Goal: Task Accomplishment & Management: Manage account settings

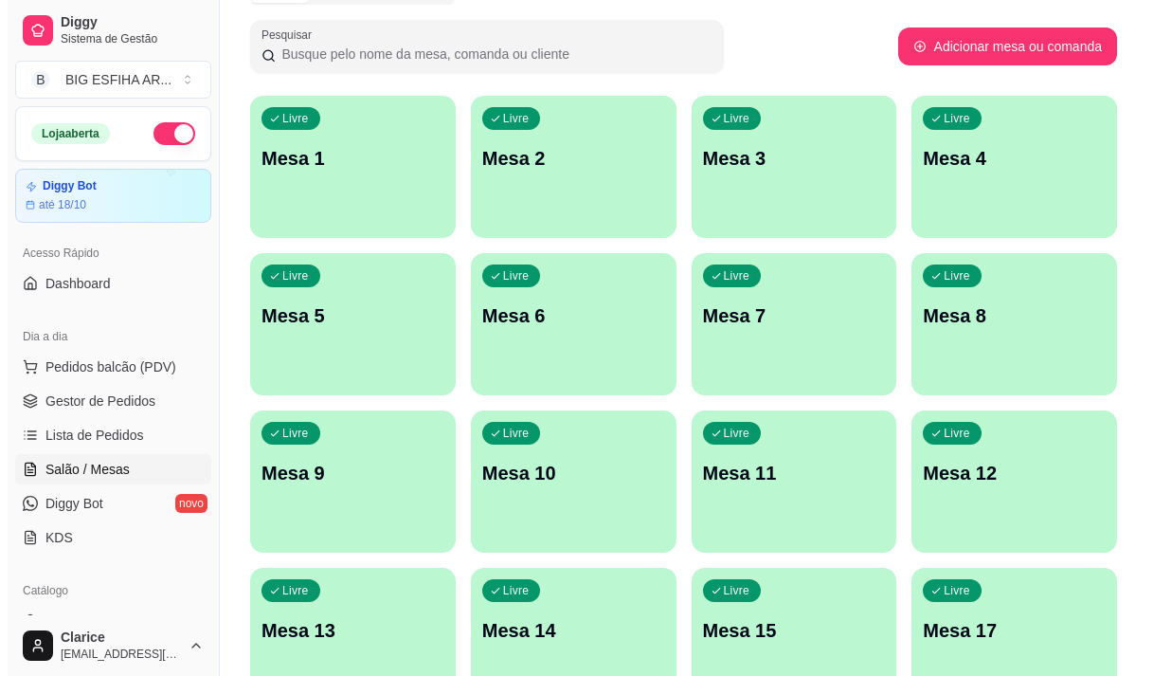
scroll to position [190, 0]
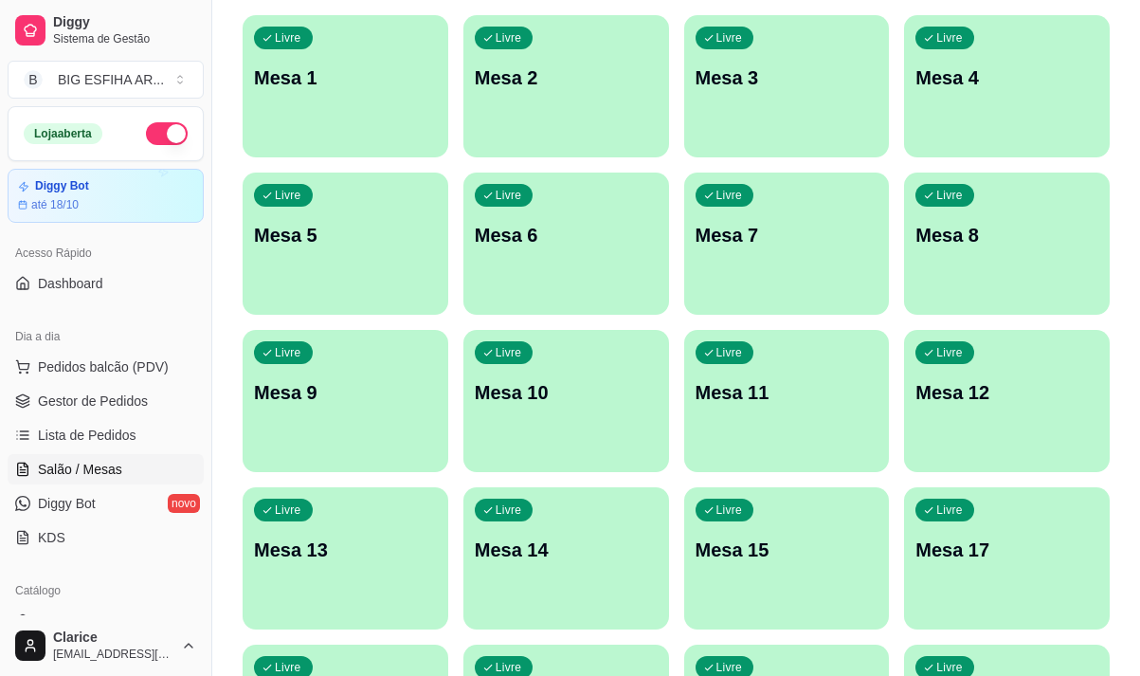
click at [284, 235] on p "Mesa 5" at bounding box center [345, 235] width 183 height 27
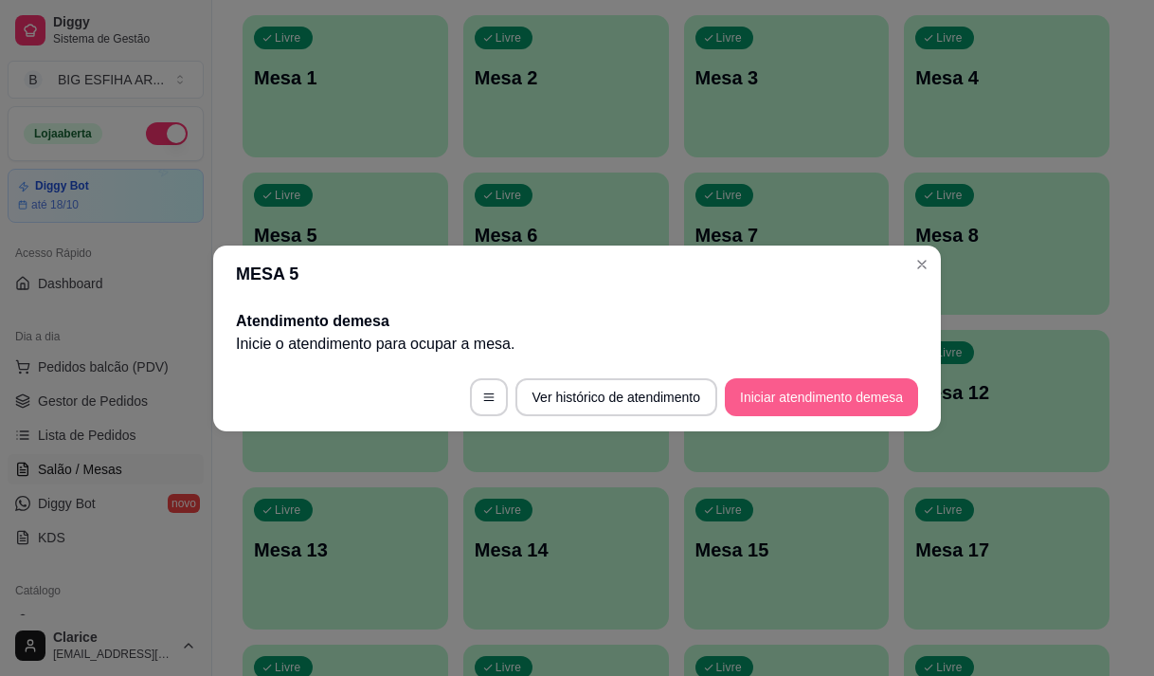
click at [868, 384] on button "Iniciar atendimento de mesa" at bounding box center [821, 397] width 193 height 38
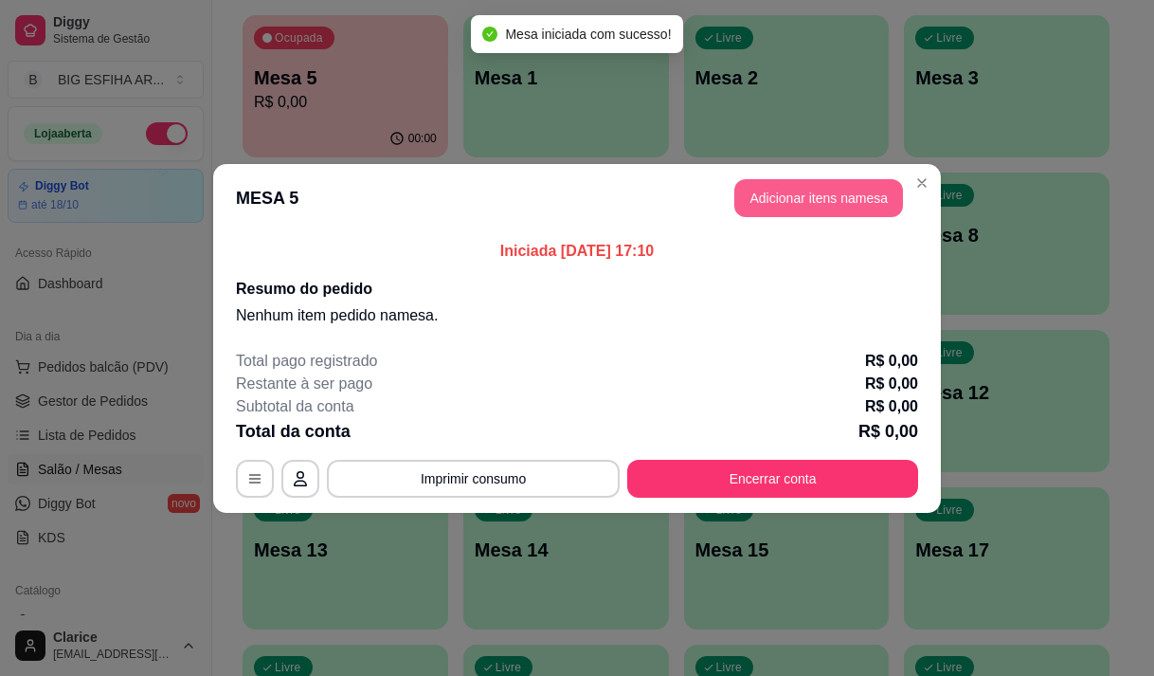
click at [800, 191] on button "Adicionar itens na mesa" at bounding box center [818, 198] width 169 height 38
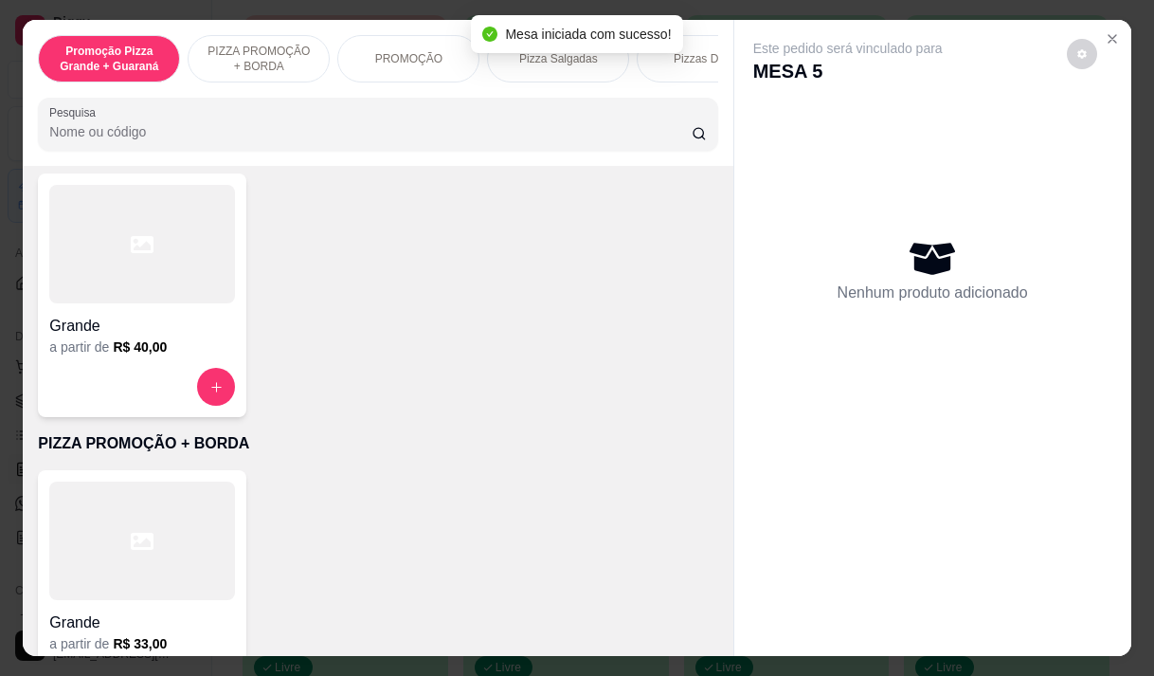
scroll to position [284, 0]
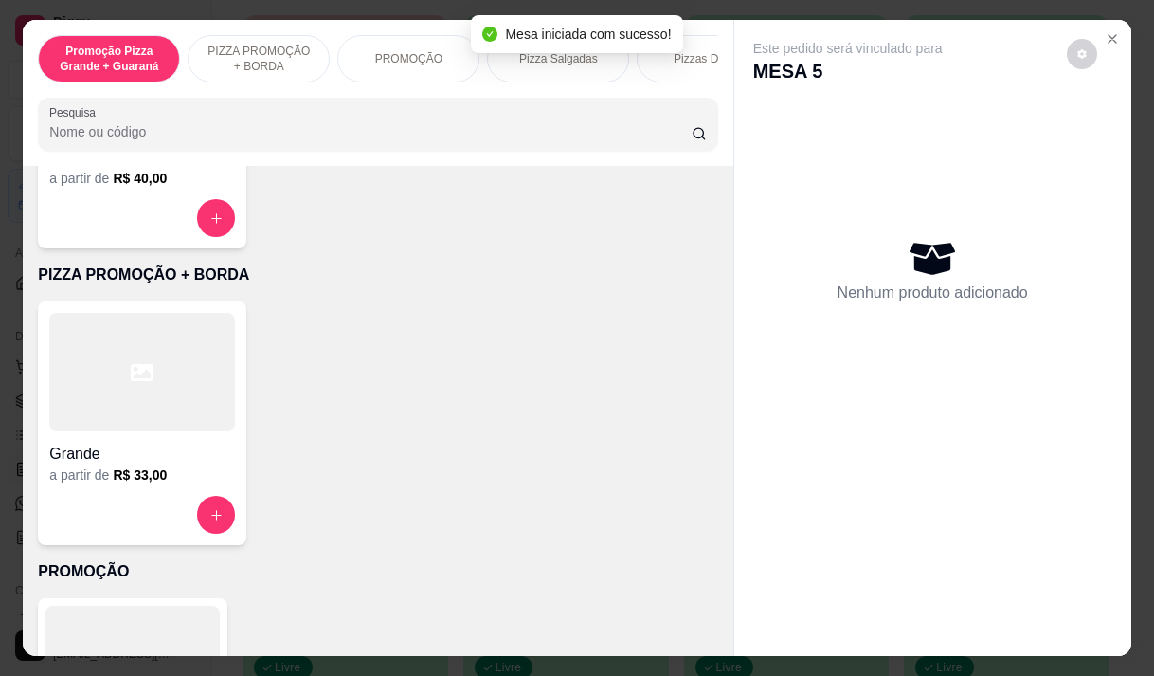
click at [159, 417] on div at bounding box center [142, 372] width 186 height 118
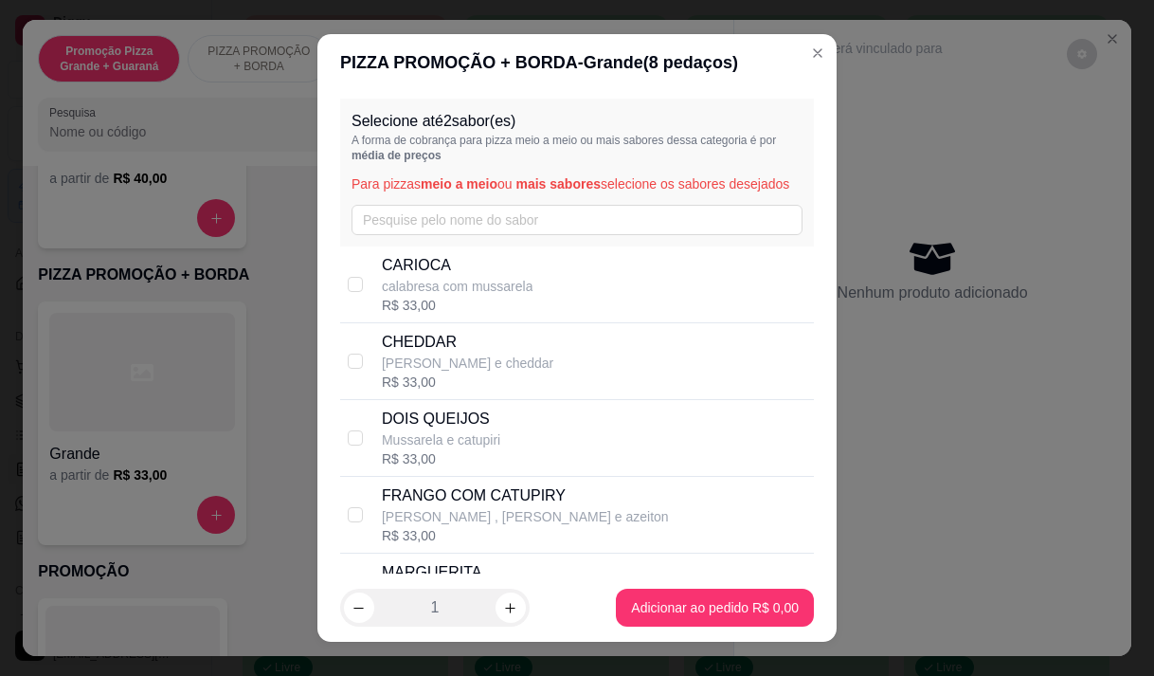
click at [443, 296] on p "calabresa com mussarela" at bounding box center [458, 286] width 152 height 19
checkbox input "true"
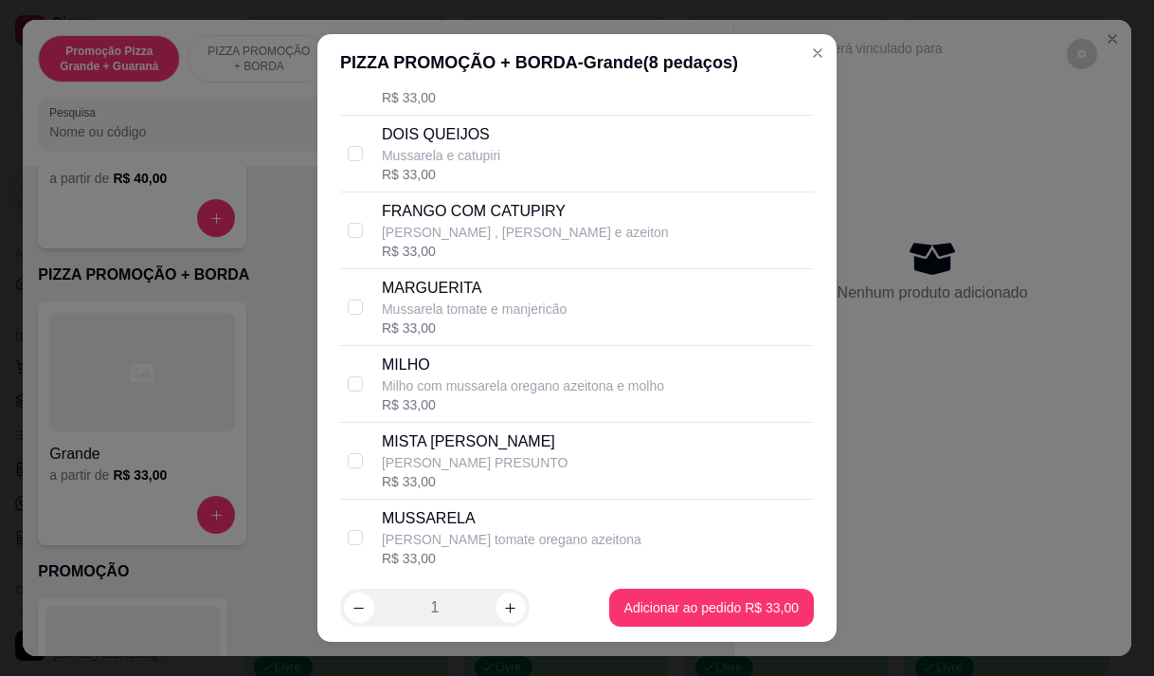
click at [460, 223] on p "FRANGO COM CATUPIRY" at bounding box center [525, 211] width 287 height 23
checkbox input "true"
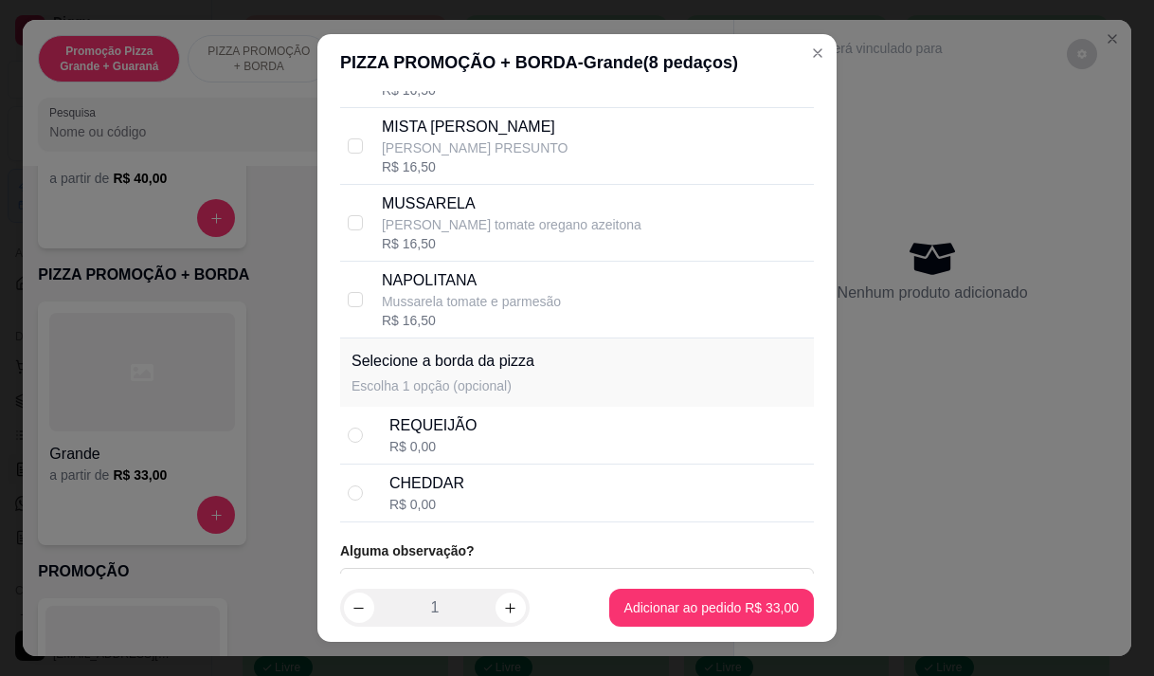
scroll to position [649, 0]
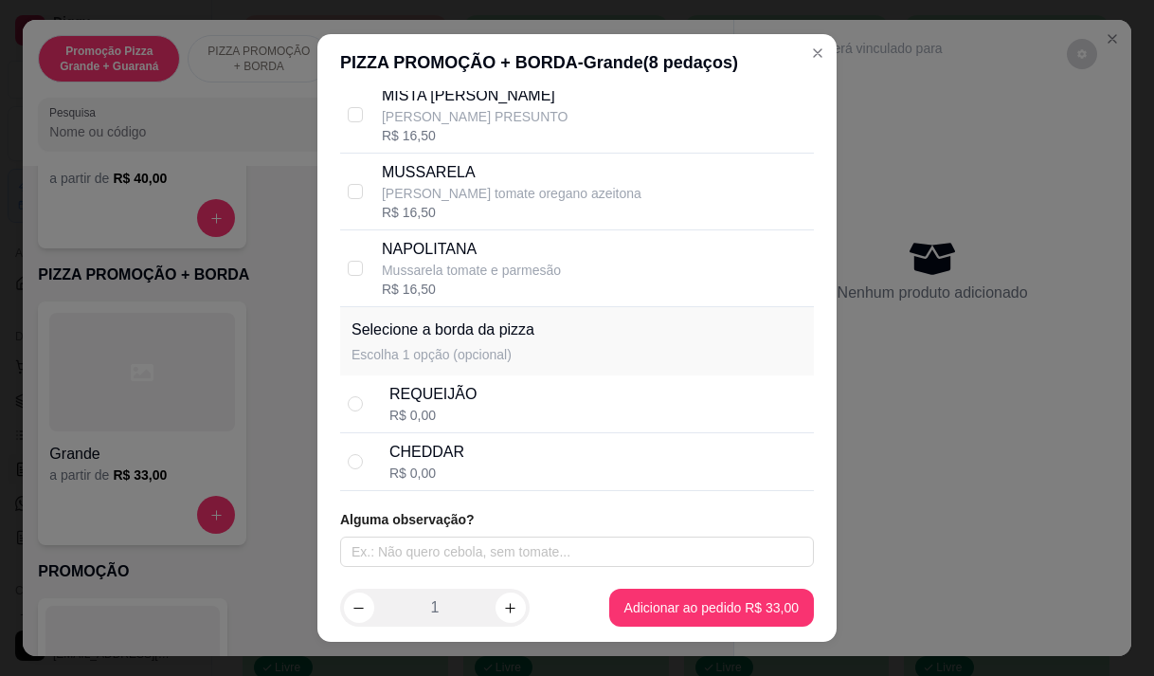
click at [439, 401] on div "REQUEIJÃO" at bounding box center [432, 394] width 87 height 23
radio input "true"
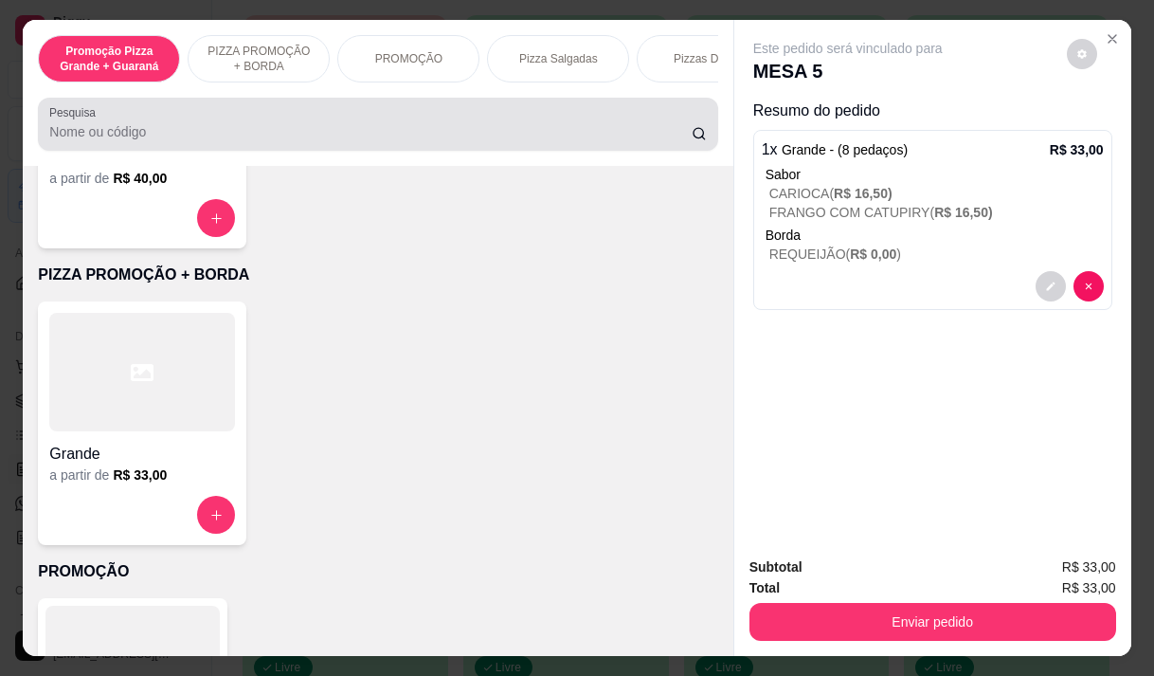
click at [58, 138] on input "Pesquisa" at bounding box center [370, 131] width 642 height 19
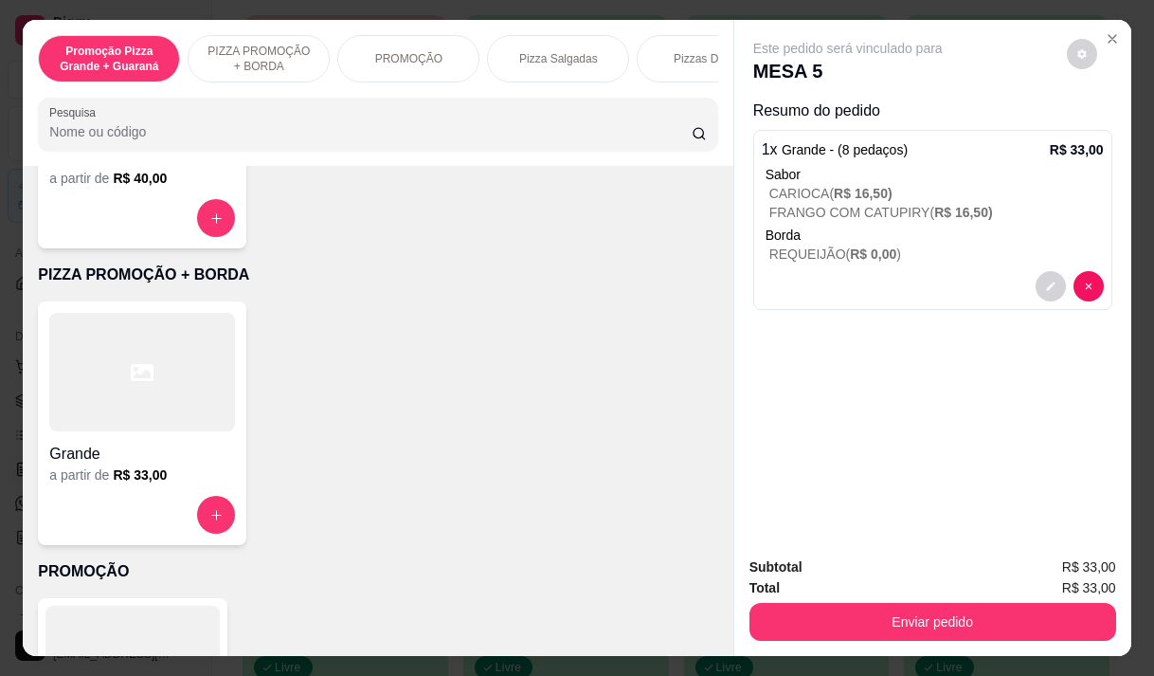
click at [58, 138] on input "Pesquisa" at bounding box center [370, 131] width 642 height 19
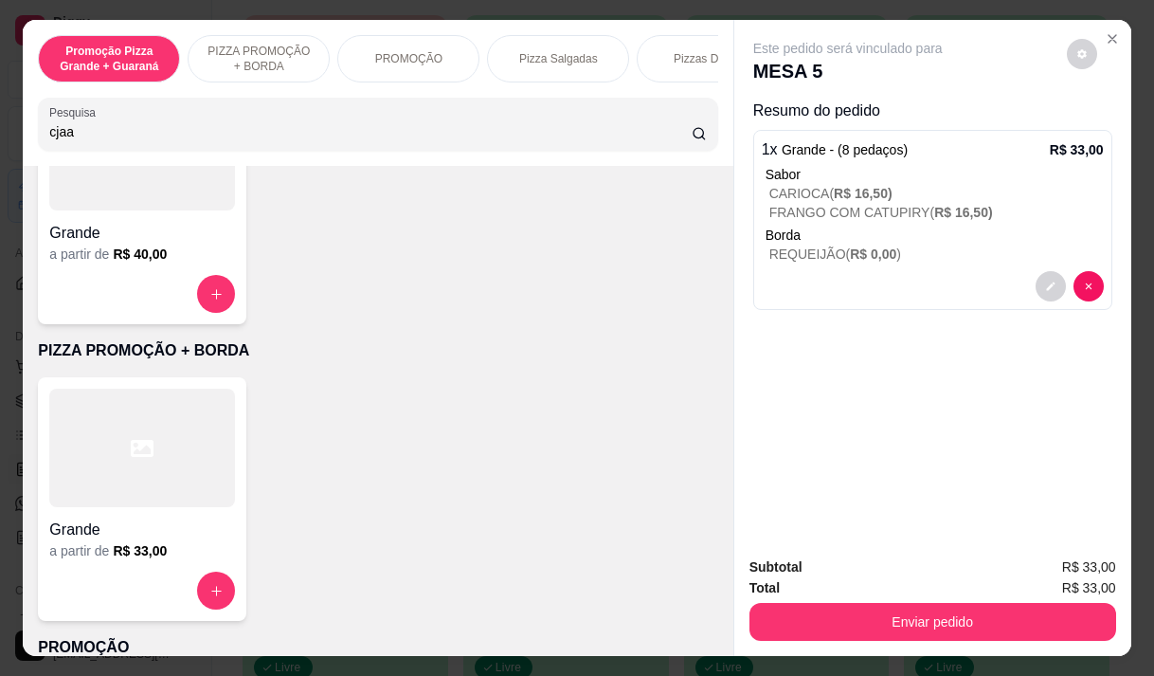
scroll to position [360, 0]
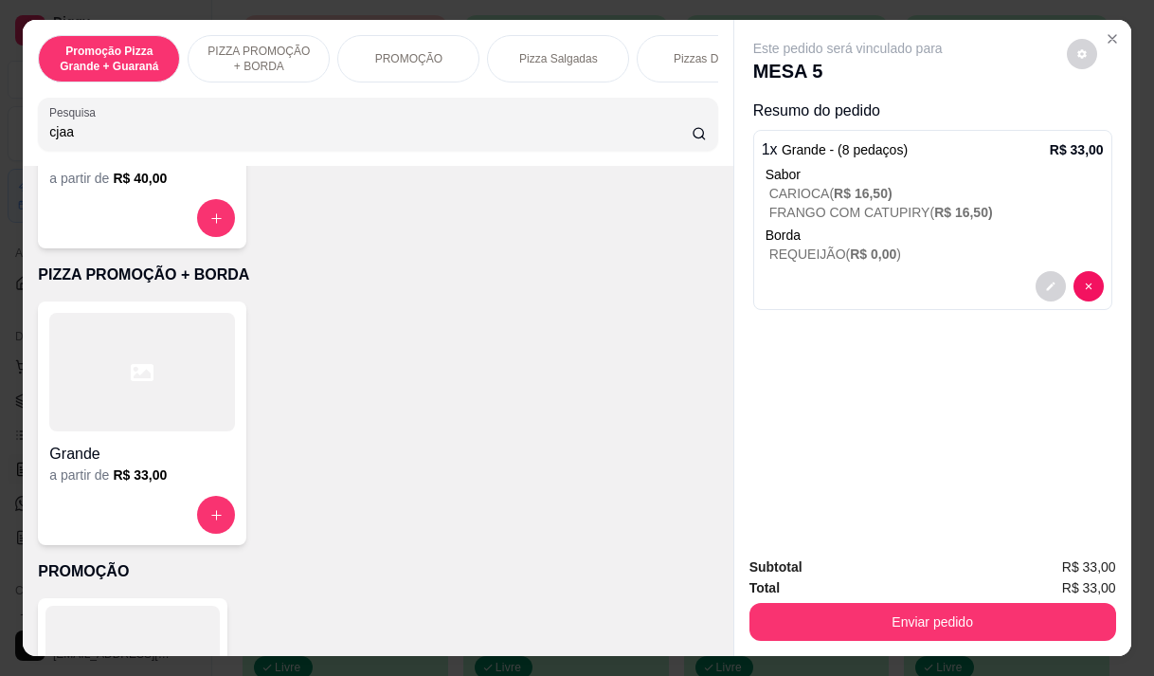
click at [67, 141] on input "cjaa" at bounding box center [370, 131] width 642 height 19
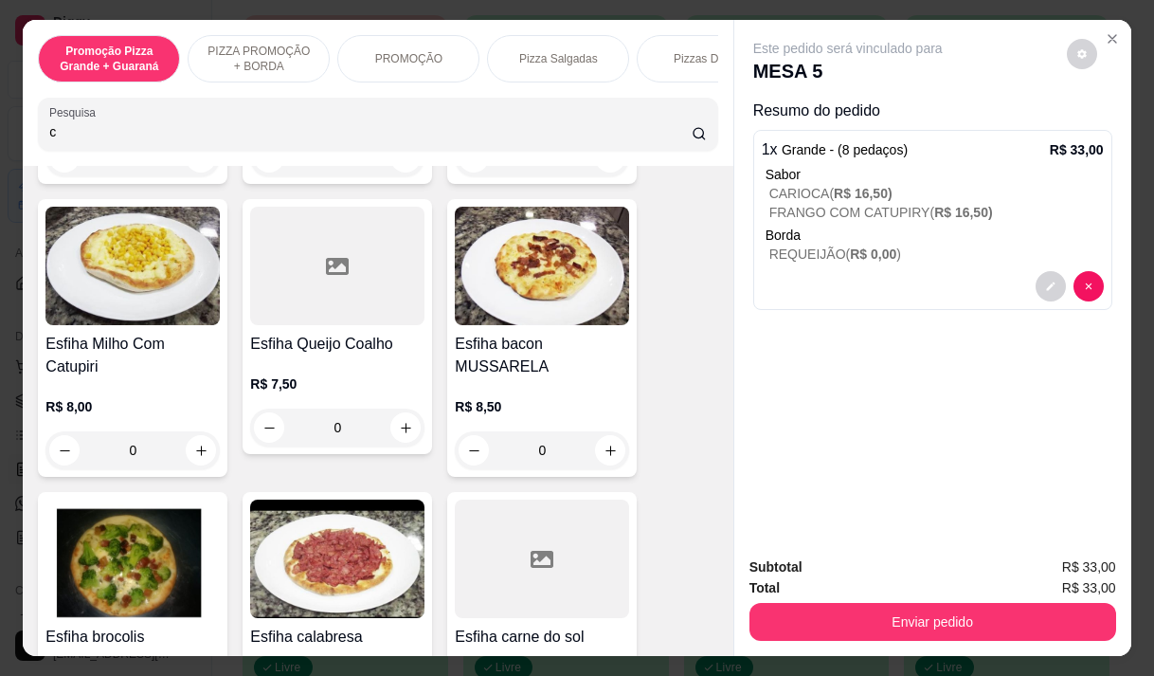
scroll to position [11760, 0]
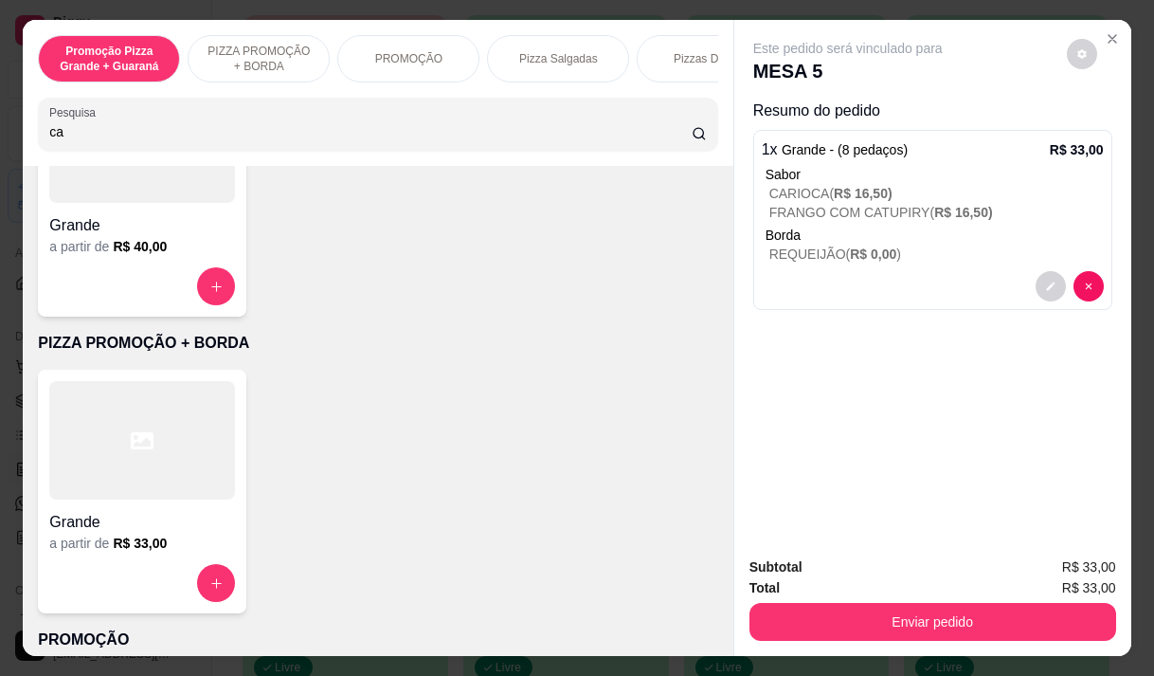
type input "caj"
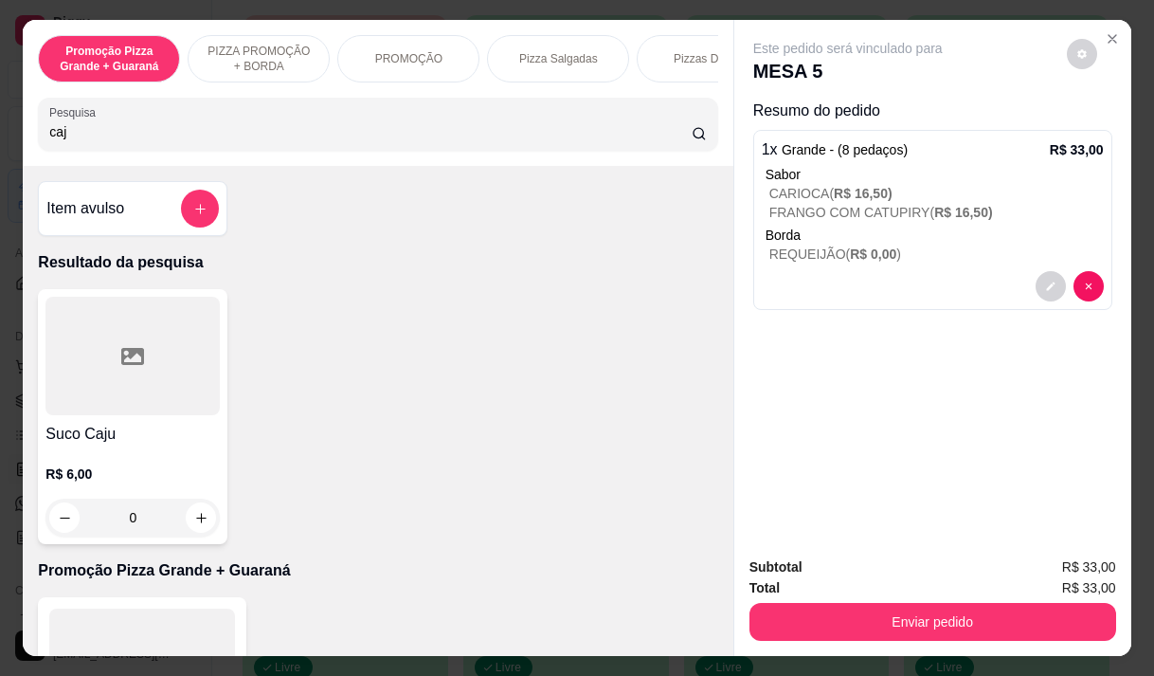
scroll to position [190, 0]
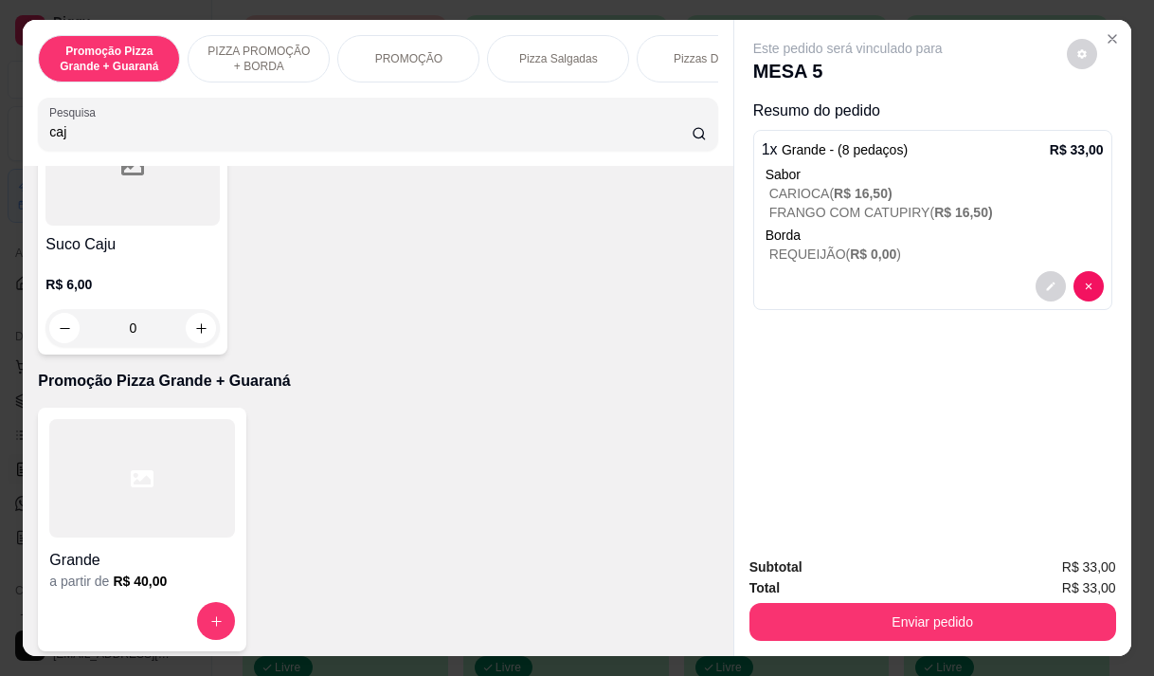
click at [74, 135] on input "caj" at bounding box center [370, 131] width 642 height 19
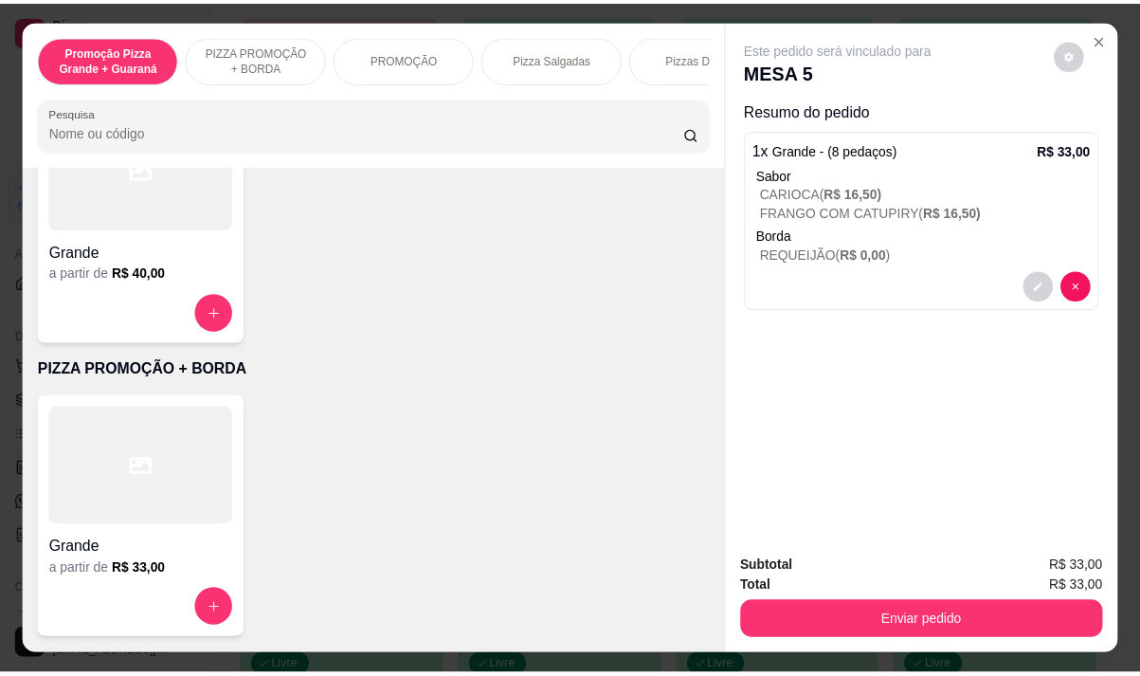
scroll to position [0, 0]
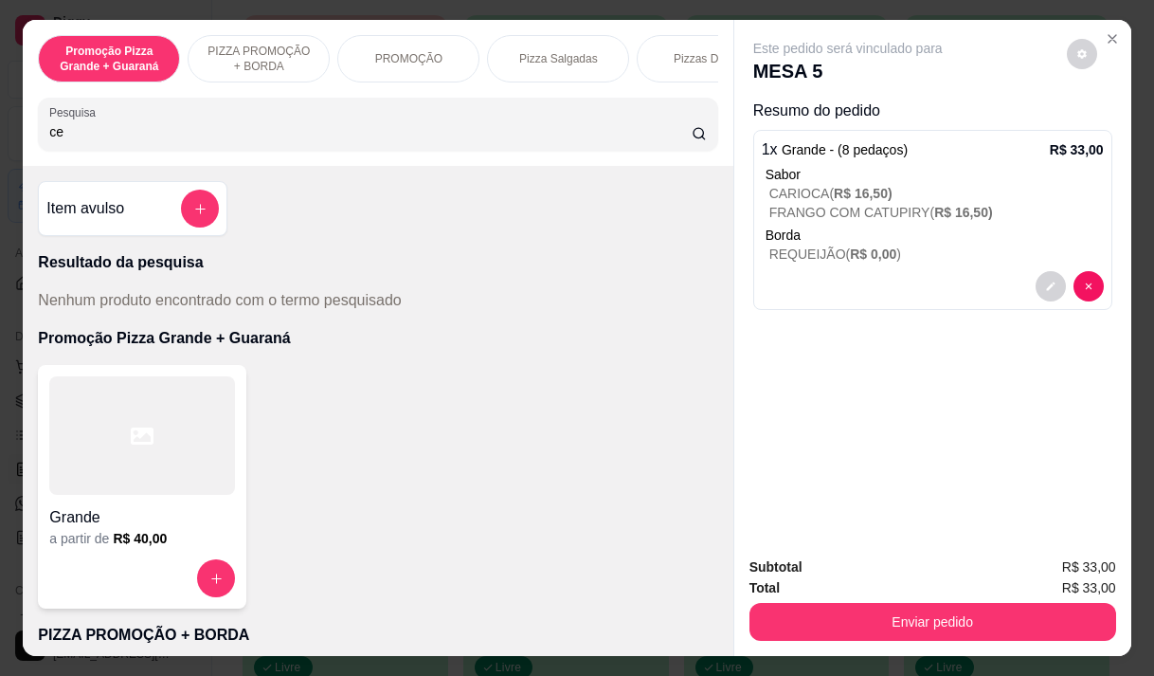
type input "cer"
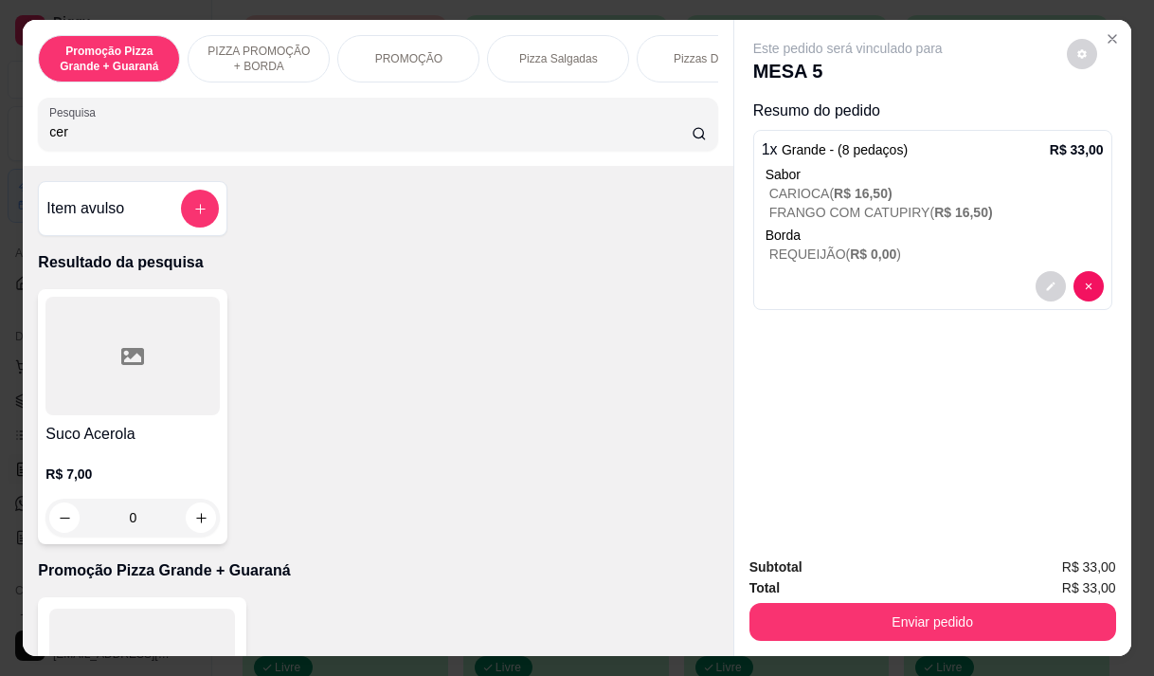
click at [75, 137] on input "cer" at bounding box center [370, 131] width 642 height 19
type input "acer"
click at [131, 477] on p "R$ 7,00" at bounding box center [132, 473] width 174 height 19
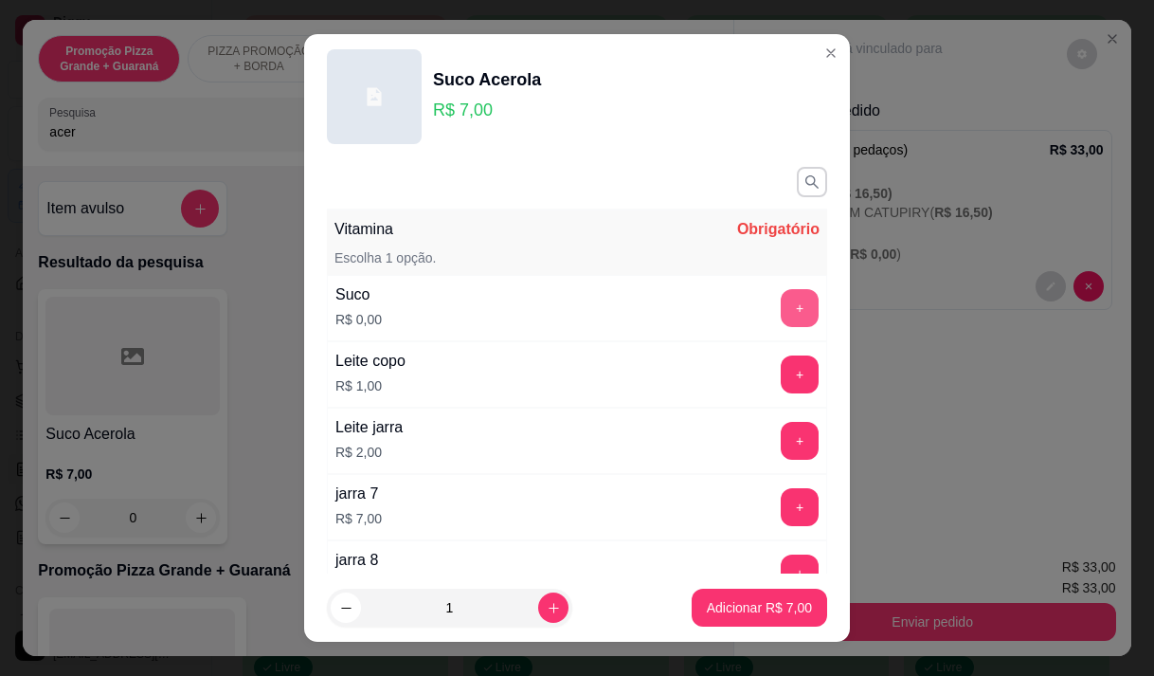
click at [781, 311] on button "+" at bounding box center [800, 308] width 38 height 38
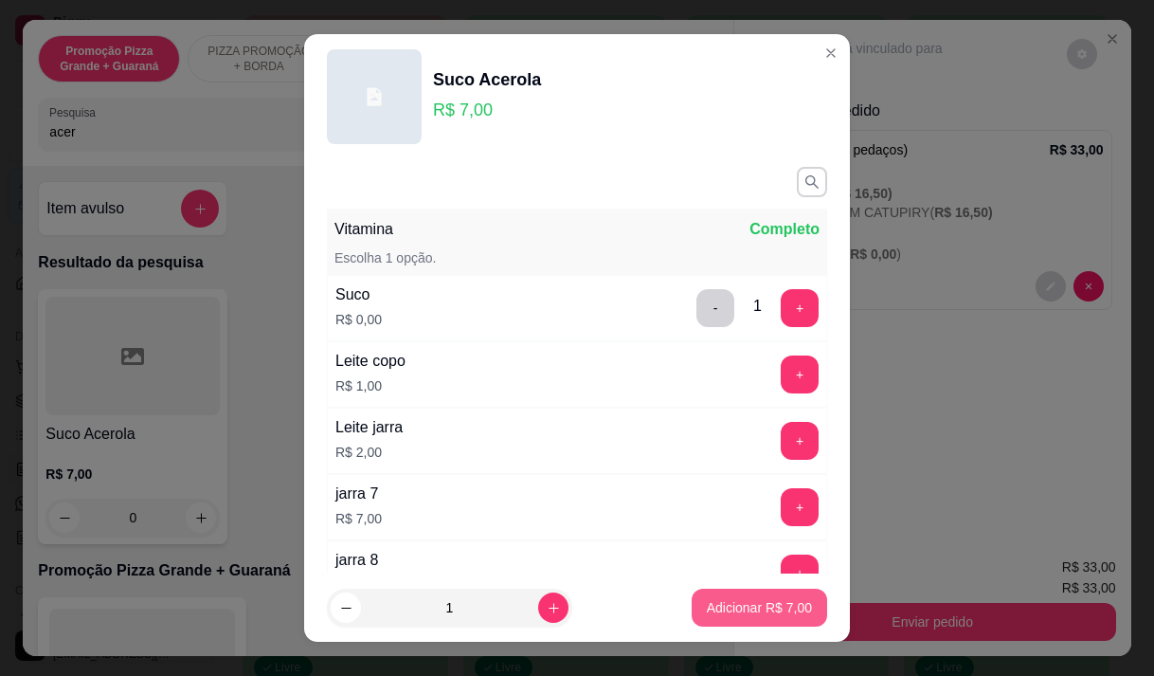
click at [715, 602] on p "Adicionar R$ 7,00" at bounding box center [759, 607] width 105 height 19
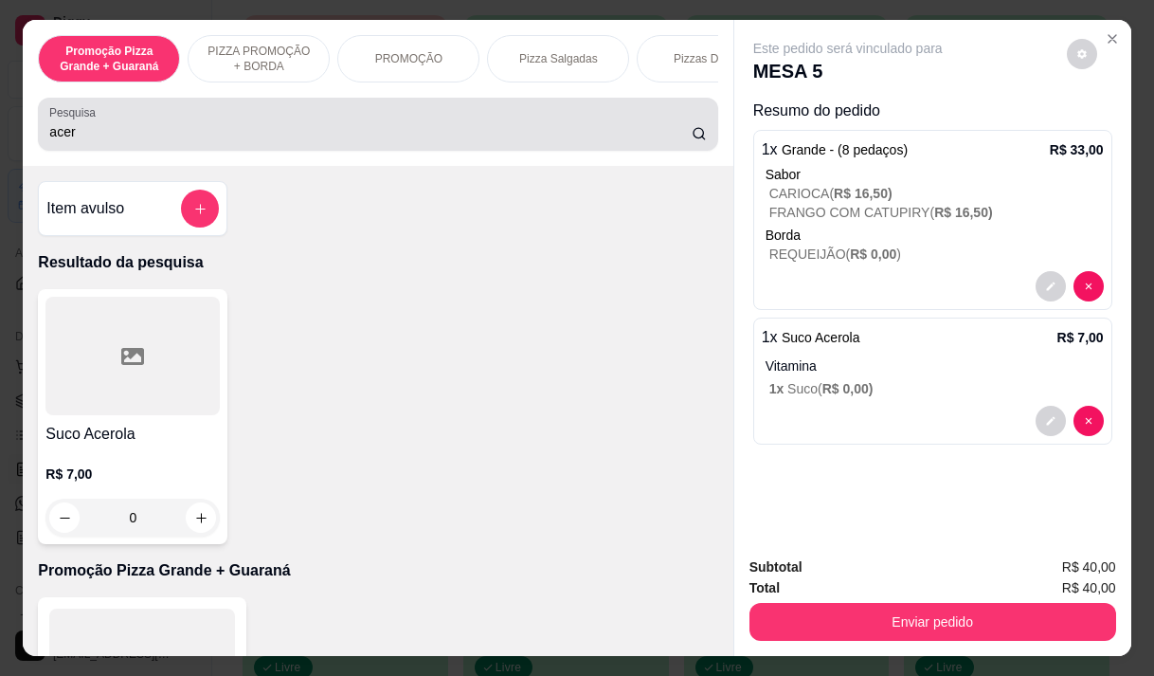
click at [68, 141] on input "acer" at bounding box center [370, 131] width 642 height 19
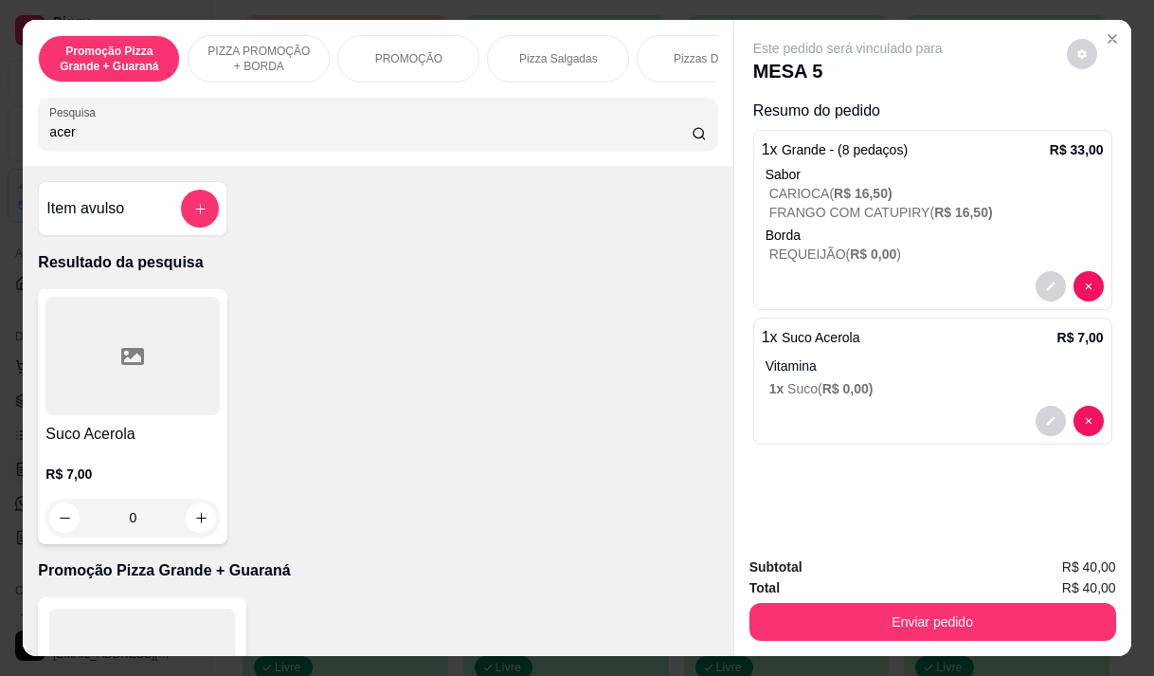
click at [68, 141] on input "acer" at bounding box center [370, 131] width 642 height 19
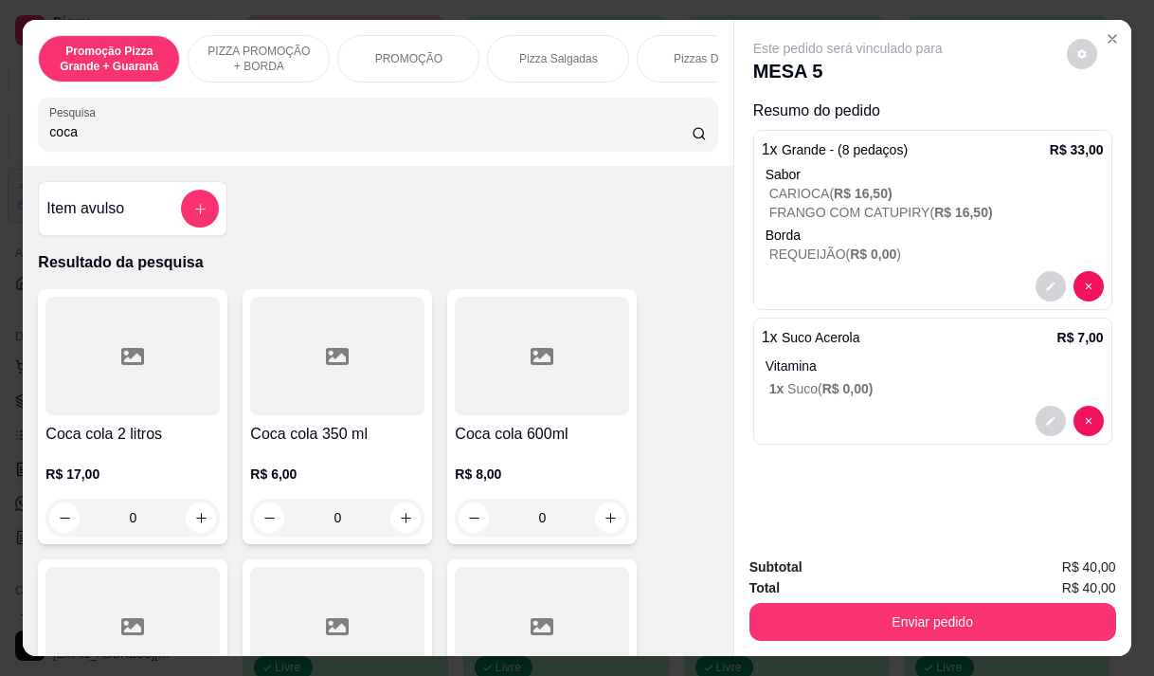
type input "coca"
click at [495, 435] on h4 "Coca cola 600ml" at bounding box center [542, 434] width 174 height 23
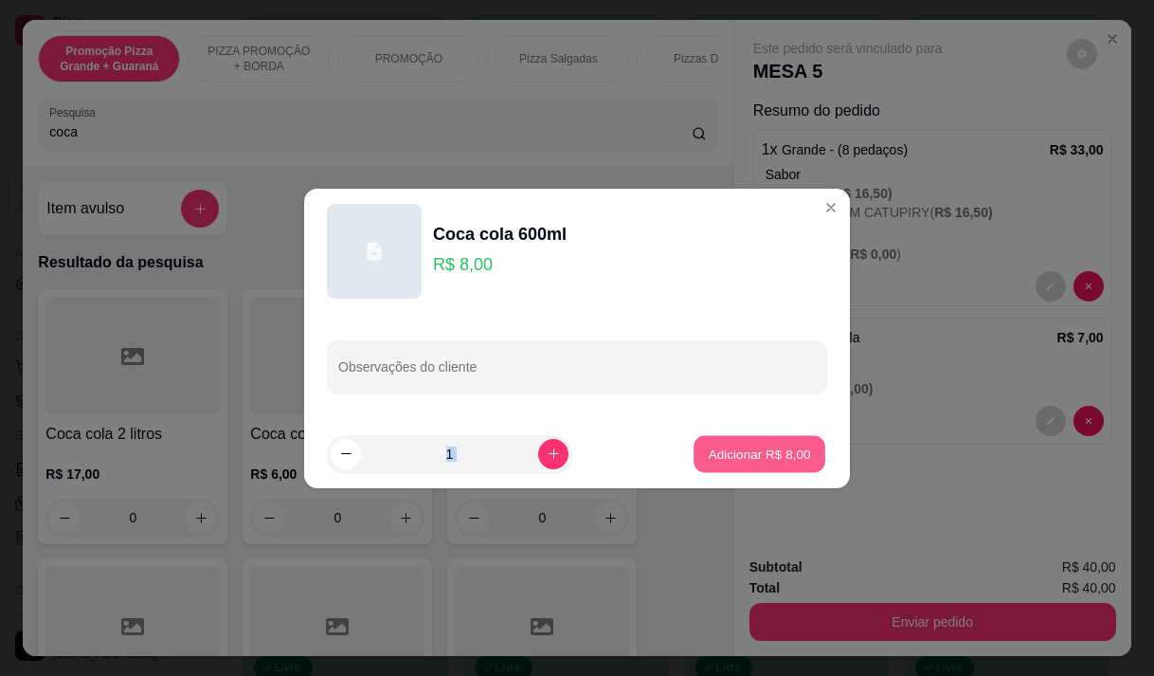
click at [782, 448] on p "Adicionar R$ 8,00" at bounding box center [759, 453] width 102 height 18
type input "1"
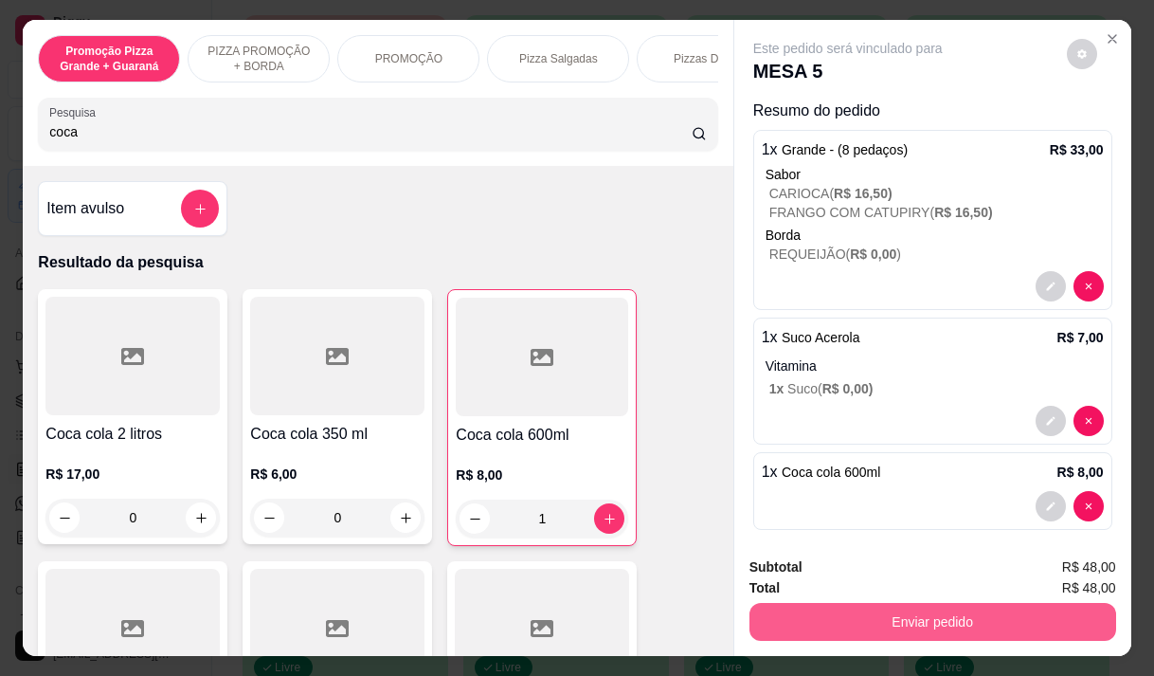
click at [890, 605] on button "Enviar pedido" at bounding box center [932, 622] width 367 height 38
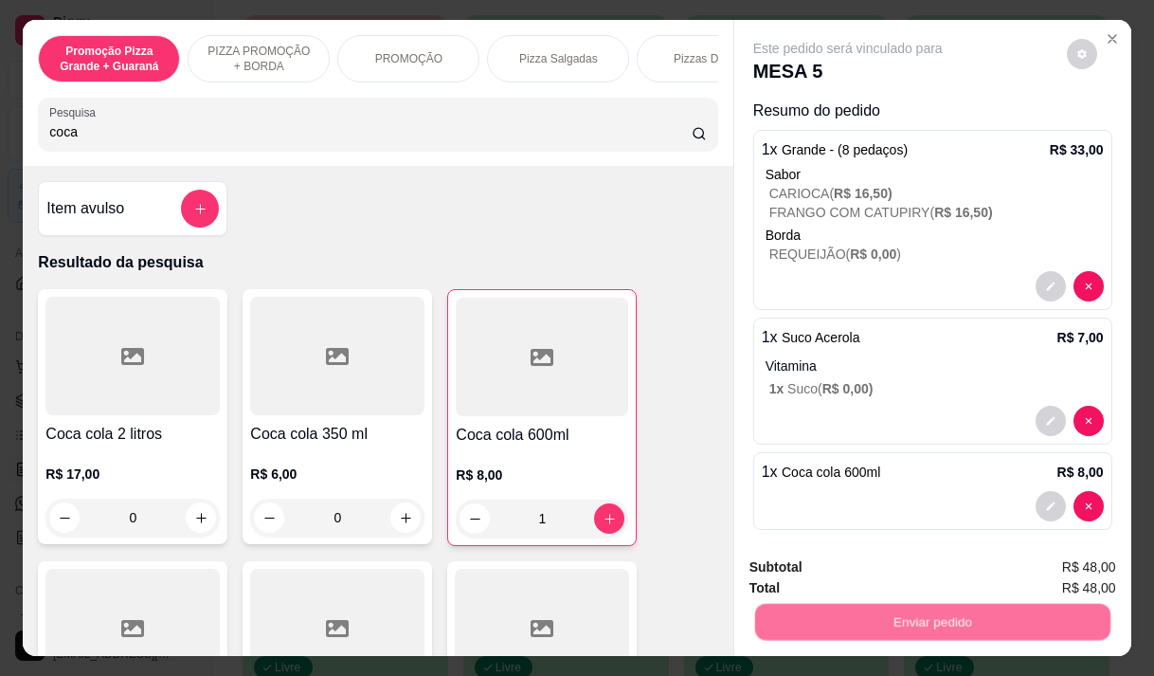
click at [1060, 568] on button "Enviar pedido" at bounding box center [1066, 568] width 107 height 36
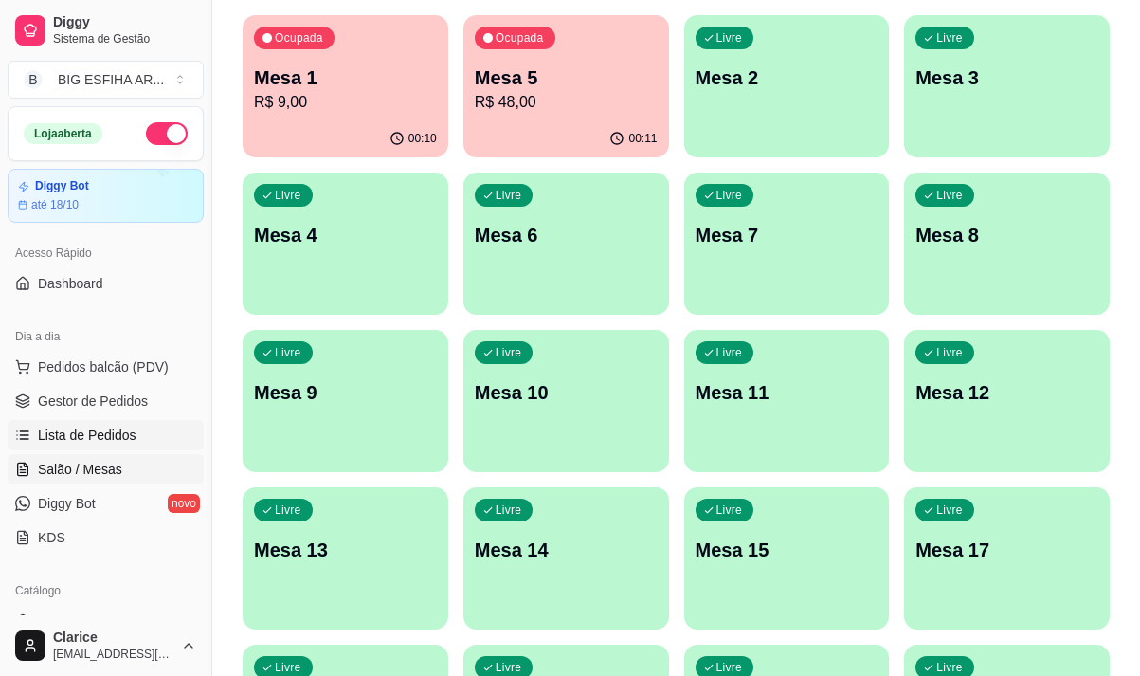
click at [76, 434] on span "Lista de Pedidos" at bounding box center [87, 434] width 99 height 19
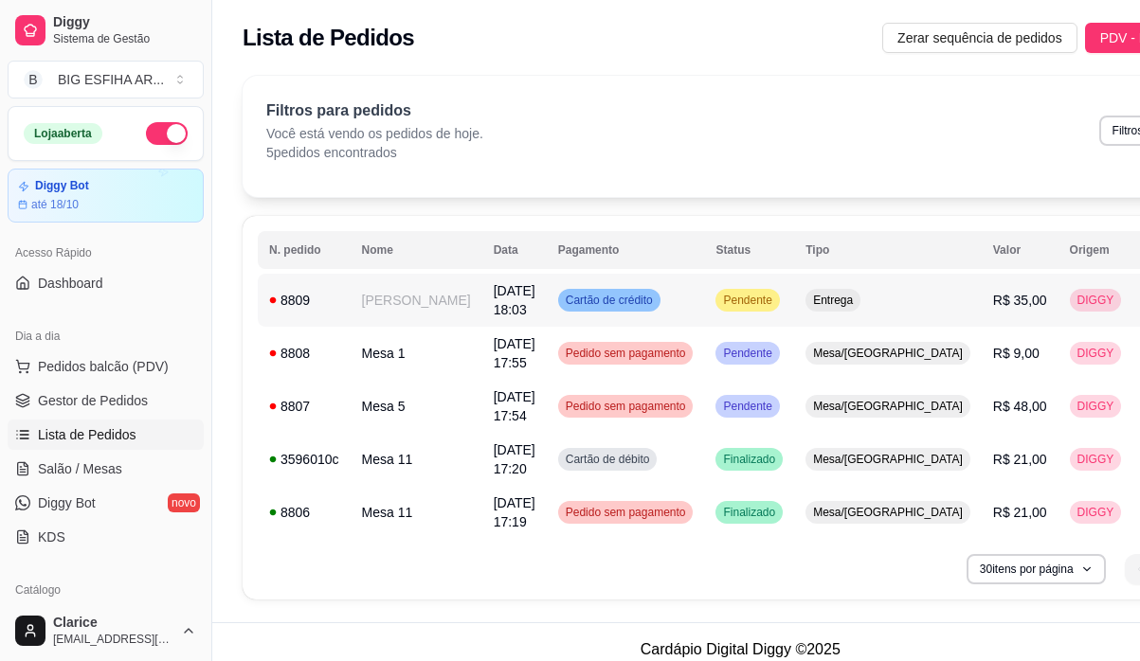
click at [378, 314] on td "[PERSON_NAME]" at bounding box center [417, 300] width 132 height 53
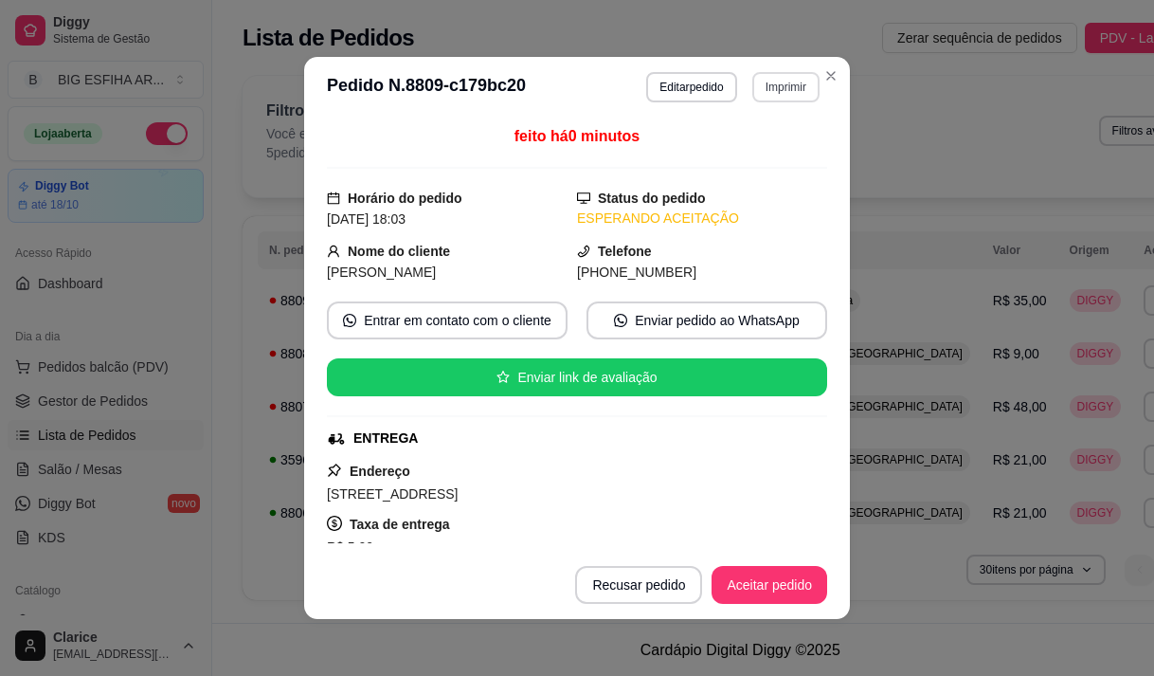
click at [766, 86] on button "Imprimir" at bounding box center [785, 87] width 67 height 30
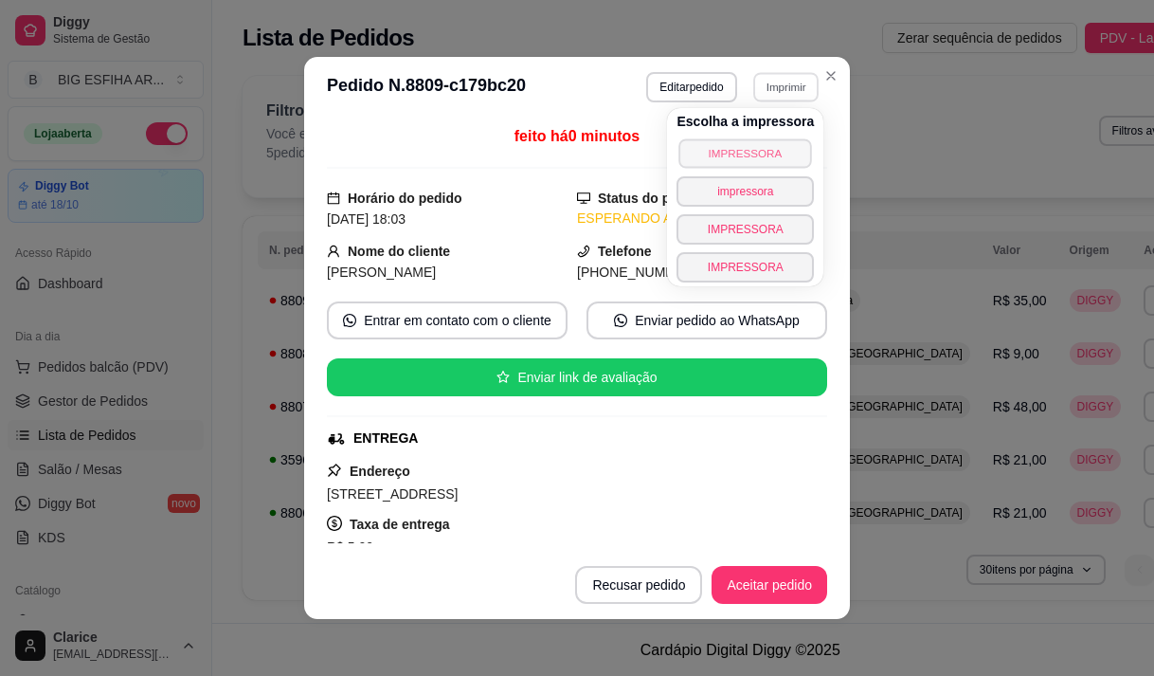
click at [743, 145] on button "IMPRESSORA" at bounding box center [745, 152] width 133 height 29
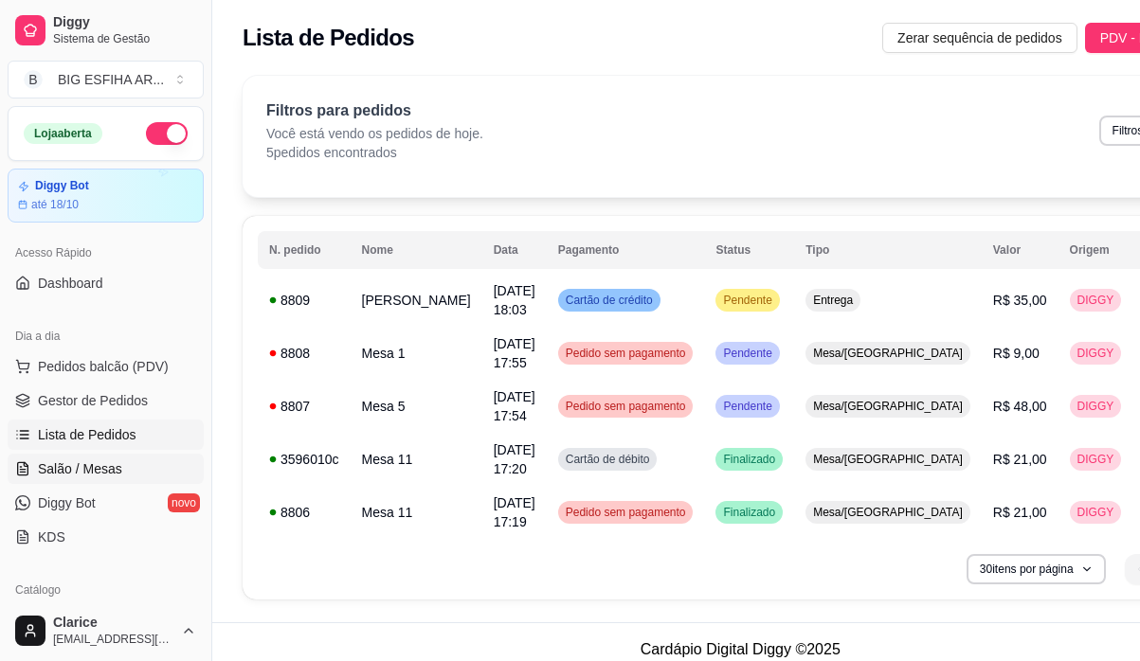
click at [90, 469] on span "Salão / Mesas" at bounding box center [80, 469] width 84 height 19
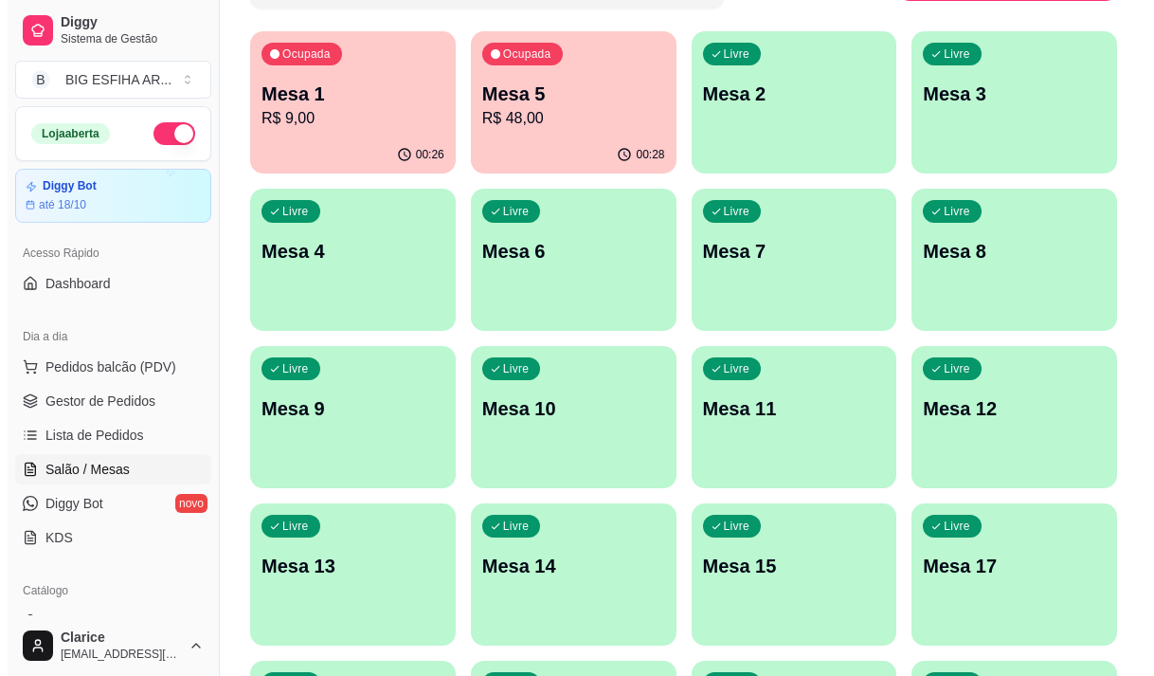
scroll to position [190, 0]
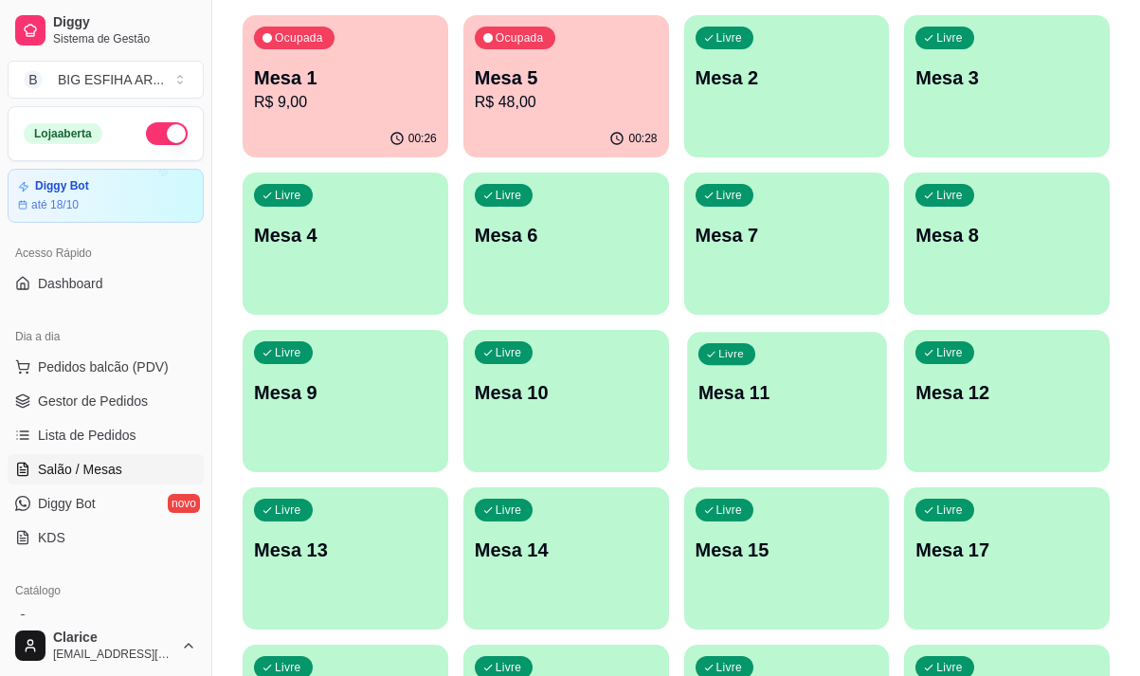
click at [712, 416] on div "Livre Mesa 11" at bounding box center [786, 390] width 199 height 116
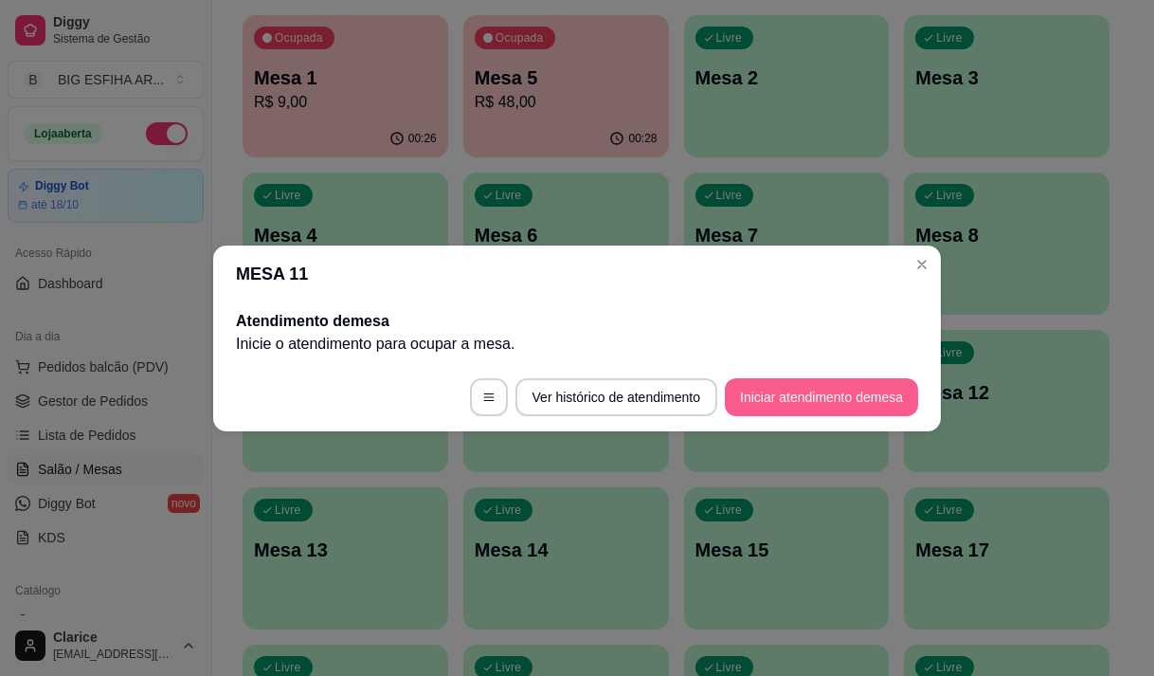
click at [764, 395] on button "Iniciar atendimento de mesa" at bounding box center [821, 397] width 193 height 38
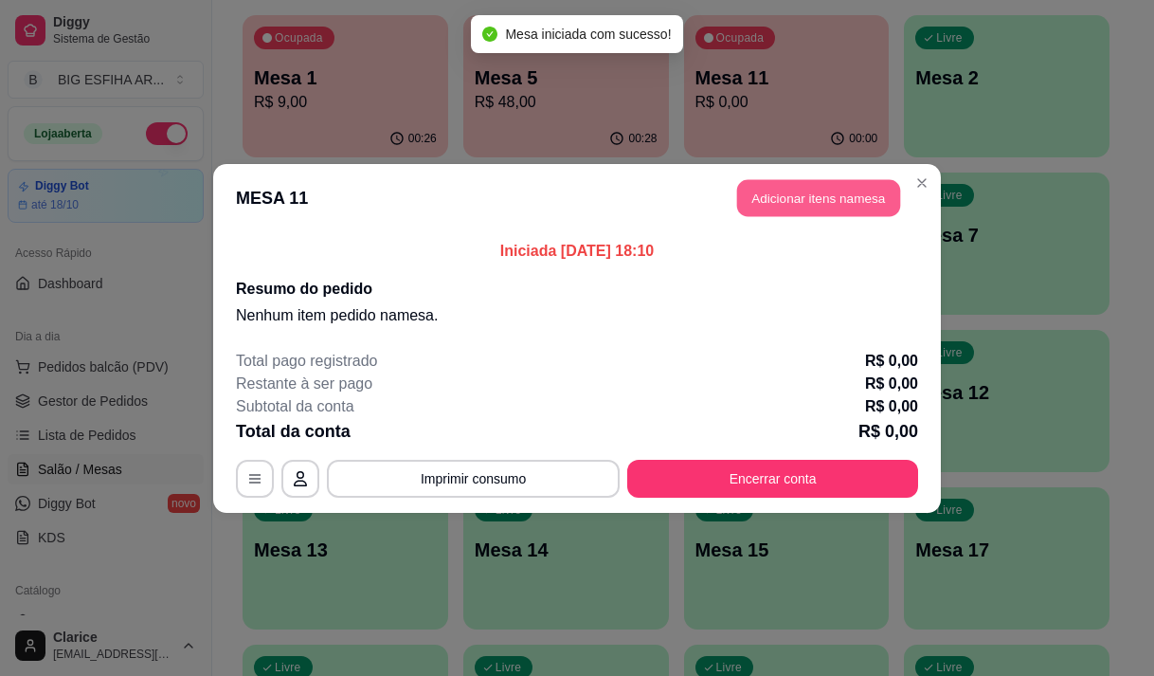
click at [819, 202] on button "Adicionar itens na mesa" at bounding box center [818, 197] width 163 height 37
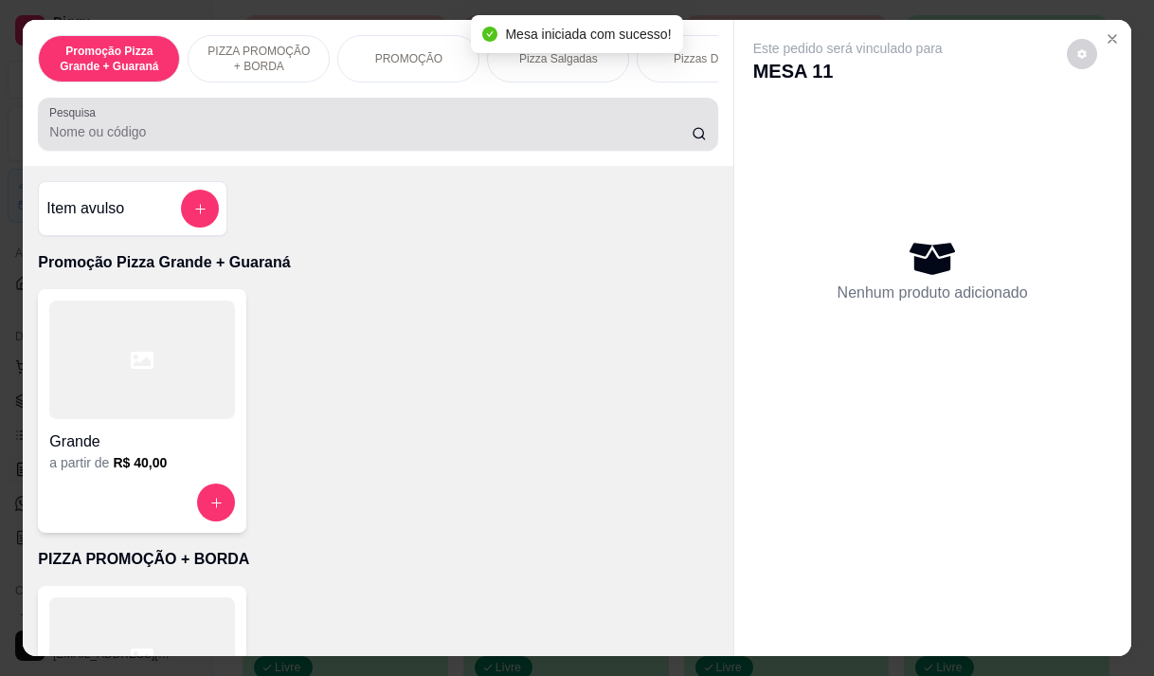
click at [101, 139] on input "Pesquisa" at bounding box center [370, 131] width 642 height 19
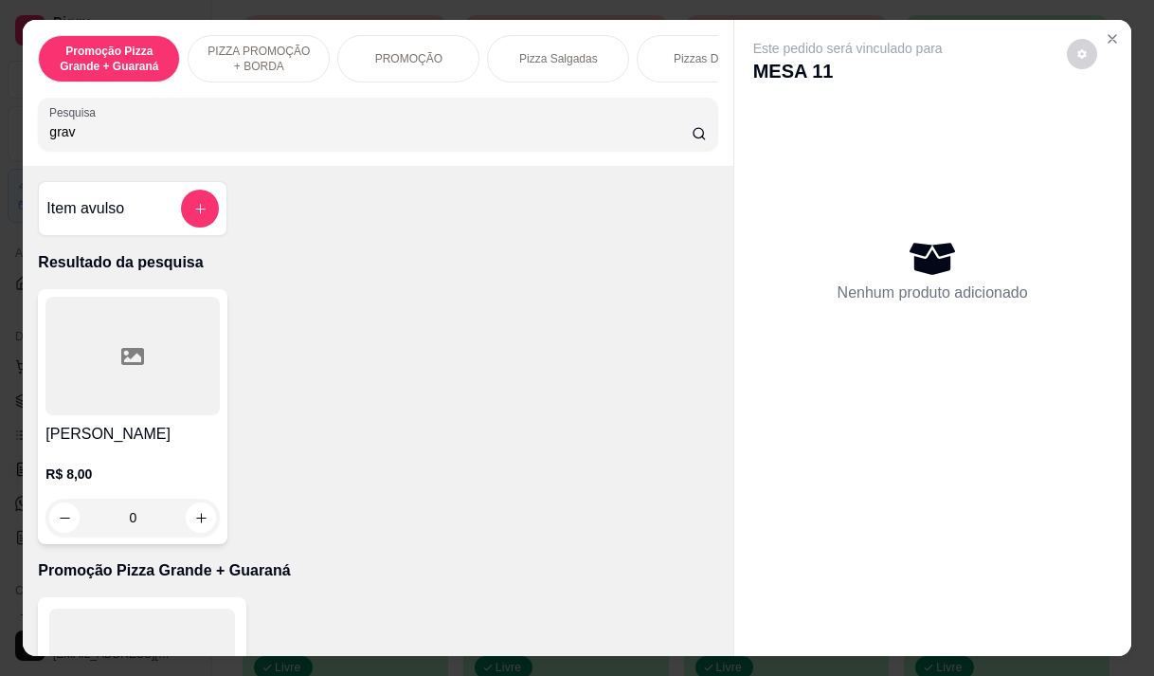
type input "grav"
click at [115, 337] on div at bounding box center [132, 356] width 174 height 118
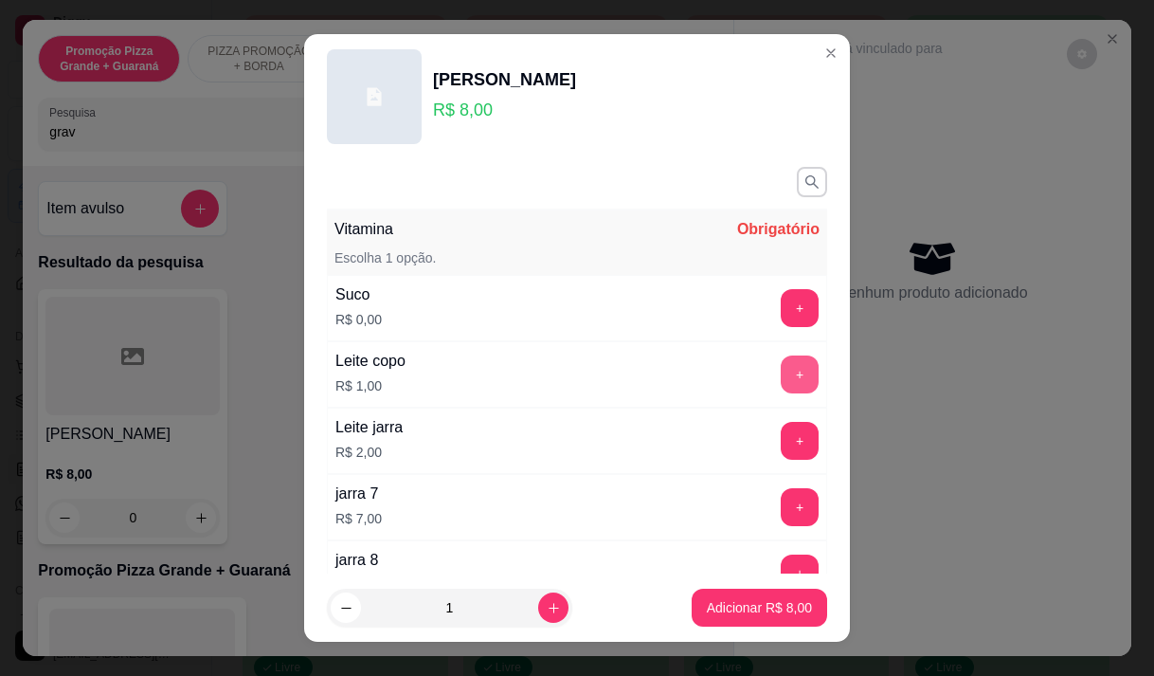
click at [781, 376] on button "+" at bounding box center [800, 374] width 38 height 38
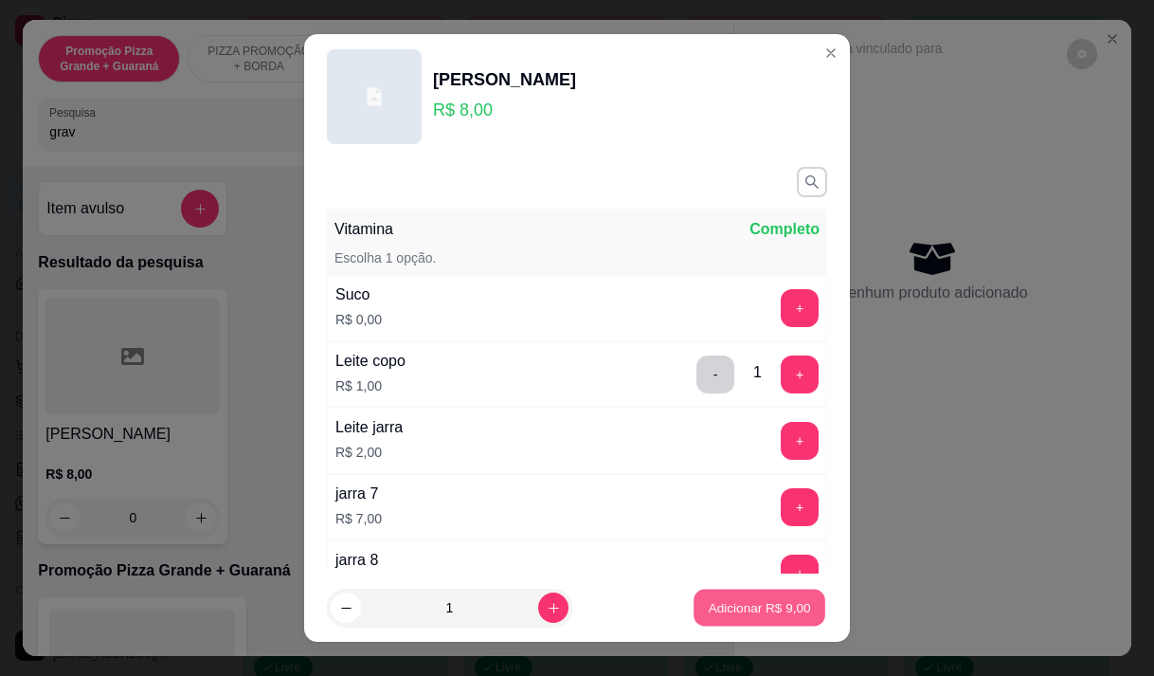
click at [709, 599] on p "Adicionar R$ 9,00" at bounding box center [759, 608] width 102 height 18
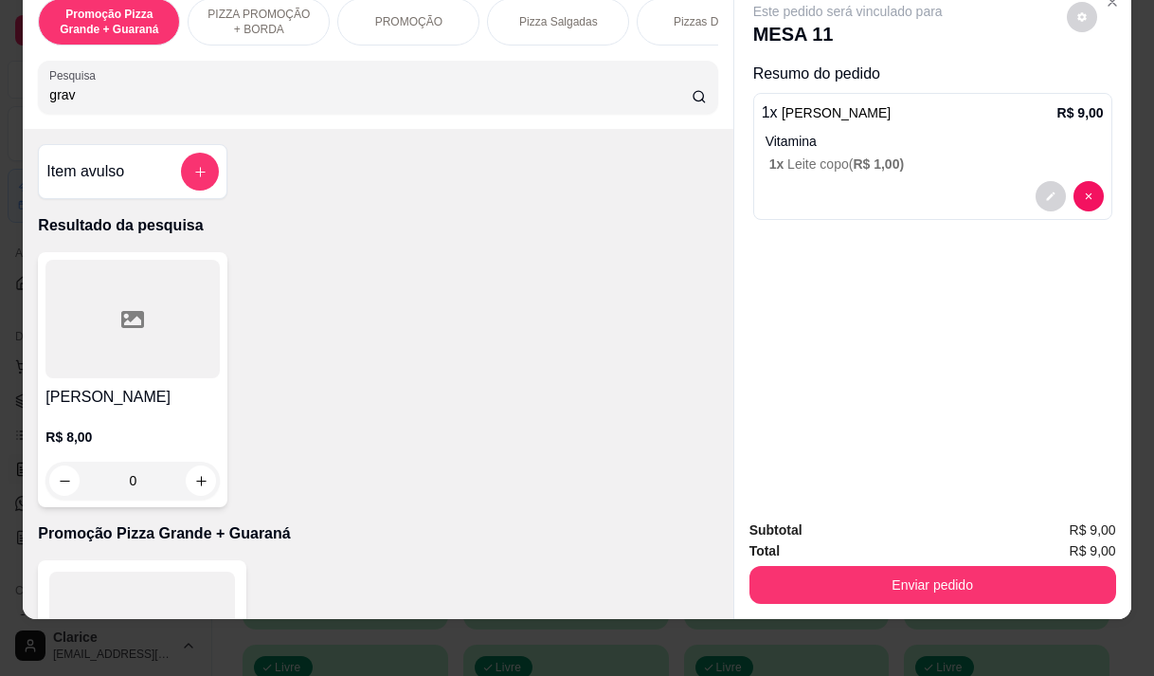
scroll to position [47, 0]
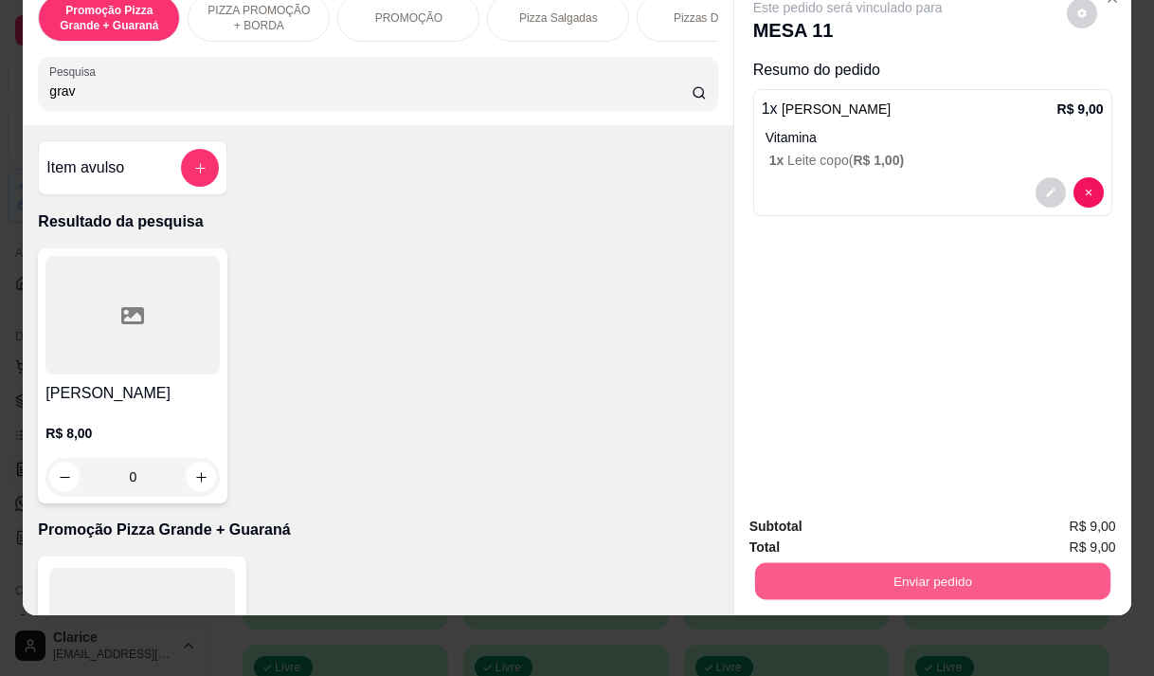
click at [904, 577] on button "Enviar pedido" at bounding box center [931, 580] width 355 height 37
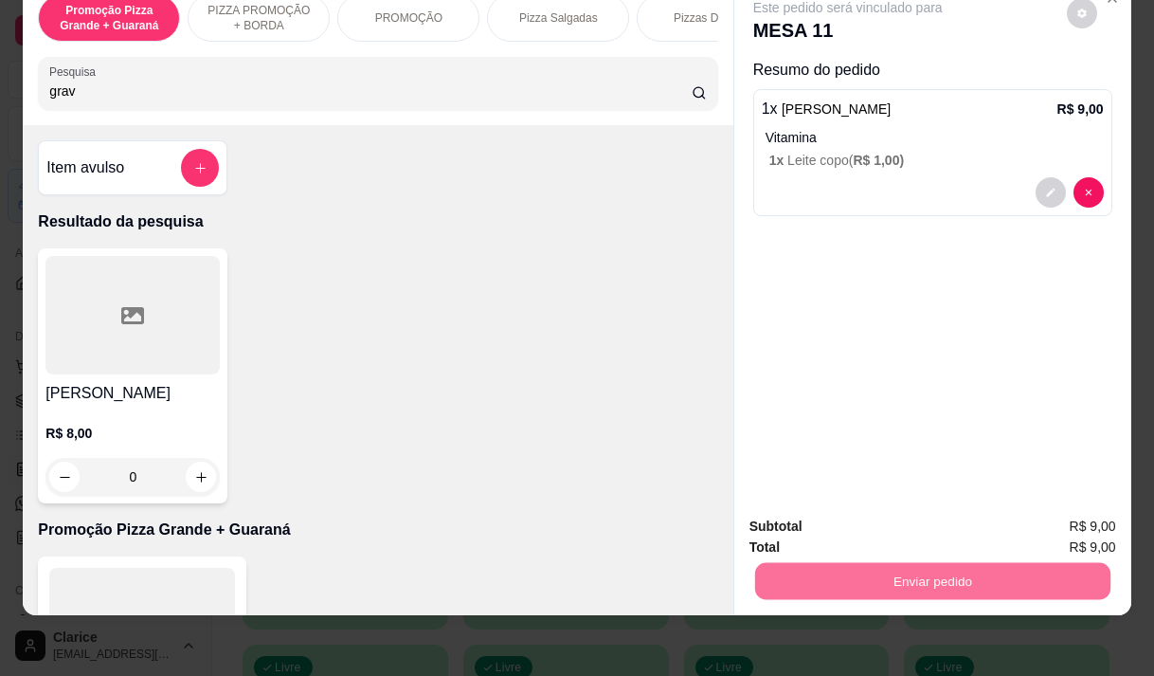
click at [1086, 514] on button "Enviar pedido" at bounding box center [1066, 520] width 107 height 36
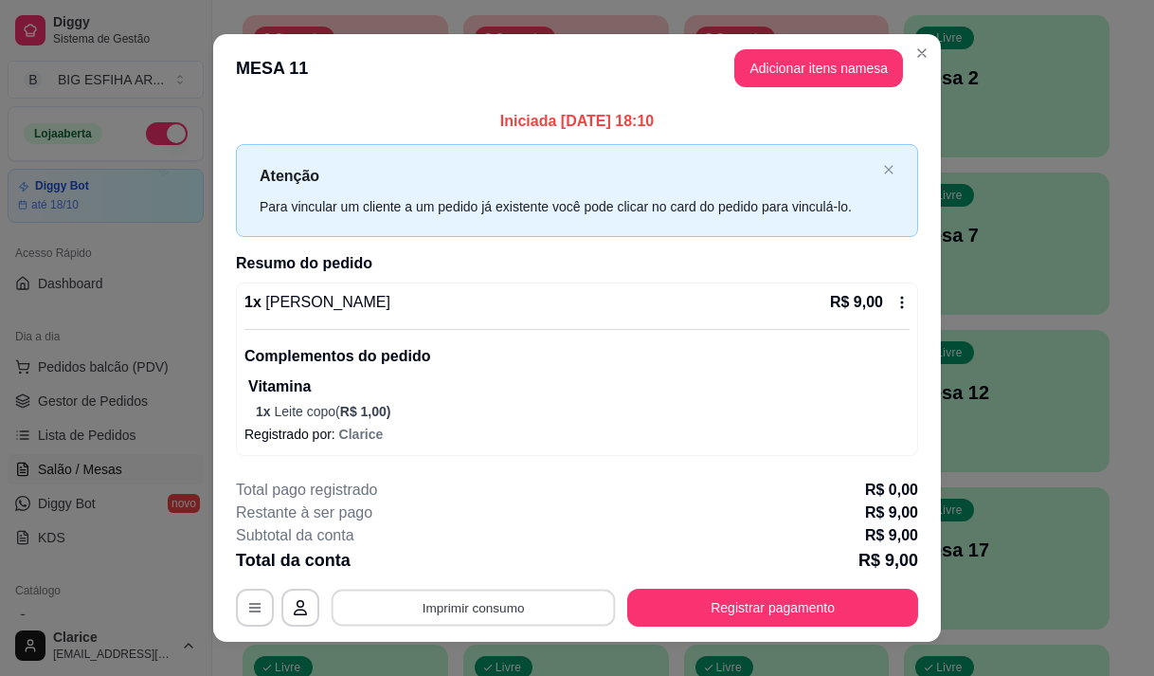
click at [503, 615] on button "Imprimir consumo" at bounding box center [474, 606] width 284 height 37
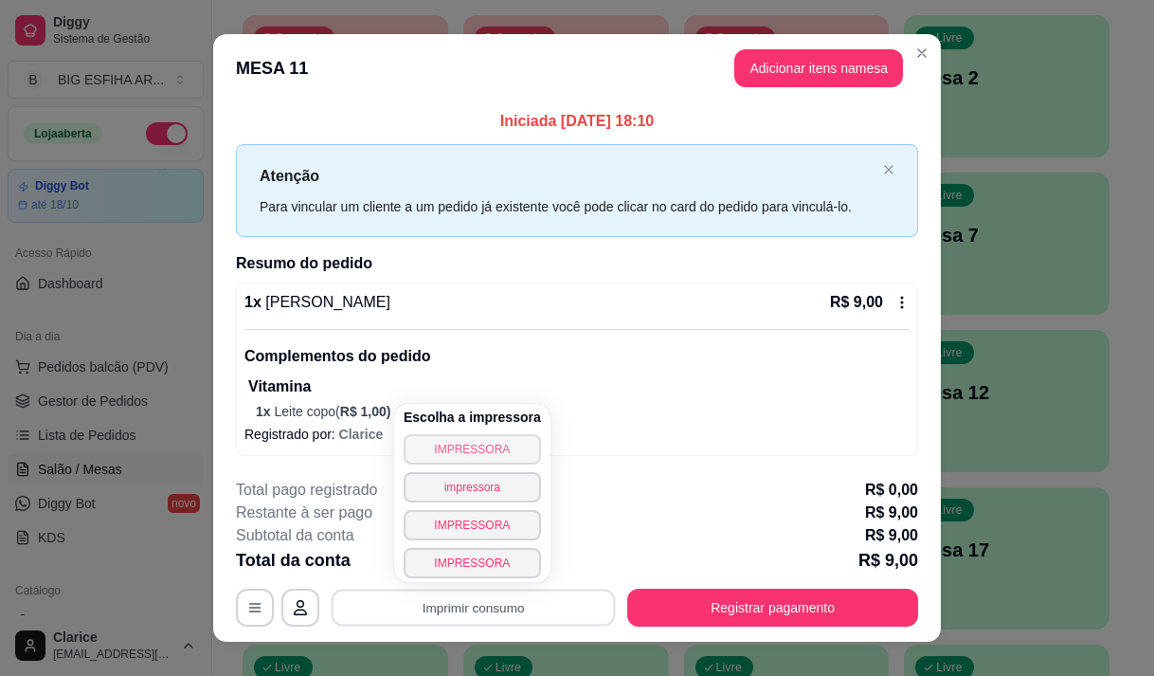
click at [457, 447] on button "IMPRESSORA" at bounding box center [472, 449] width 137 height 30
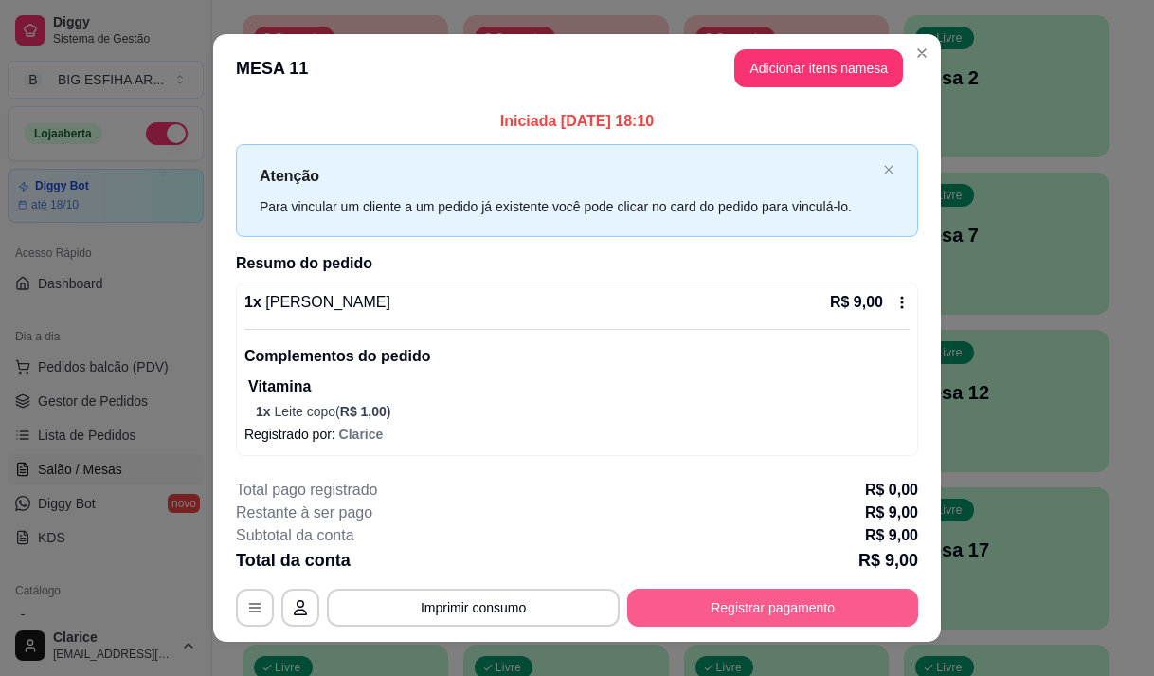
click at [758, 602] on button "Registrar pagamento" at bounding box center [772, 607] width 291 height 38
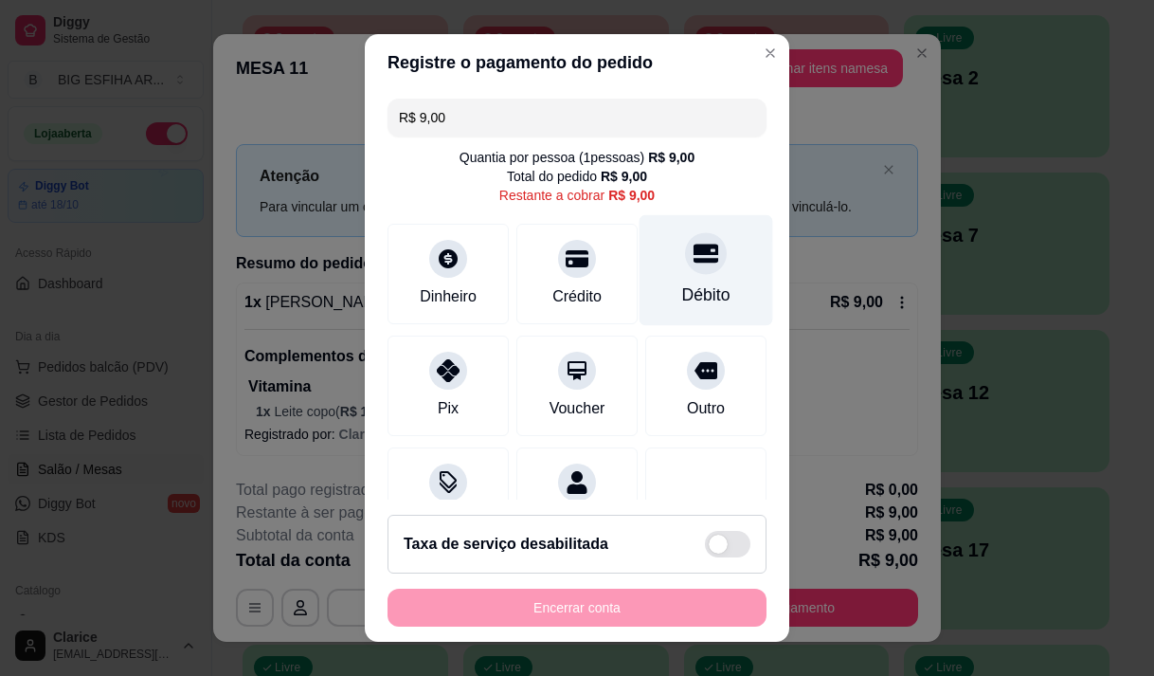
click at [682, 282] on div "Débito" at bounding box center [706, 294] width 48 height 25
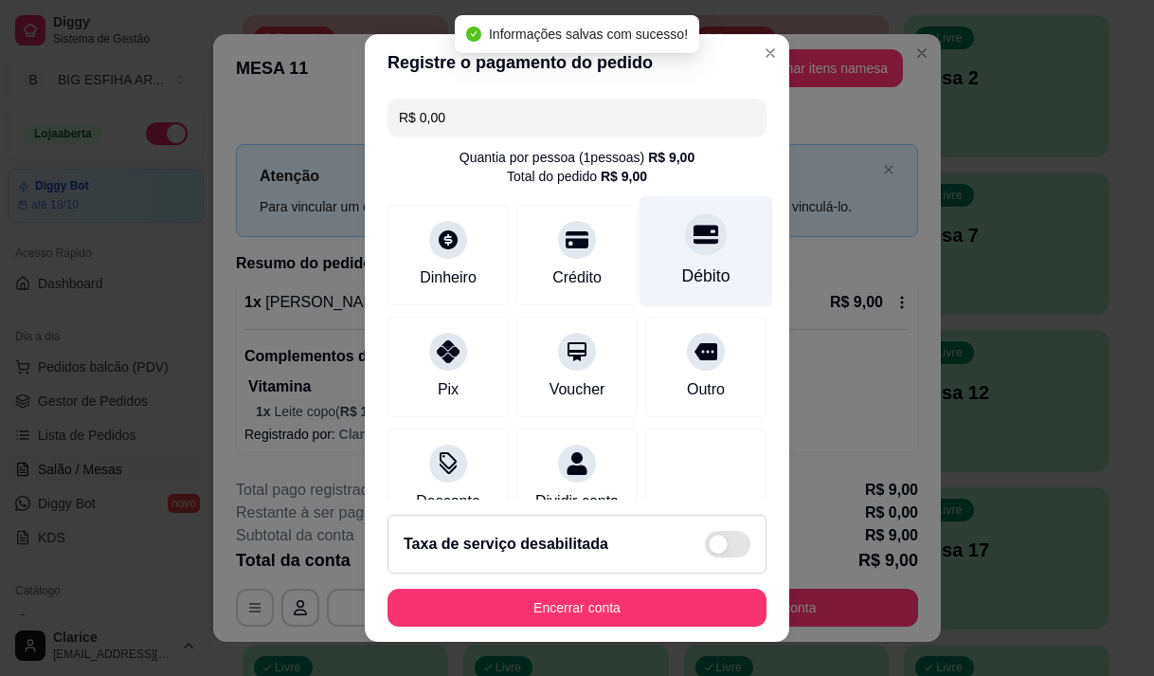
type input "R$ 0,00"
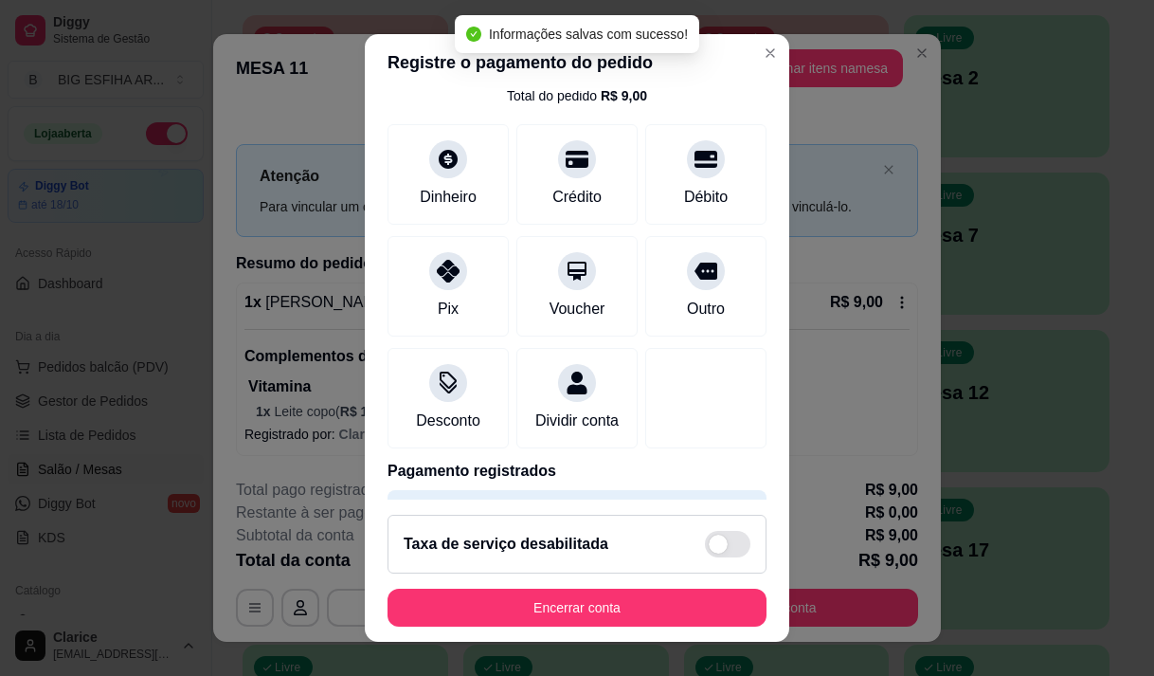
scroll to position [157, 0]
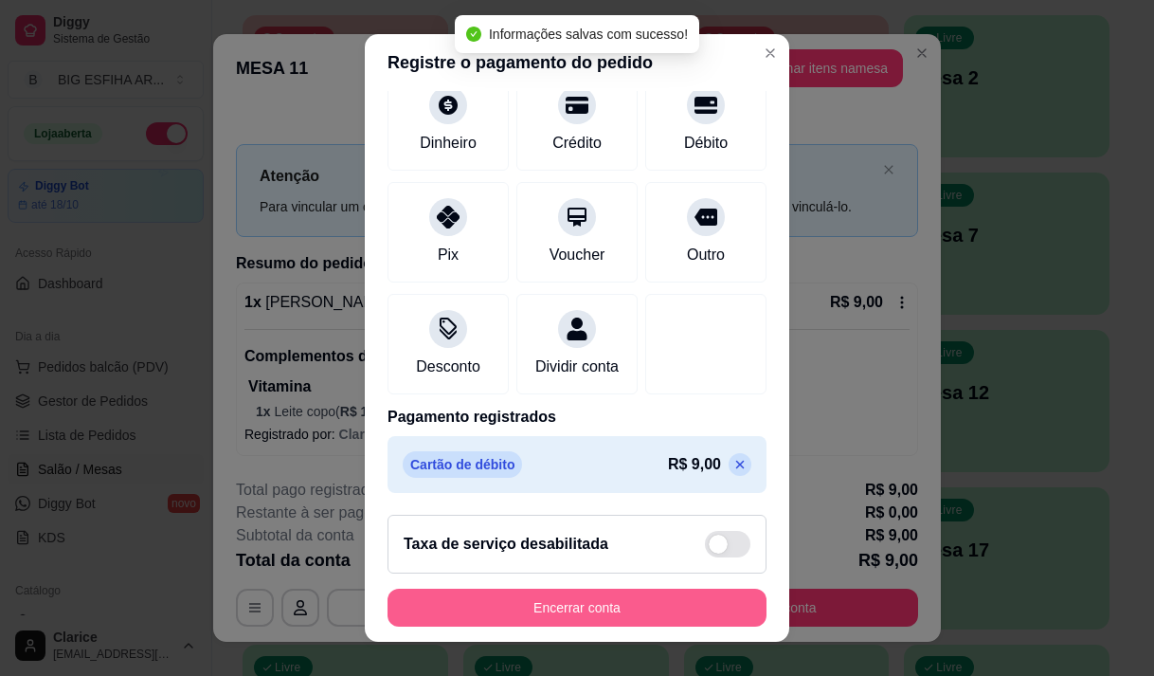
click at [576, 608] on button "Encerrar conta" at bounding box center [577, 607] width 379 height 38
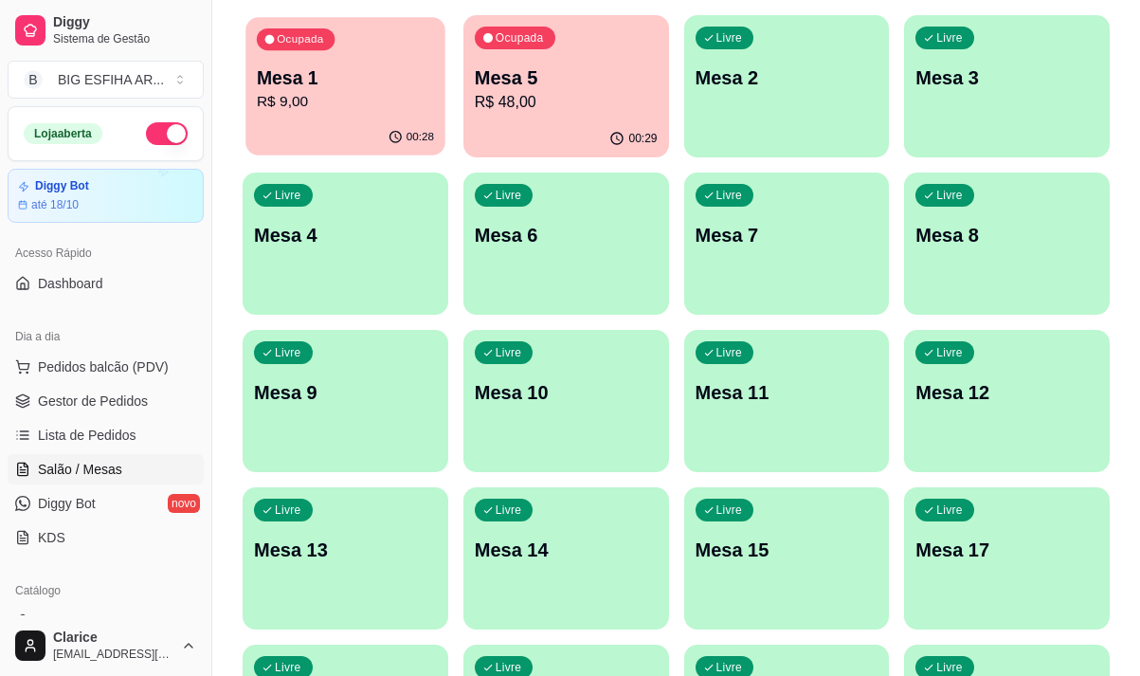
click at [303, 92] on p "R$ 9,00" at bounding box center [345, 102] width 177 height 22
click at [530, 69] on p "Mesa 5" at bounding box center [566, 77] width 183 height 27
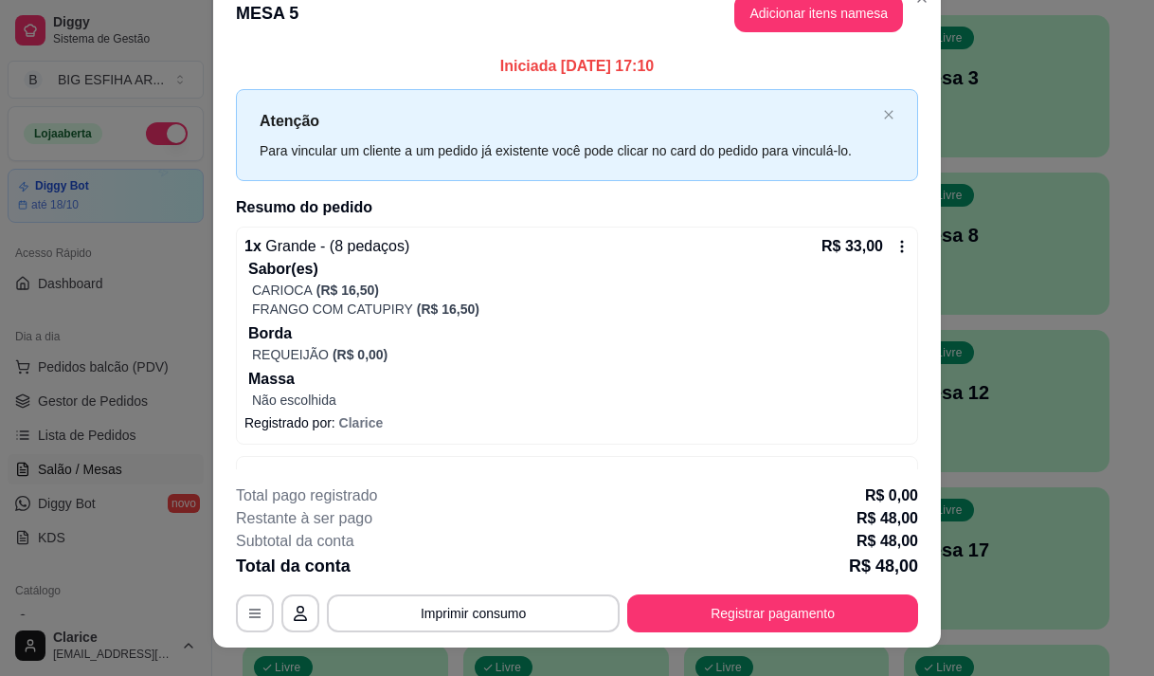
scroll to position [0, 0]
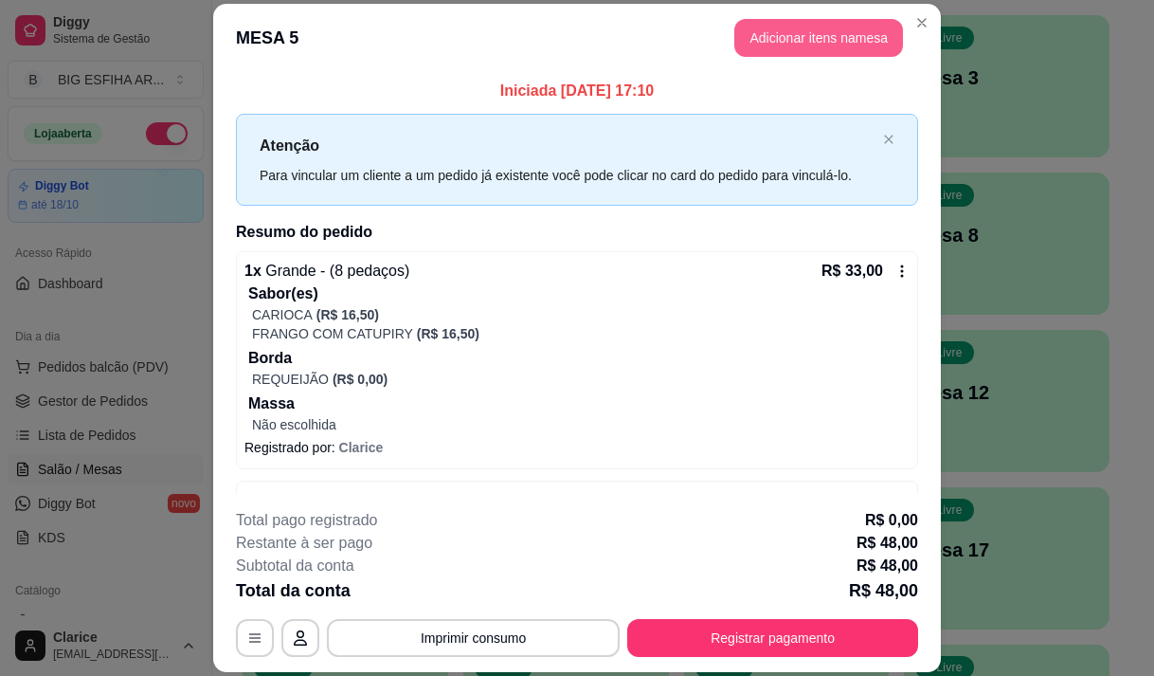
click at [810, 44] on button "Adicionar itens na mesa" at bounding box center [818, 38] width 169 height 38
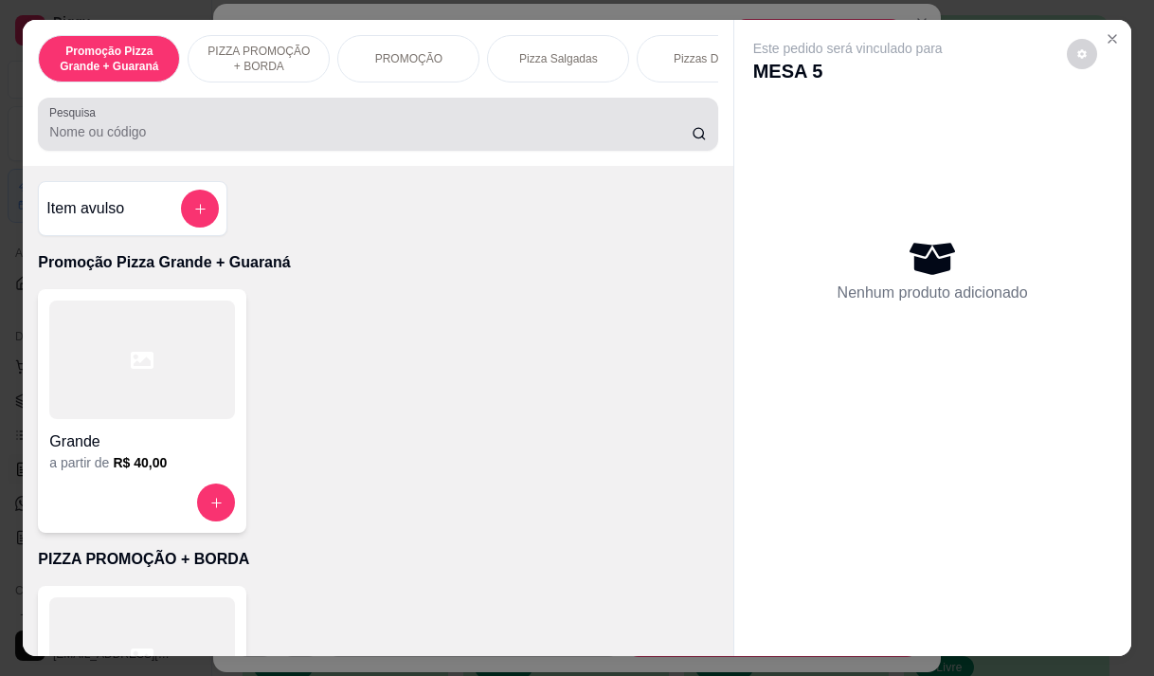
click at [377, 128] on div at bounding box center [377, 124] width 657 height 38
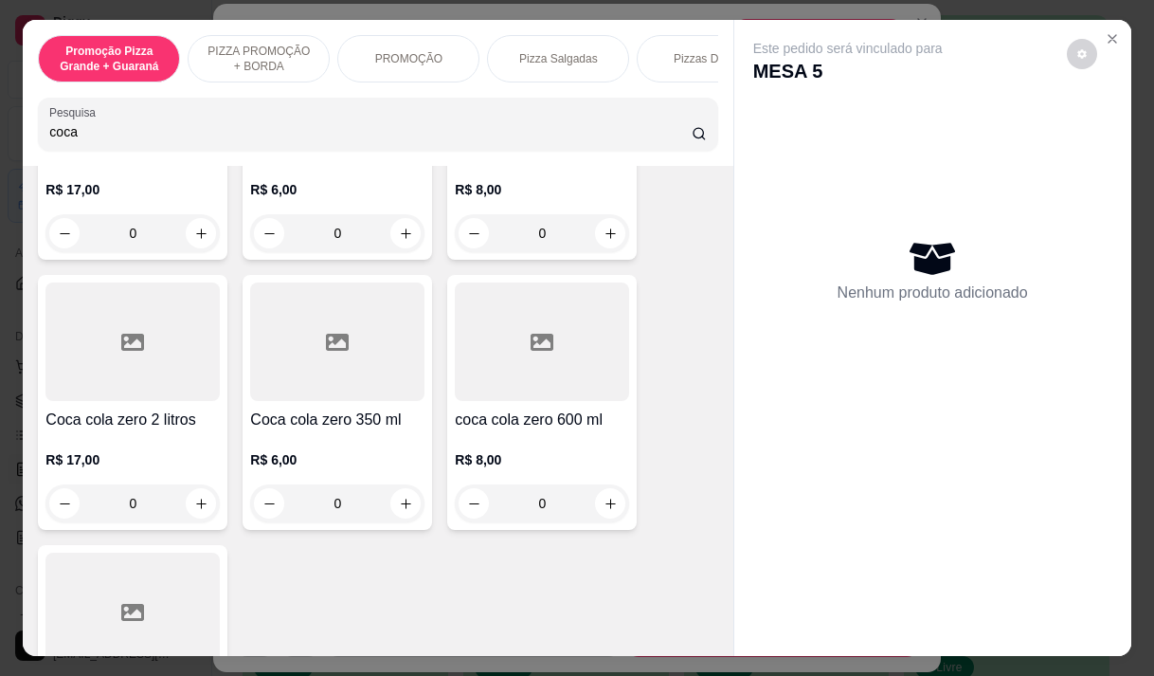
scroll to position [379, 0]
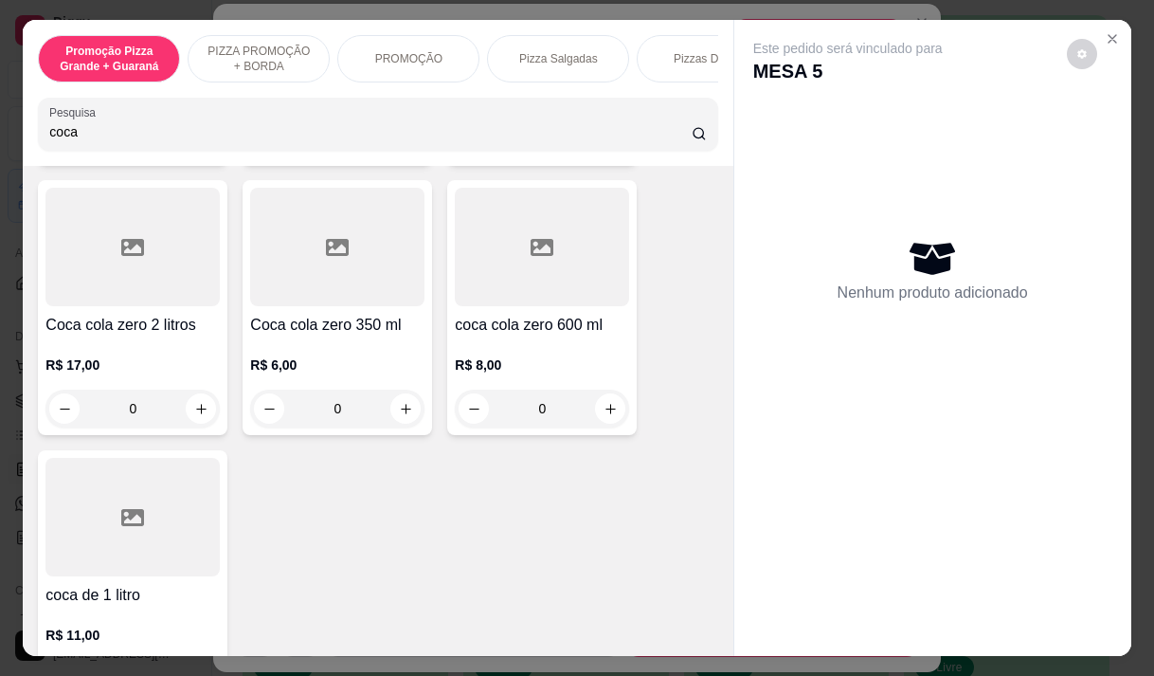
type input "coca"
click at [342, 336] on h4 "Coca cola zero 350 ml" at bounding box center [337, 325] width 174 height 23
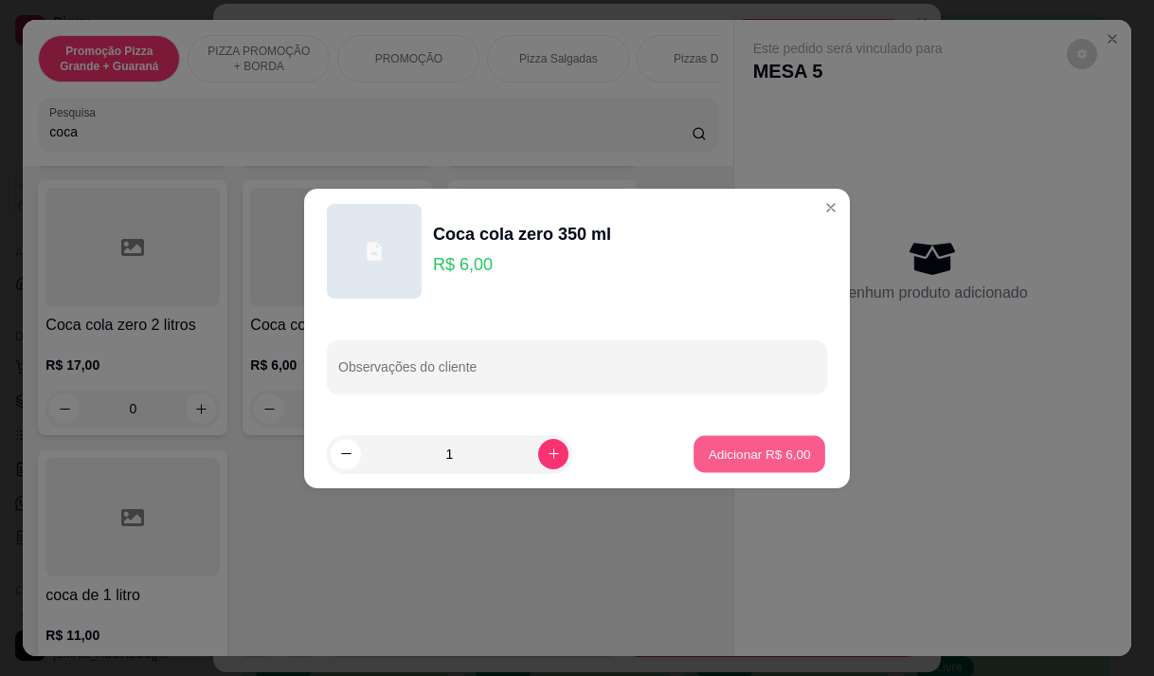
click at [764, 449] on p "Adicionar R$ 6,00" at bounding box center [759, 453] width 102 height 18
type input "1"
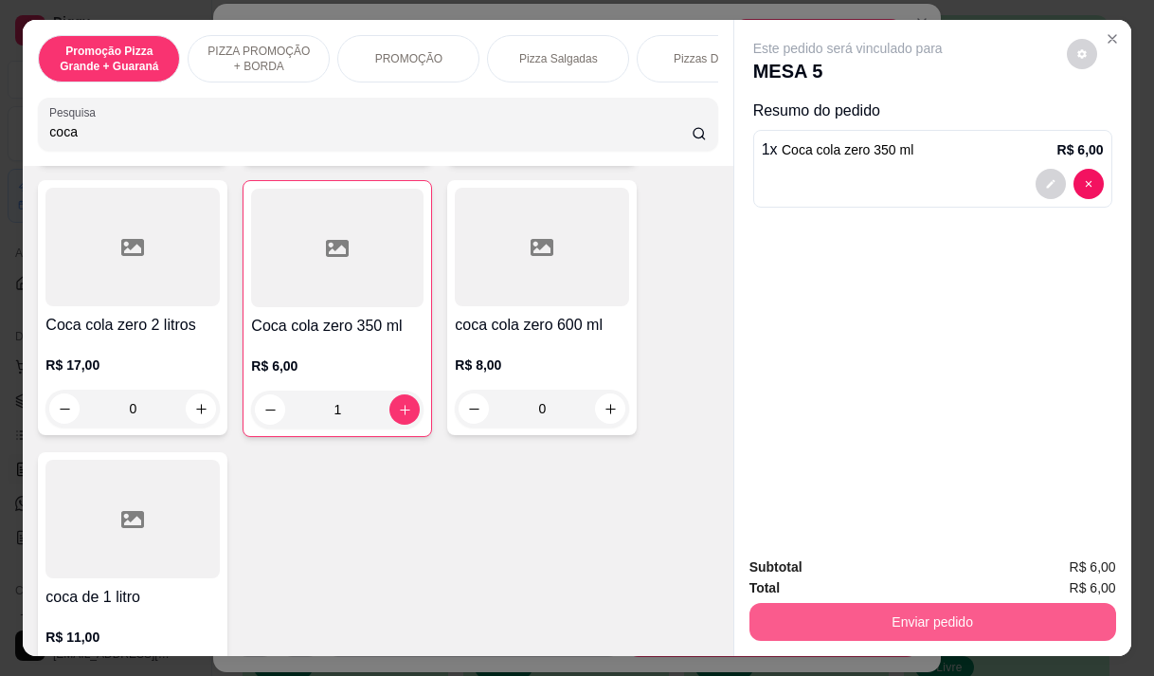
click at [906, 606] on button "Enviar pedido" at bounding box center [932, 622] width 367 height 38
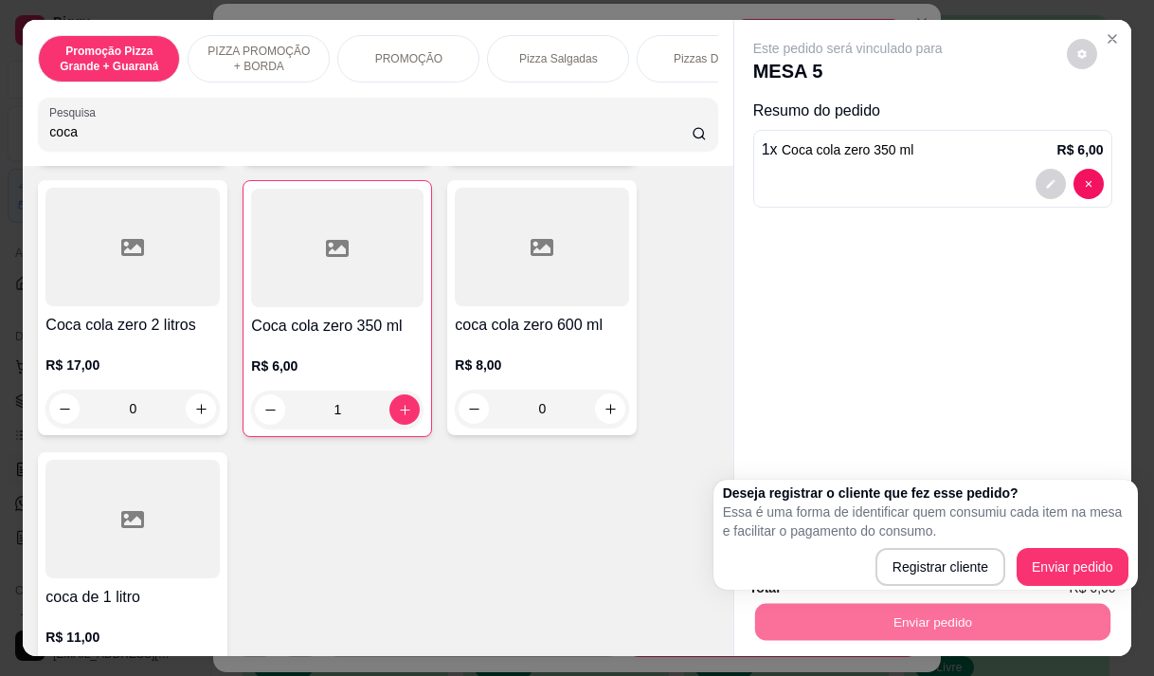
click at [630, 353] on div "Coca cola 2 litros R$ 17,00 0 Coca cola 350 ml R$ 6,00 0 Coca cola 600ml R$ 8,0…" at bounding box center [377, 308] width 679 height 797
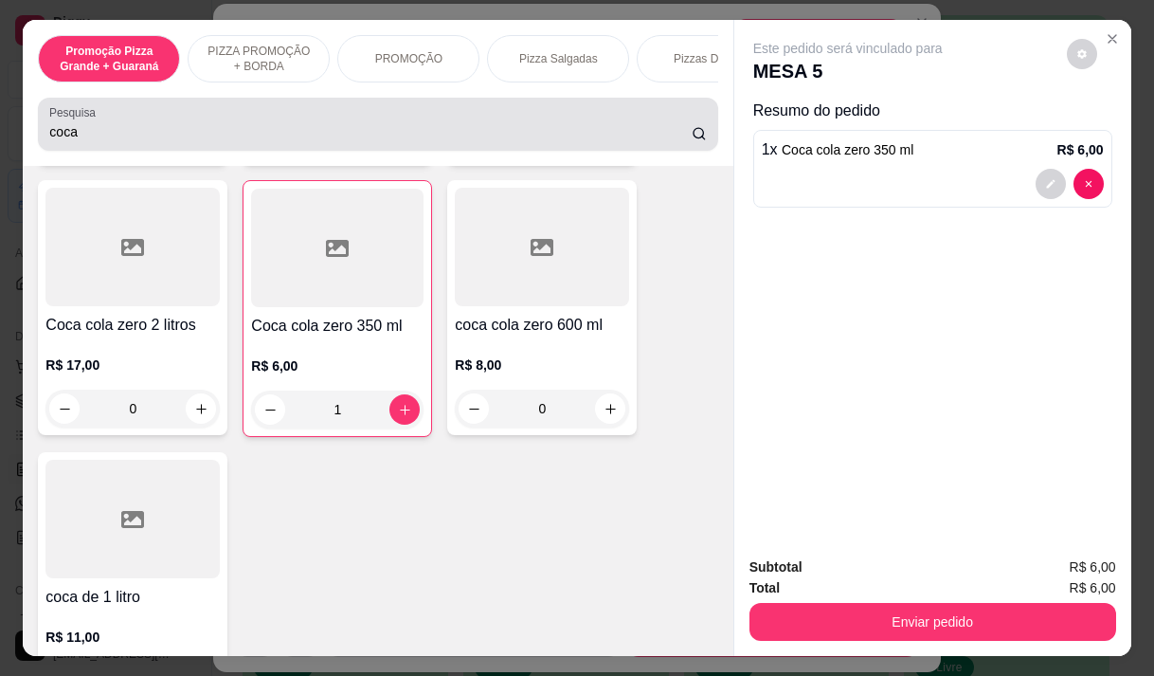
click at [82, 141] on input "coca" at bounding box center [370, 131] width 642 height 19
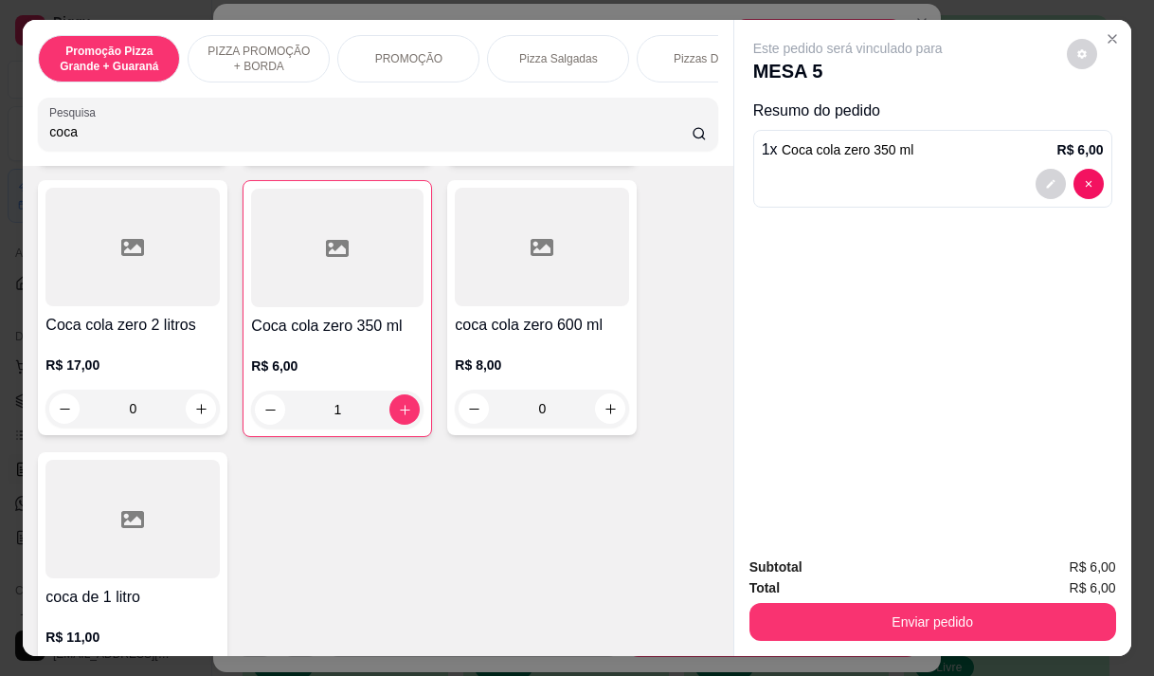
click at [82, 141] on input "coca" at bounding box center [370, 131] width 642 height 19
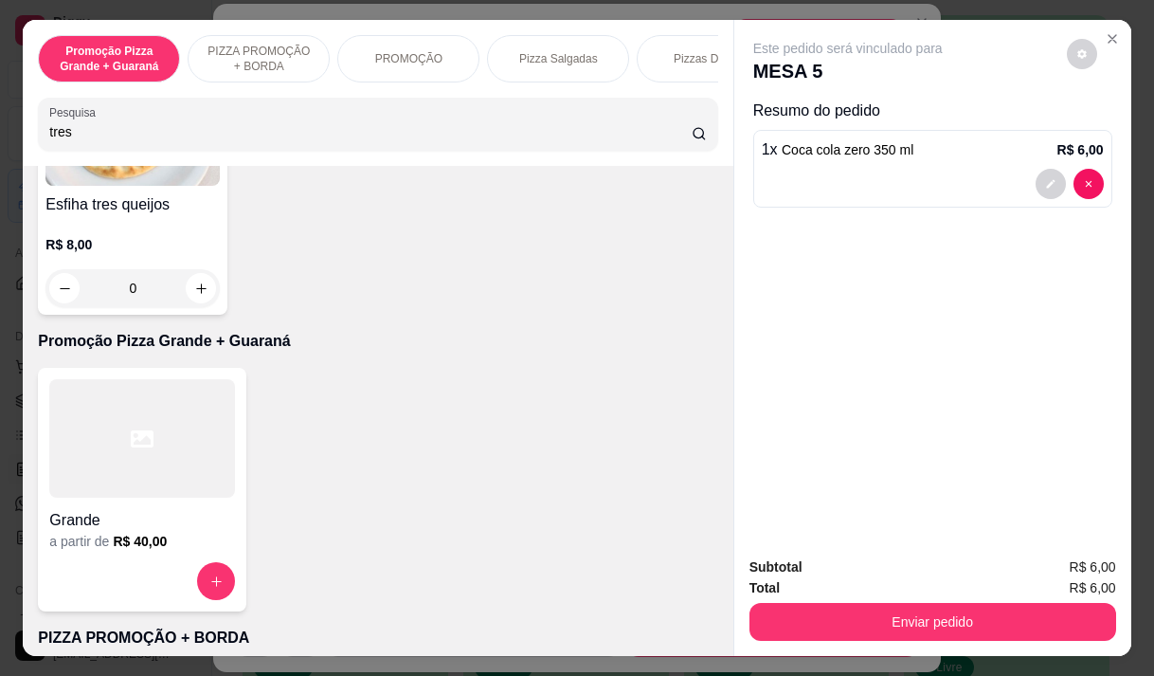
scroll to position [0, 0]
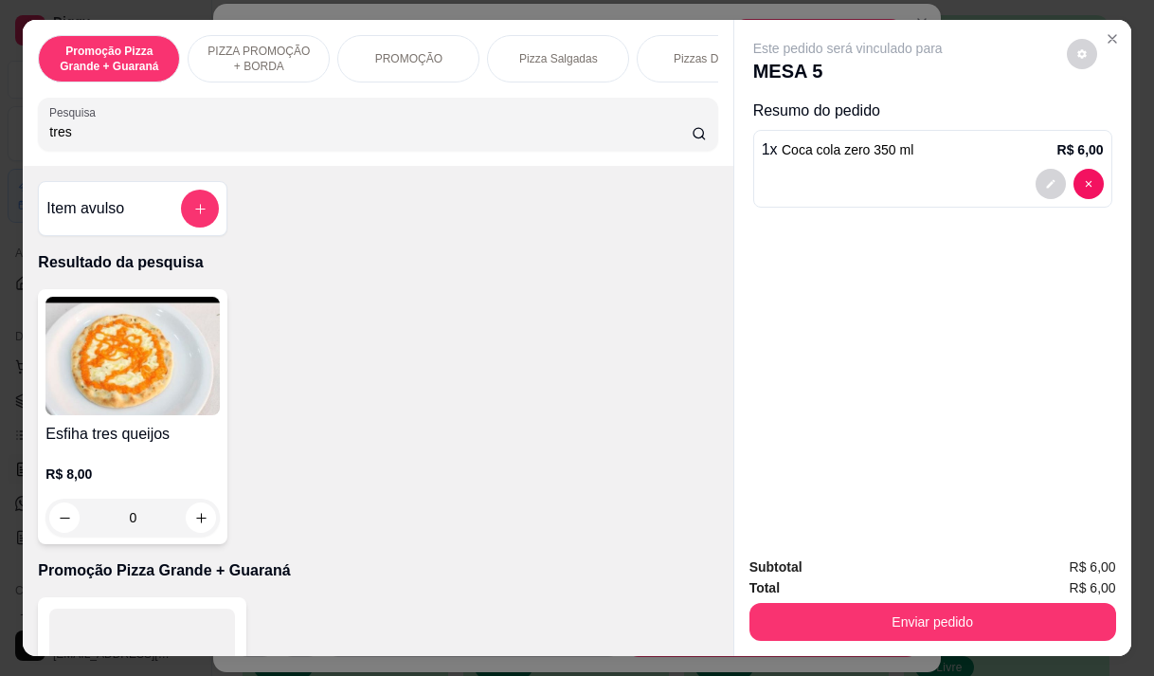
type input "tres"
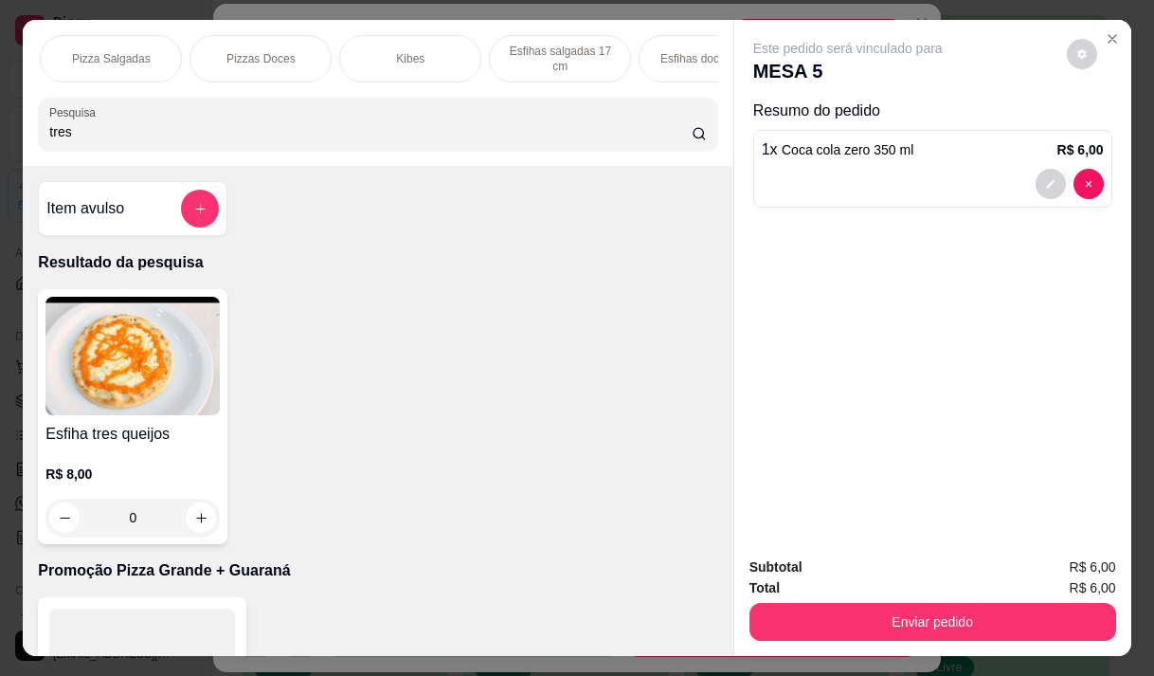
scroll to position [0, 455]
click at [104, 53] on p "Pizza Salgadas" at bounding box center [103, 58] width 79 height 15
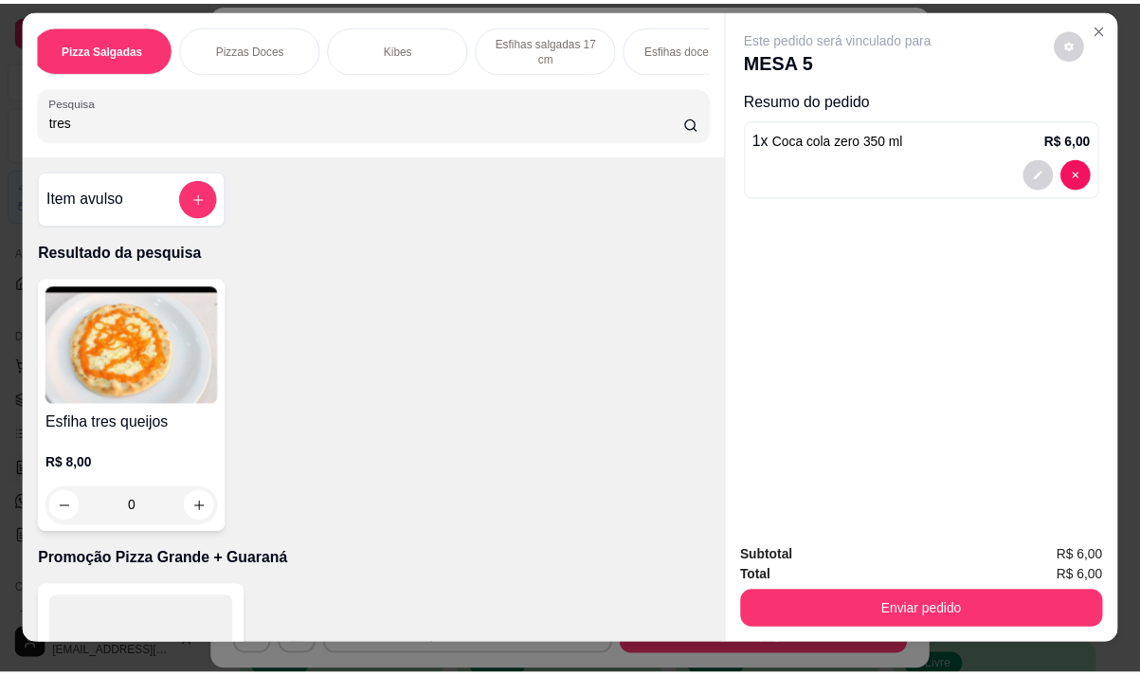
scroll to position [0, 0]
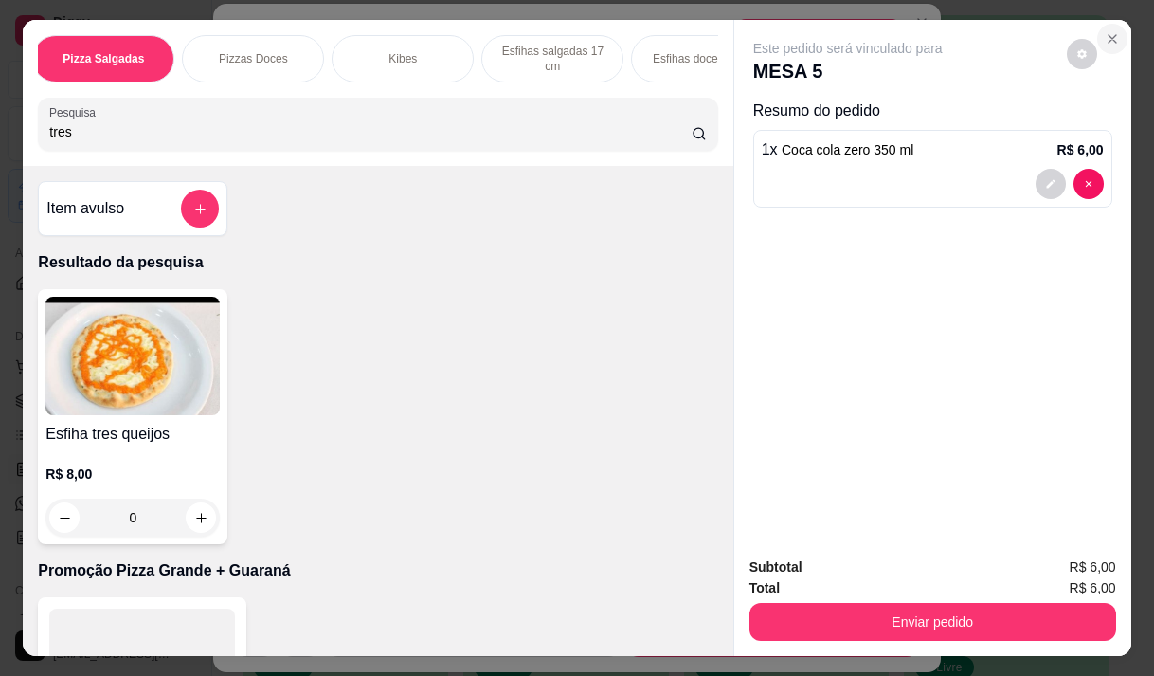
click at [1105, 32] on icon "Close" at bounding box center [1112, 38] width 15 height 15
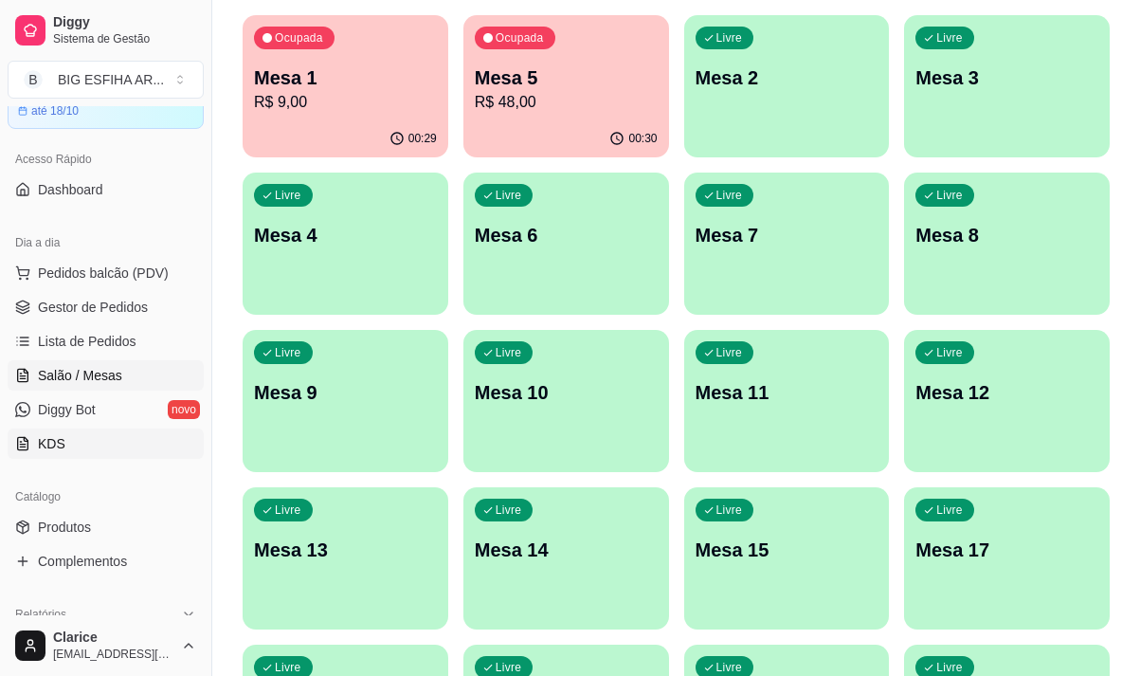
scroll to position [95, 0]
click at [54, 527] on span "Produtos" at bounding box center [64, 525] width 53 height 19
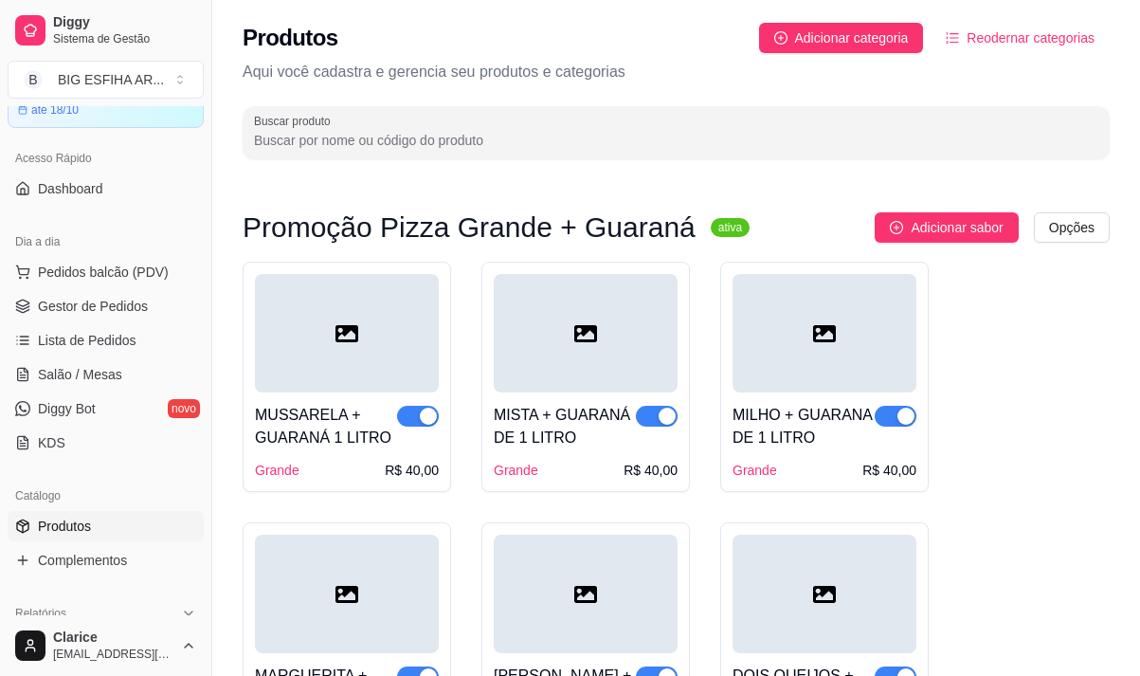
click at [397, 141] on input "Buscar produto" at bounding box center [676, 140] width 844 height 19
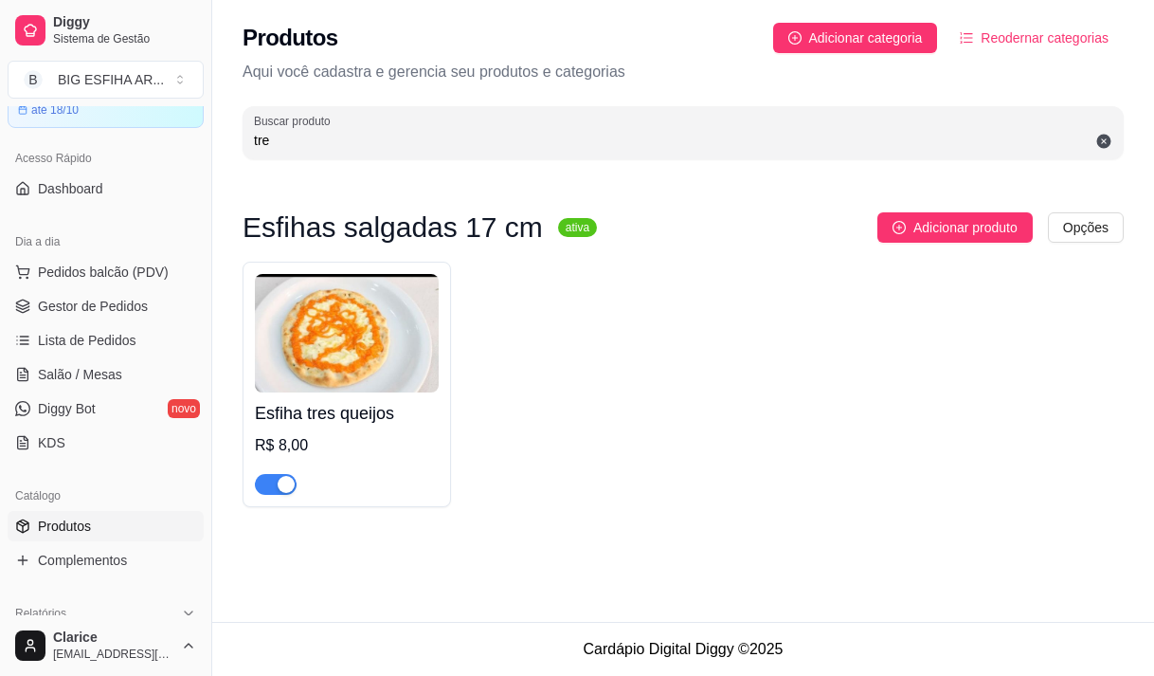
type input "tres"
click at [336, 142] on input "tres" at bounding box center [683, 140] width 858 height 19
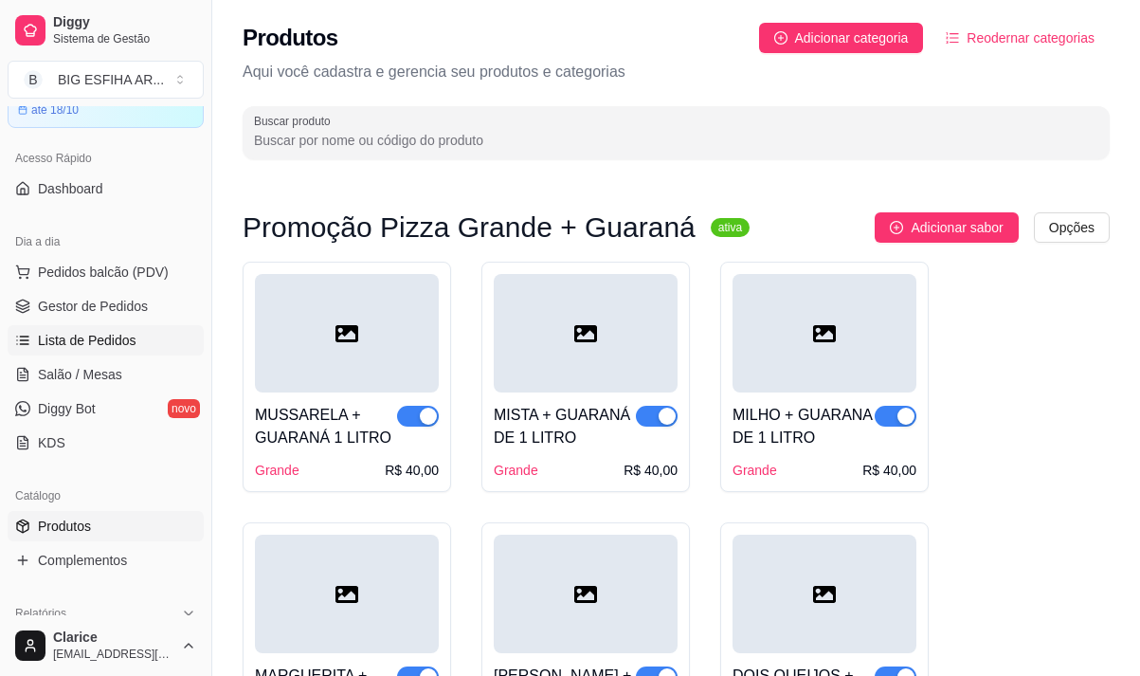
click at [85, 339] on span "Lista de Pedidos" at bounding box center [87, 340] width 99 height 19
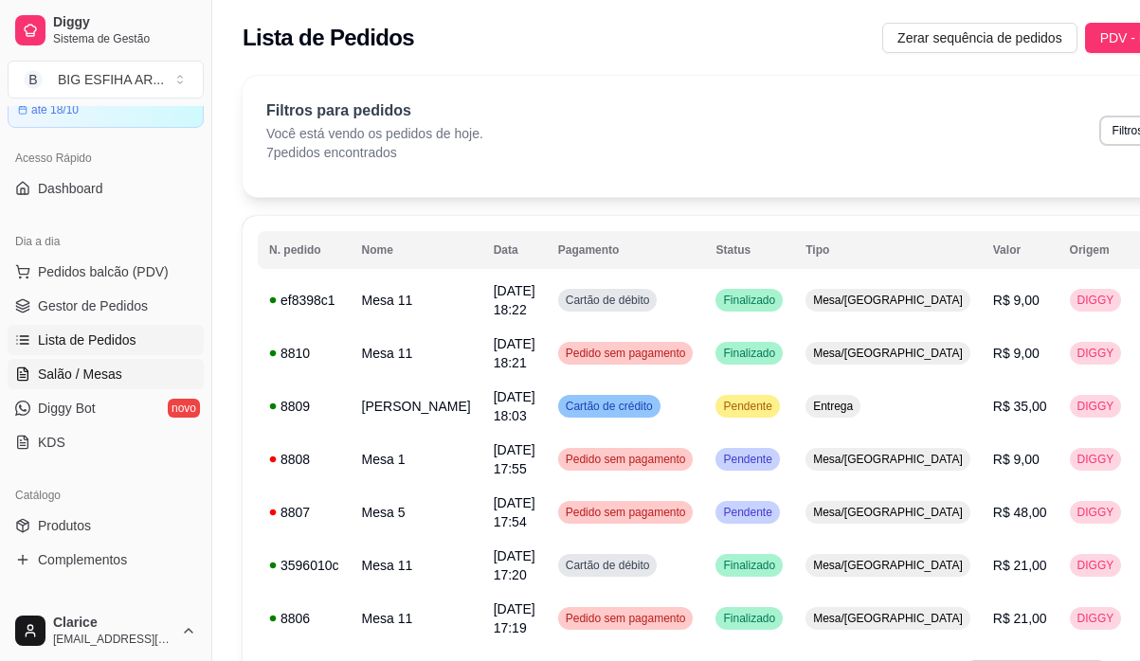
click at [81, 373] on span "Salão / Mesas" at bounding box center [80, 374] width 84 height 19
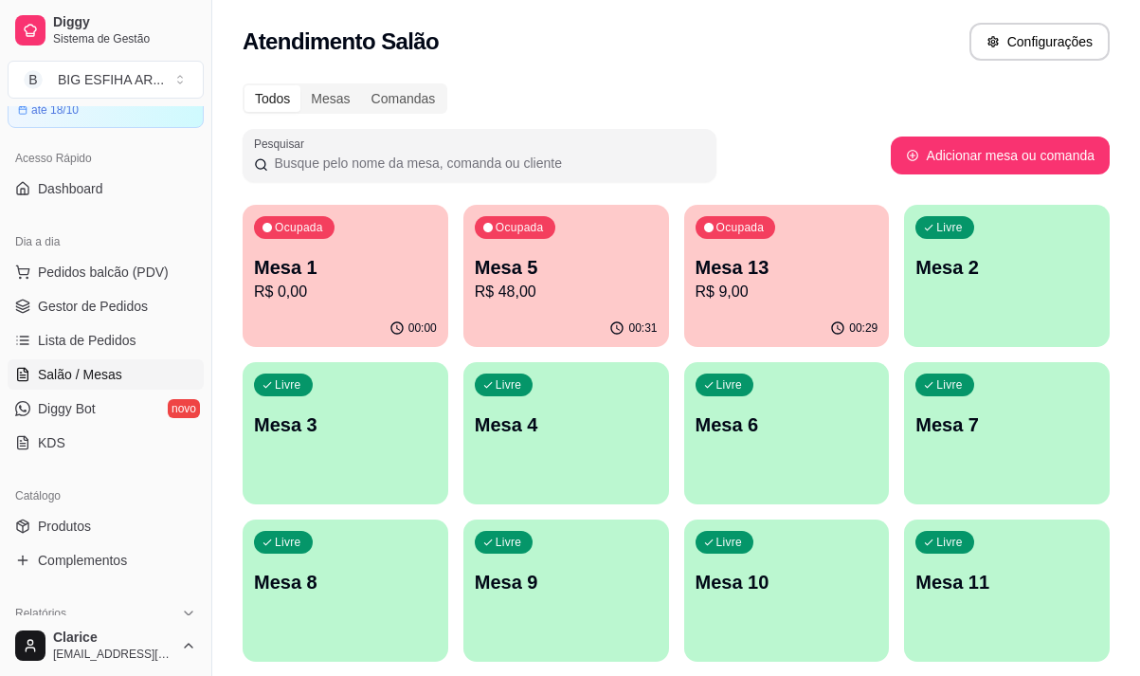
click at [520, 276] on p "Mesa 5" at bounding box center [566, 267] width 183 height 27
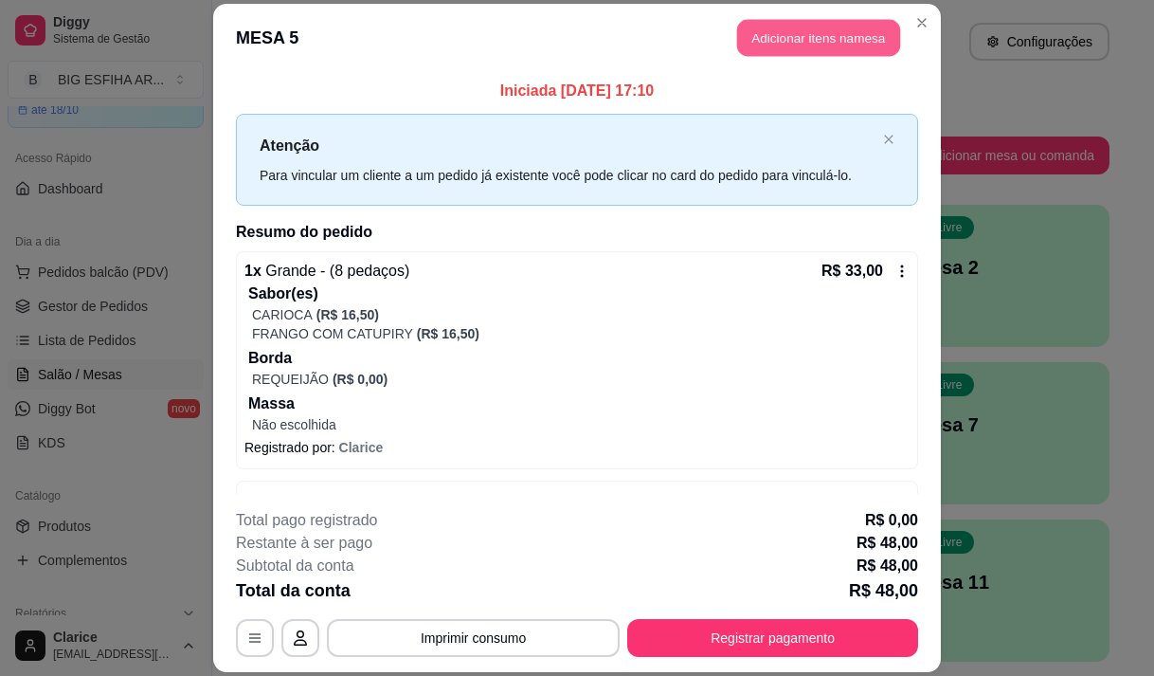
click at [779, 45] on button "Adicionar itens na mesa" at bounding box center [818, 37] width 163 height 37
click at [301, 131] on input "Pesquisa" at bounding box center [370, 131] width 642 height 19
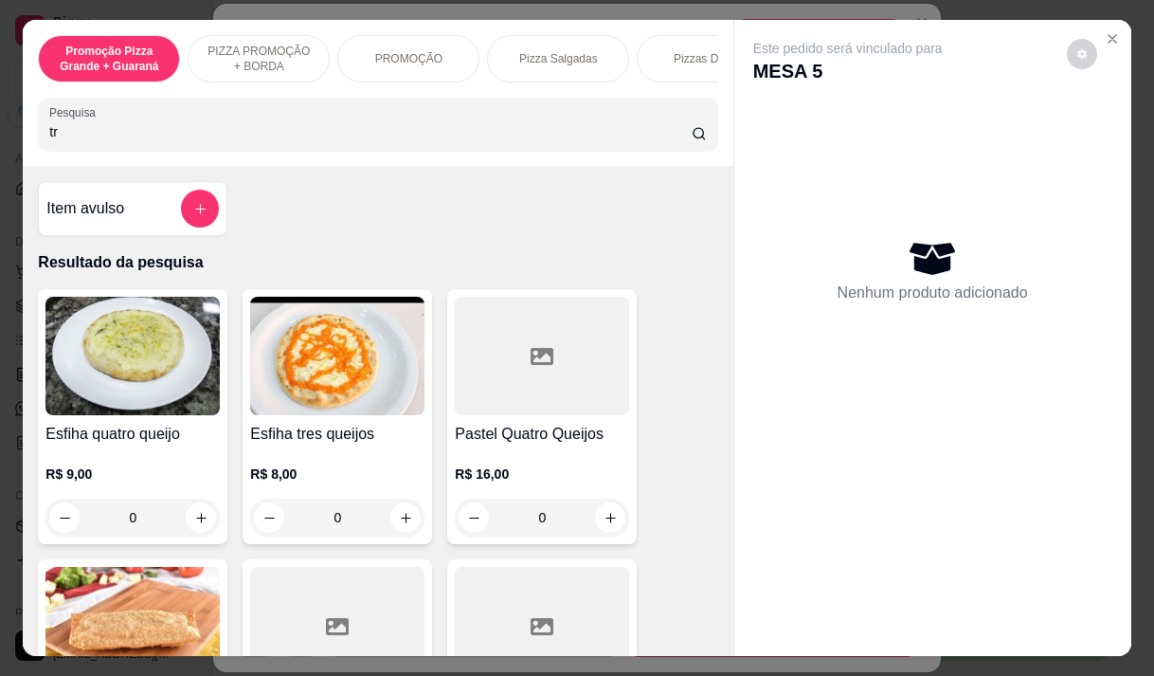
scroll to position [190, 0]
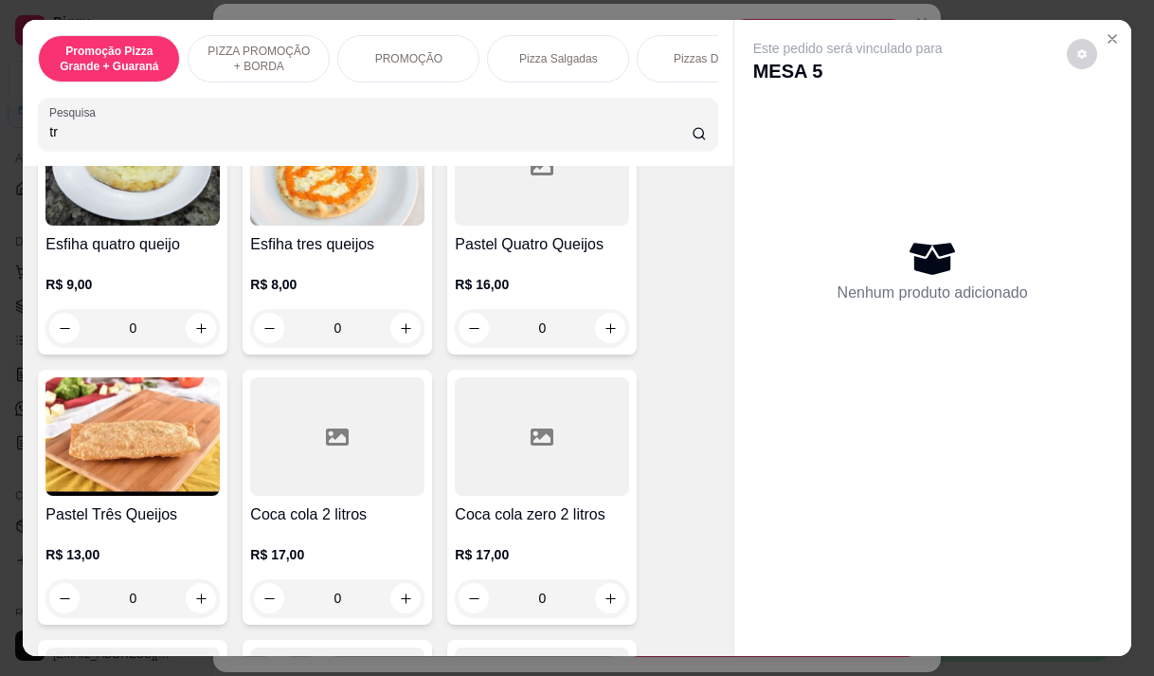
type input "tr"
click at [65, 545] on div "R$ 13,00 0" at bounding box center [132, 571] width 174 height 91
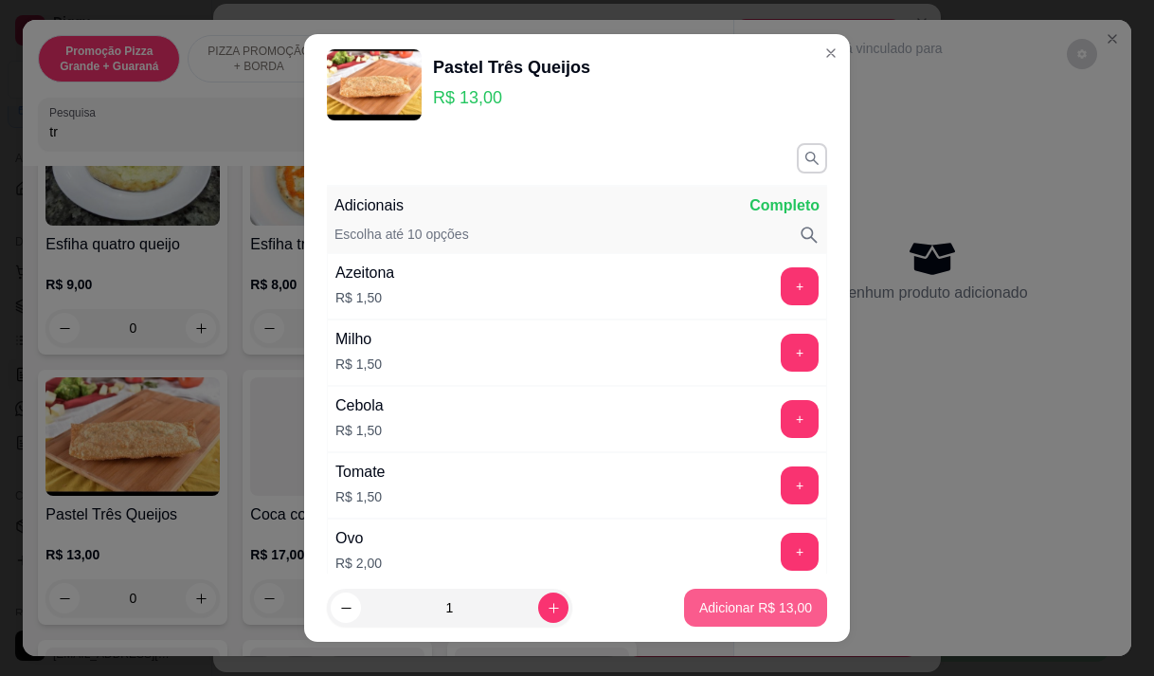
click at [732, 599] on p "Adicionar R$ 13,00" at bounding box center [755, 607] width 113 height 19
type input "1"
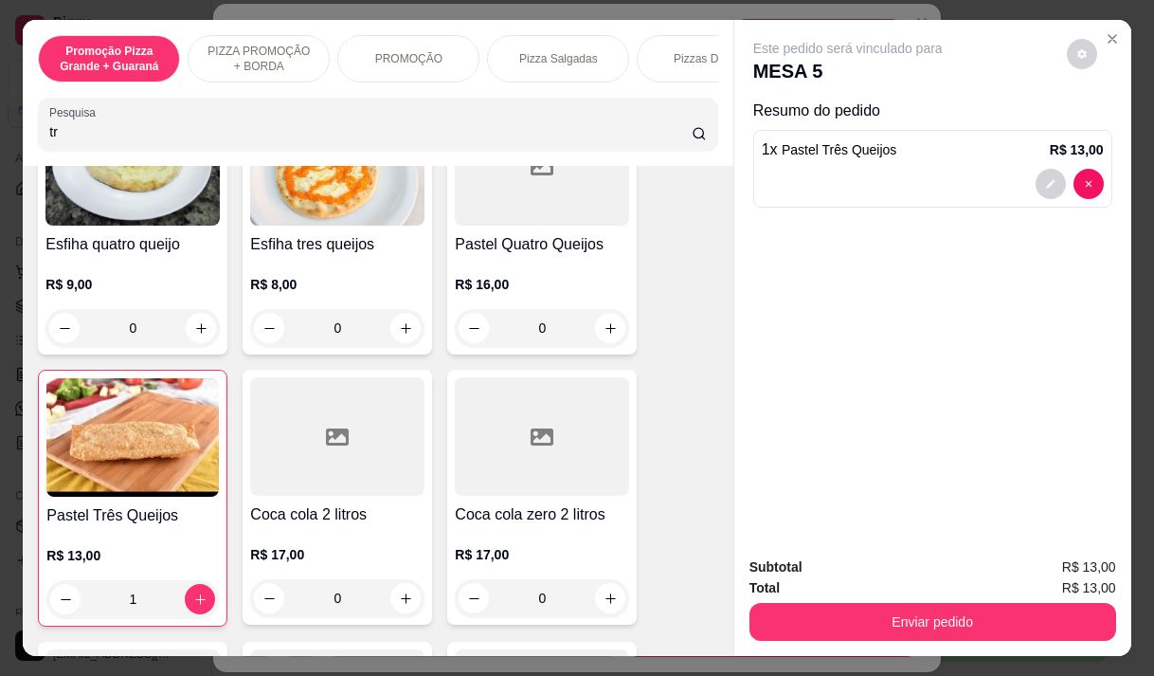
click at [71, 134] on input "tr" at bounding box center [370, 131] width 642 height 19
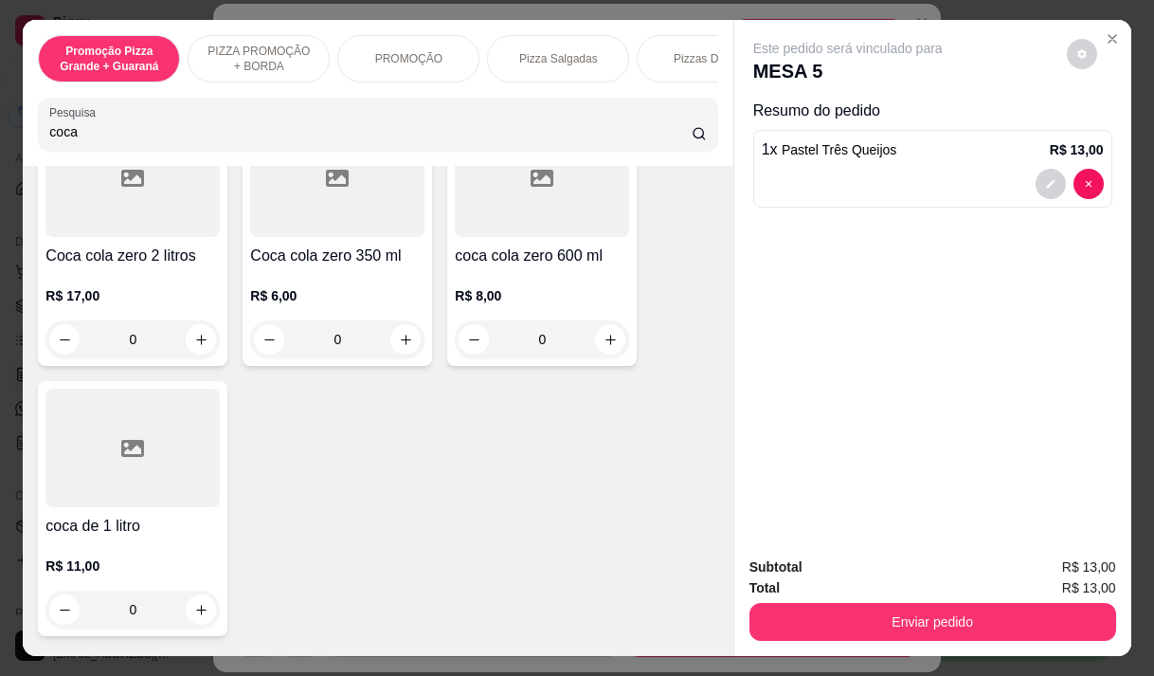
scroll to position [474, 0]
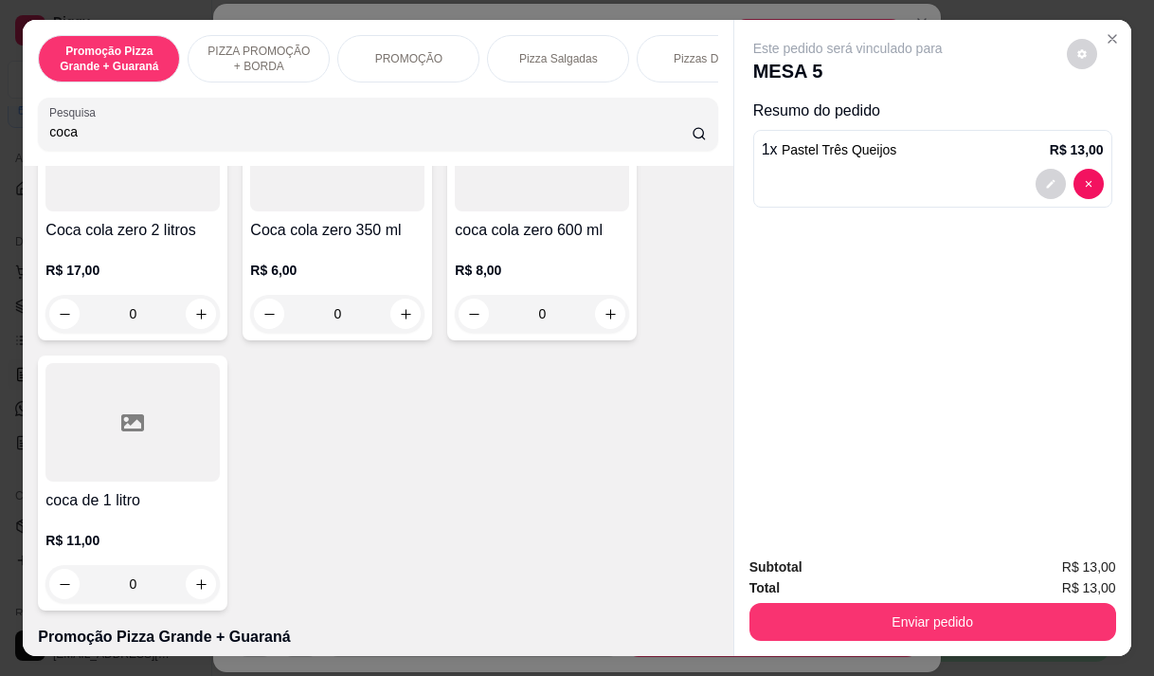
type input "coca"
click at [313, 236] on h4 "Coca cola zero 350 ml" at bounding box center [337, 230] width 174 height 23
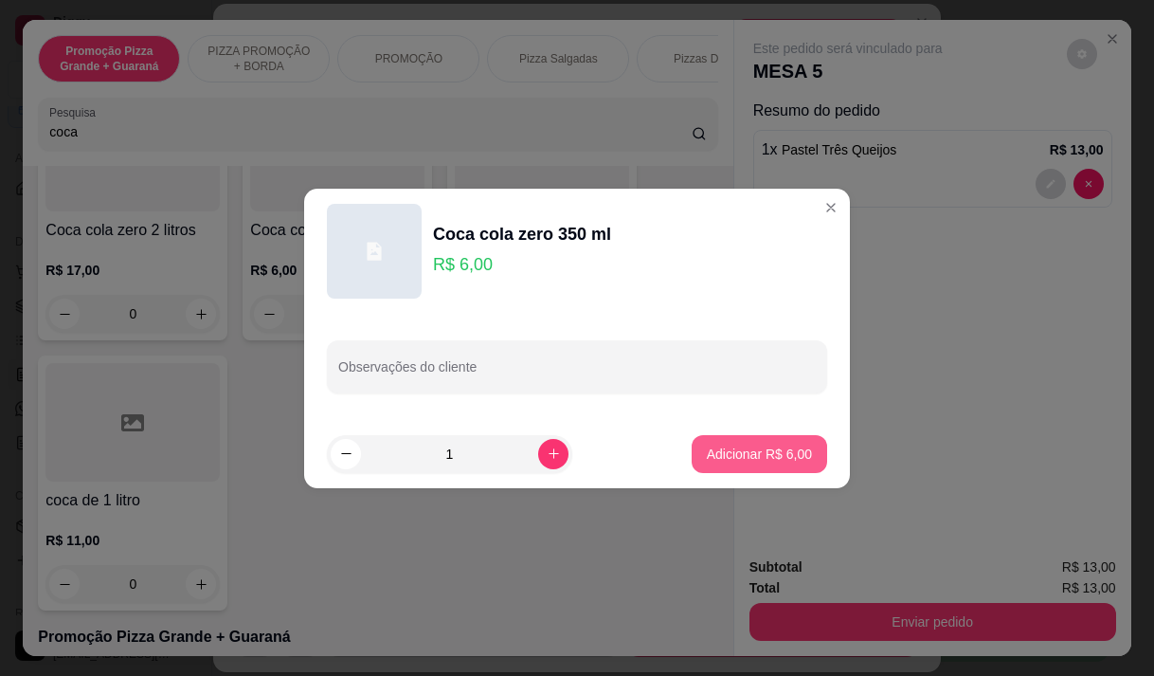
click at [757, 452] on p "Adicionar R$ 6,00" at bounding box center [759, 453] width 105 height 19
type input "1"
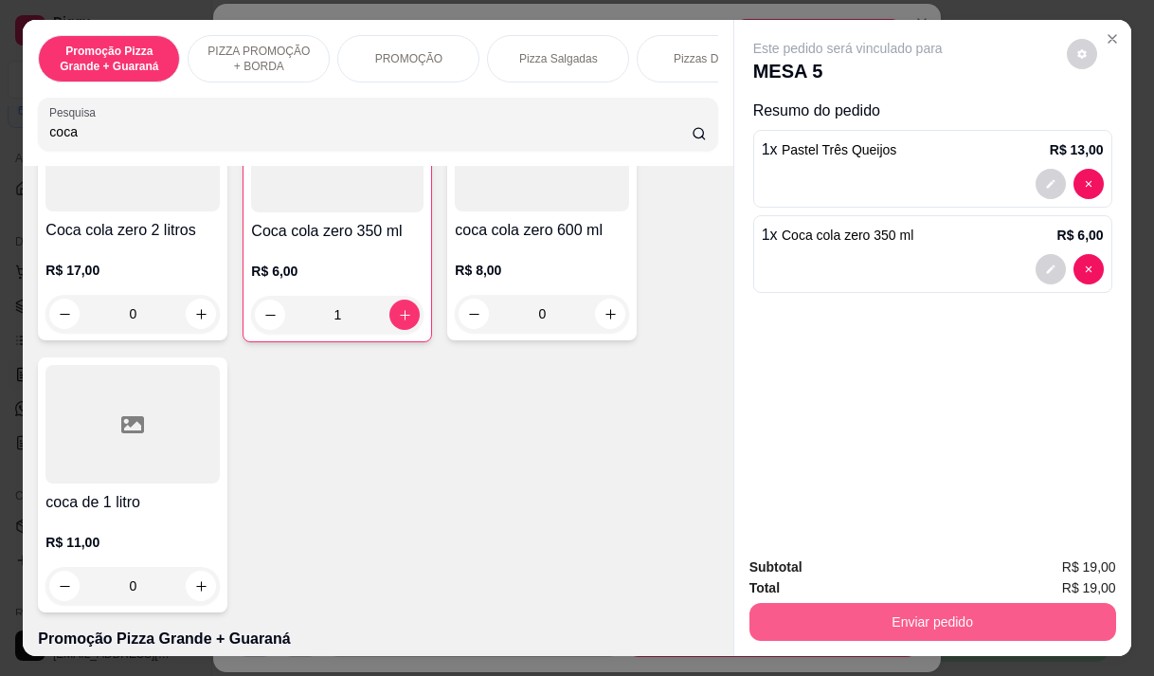
click at [875, 616] on button "Enviar pedido" at bounding box center [932, 622] width 367 height 38
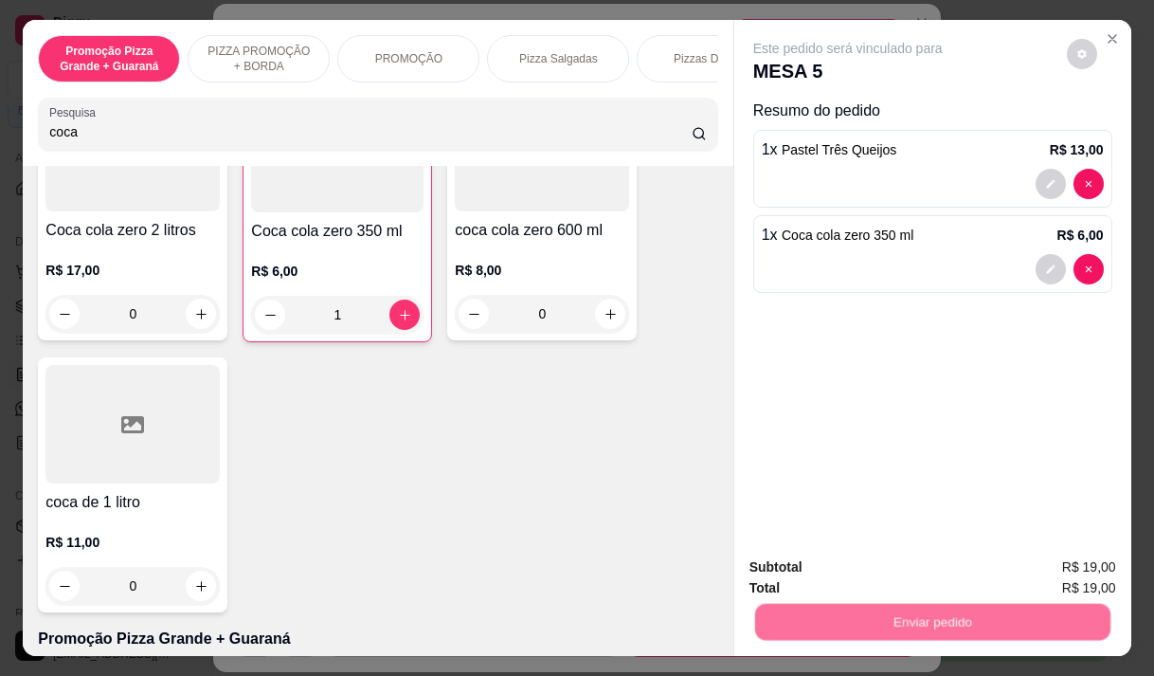
click at [1039, 569] on button "Enviar pedido" at bounding box center [1066, 568] width 107 height 36
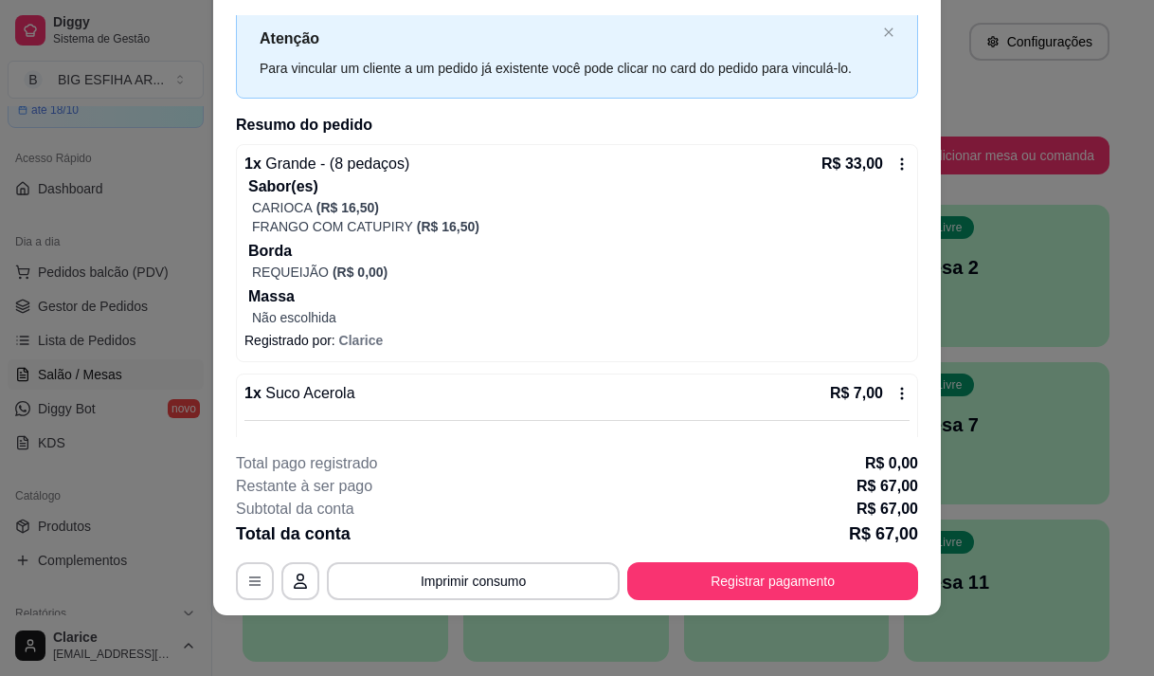
scroll to position [95, 0]
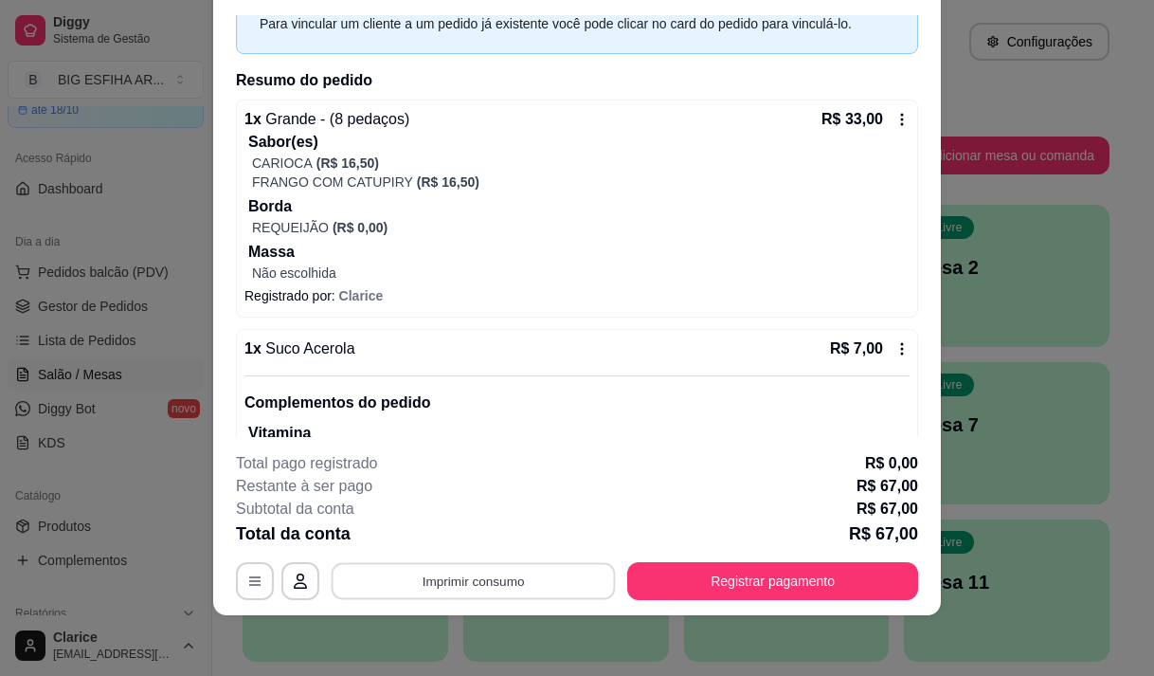
click at [464, 574] on button "Imprimir consumo" at bounding box center [474, 581] width 284 height 37
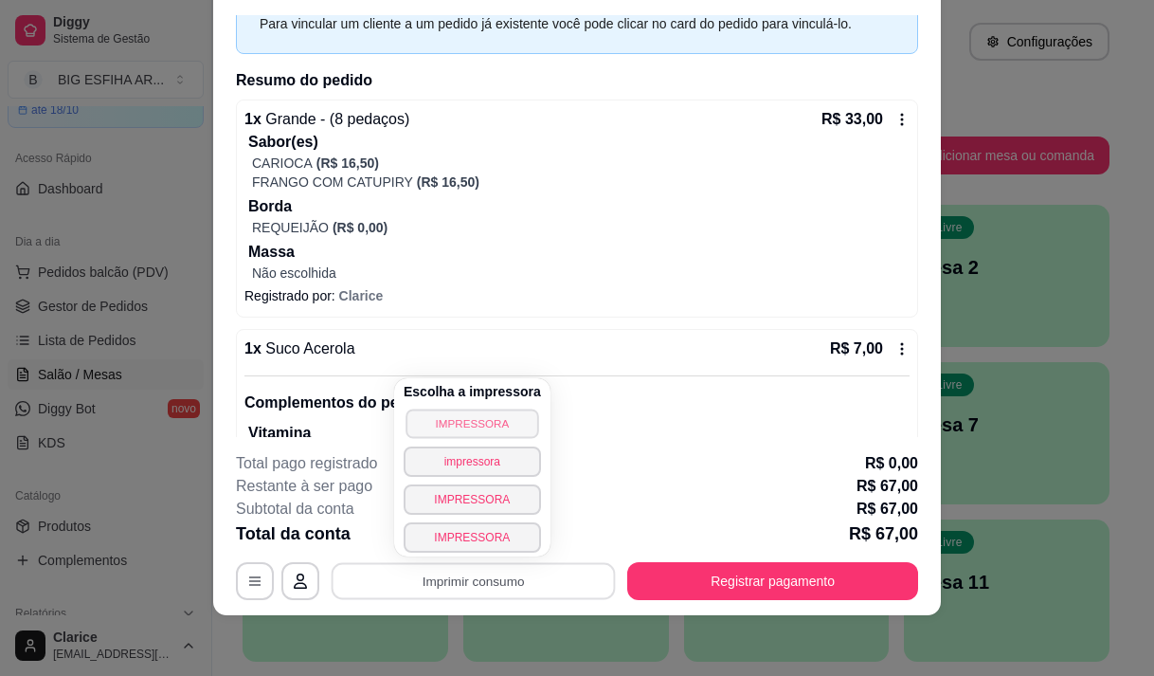
click at [479, 421] on button "IMPRESSORA" at bounding box center [472, 422] width 133 height 29
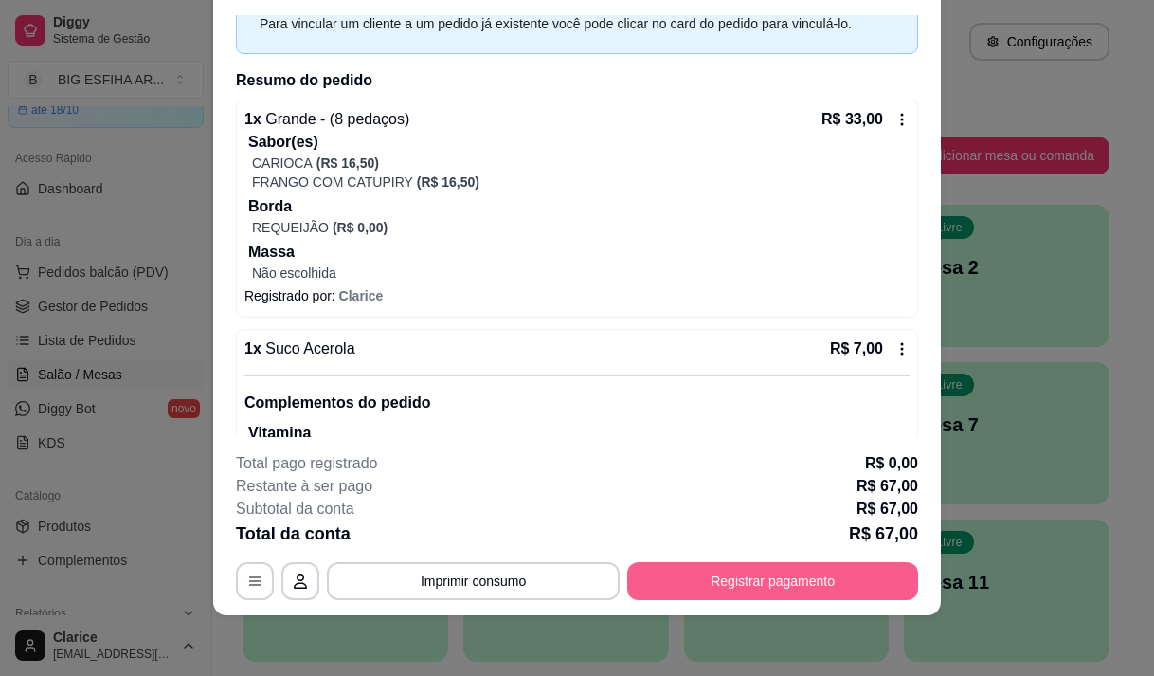
click at [707, 580] on button "Registrar pagamento" at bounding box center [772, 581] width 291 height 38
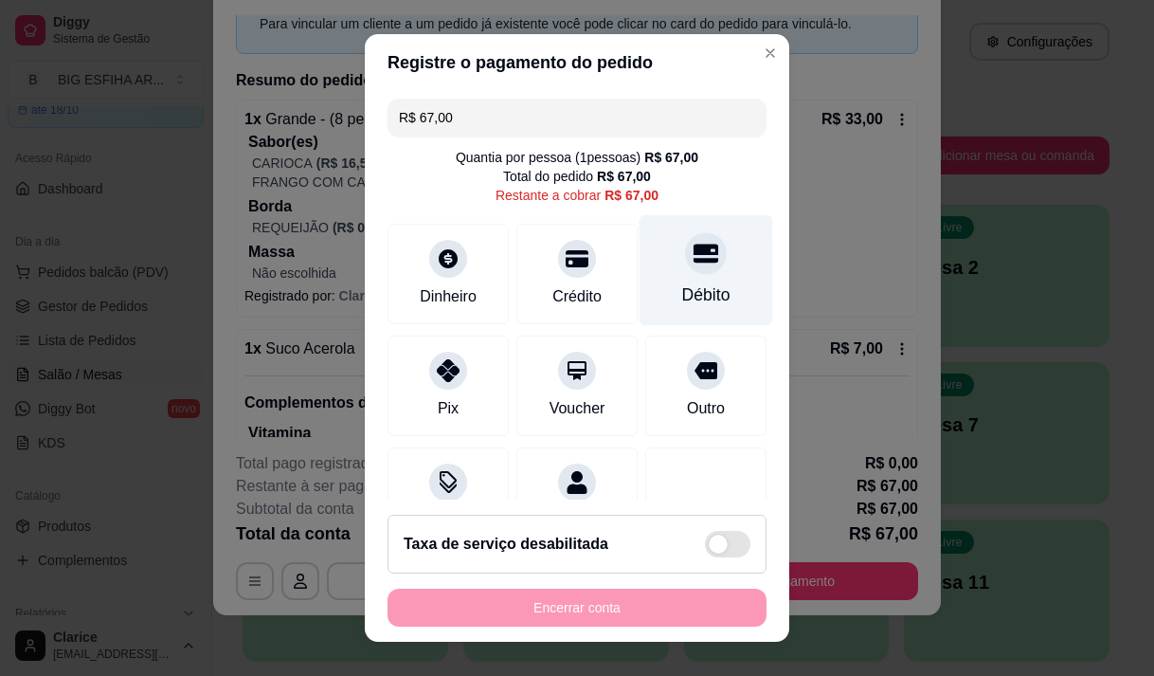
click at [671, 311] on div "Débito" at bounding box center [707, 269] width 134 height 111
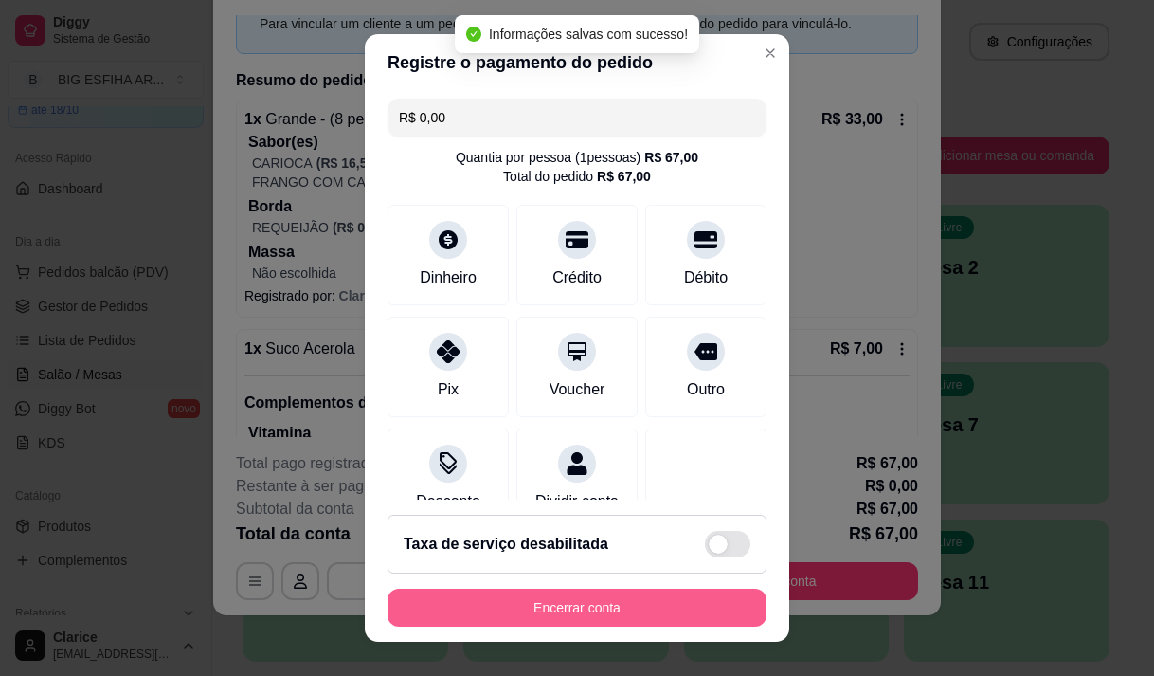
type input "R$ 0,00"
click at [574, 613] on button "Encerrar conta" at bounding box center [577, 607] width 379 height 38
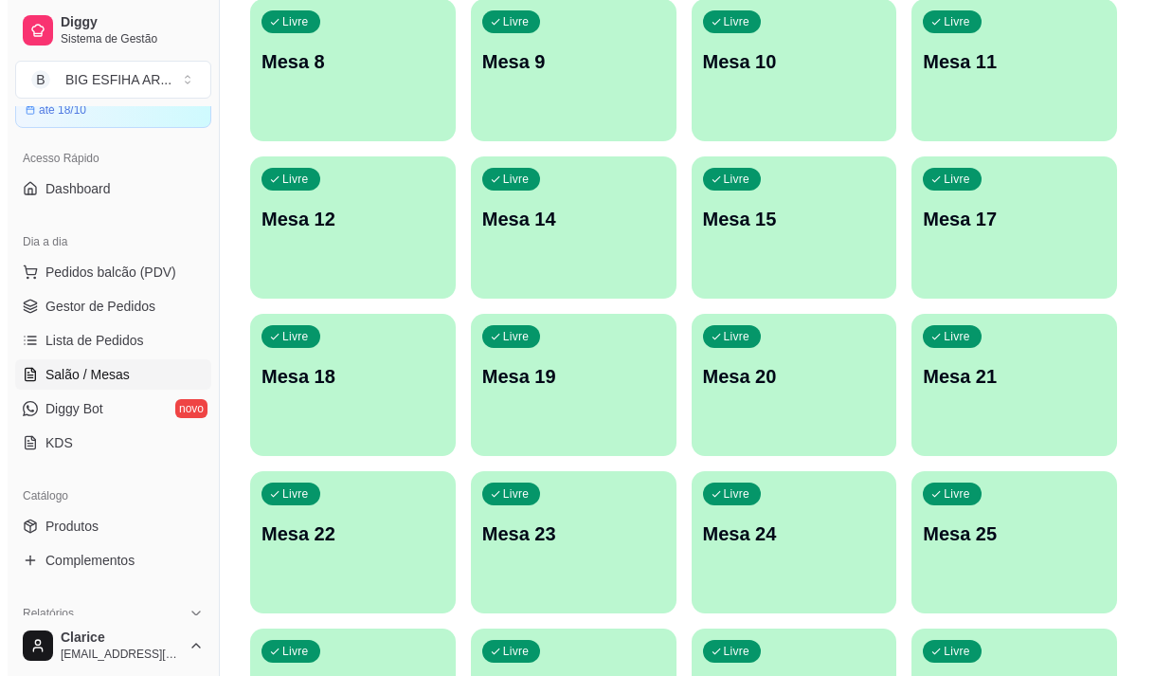
scroll to position [758, 0]
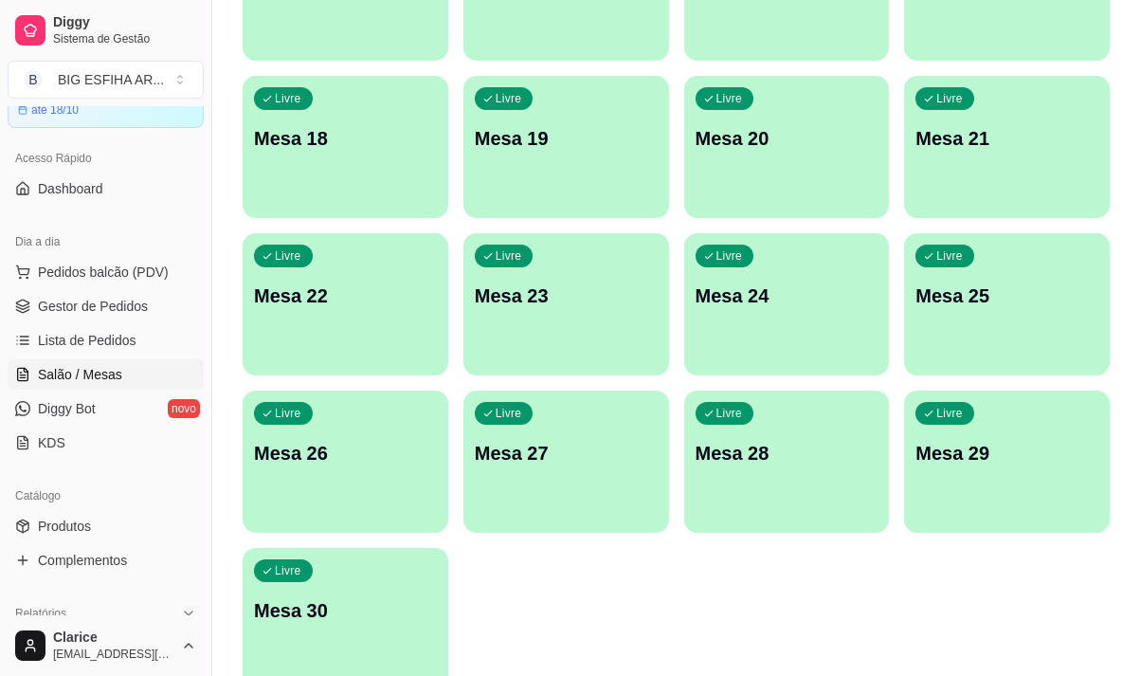
click at [376, 599] on p "Mesa 30" at bounding box center [345, 610] width 183 height 27
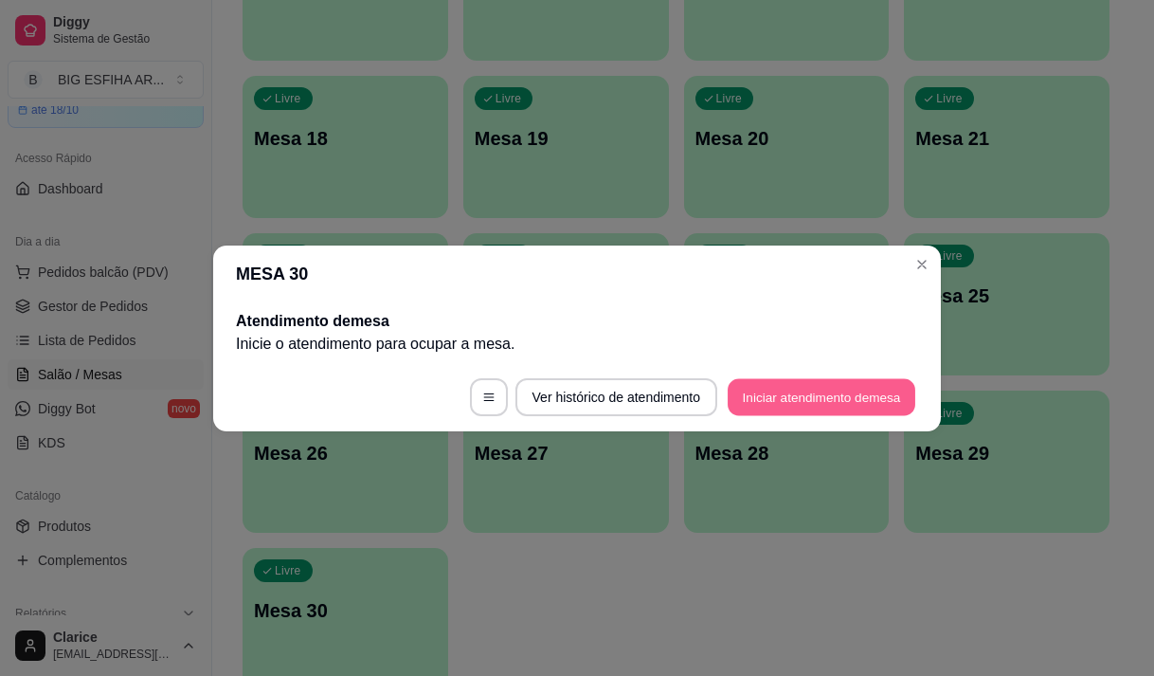
click at [834, 388] on button "Iniciar atendimento de mesa" at bounding box center [822, 396] width 188 height 37
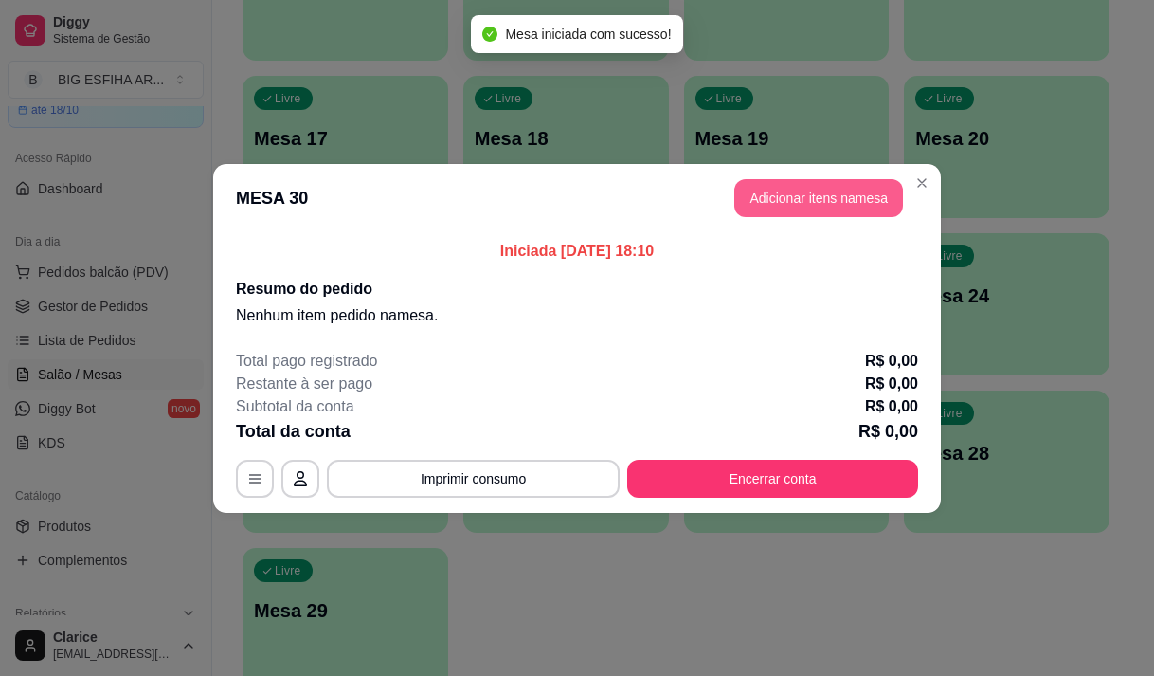
click at [825, 190] on button "Adicionar itens na mesa" at bounding box center [818, 198] width 169 height 38
click at [209, 132] on input "Pesquisa" at bounding box center [370, 131] width 642 height 19
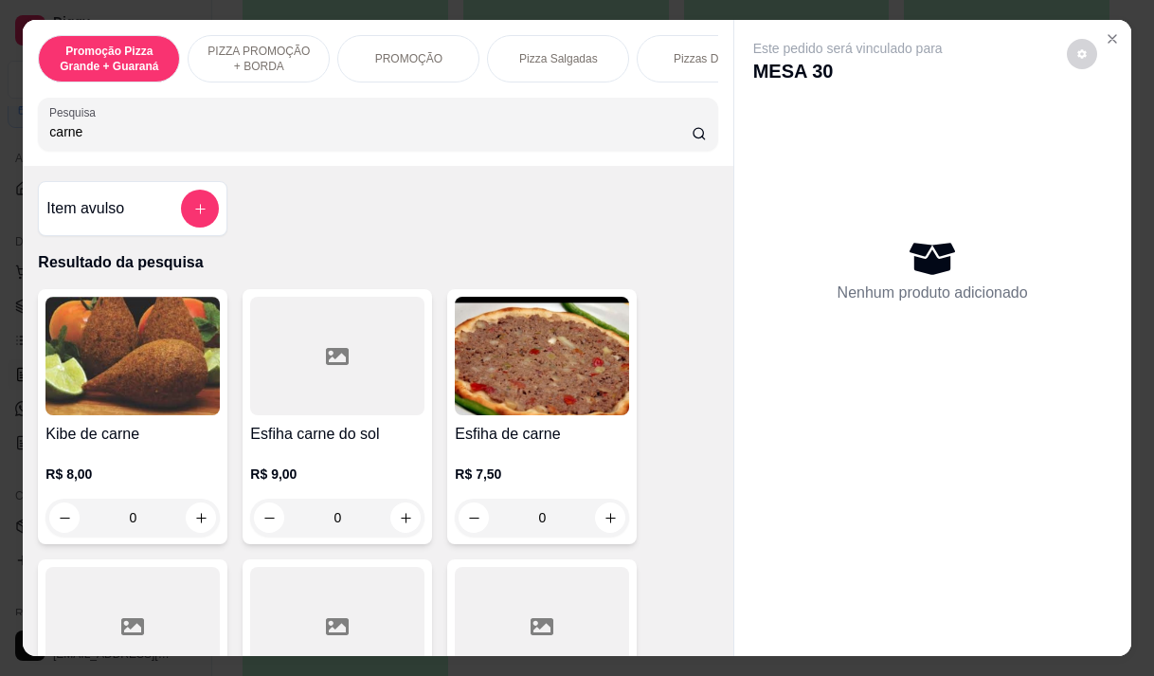
type input "carne"
click at [478, 432] on h4 "Esfiha de carne" at bounding box center [542, 434] width 174 height 23
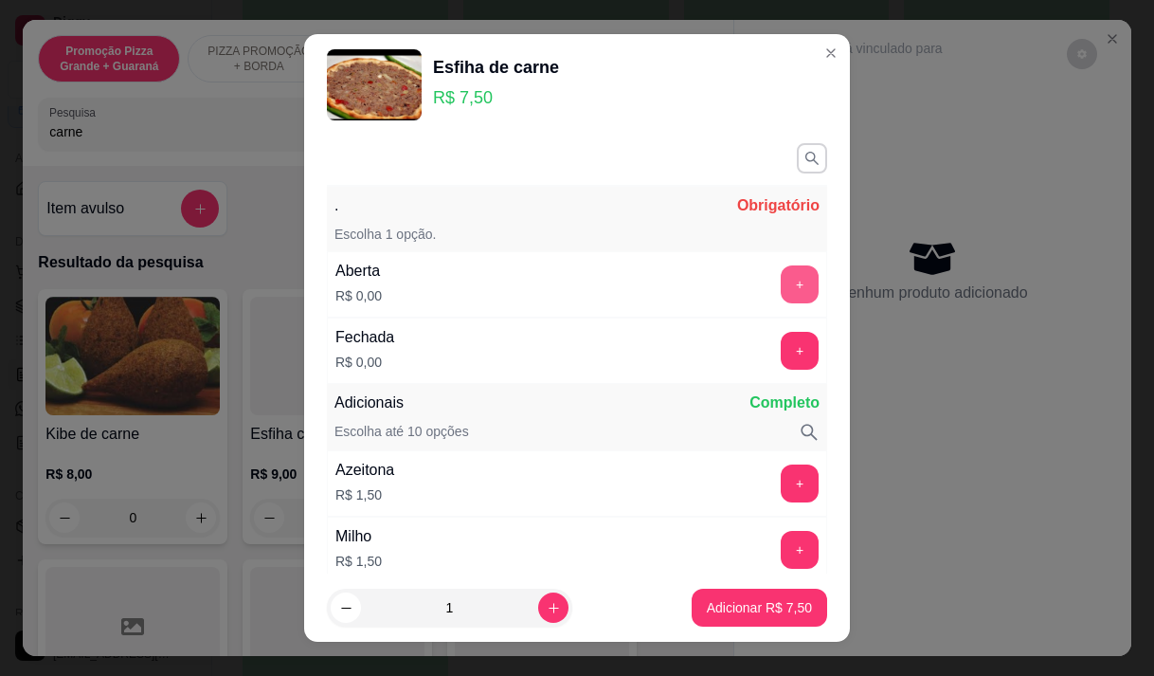
click at [781, 284] on button "+" at bounding box center [800, 284] width 38 height 38
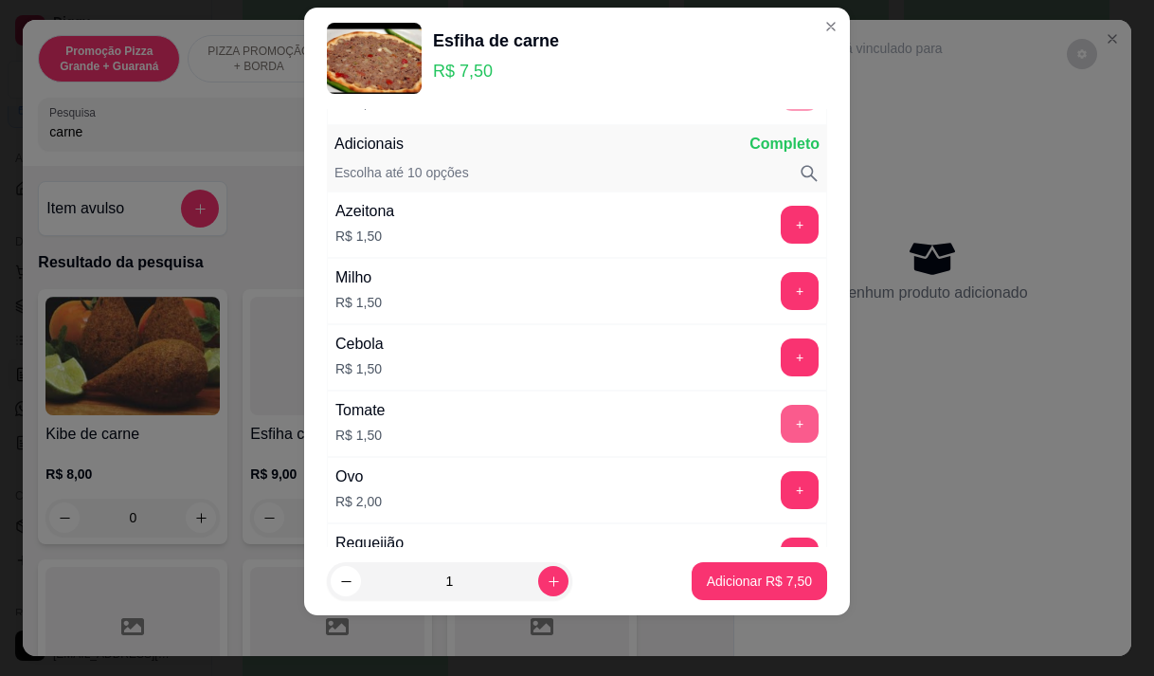
scroll to position [248, 0]
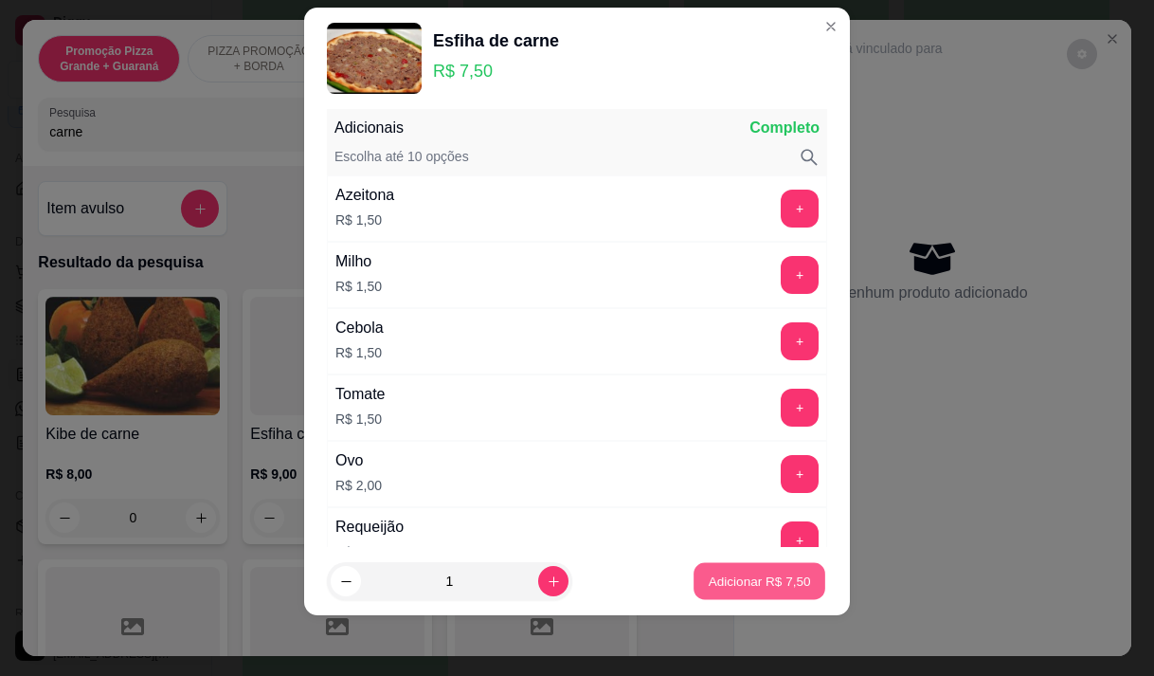
click at [728, 580] on p "Adicionar R$ 7,50" at bounding box center [759, 581] width 102 height 18
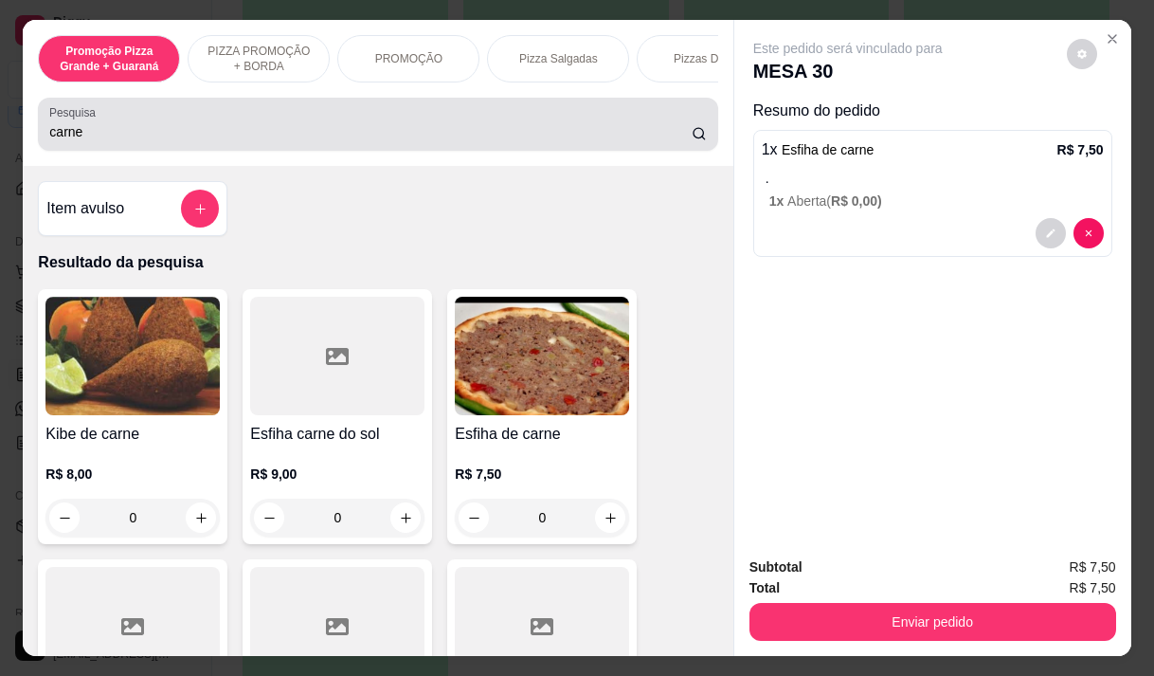
click at [98, 140] on input "carne" at bounding box center [370, 131] width 642 height 19
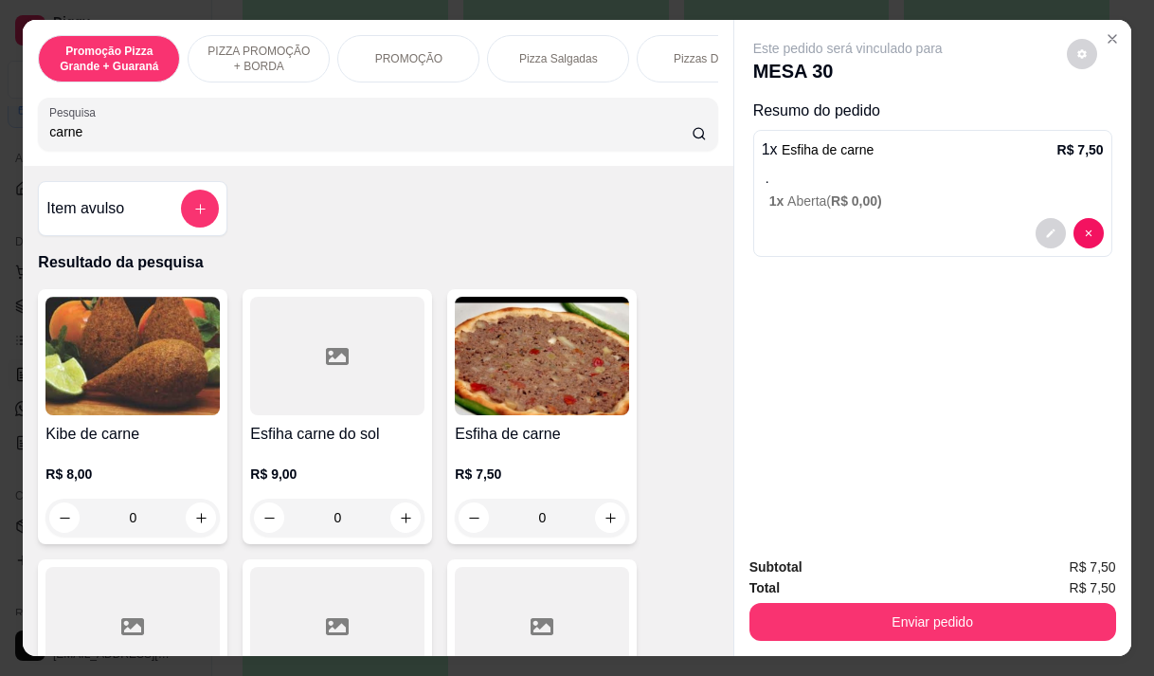
click at [98, 140] on input "carne" at bounding box center [370, 131] width 642 height 19
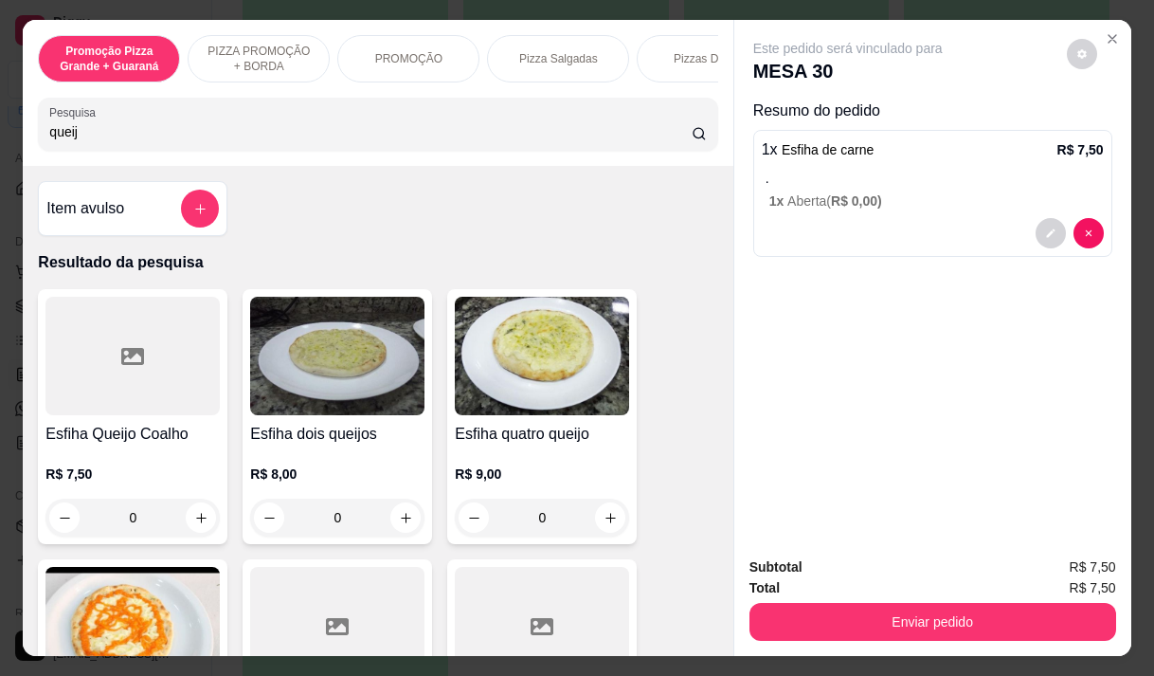
type input "queij"
click at [51, 472] on p "R$ 7,50" at bounding box center [132, 473] width 174 height 19
click at [113, 468] on div "R$ 7,50 0" at bounding box center [132, 490] width 174 height 91
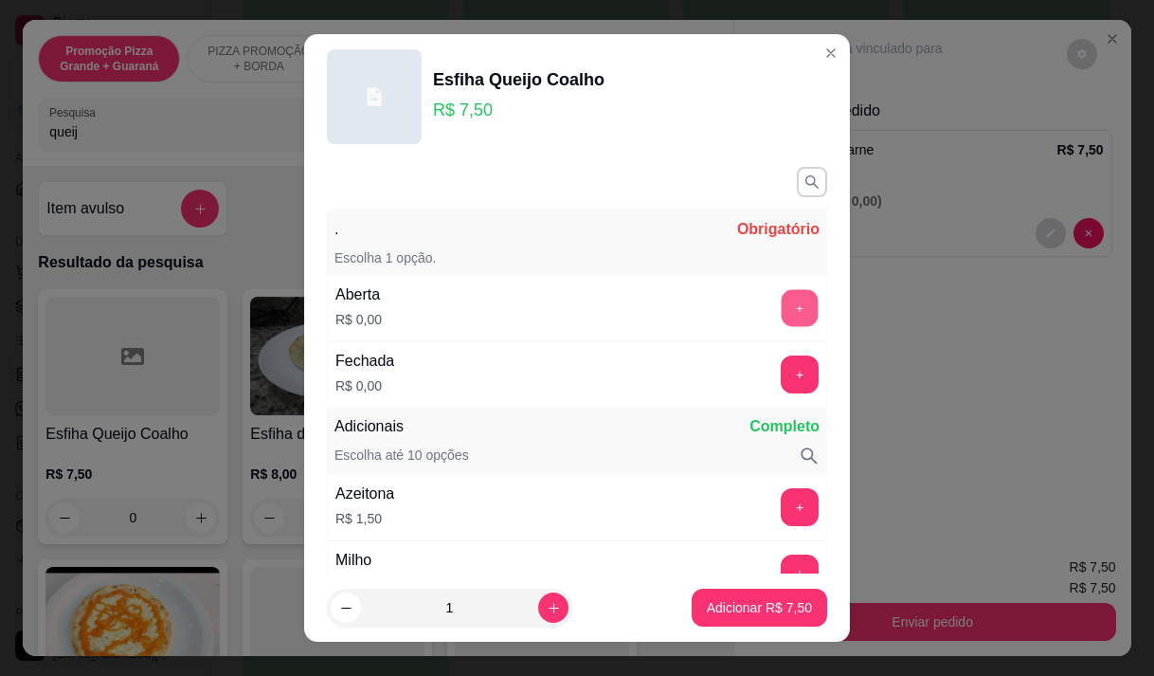
click at [782, 300] on button "+" at bounding box center [800, 307] width 37 height 37
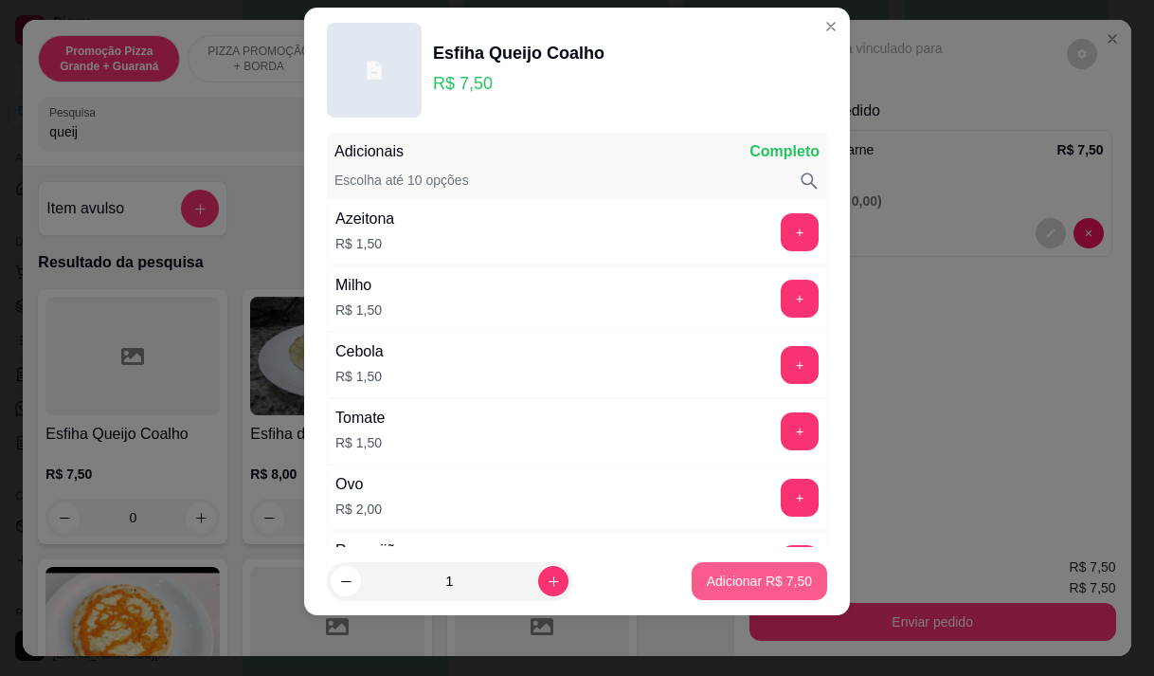
click at [749, 571] on p "Adicionar R$ 7,50" at bounding box center [759, 580] width 105 height 19
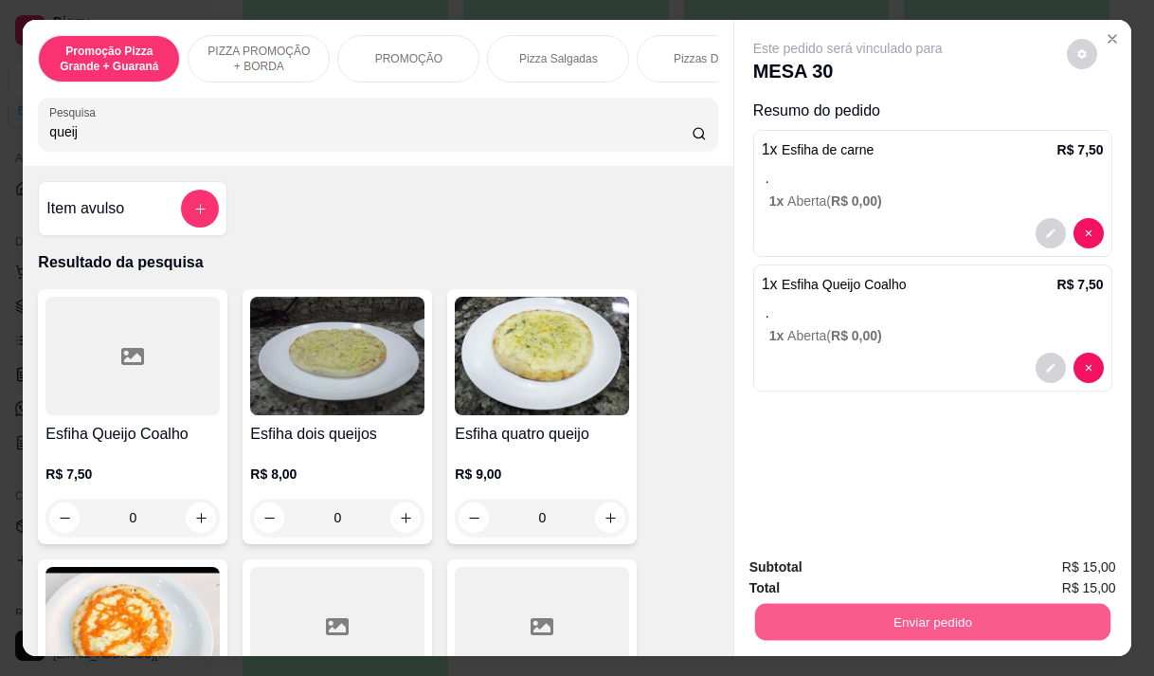
click at [915, 603] on button "Enviar pedido" at bounding box center [931, 621] width 355 height 37
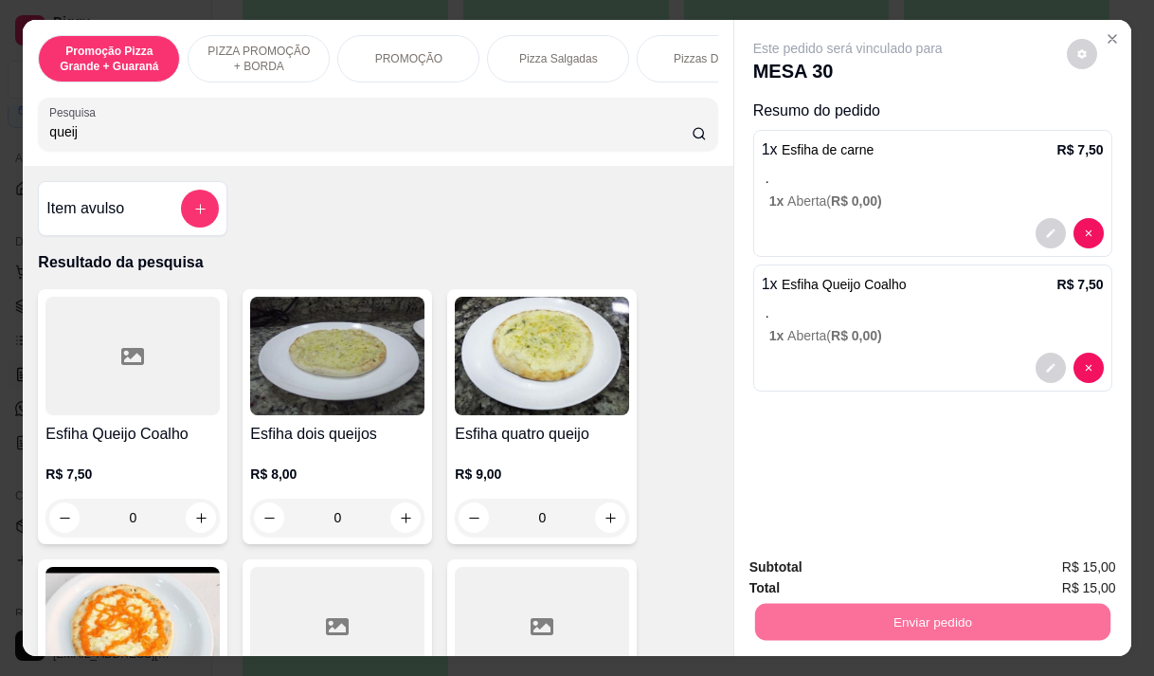
click at [1042, 573] on button "Enviar pedido" at bounding box center [1066, 568] width 107 height 36
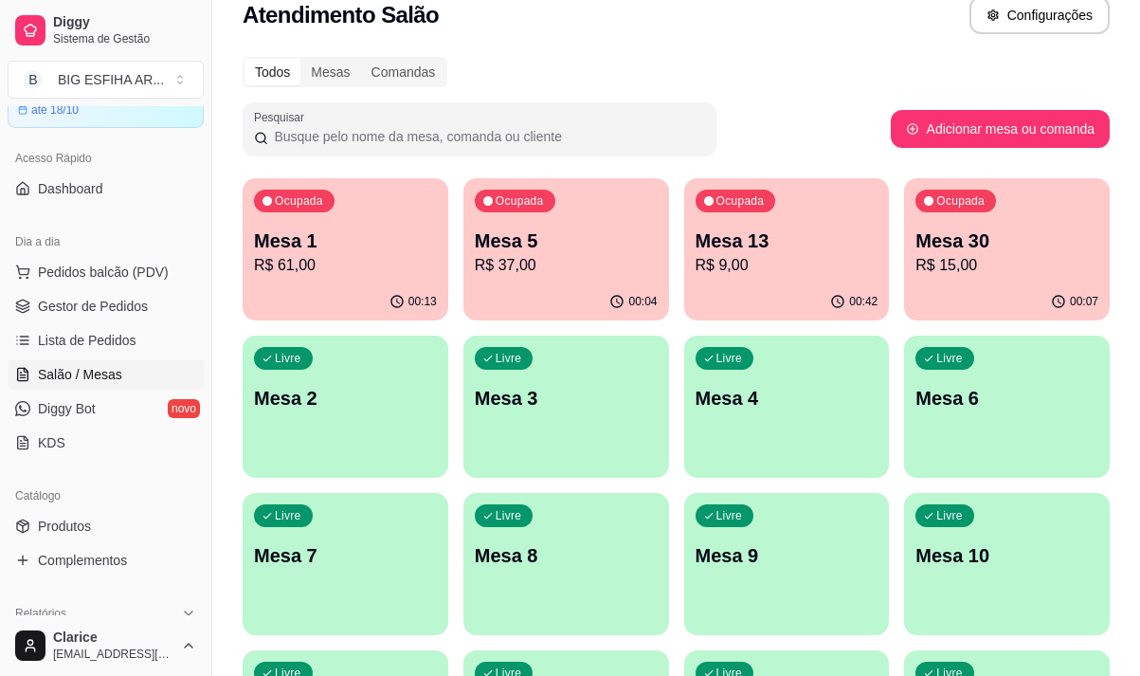
scroll to position [0, 0]
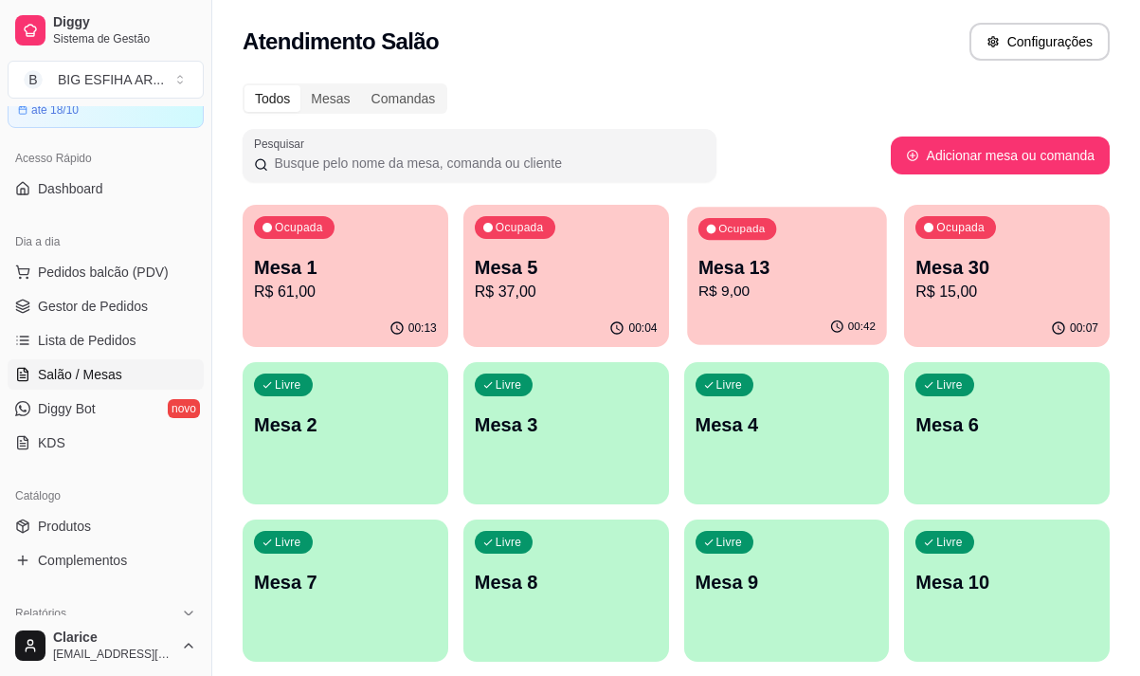
click at [706, 278] on p "Mesa 13" at bounding box center [785, 268] width 177 height 26
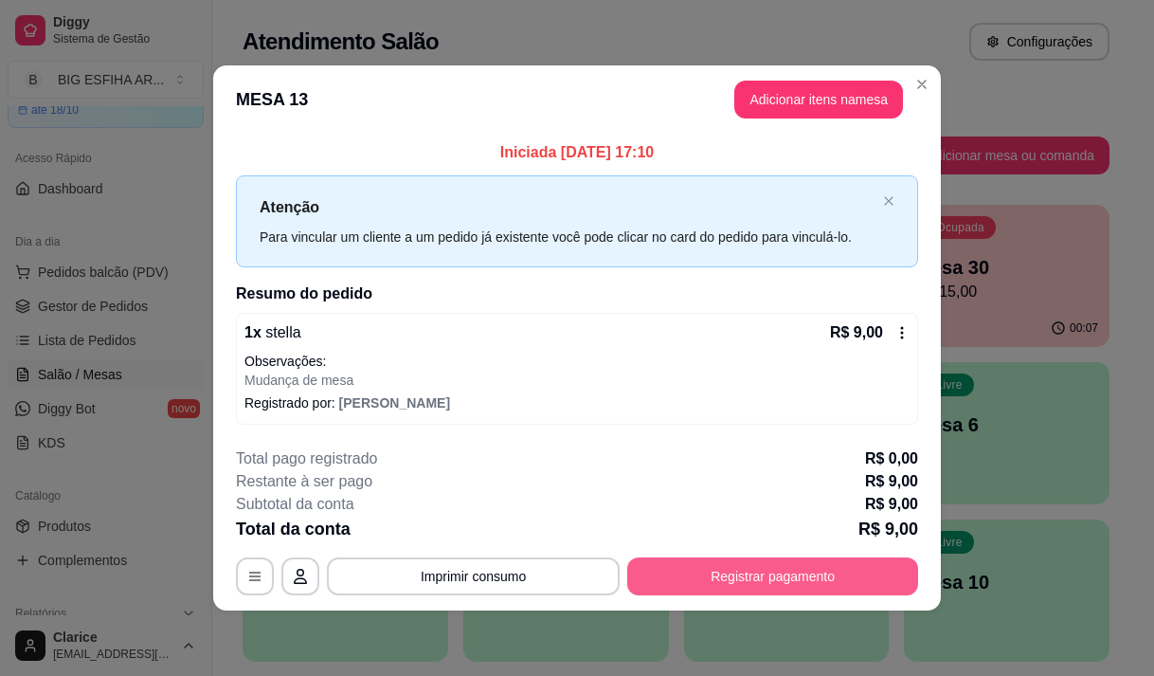
click at [734, 574] on button "Registrar pagamento" at bounding box center [772, 576] width 291 height 38
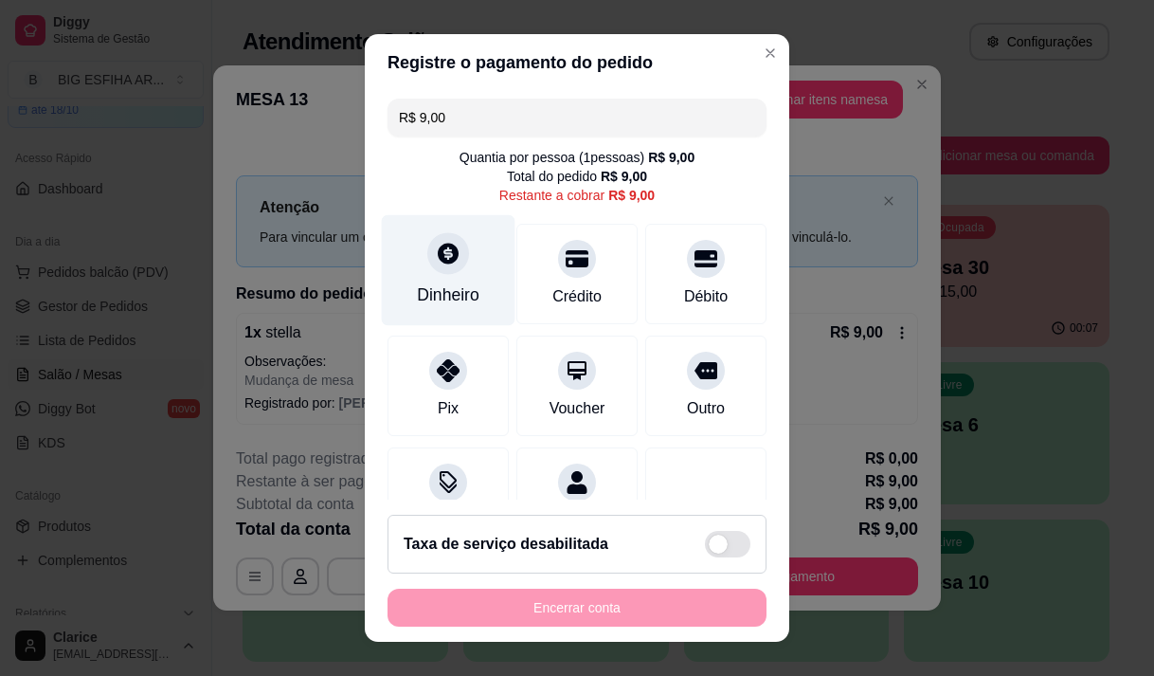
click at [412, 252] on div "Dinheiro" at bounding box center [449, 269] width 134 height 111
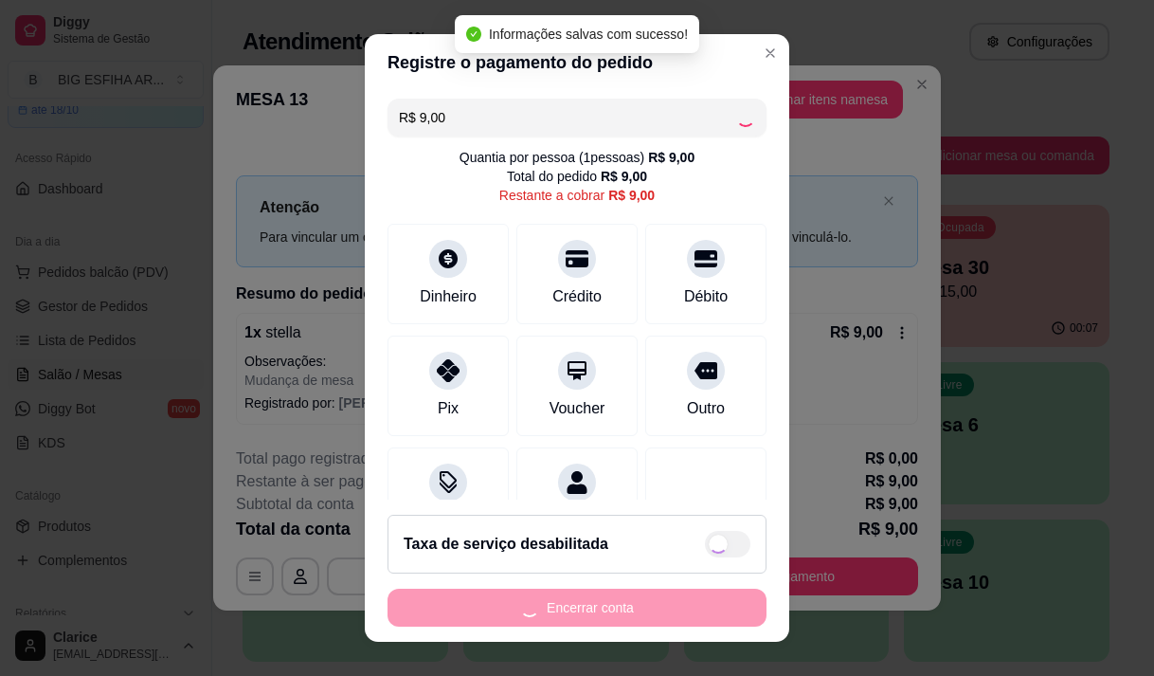
type input "R$ 0,00"
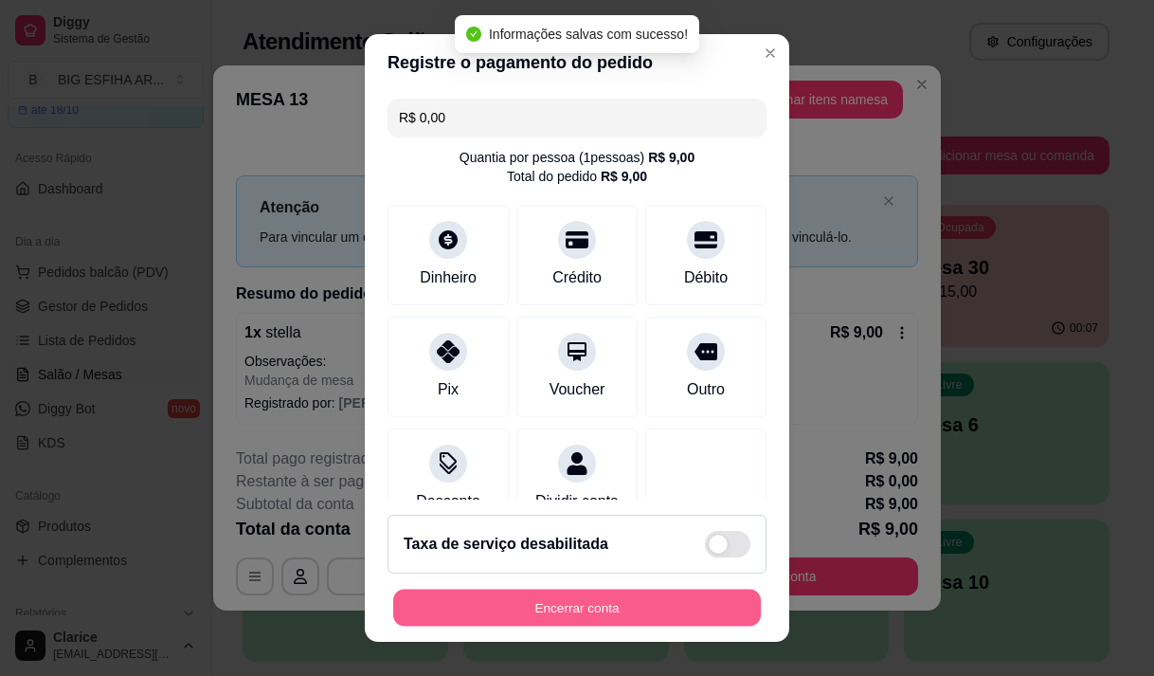
click at [591, 604] on button "Encerrar conta" at bounding box center [577, 607] width 368 height 37
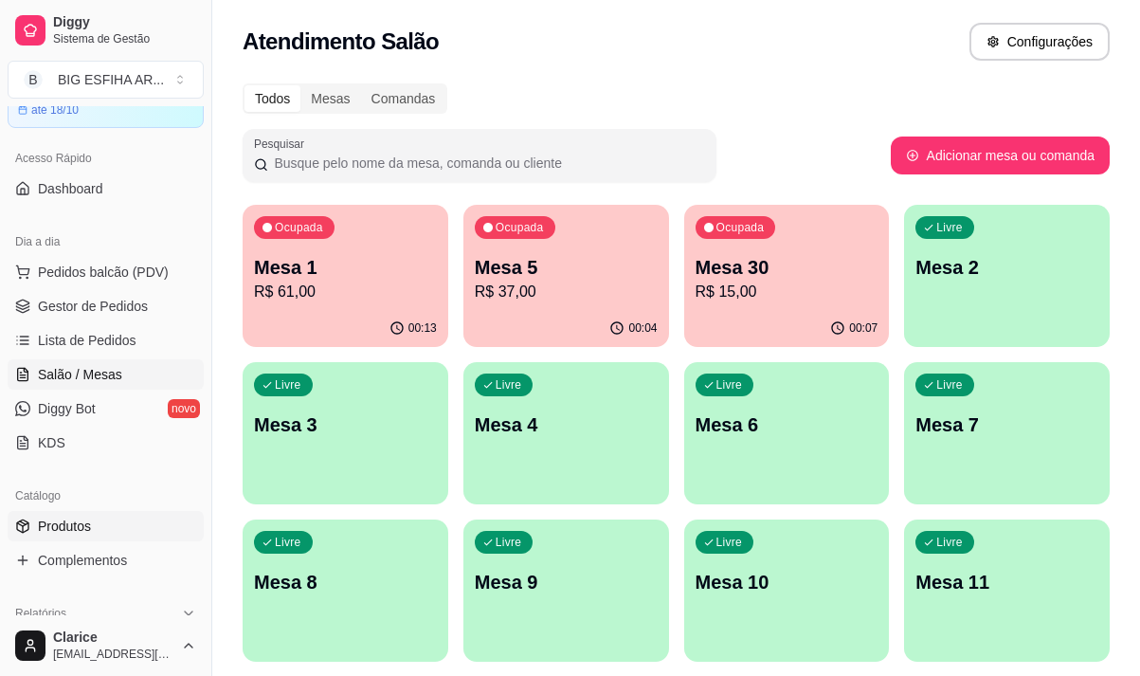
click at [35, 514] on link "Produtos" at bounding box center [106, 526] width 196 height 30
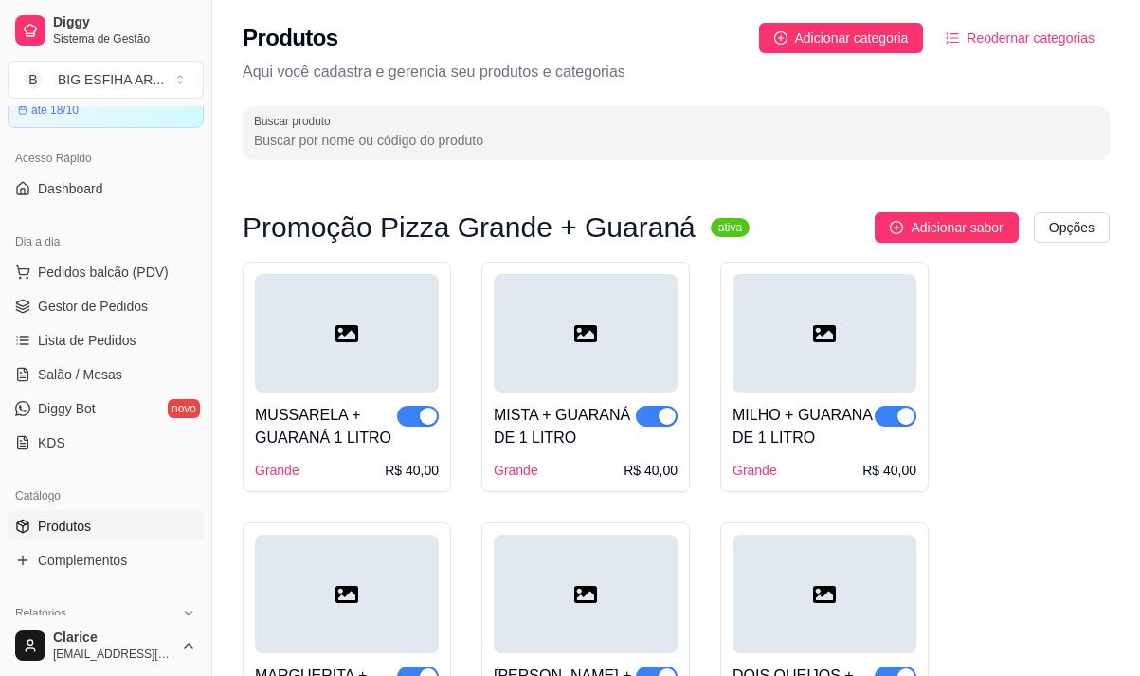
click at [734, 274] on div "MILHO + GUARANA DE 1 LITRO Grande R$ 40,00" at bounding box center [824, 377] width 208 height 230
click at [67, 372] on span "Salão / Mesas" at bounding box center [80, 374] width 84 height 19
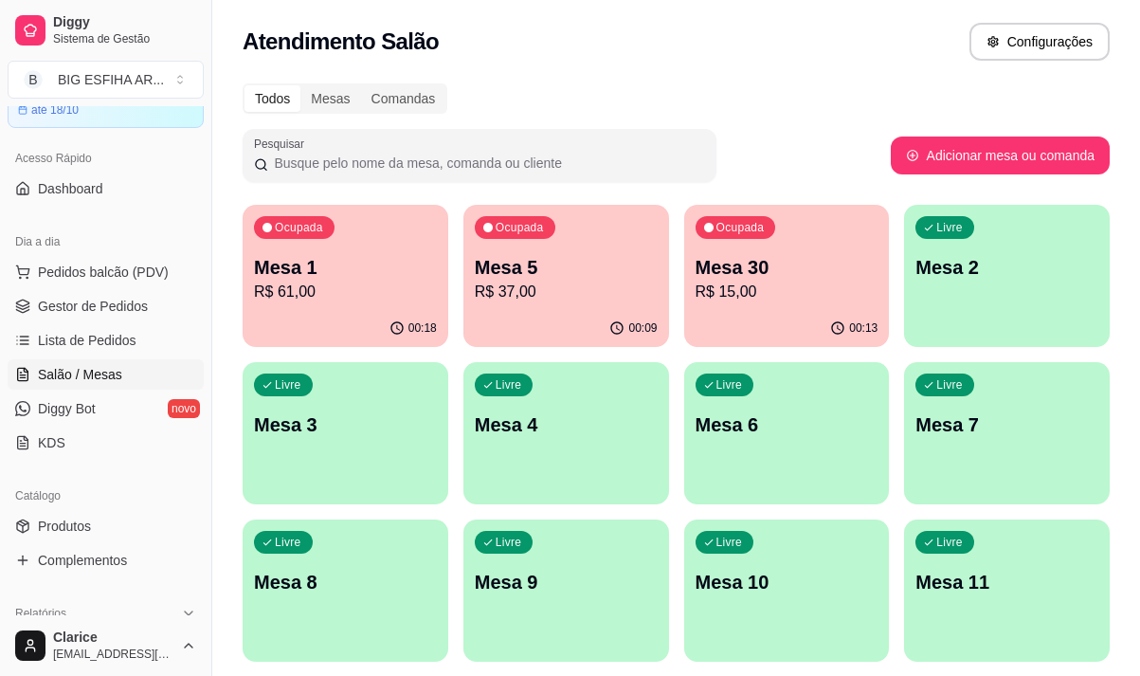
click at [712, 283] on p "R$ 15,00" at bounding box center [786, 291] width 183 height 23
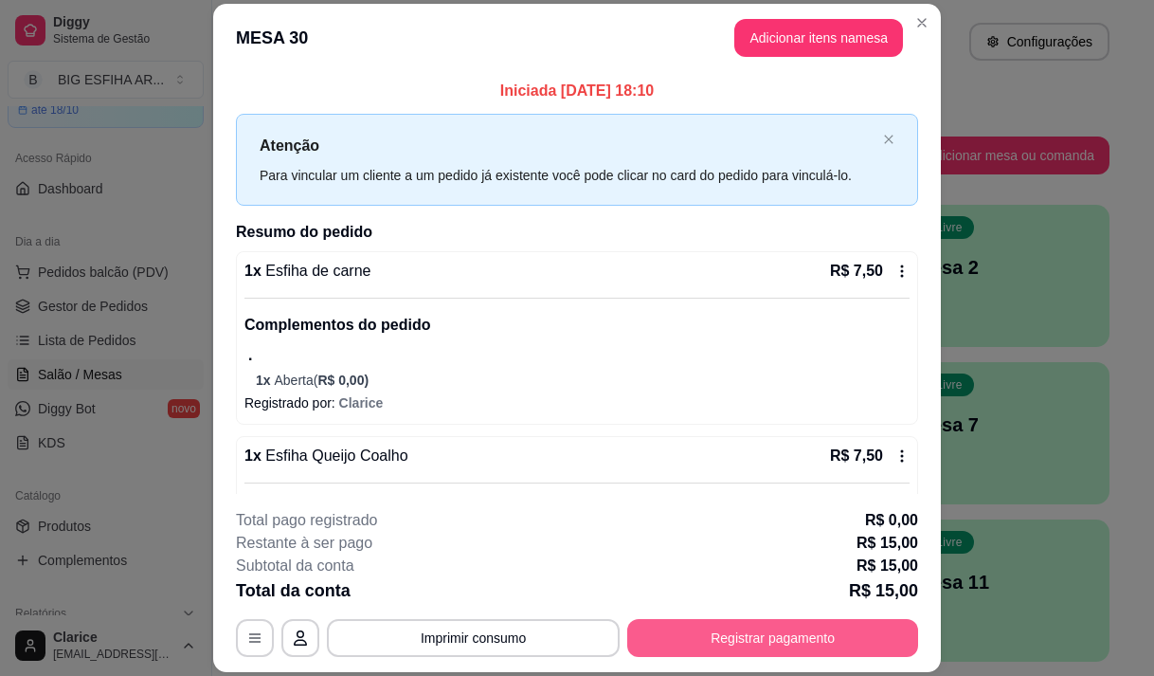
click at [725, 645] on button "Registrar pagamento" at bounding box center [772, 638] width 291 height 38
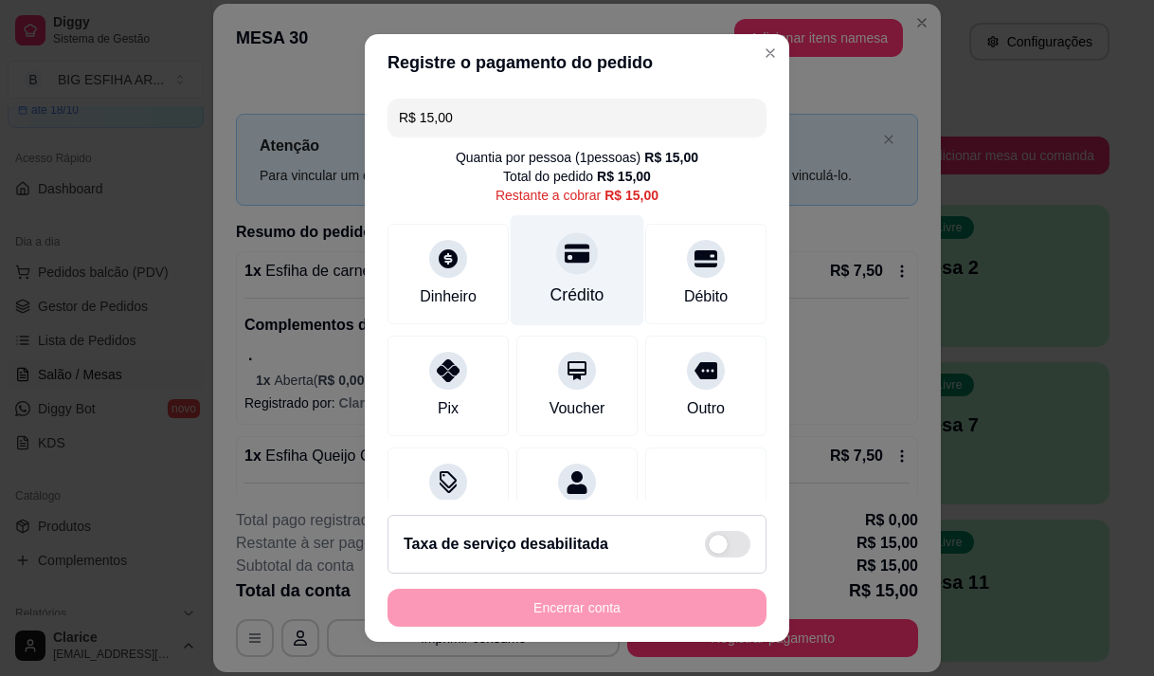
click at [562, 278] on div "Crédito" at bounding box center [578, 269] width 134 height 111
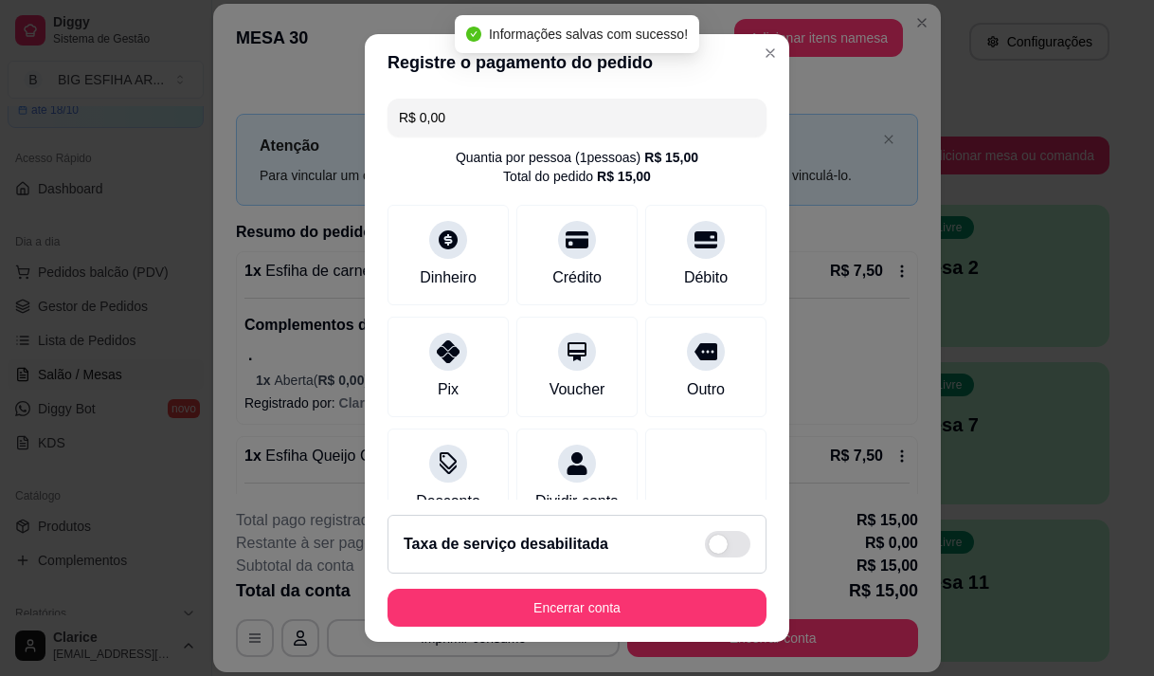
type input "R$ 0,00"
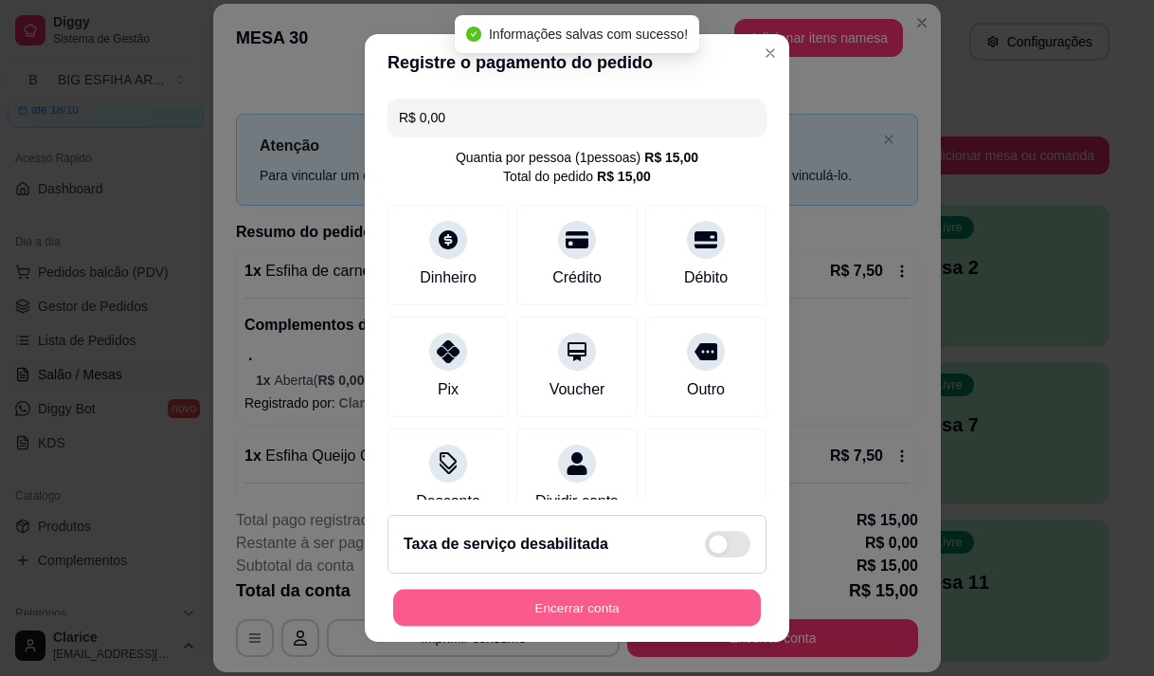
click at [525, 612] on button "Encerrar conta" at bounding box center [577, 607] width 368 height 37
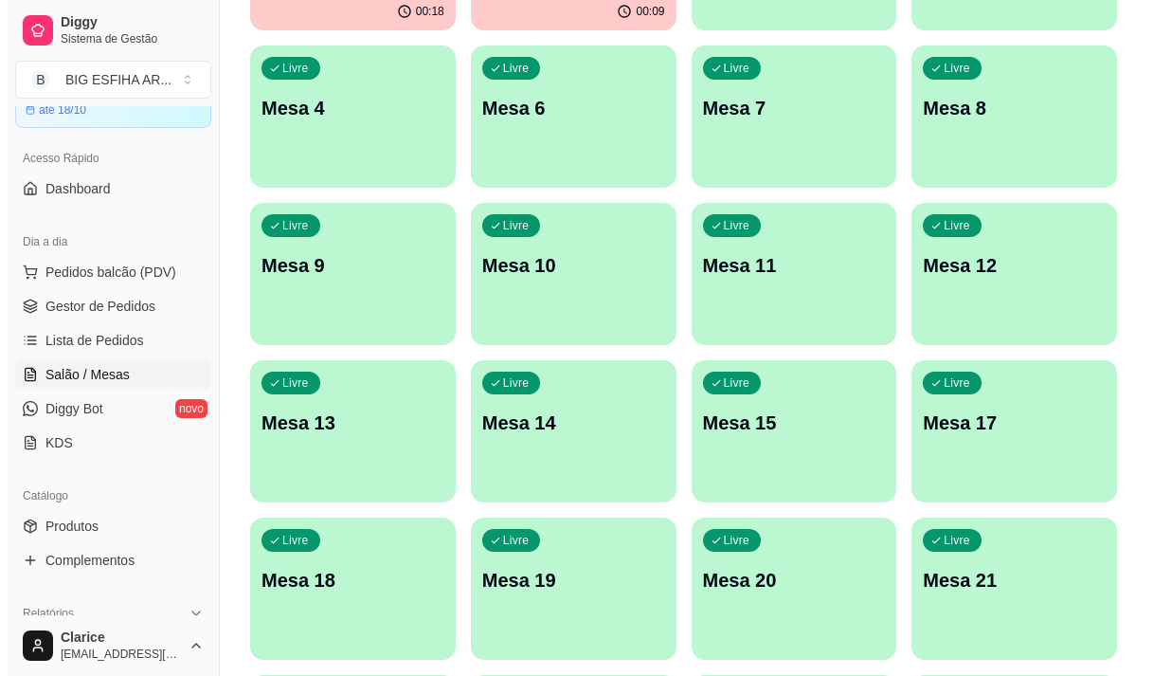
scroll to position [379, 0]
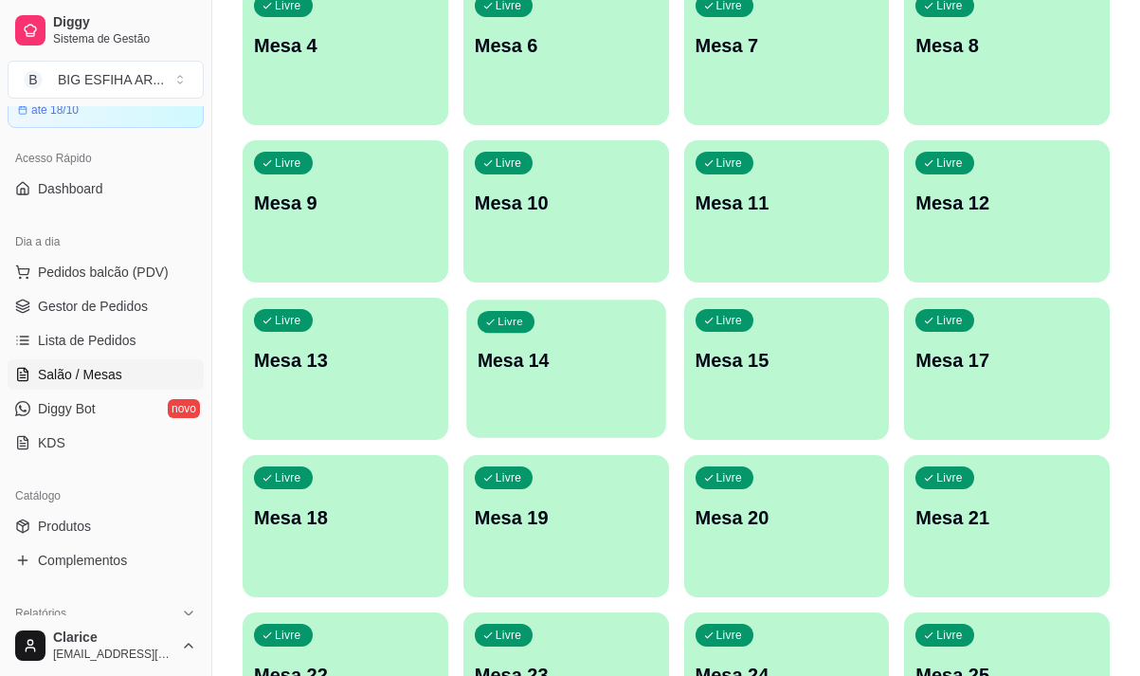
click at [547, 392] on div "Livre Mesa 14" at bounding box center [565, 357] width 199 height 116
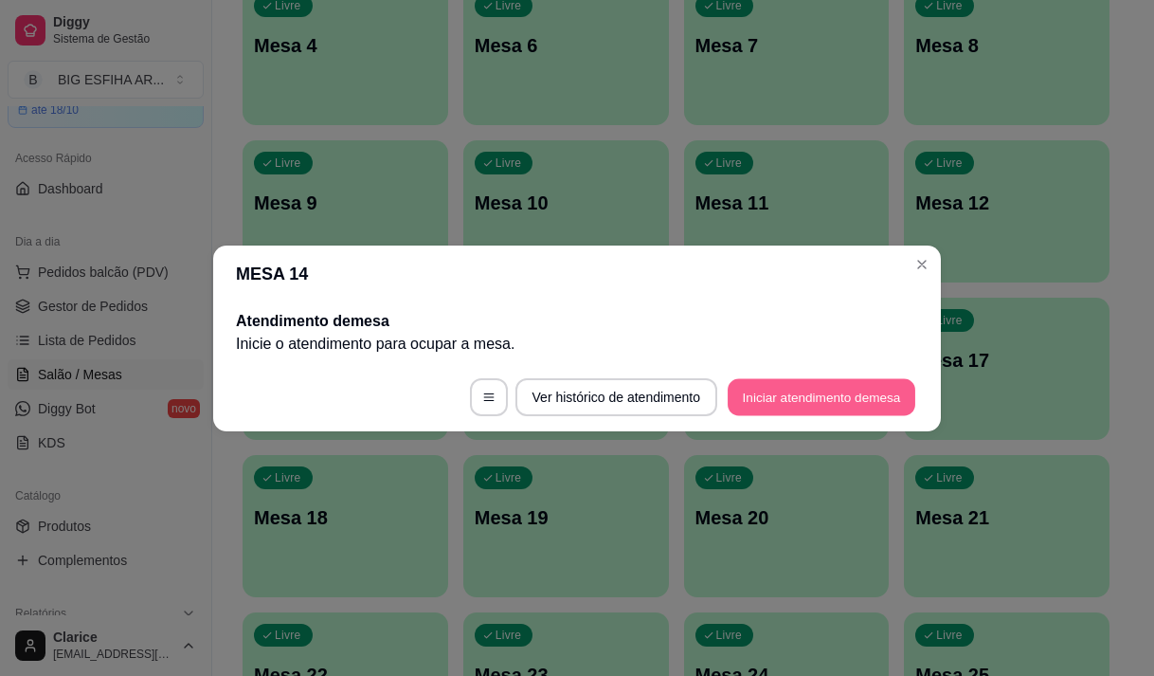
click at [815, 398] on button "Iniciar atendimento de mesa" at bounding box center [822, 396] width 188 height 37
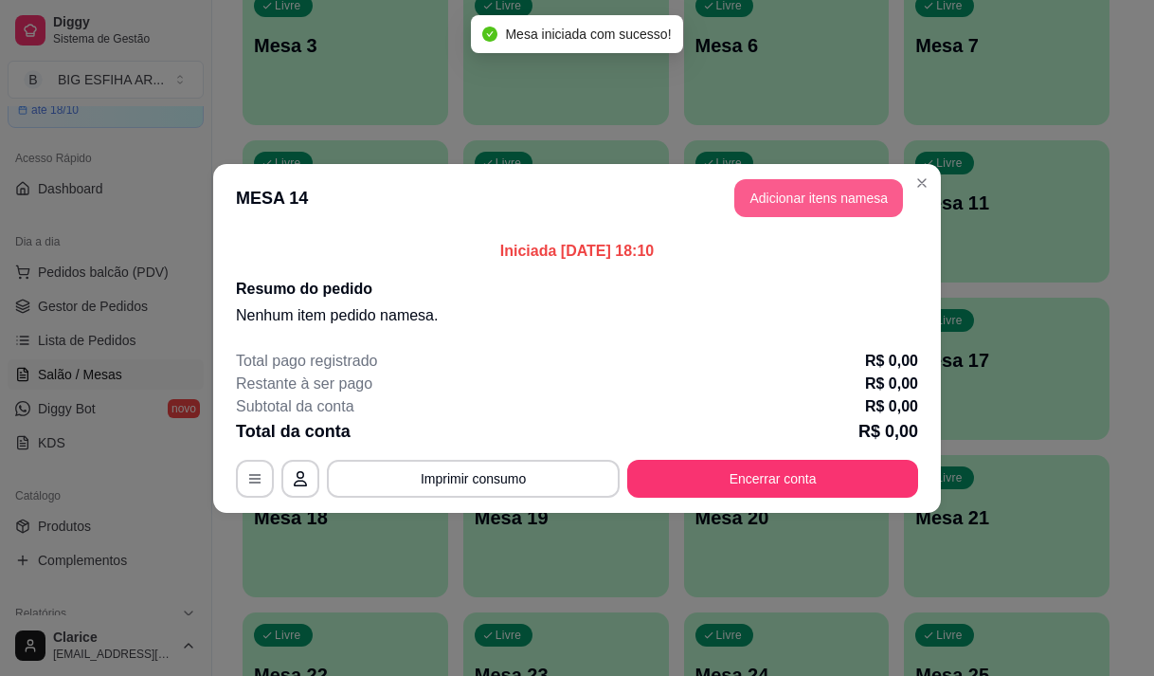
click at [814, 200] on button "Adicionar itens na mesa" at bounding box center [818, 198] width 169 height 38
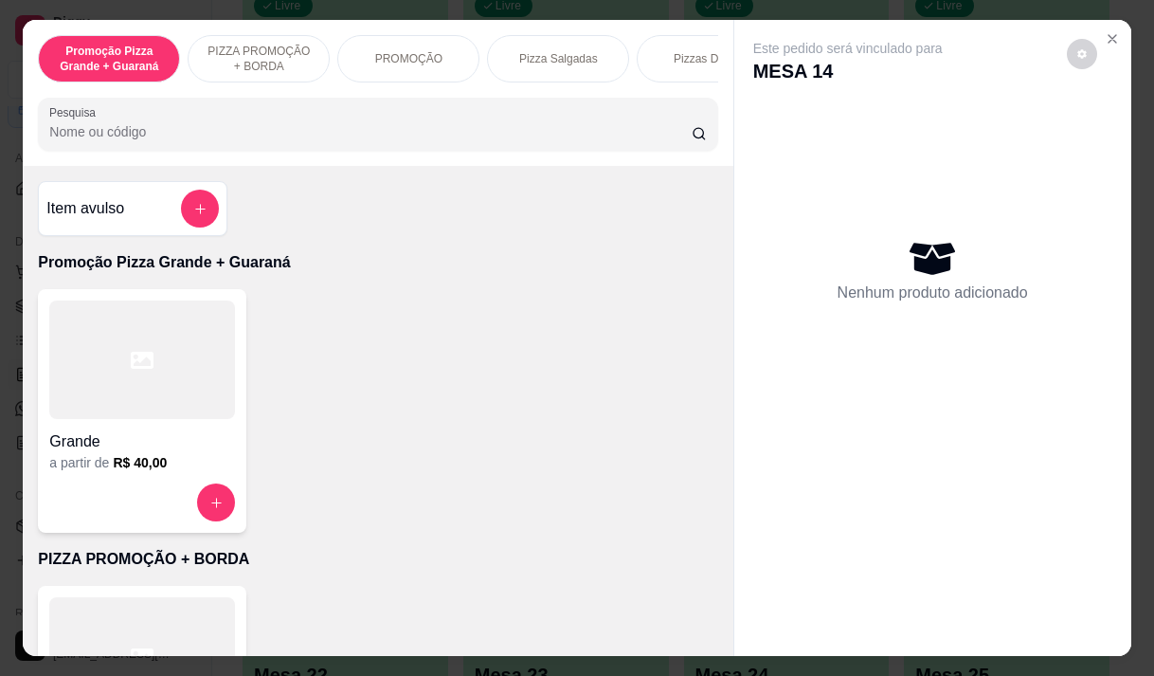
scroll to position [190, 0]
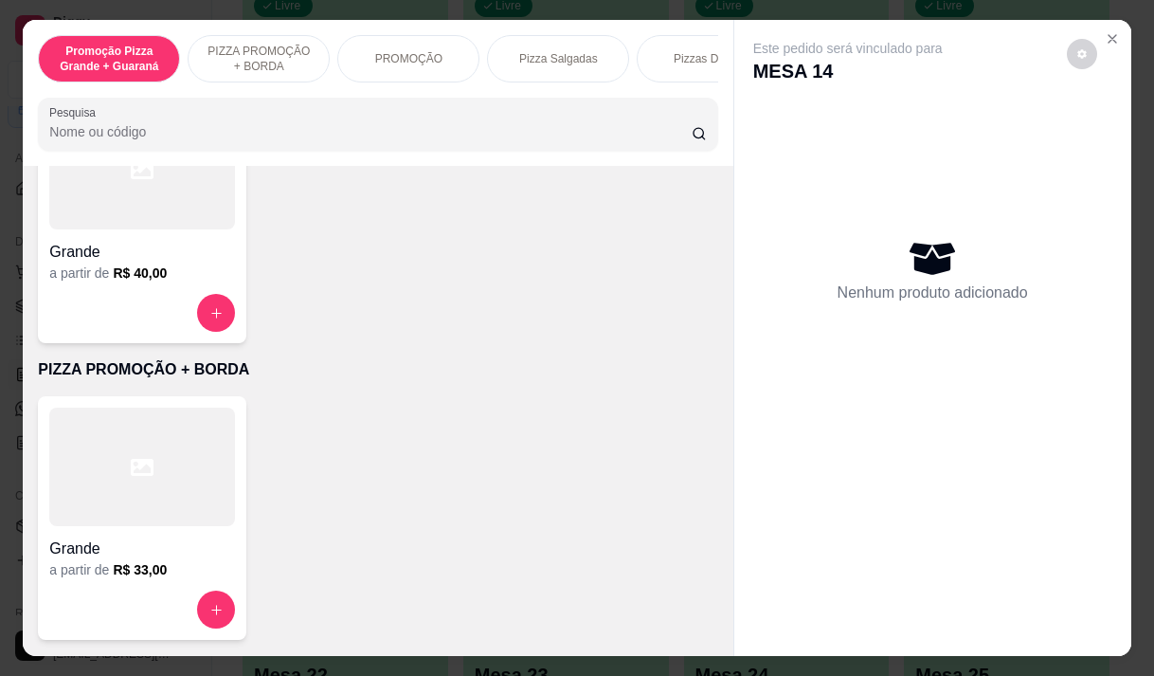
click at [99, 521] on div at bounding box center [142, 466] width 186 height 118
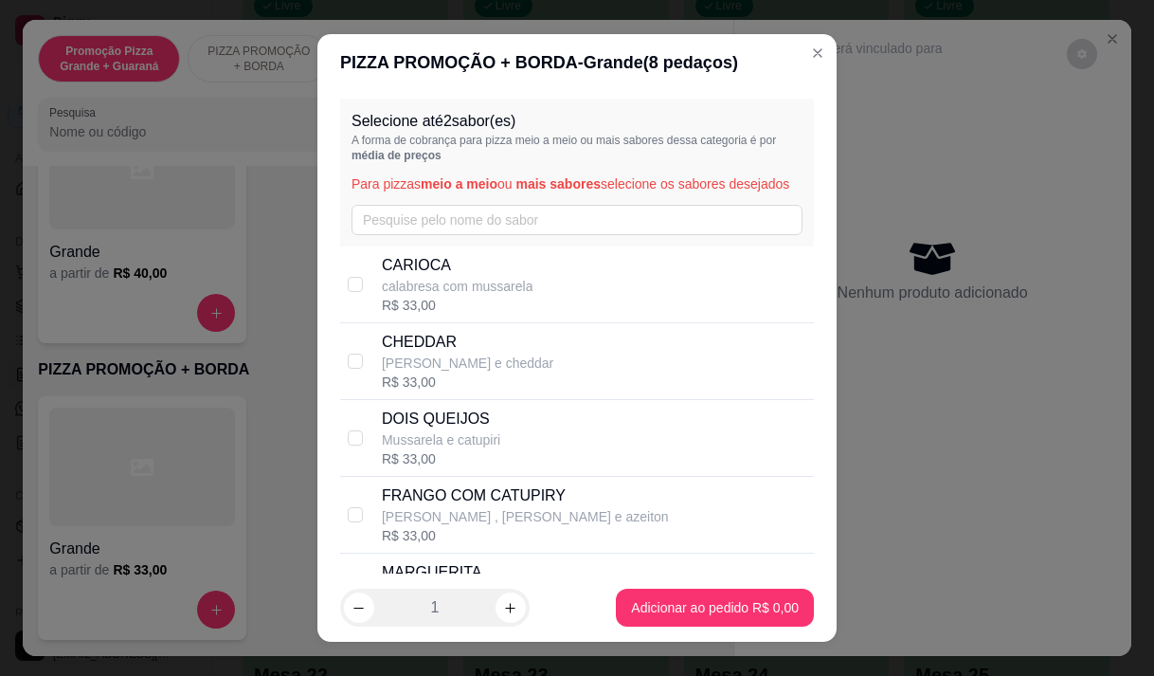
click at [509, 277] on p "CARIOCA" at bounding box center [458, 265] width 152 height 23
checkbox input "true"
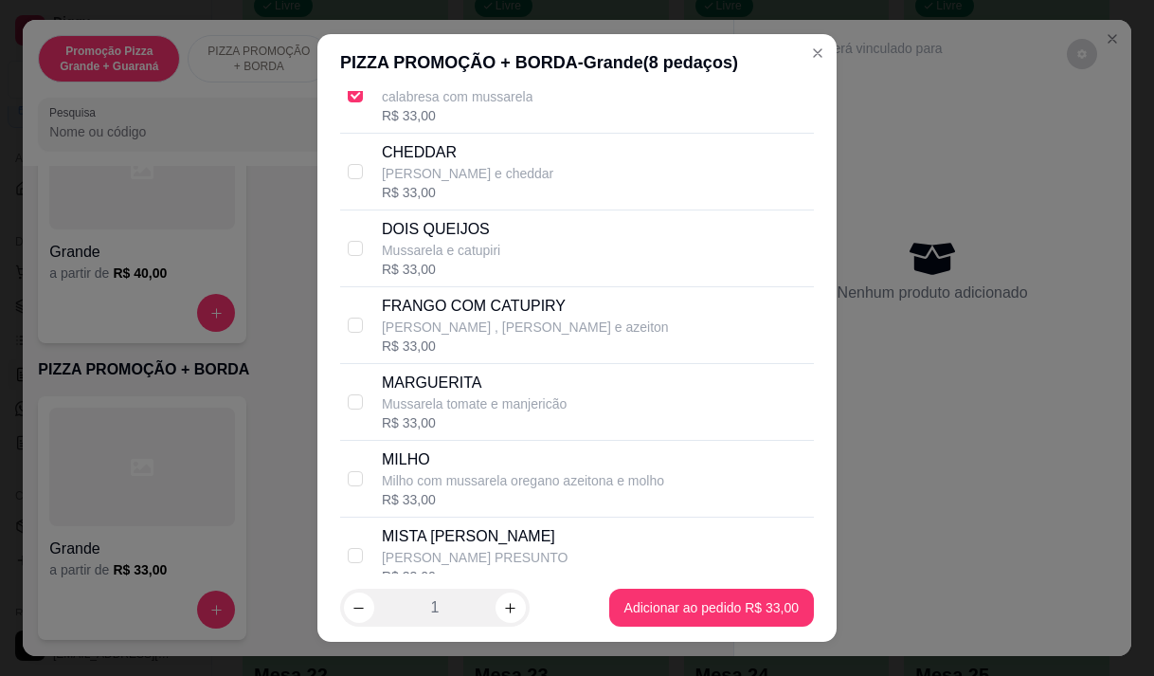
click at [505, 413] on p "Mussarela tomate e manjericão" at bounding box center [474, 403] width 185 height 19
checkbox input "true"
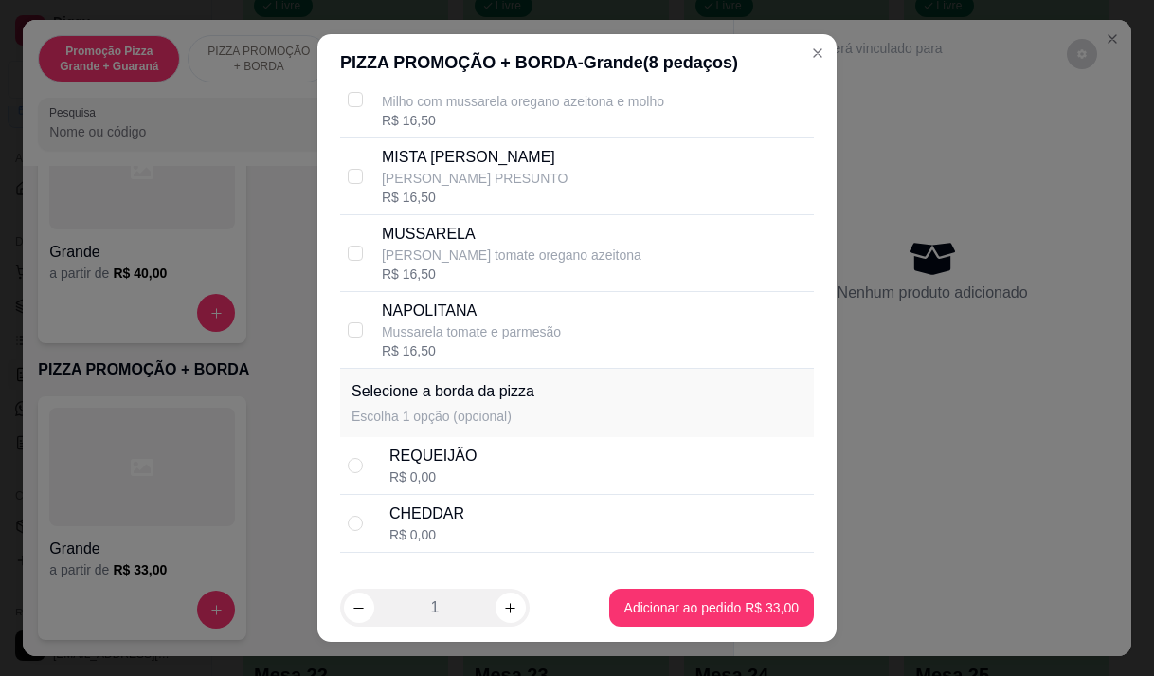
scroll to position [649, 0]
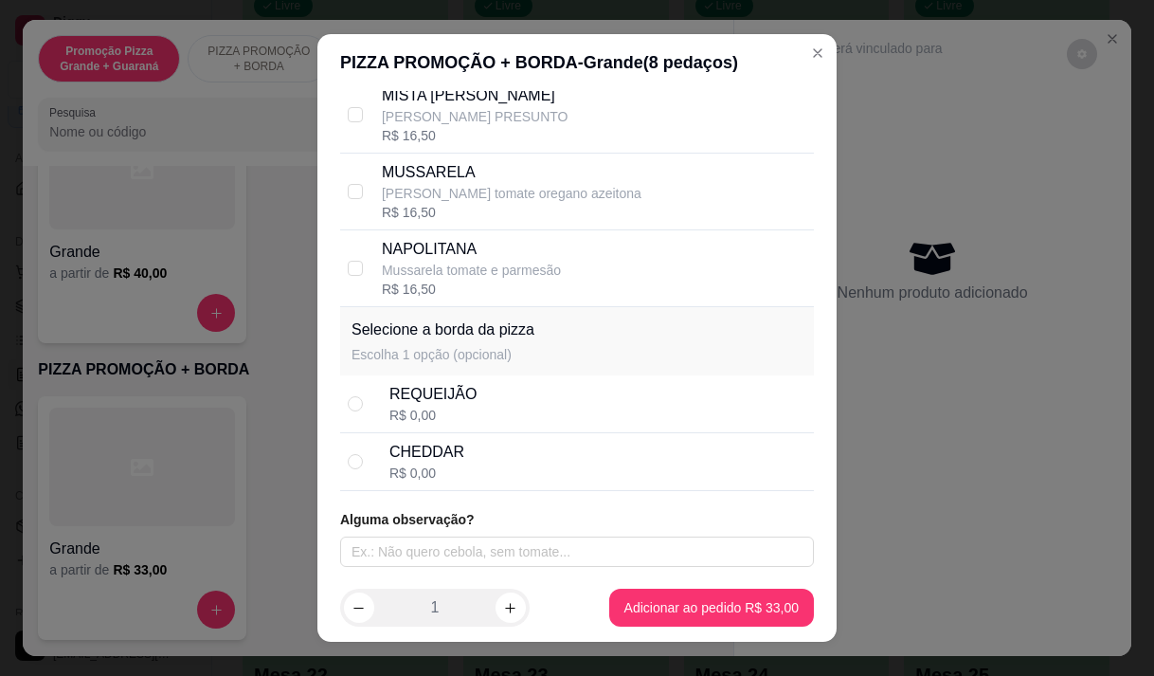
click at [469, 457] on div "CHEDDAR R$ 0,00" at bounding box center [597, 462] width 417 height 42
radio input "true"
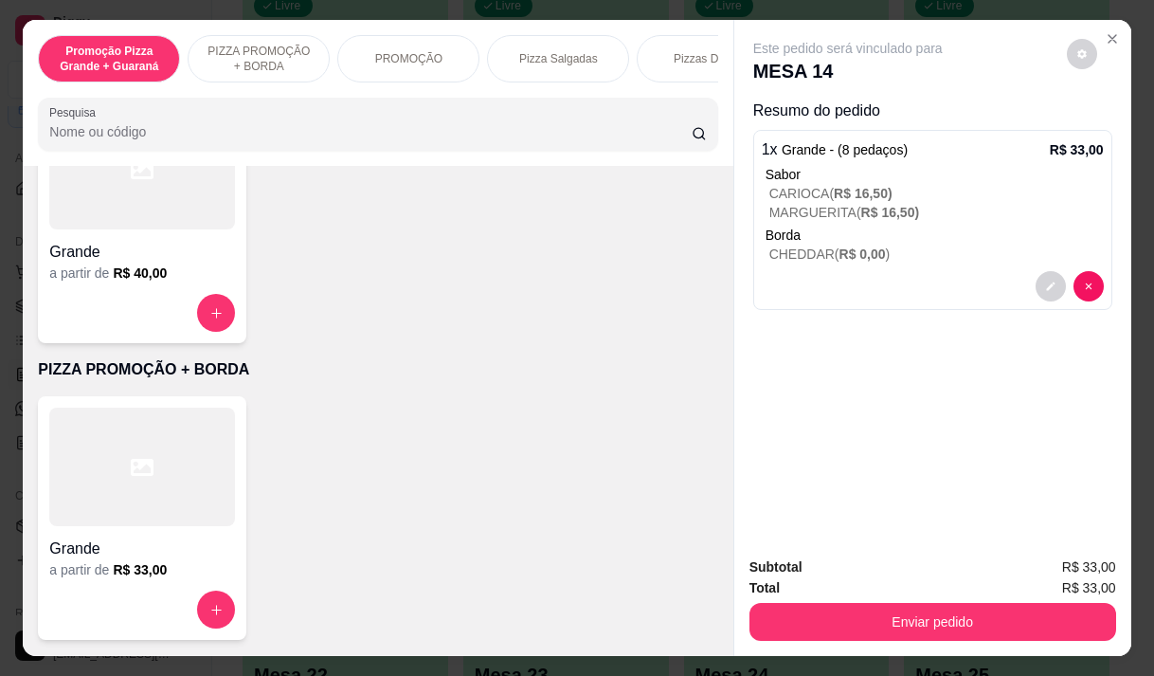
click at [146, 560] on h4 "Grande" at bounding box center [142, 548] width 186 height 23
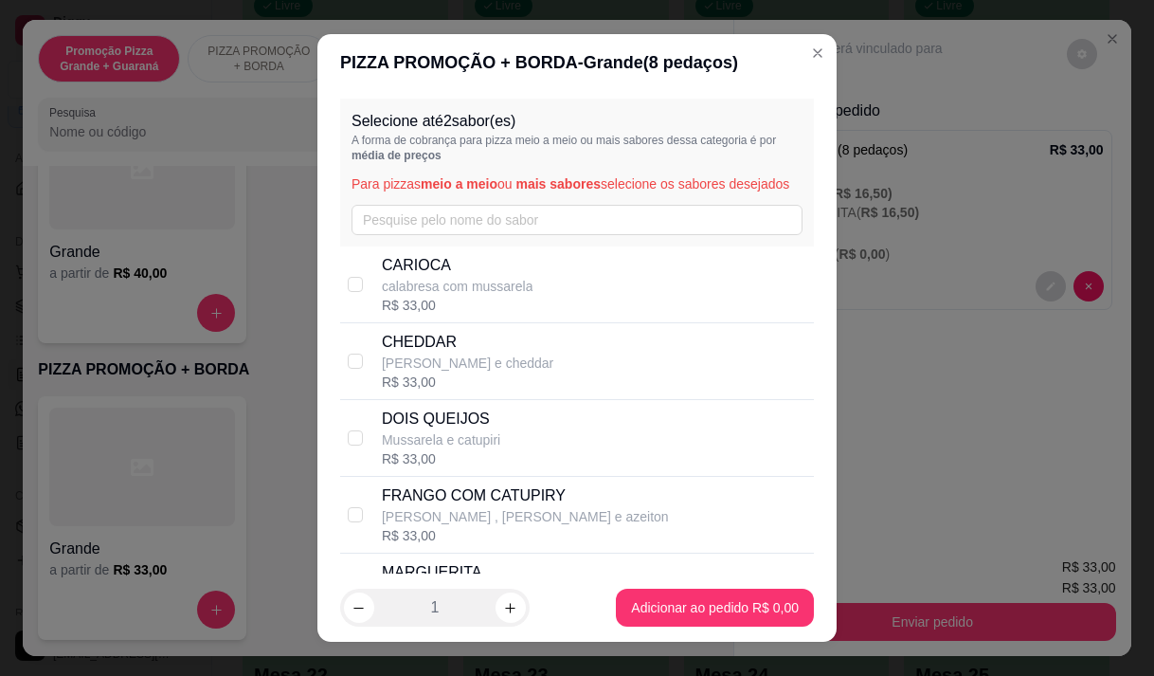
click at [453, 507] on p "FRANGO COM CATUPIRY" at bounding box center [525, 495] width 287 height 23
checkbox input "true"
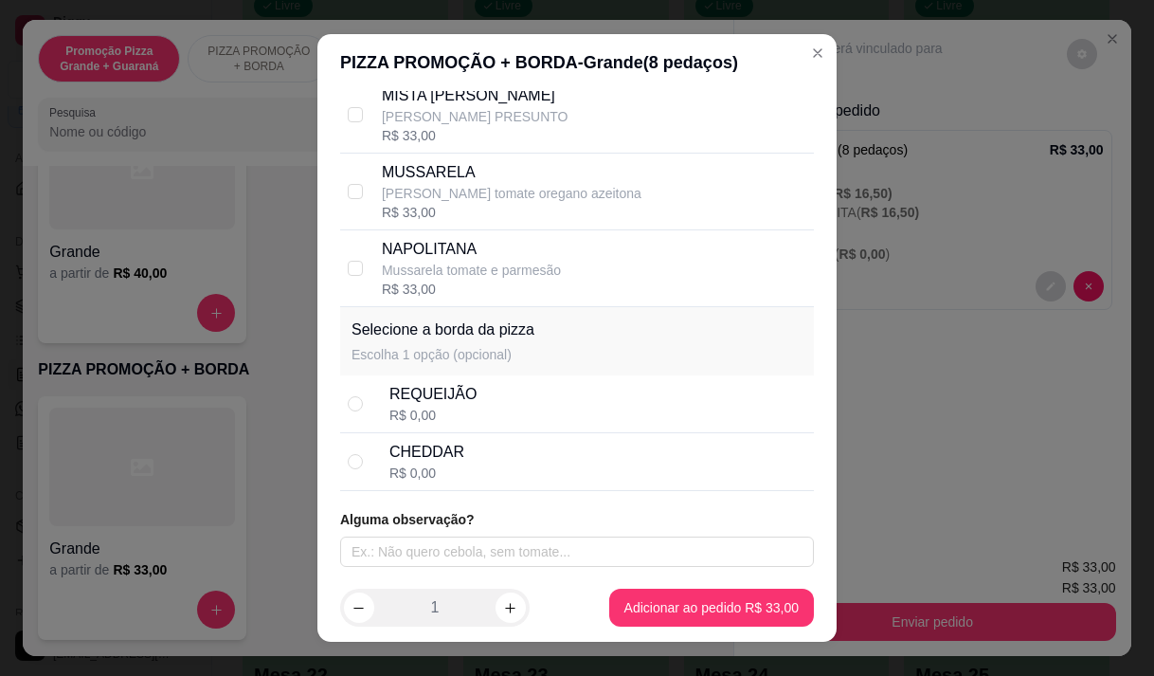
click at [422, 430] on div "REQUEIJÃO R$ 0,00" at bounding box center [577, 404] width 474 height 58
click at [471, 485] on div "CHEDDAR R$ 0,00" at bounding box center [577, 462] width 474 height 58
radio input "false"
radio input "true"
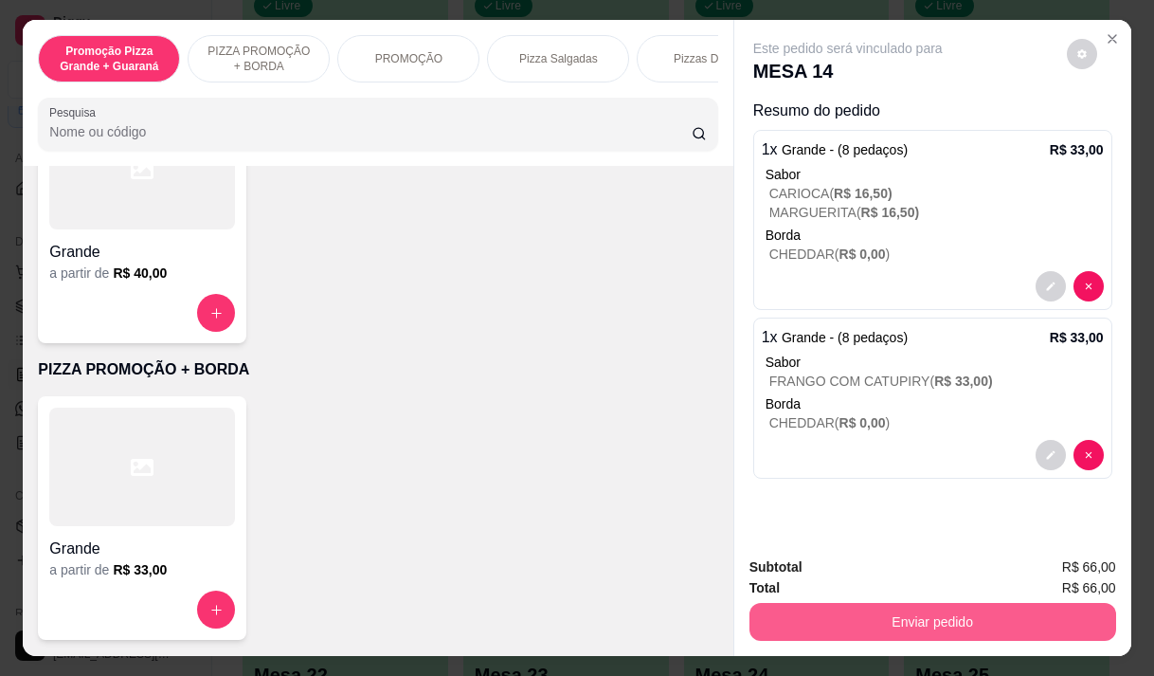
click at [932, 611] on button "Enviar pedido" at bounding box center [932, 622] width 367 height 38
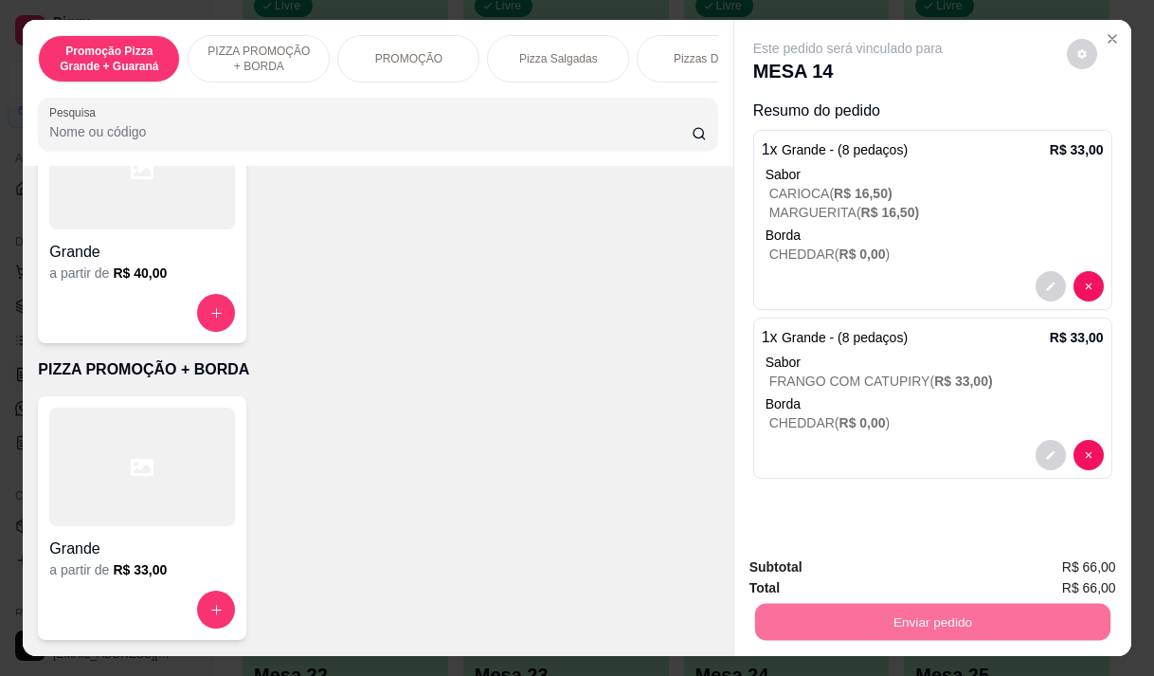
click at [1041, 558] on button "Enviar pedido" at bounding box center [1066, 568] width 107 height 36
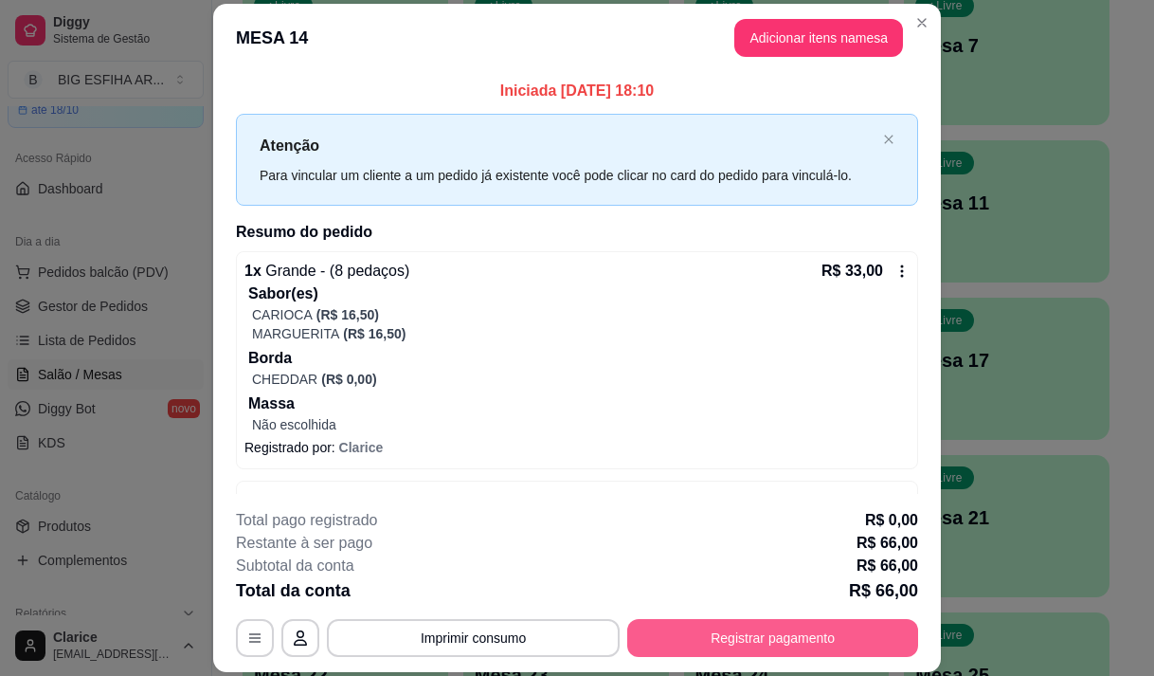
click at [682, 621] on button "Registrar pagamento" at bounding box center [772, 638] width 291 height 38
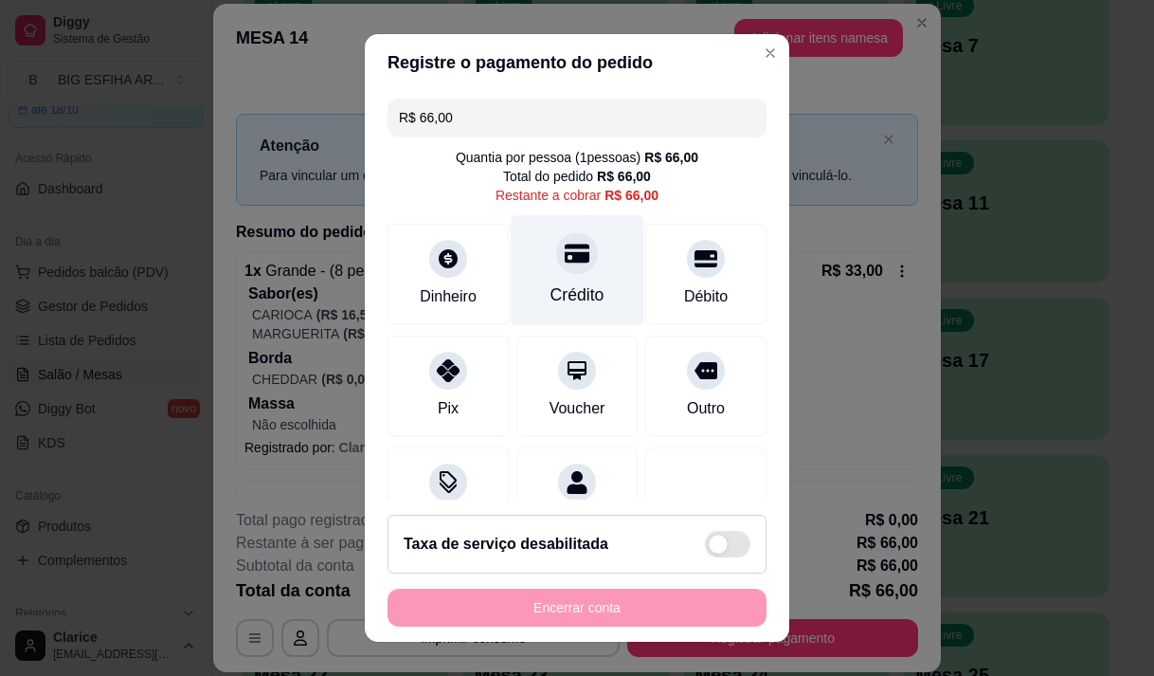
click at [577, 294] on div "Crédito" at bounding box center [578, 294] width 54 height 25
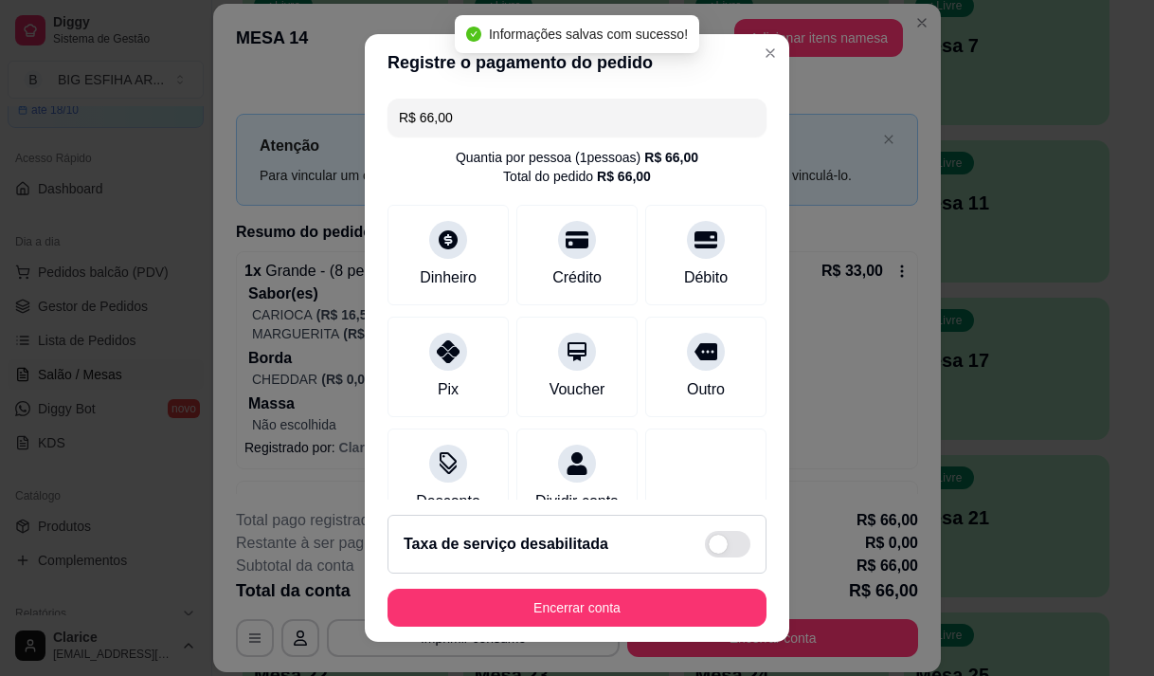
type input "R$ 0,00"
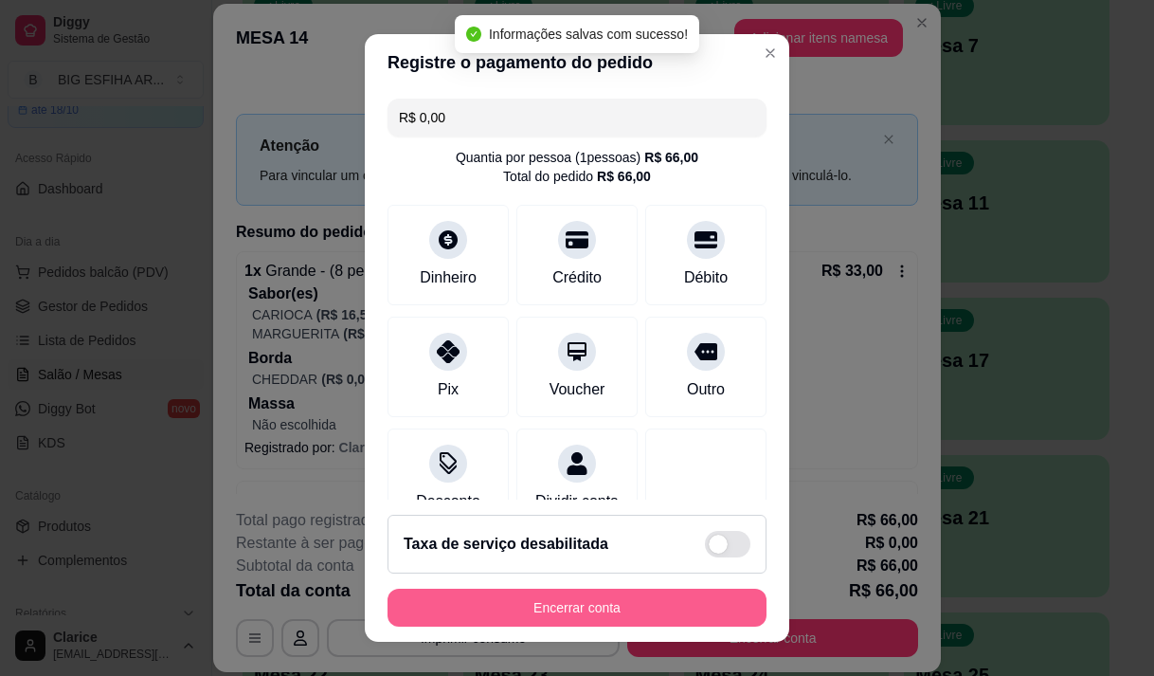
click at [532, 612] on button "Encerrar conta" at bounding box center [577, 607] width 379 height 38
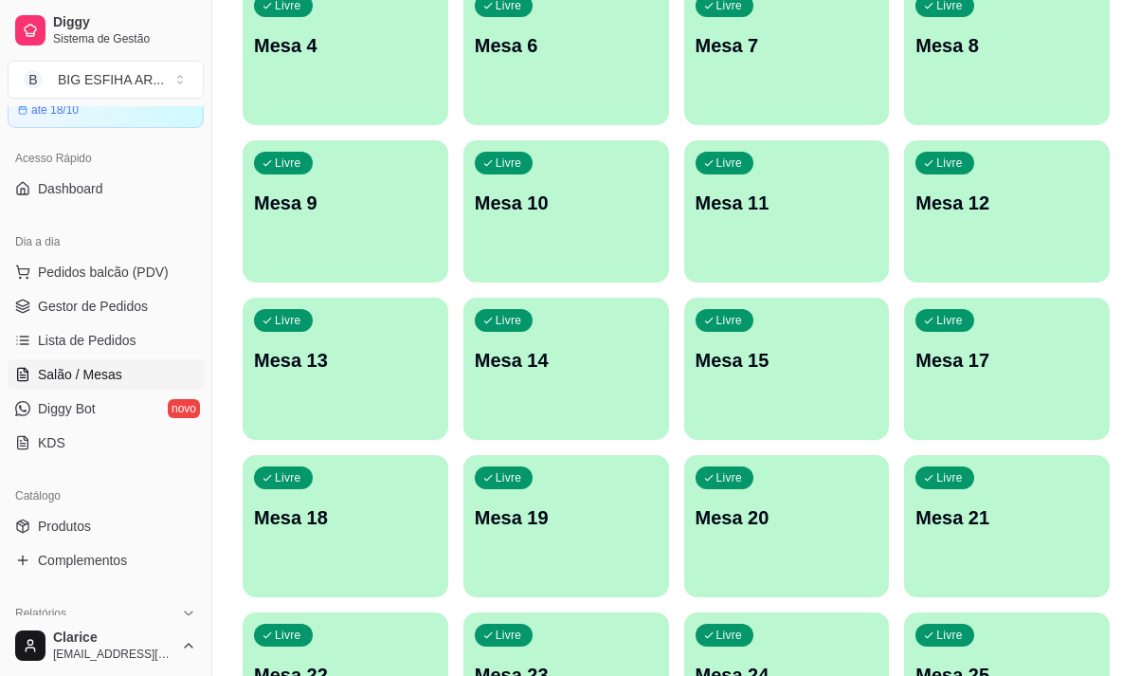
click at [337, 397] on div "Livre Mesa 13" at bounding box center [346, 357] width 206 height 119
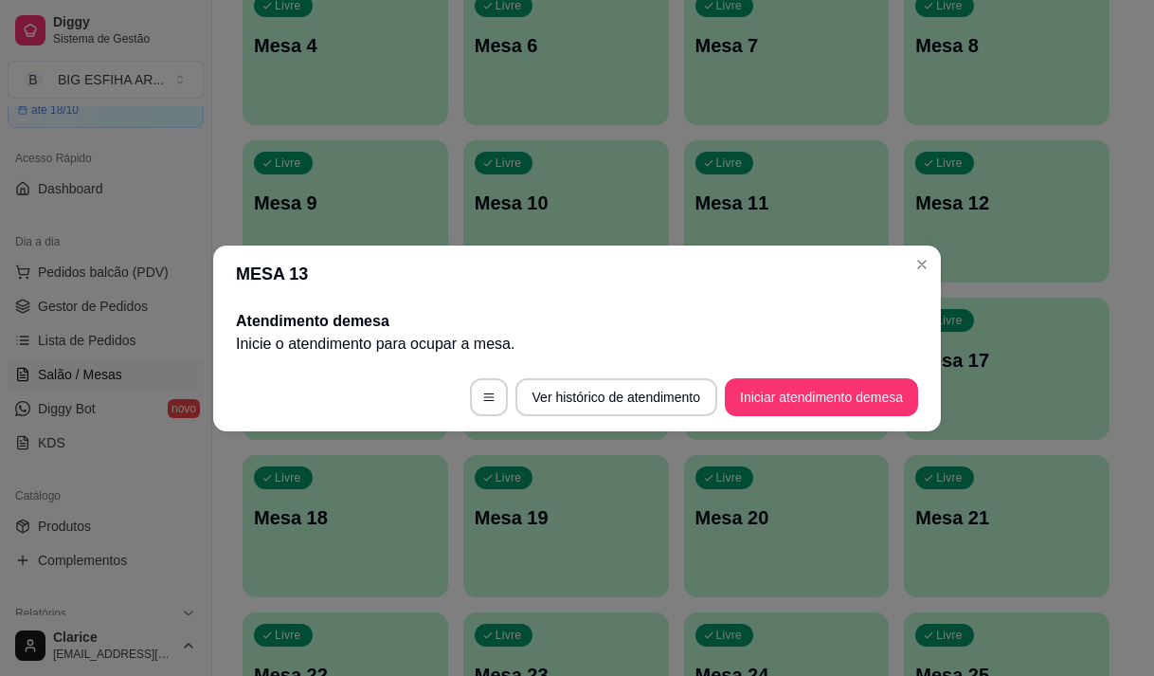
click at [822, 424] on footer "Ver histórico de atendimento Iniciar atendimento de mesa" at bounding box center [577, 397] width 728 height 68
click at [819, 401] on button "Iniciar atendimento de mesa" at bounding box center [821, 397] width 193 height 38
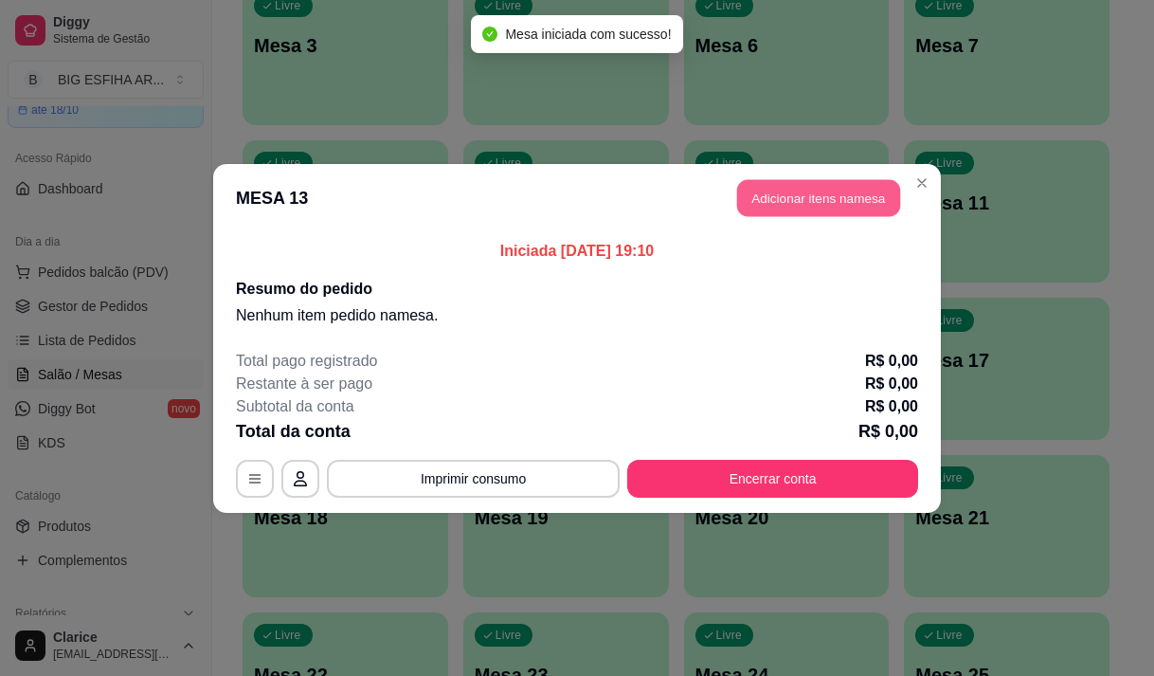
click at [820, 184] on button "Adicionar itens na mesa" at bounding box center [818, 197] width 163 height 37
click at [237, 125] on div at bounding box center [377, 124] width 657 height 38
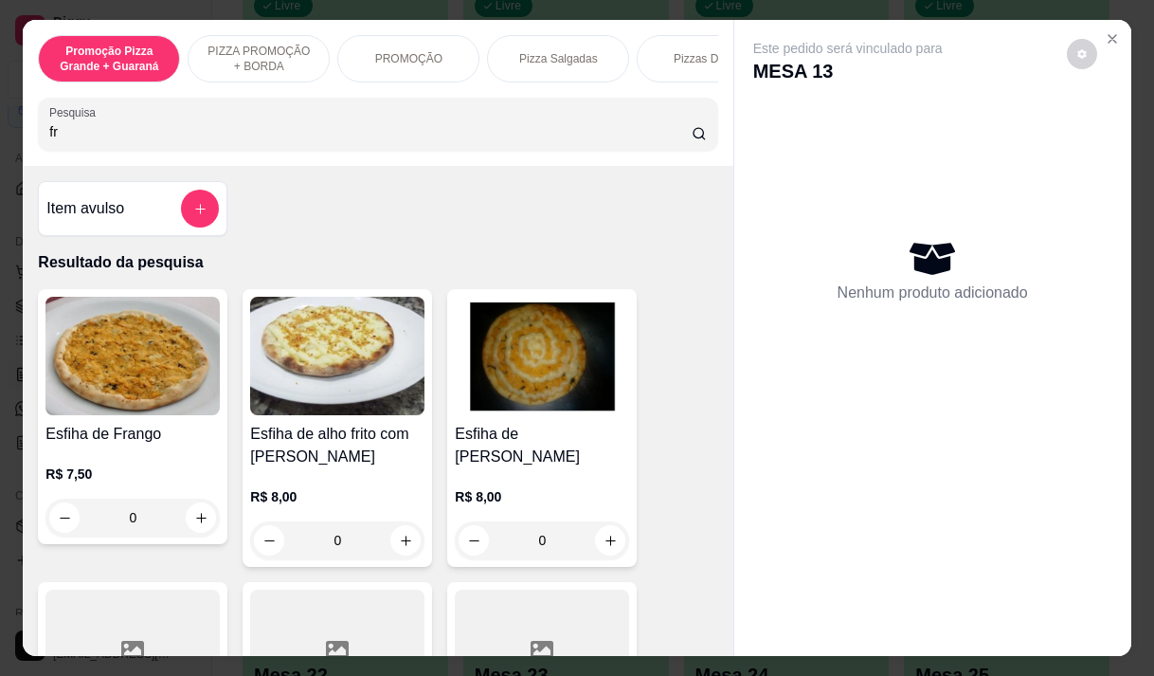
type input "fr"
click at [102, 458] on div "R$ 7,50 0" at bounding box center [132, 490] width 174 height 91
click at [129, 469] on div "R$ 7,50 0" at bounding box center [132, 490] width 174 height 91
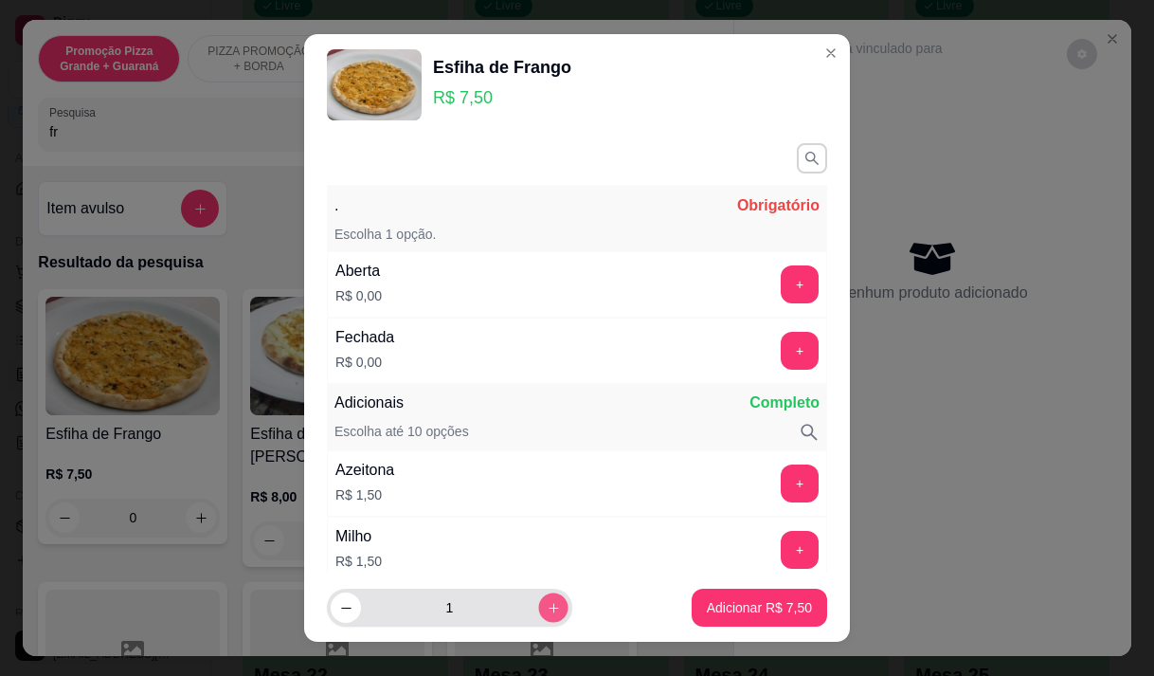
click at [547, 609] on icon "increase-product-quantity" at bounding box center [554, 608] width 14 height 14
type input "2"
click at [782, 282] on button "+" at bounding box center [800, 283] width 37 height 37
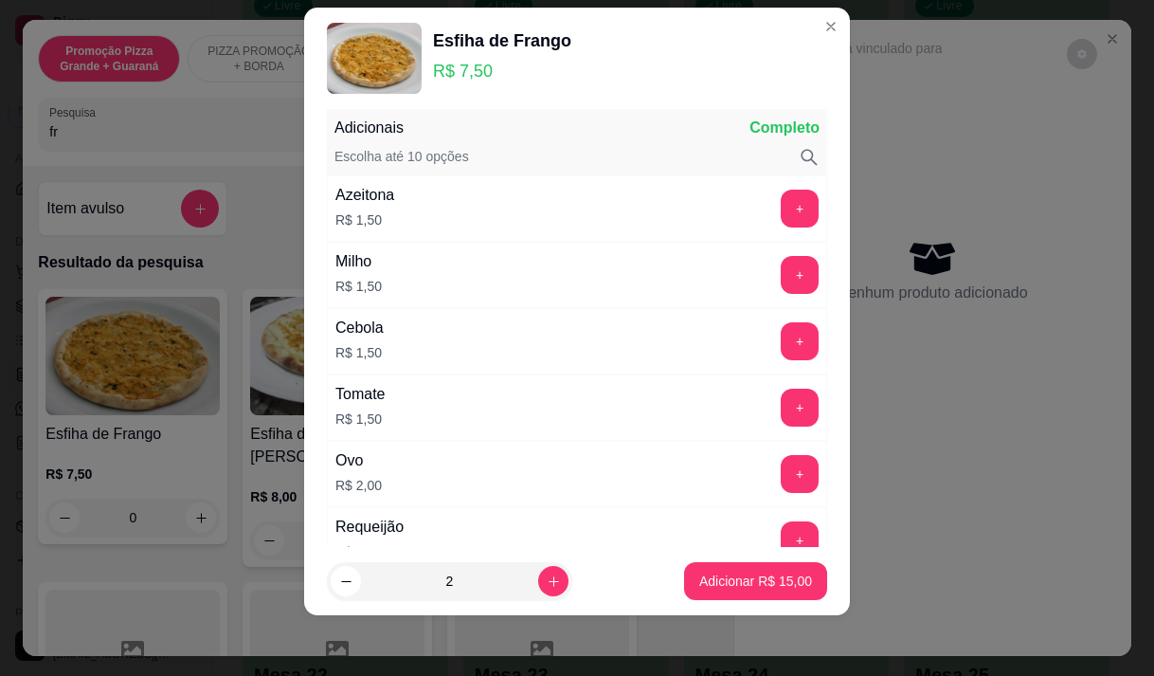
scroll to position [0, 0]
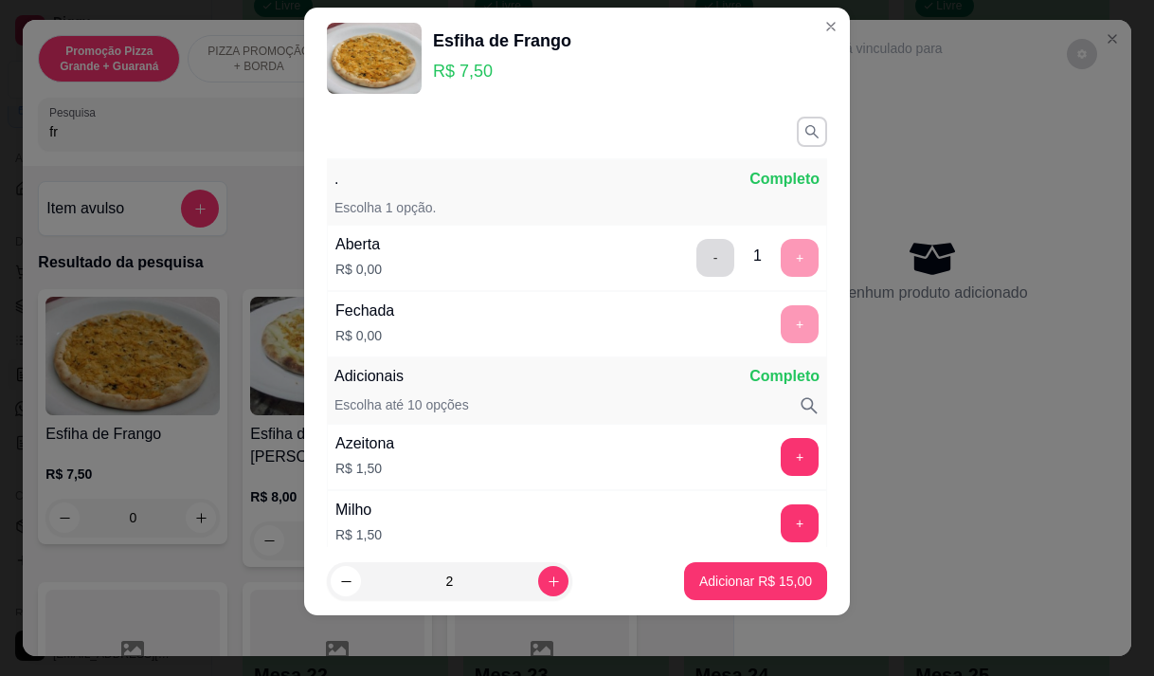
click at [696, 265] on button "-" at bounding box center [715, 258] width 38 height 38
click at [781, 331] on button "+" at bounding box center [800, 324] width 38 height 38
click at [724, 567] on button "Adicionar R$ 15,00" at bounding box center [755, 581] width 139 height 37
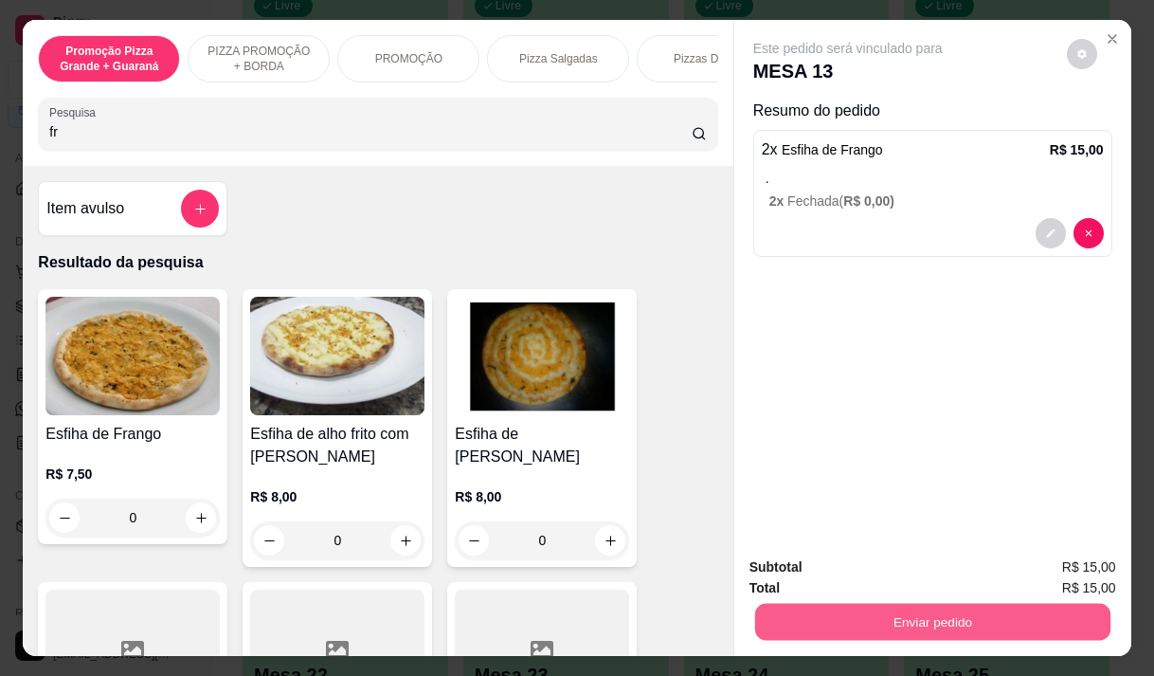
click at [1003, 612] on button "Enviar pedido" at bounding box center [931, 621] width 355 height 37
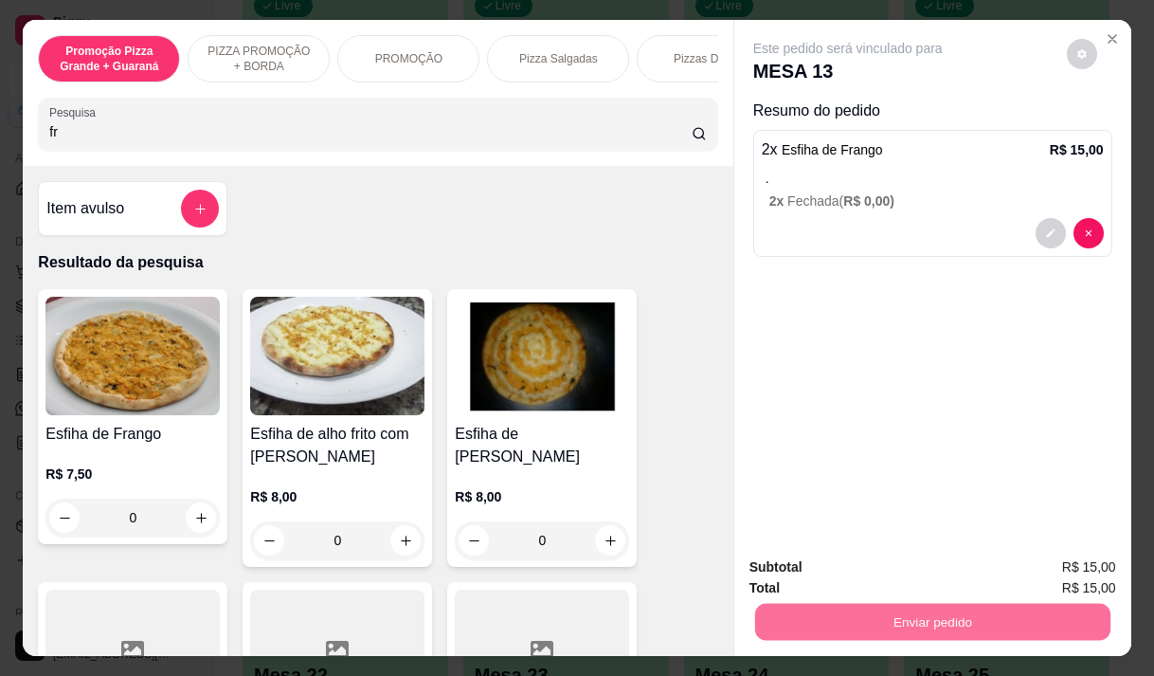
click at [1057, 566] on button "Enviar pedido" at bounding box center [1066, 568] width 107 height 36
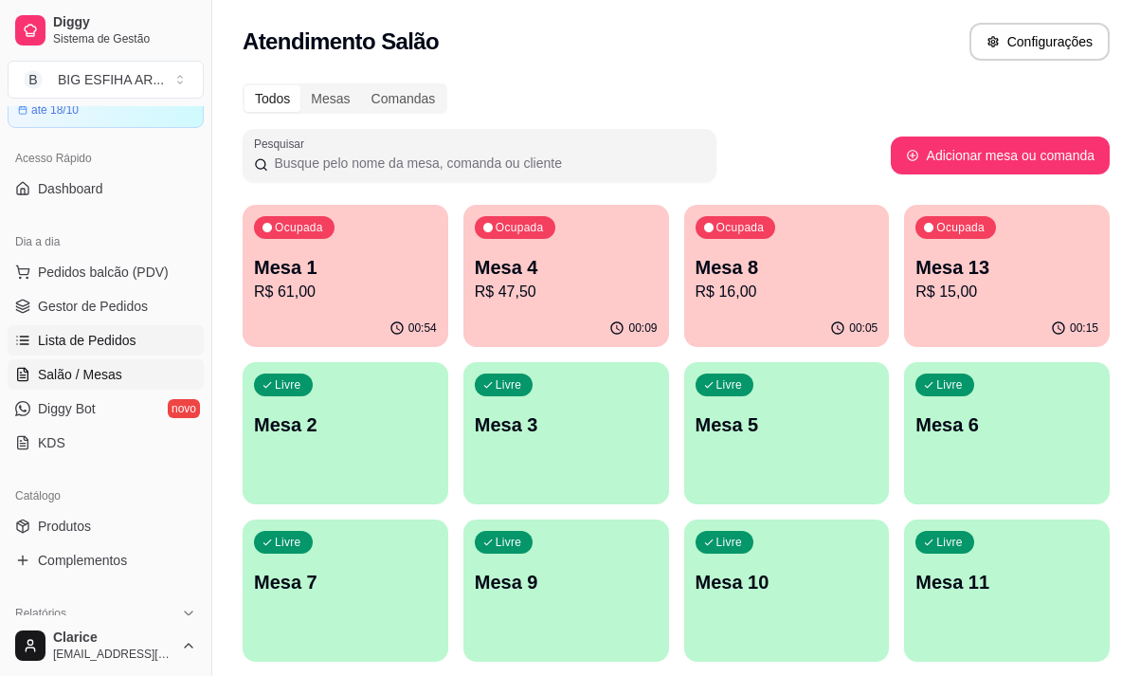
click at [99, 336] on span "Lista de Pedidos" at bounding box center [87, 340] width 99 height 19
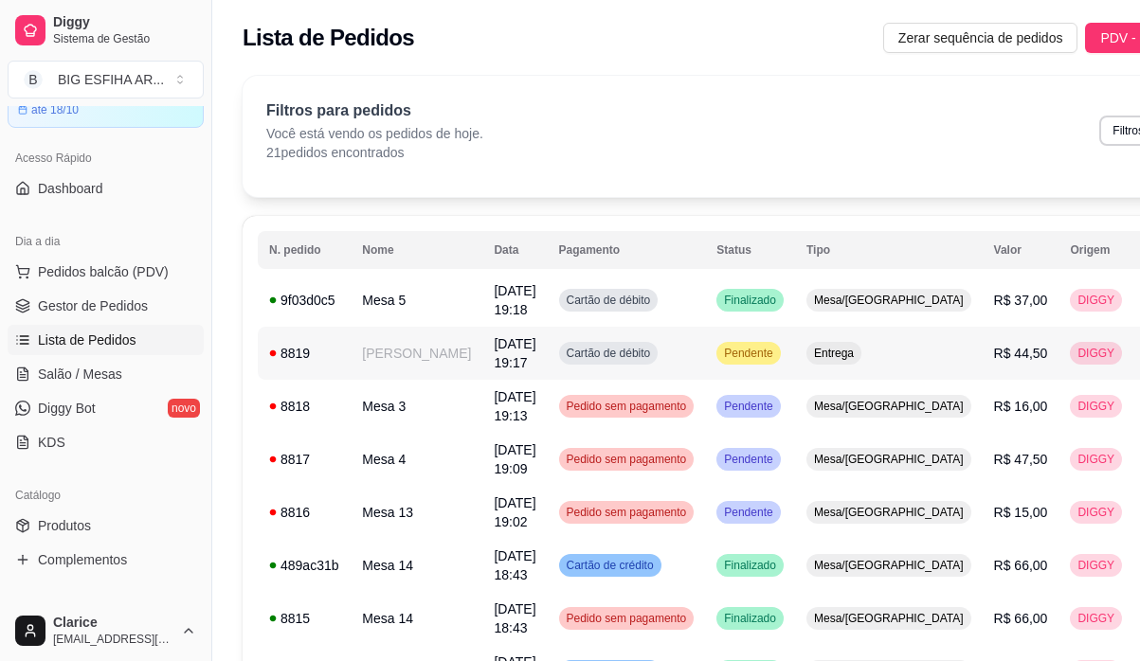
click at [351, 371] on td "[PERSON_NAME]" at bounding box center [417, 353] width 132 height 53
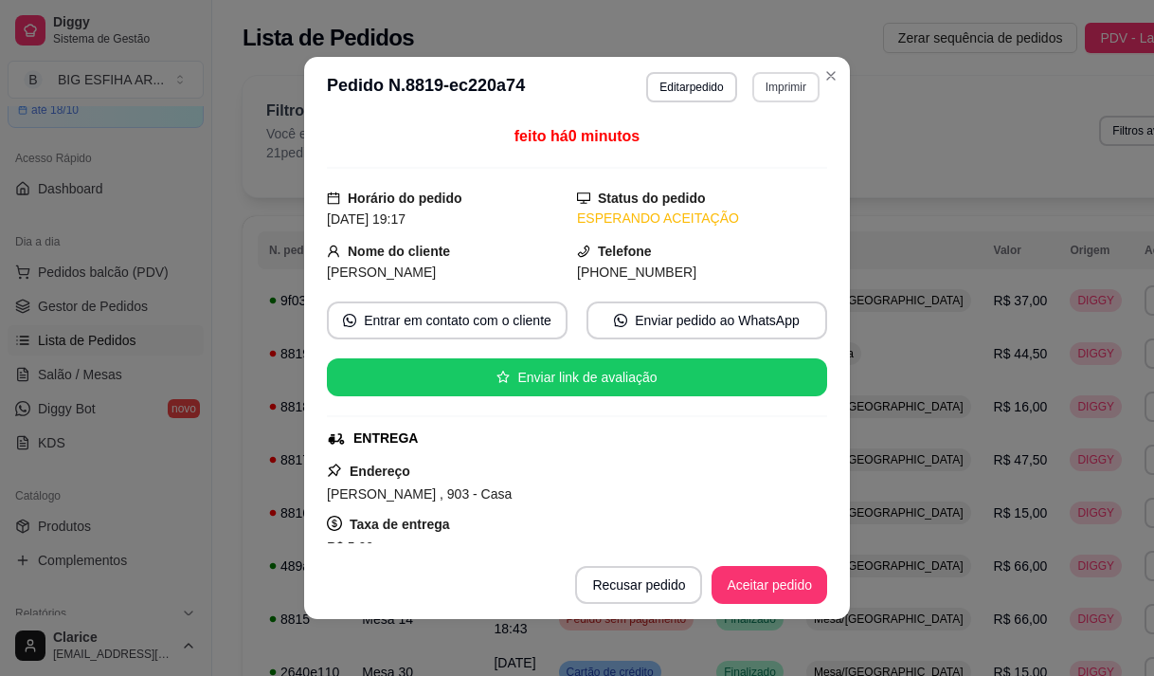
click at [785, 82] on button "Imprimir" at bounding box center [785, 87] width 67 height 30
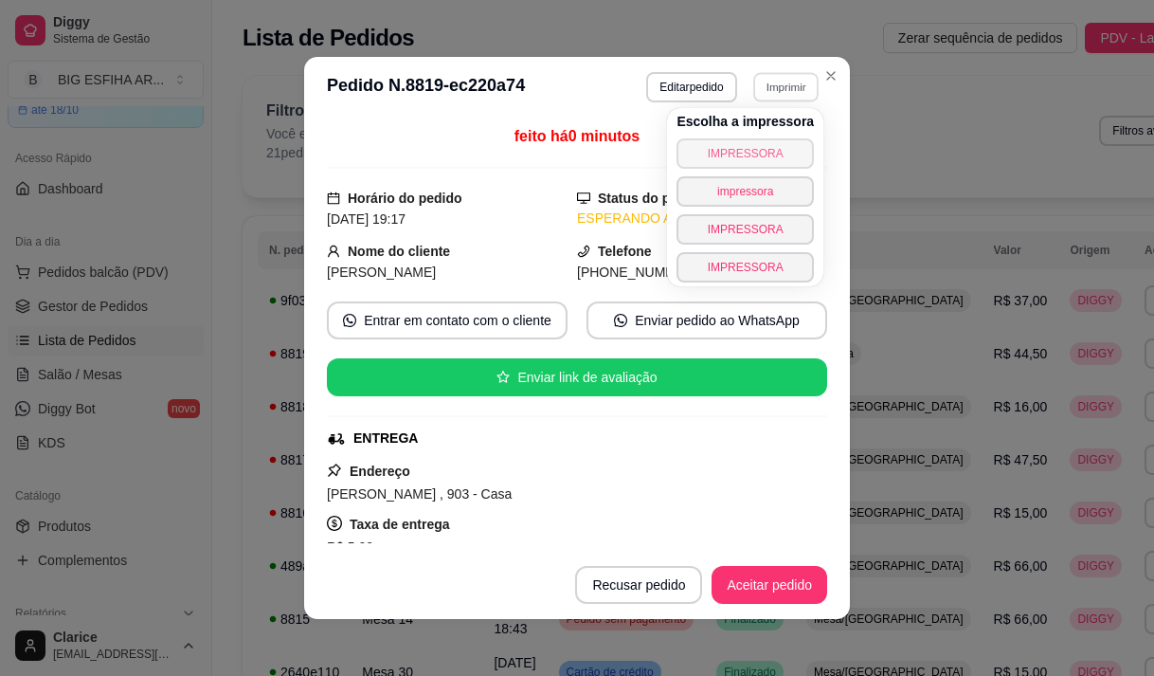
click at [740, 149] on button "IMPRESSORA" at bounding box center [745, 153] width 137 height 30
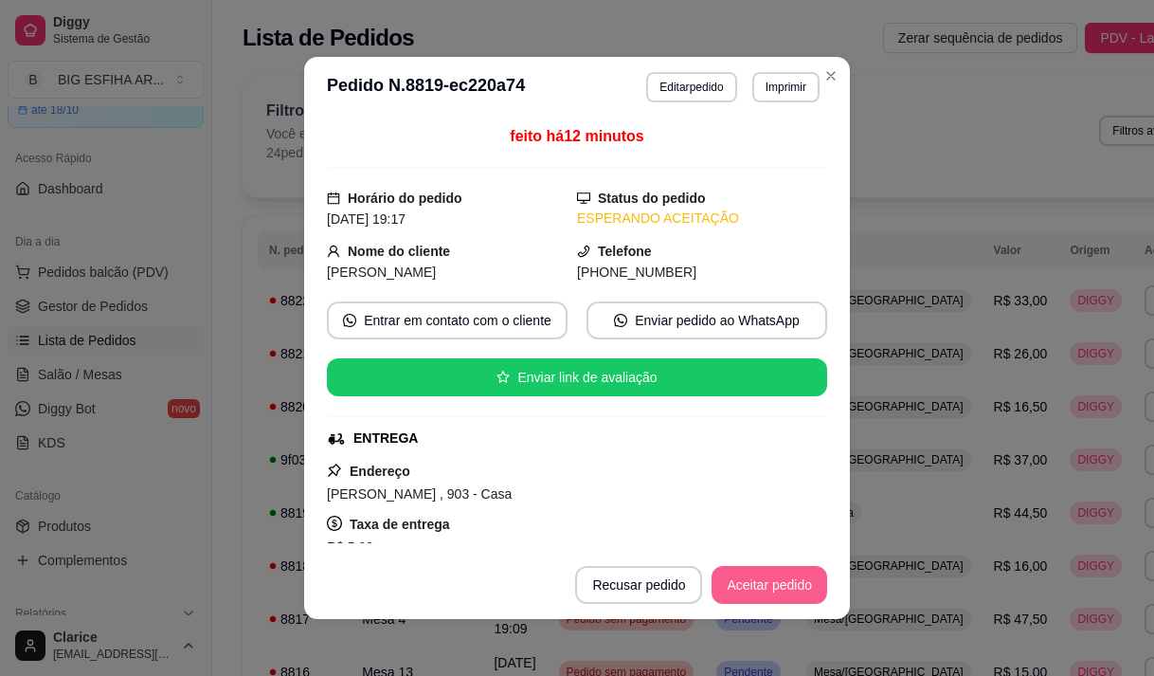
click at [759, 582] on button "Aceitar pedido" at bounding box center [770, 585] width 116 height 38
click at [765, 586] on button "Mover para preparo" at bounding box center [753, 585] width 147 height 38
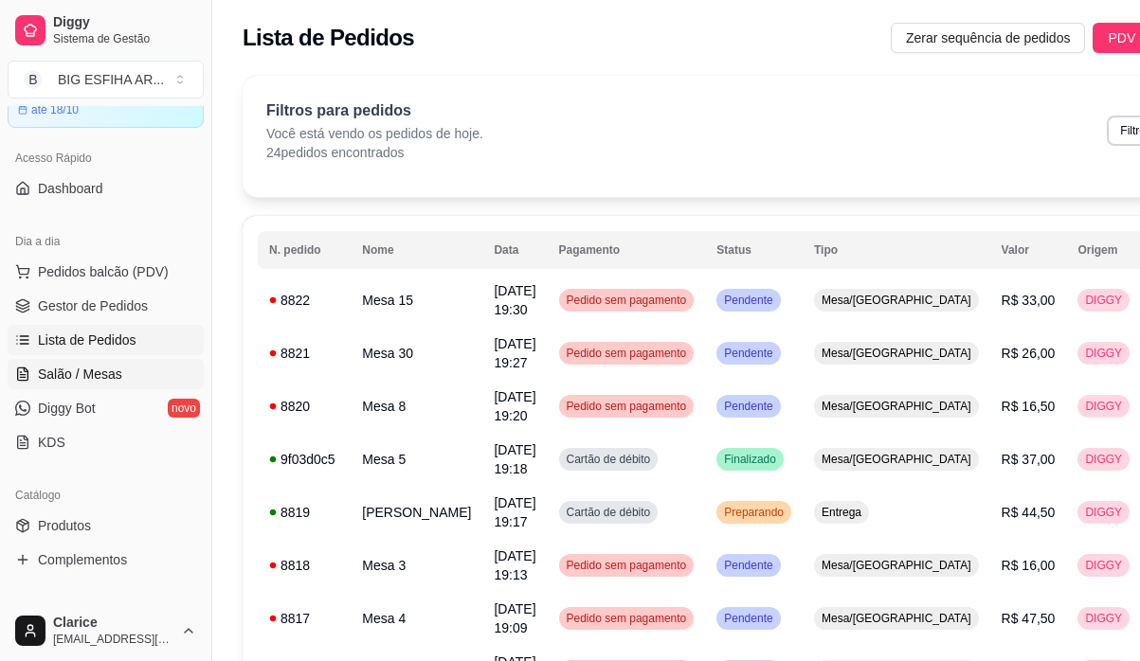
click at [85, 371] on span "Salão / Mesas" at bounding box center [80, 374] width 84 height 19
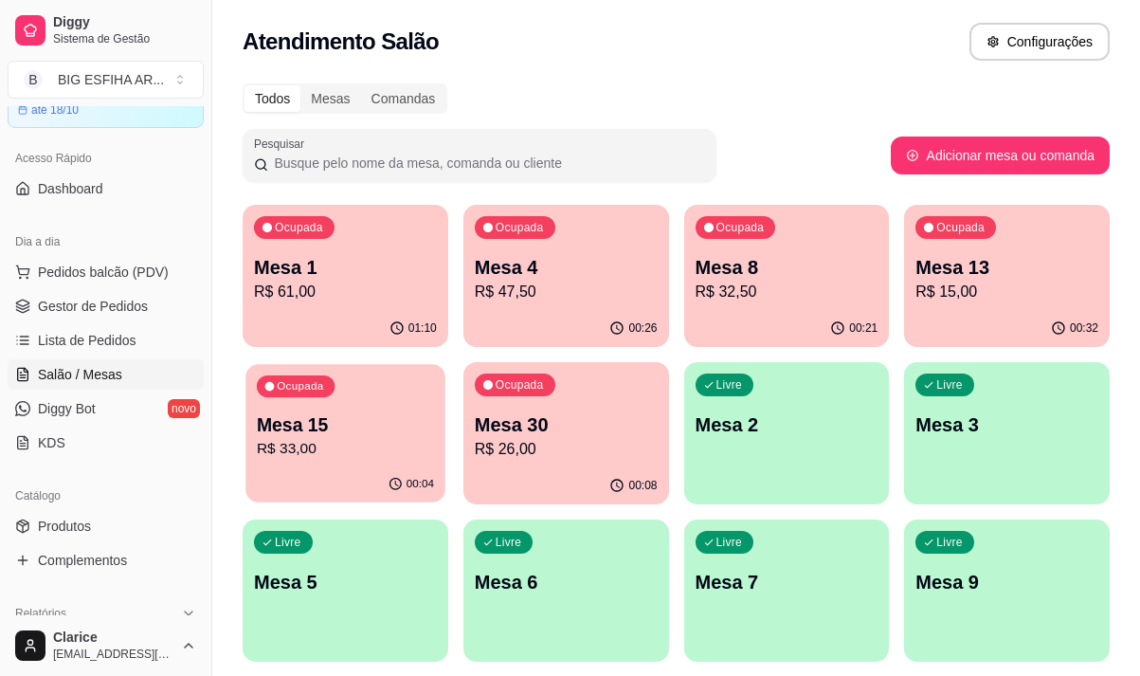
click at [340, 465] on div "Ocupada Mesa 15 R$ 33,00" at bounding box center [344, 415] width 199 height 102
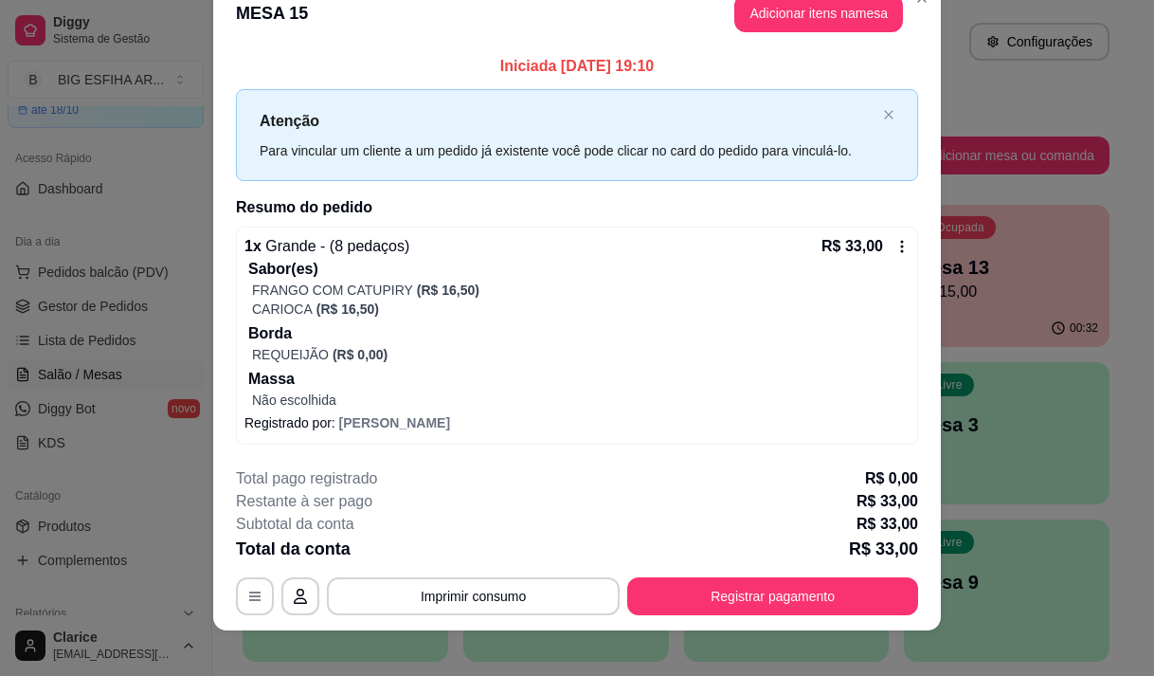
scroll to position [48, 0]
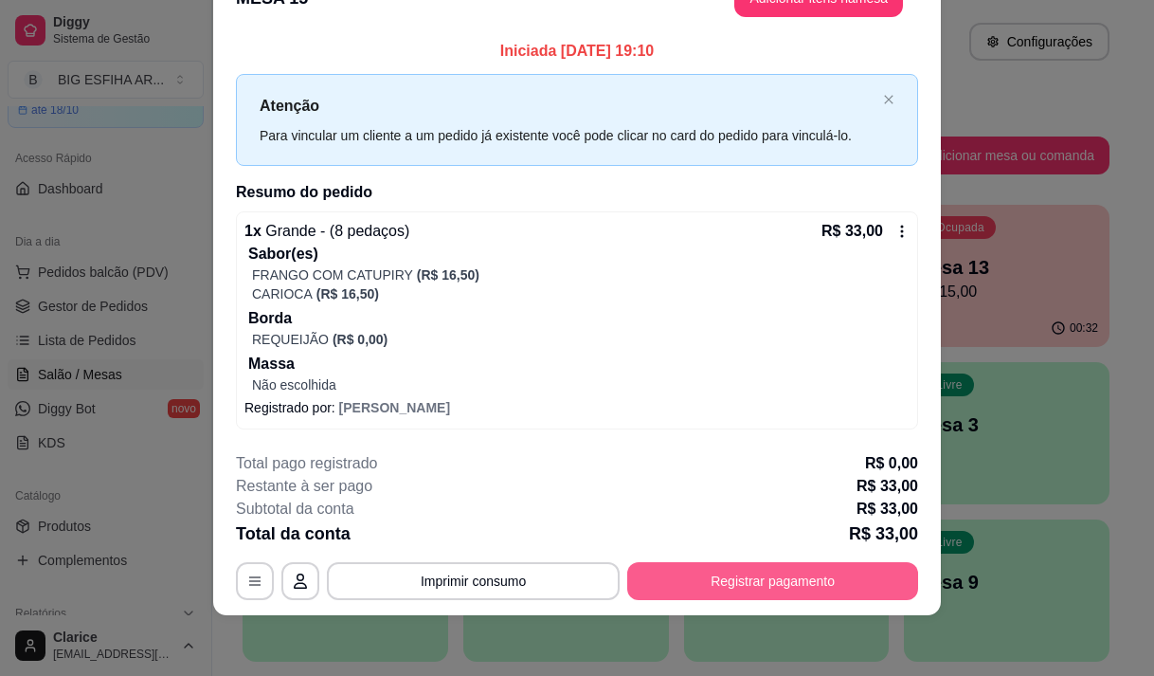
click at [797, 566] on button "Registrar pagamento" at bounding box center [772, 581] width 291 height 38
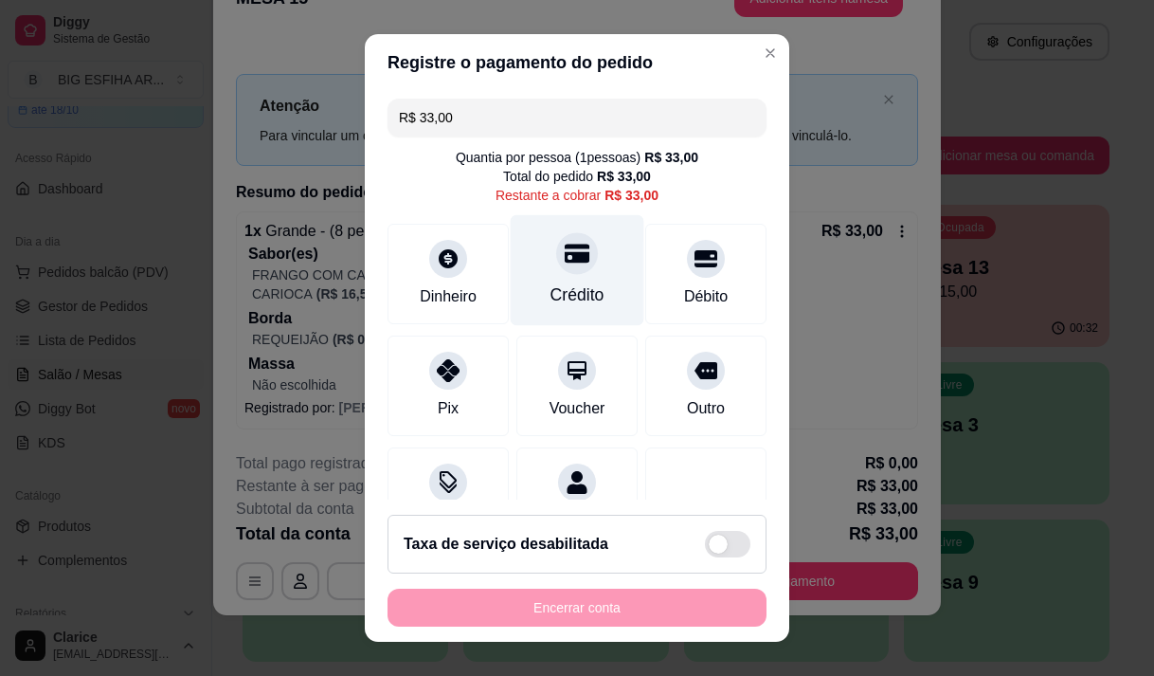
click at [532, 281] on div "Crédito" at bounding box center [578, 269] width 134 height 111
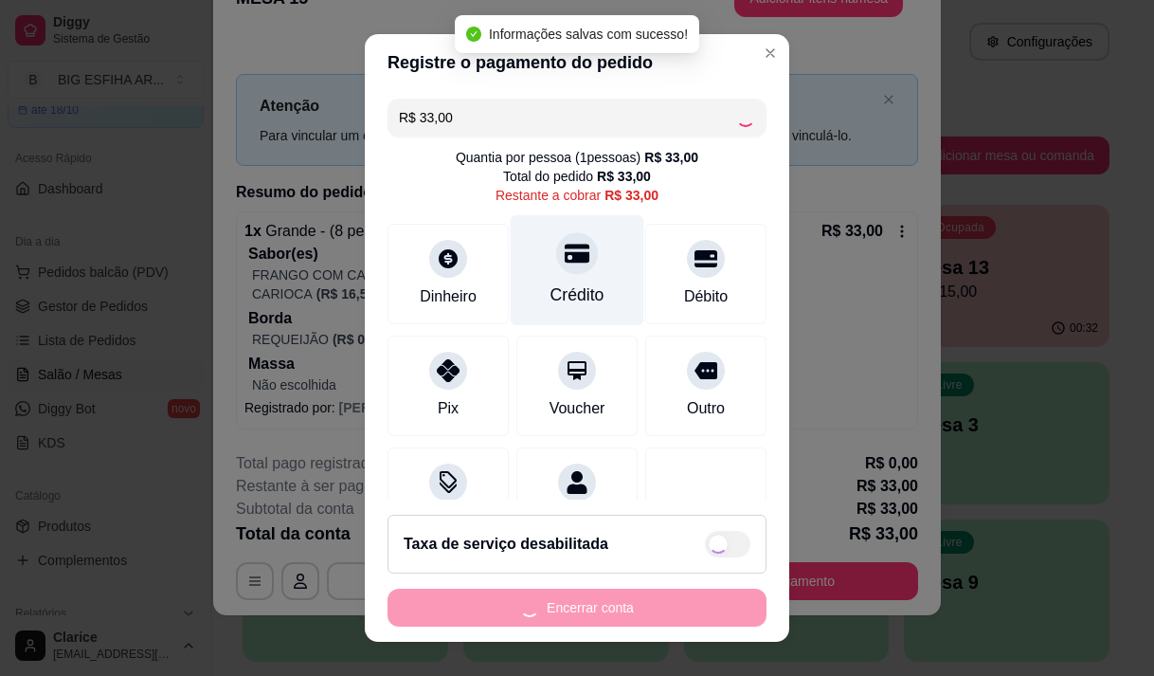
type input "R$ 0,00"
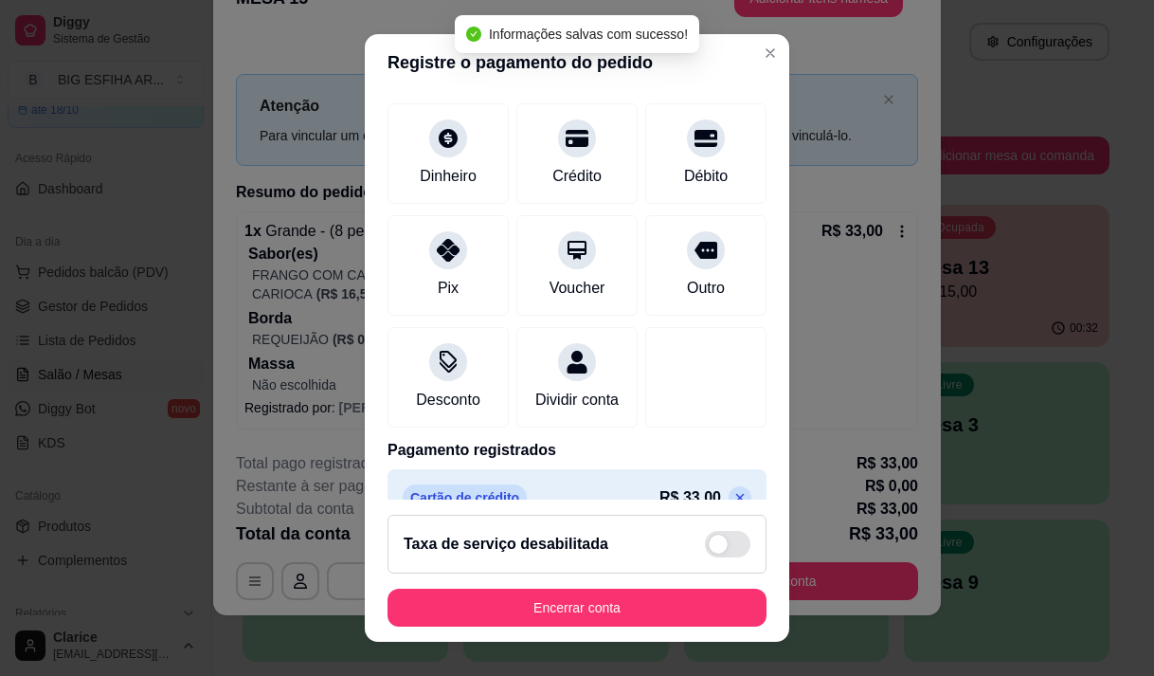
scroll to position [157, 0]
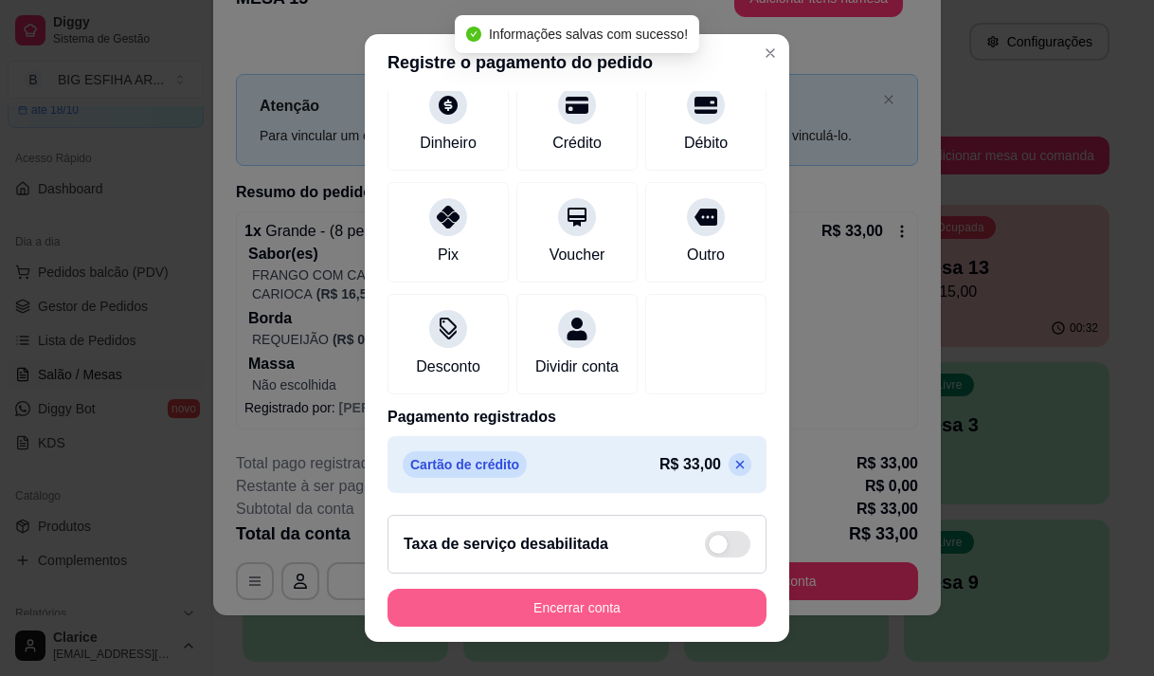
click at [648, 614] on button "Encerrar conta" at bounding box center [577, 607] width 379 height 38
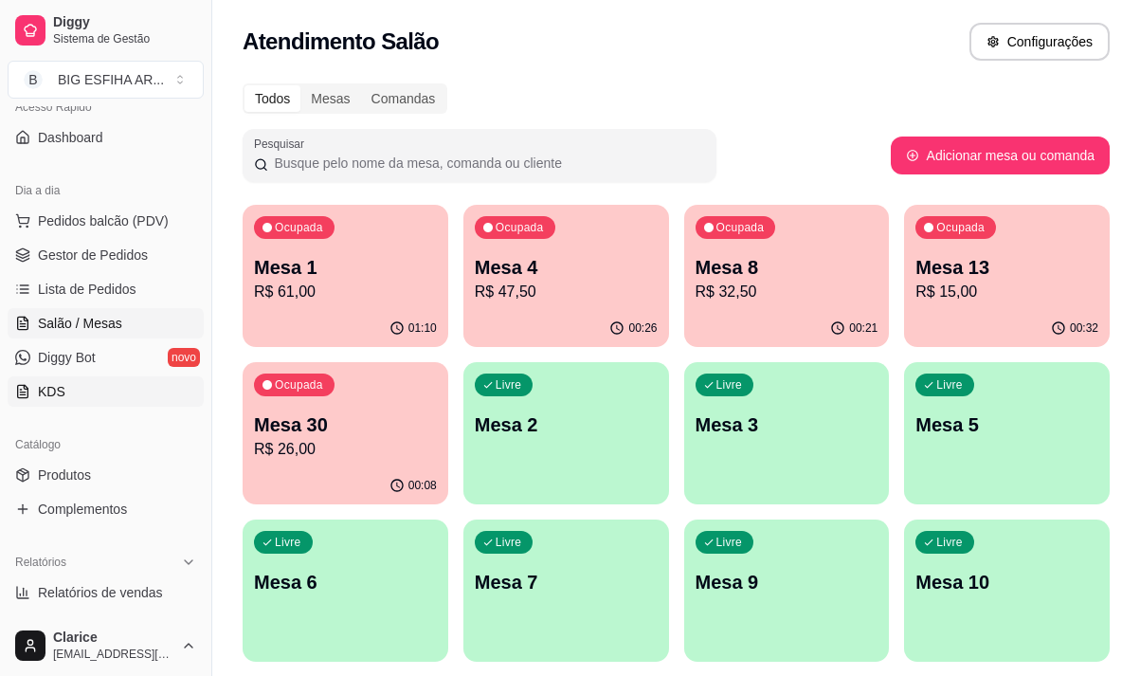
scroll to position [190, 0]
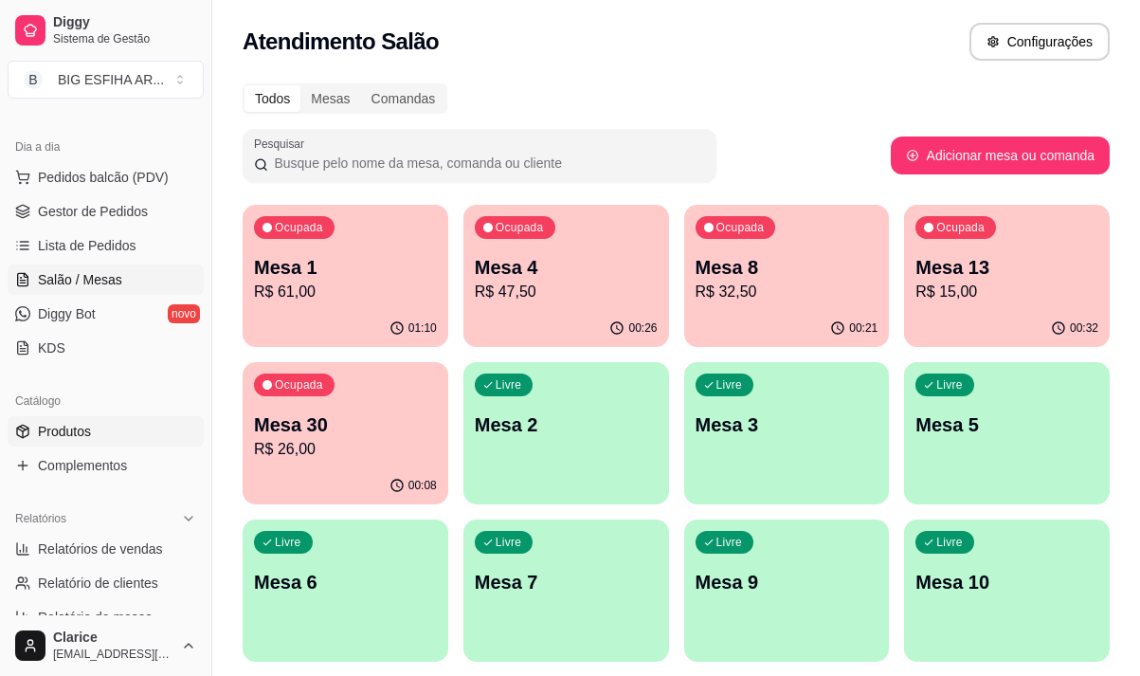
click at [71, 422] on span "Produtos" at bounding box center [64, 431] width 53 height 19
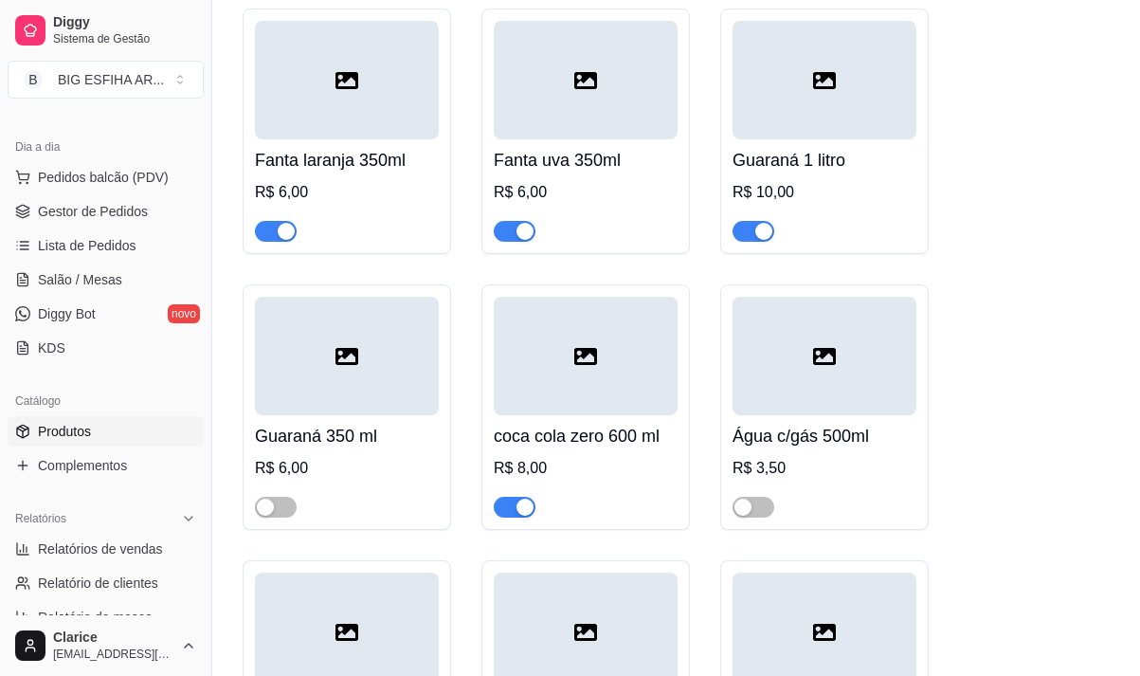
scroll to position [23309, 0]
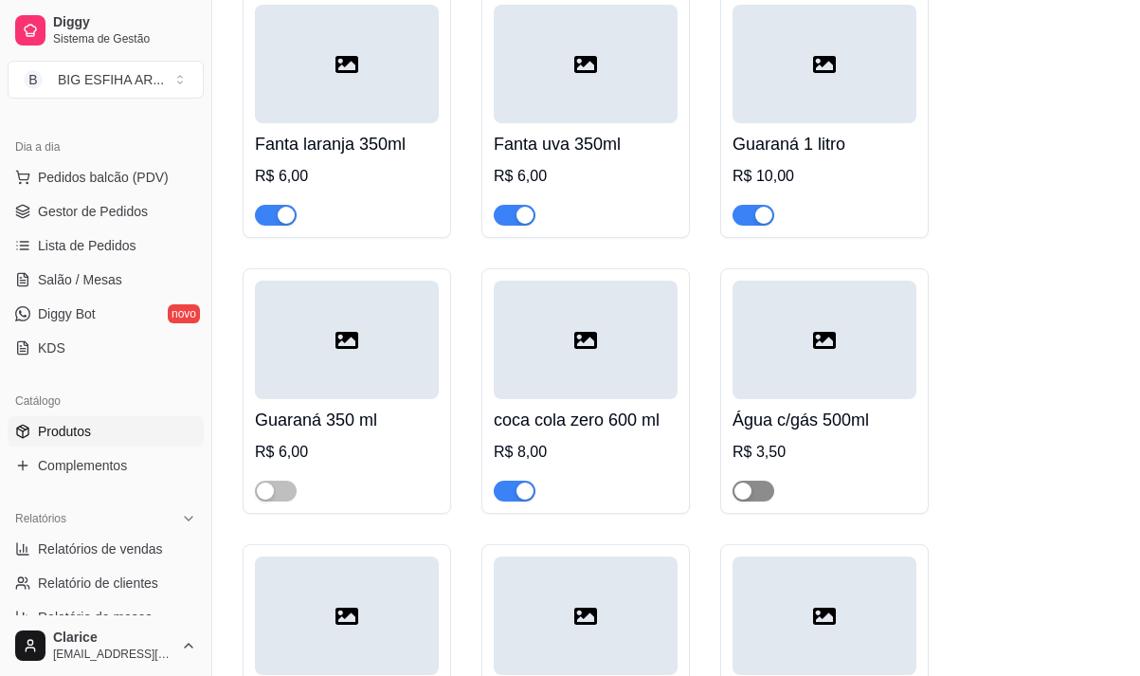
click at [768, 480] on span "button" at bounding box center [753, 490] width 42 height 21
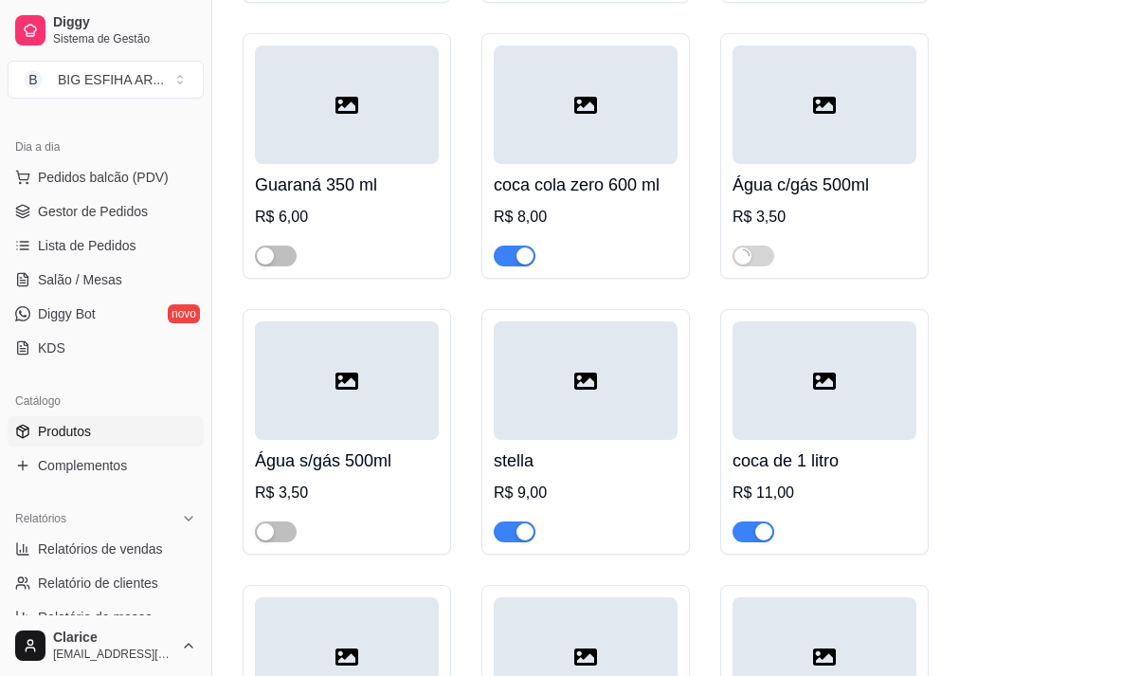
scroll to position [23593, 0]
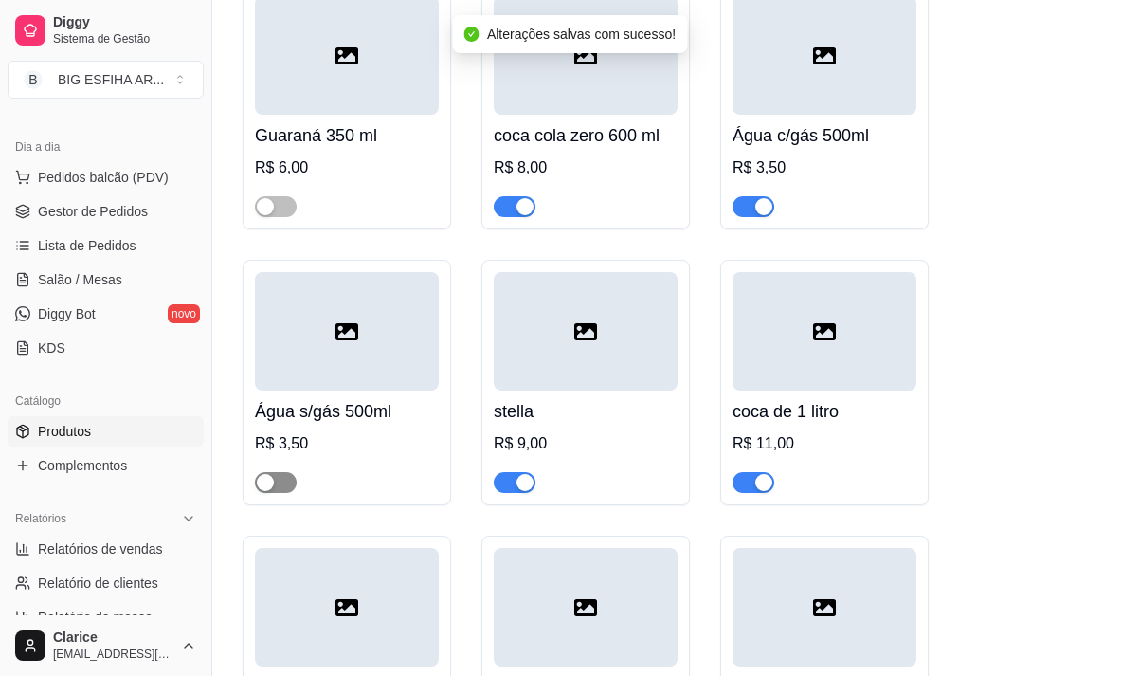
click at [282, 472] on span "button" at bounding box center [276, 482] width 42 height 21
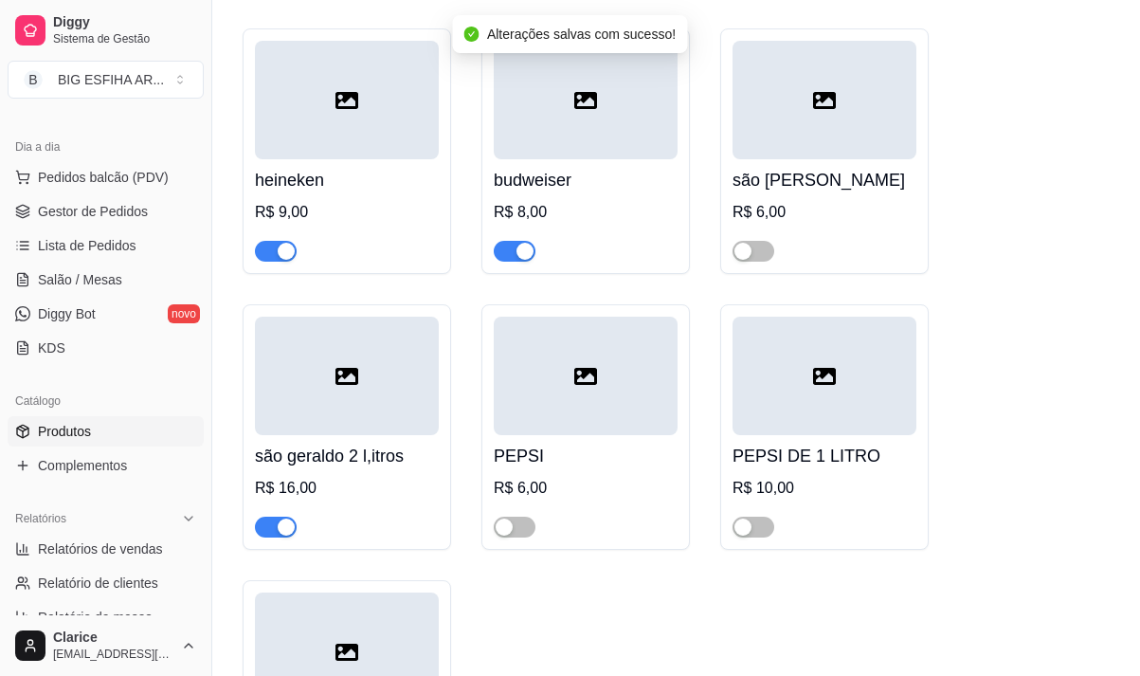
scroll to position [24067, 0]
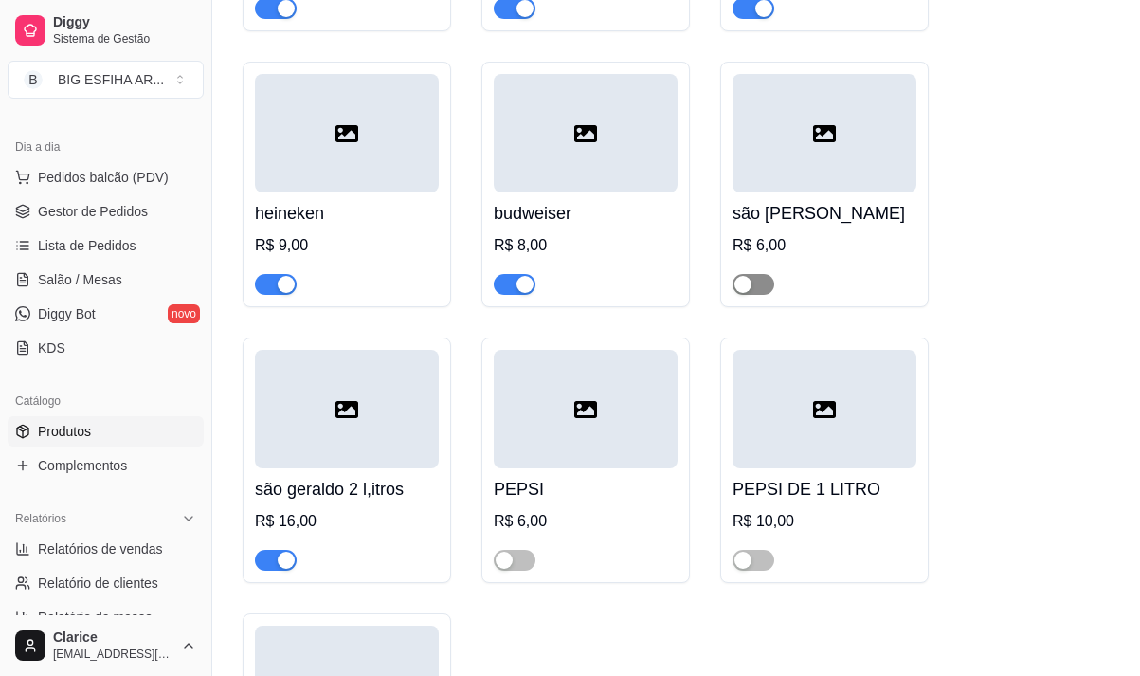
click at [759, 274] on span "button" at bounding box center [753, 284] width 42 height 21
click at [114, 249] on span "Lista de Pedidos" at bounding box center [87, 245] width 99 height 19
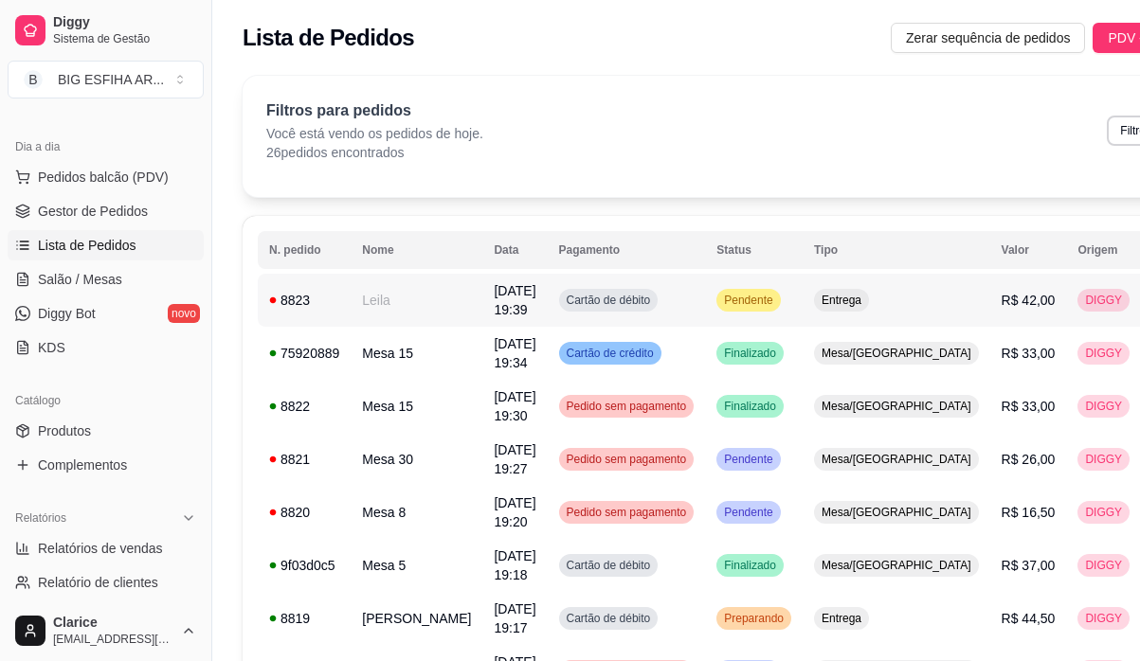
click at [320, 306] on div "8823" at bounding box center [304, 300] width 70 height 19
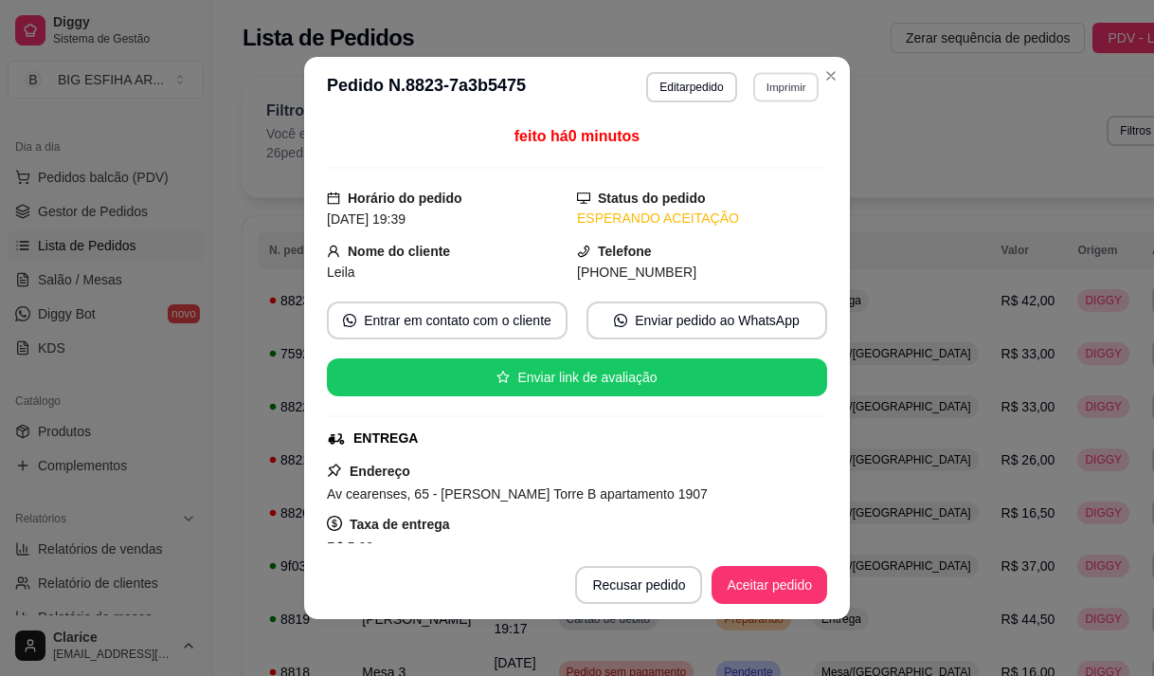
click at [763, 82] on button "Imprimir" at bounding box center [785, 86] width 65 height 29
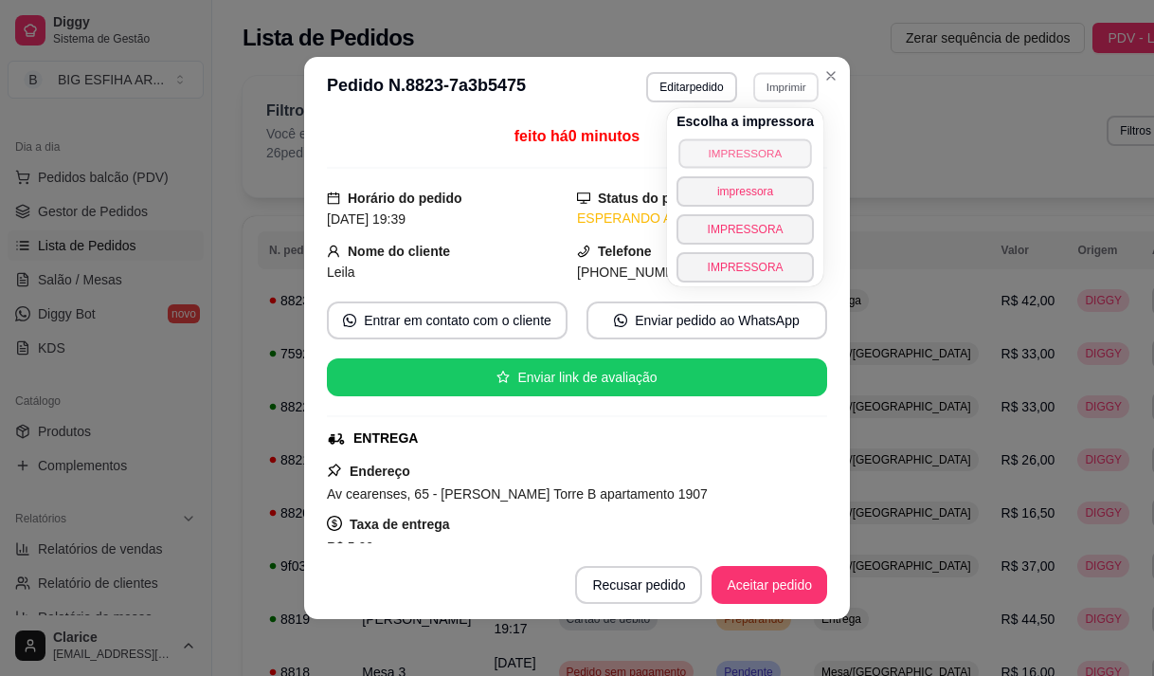
click at [751, 139] on button "IMPRESSORA" at bounding box center [744, 152] width 133 height 29
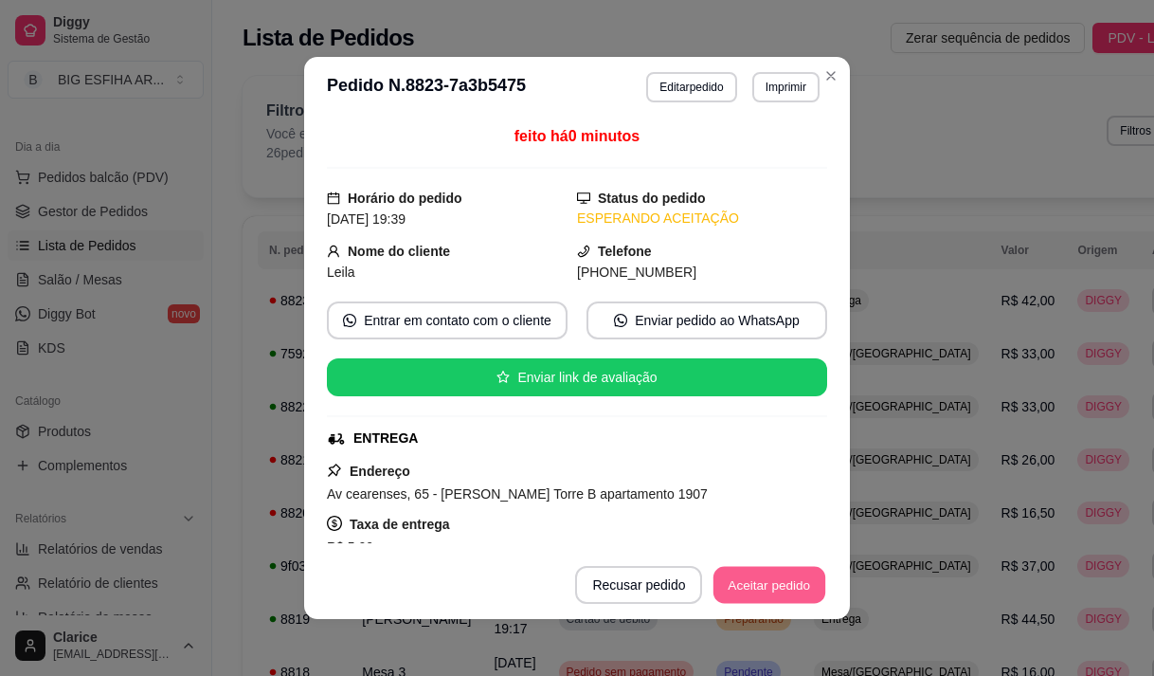
click at [756, 584] on button "Aceitar pedido" at bounding box center [769, 585] width 112 height 37
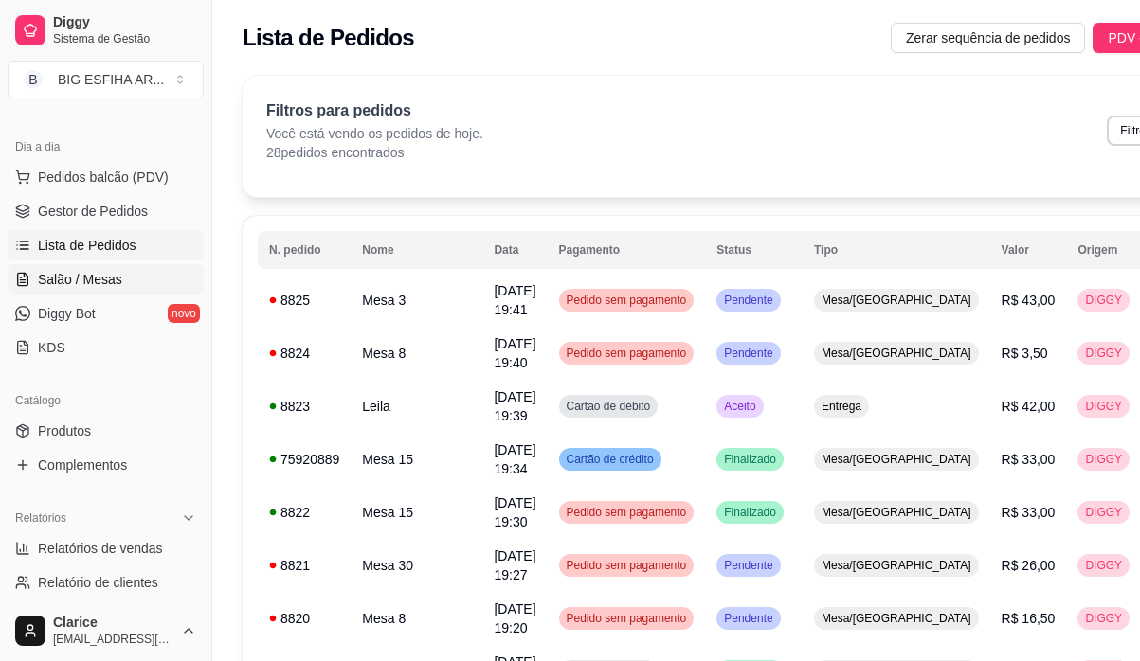
click at [101, 282] on span "Salão / Mesas" at bounding box center [80, 279] width 84 height 19
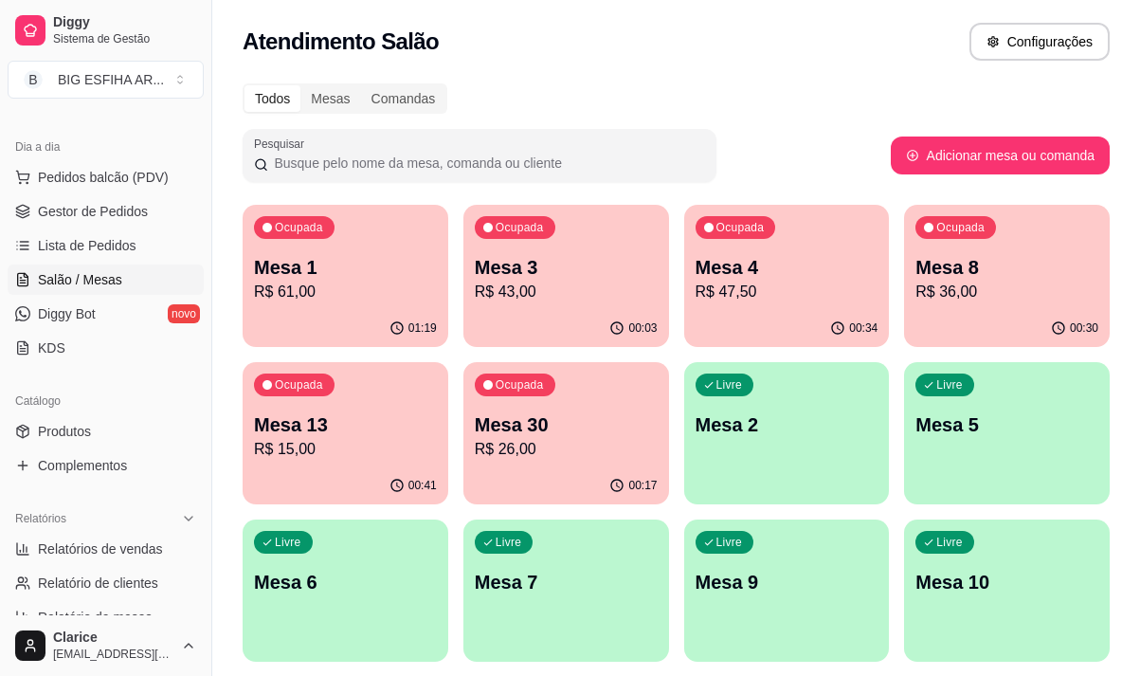
click at [520, 443] on p "R$ 26,00" at bounding box center [566, 449] width 183 height 23
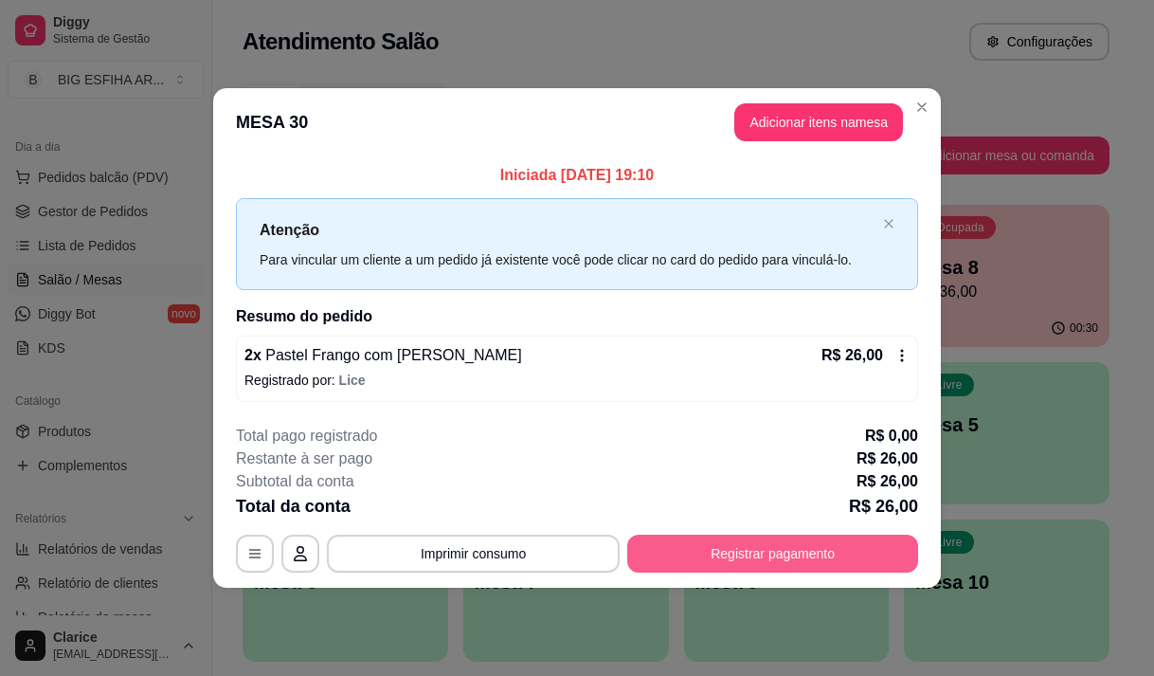
click at [808, 556] on button "Registrar pagamento" at bounding box center [772, 553] width 291 height 38
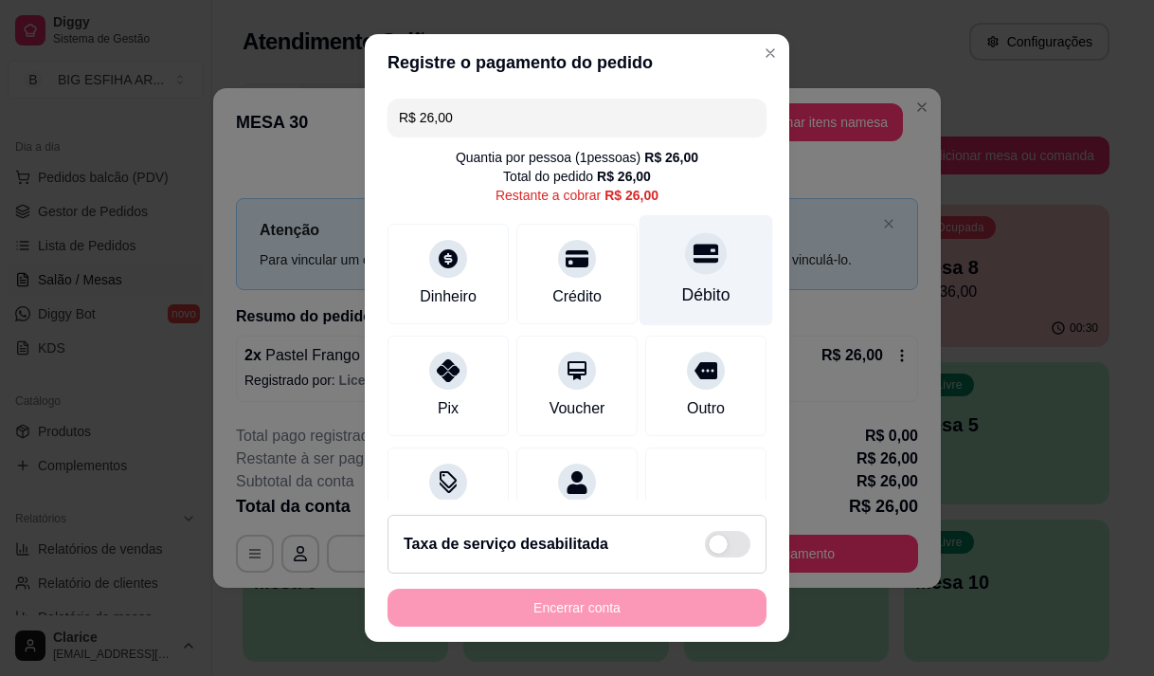
click at [695, 275] on div "Débito" at bounding box center [707, 269] width 134 height 111
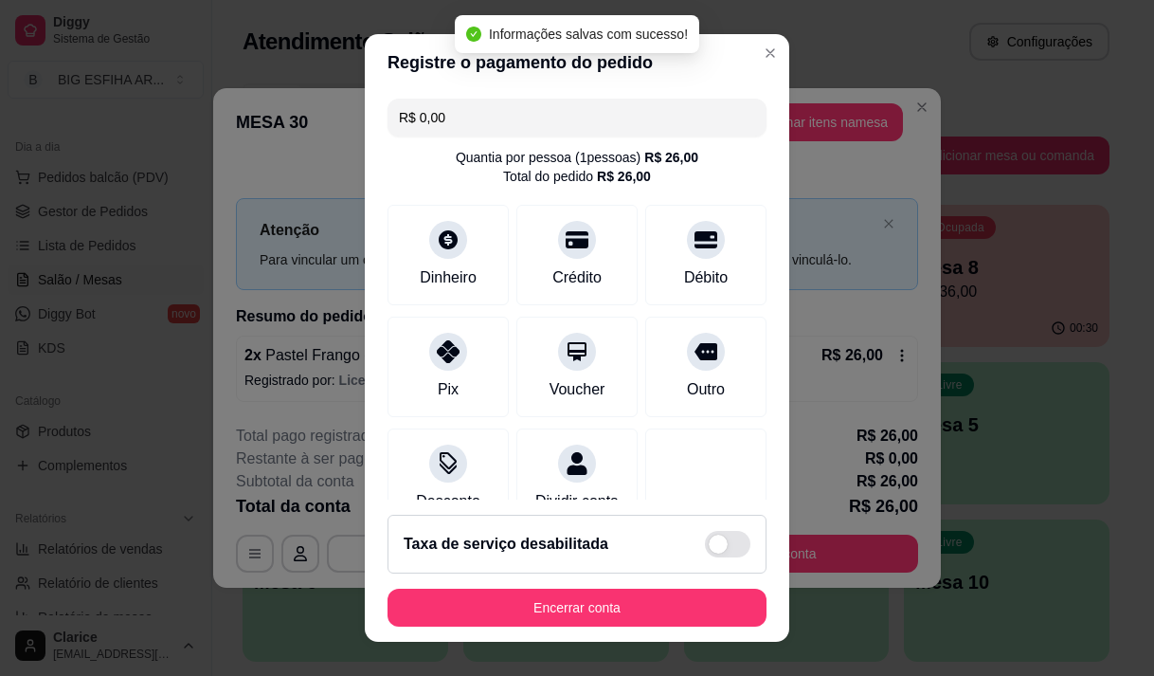
type input "R$ 0,00"
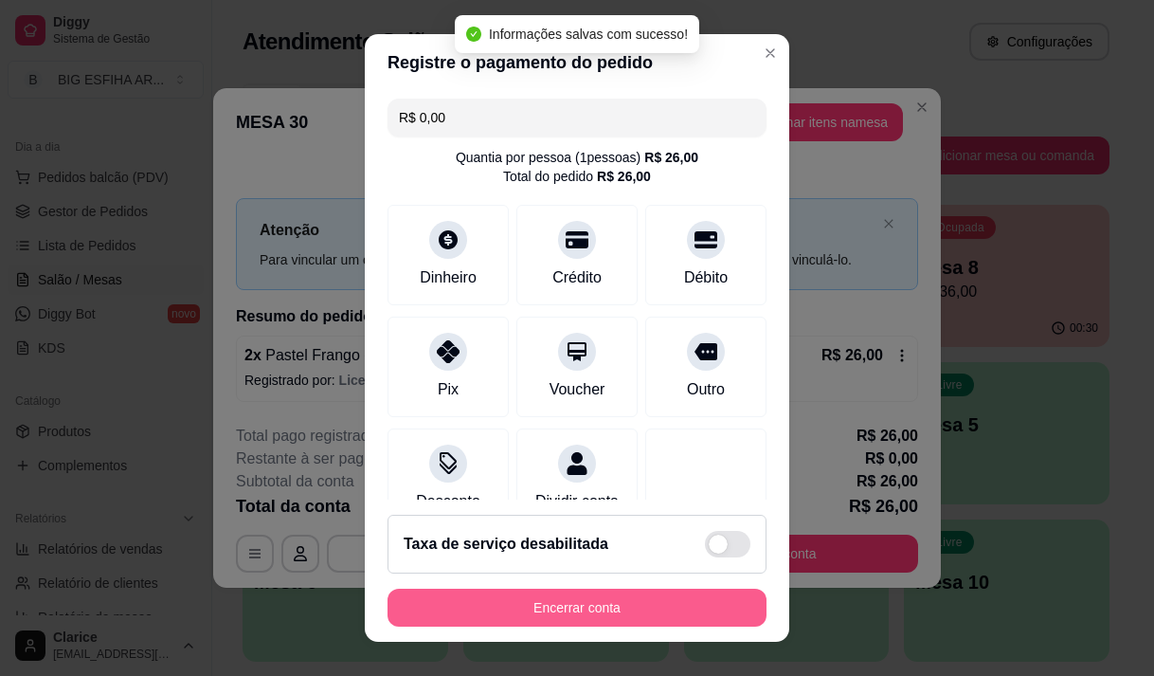
click at [662, 599] on button "Encerrar conta" at bounding box center [577, 607] width 379 height 38
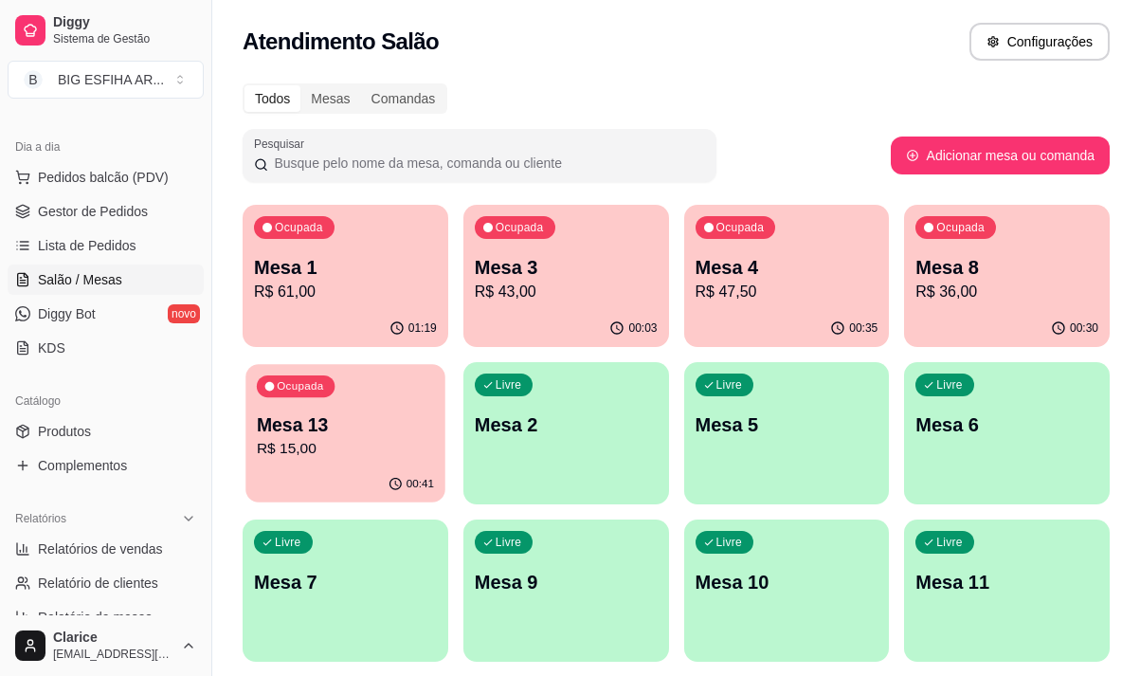
click at [288, 444] on p "R$ 15,00" at bounding box center [345, 449] width 177 height 22
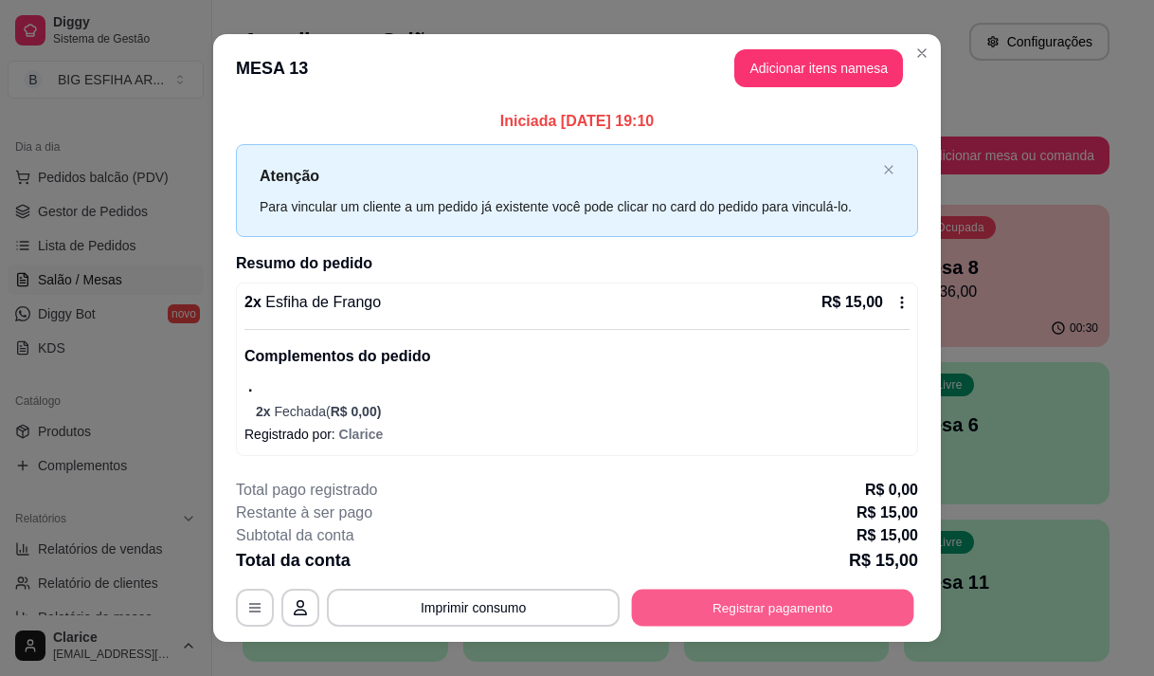
click at [677, 598] on button "Registrar pagamento" at bounding box center [773, 606] width 282 height 37
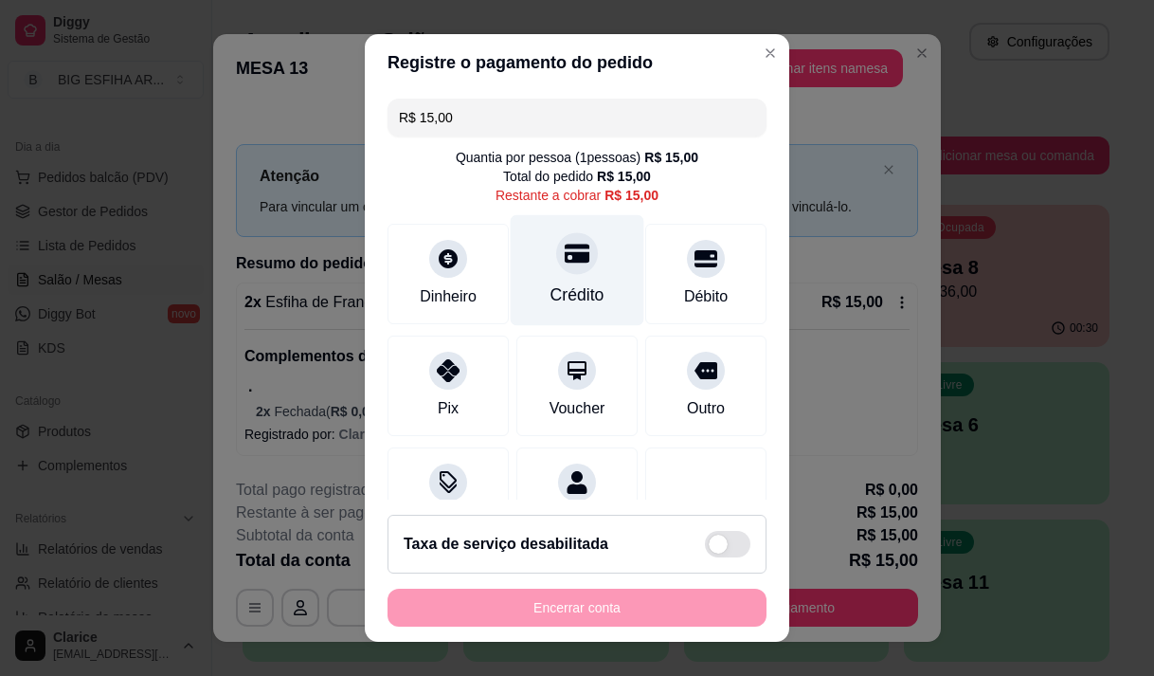
click at [579, 306] on div "Crédito" at bounding box center [578, 294] width 54 height 25
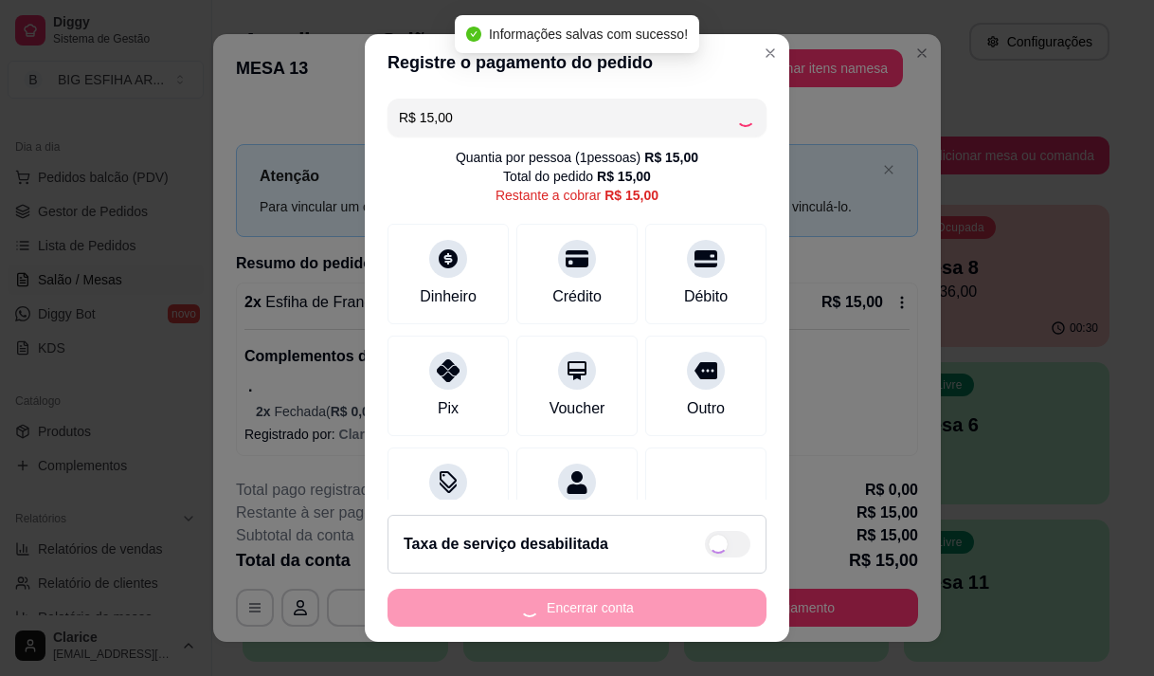
type input "R$ 0,00"
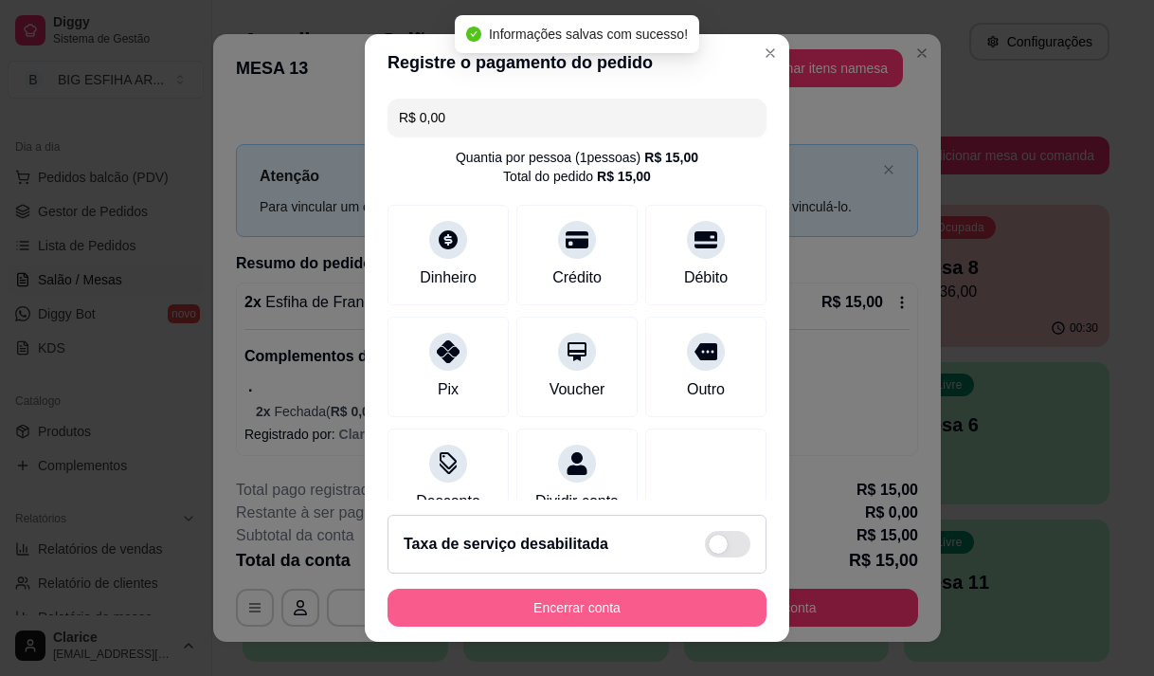
click at [577, 595] on button "Encerrar conta" at bounding box center [577, 607] width 379 height 38
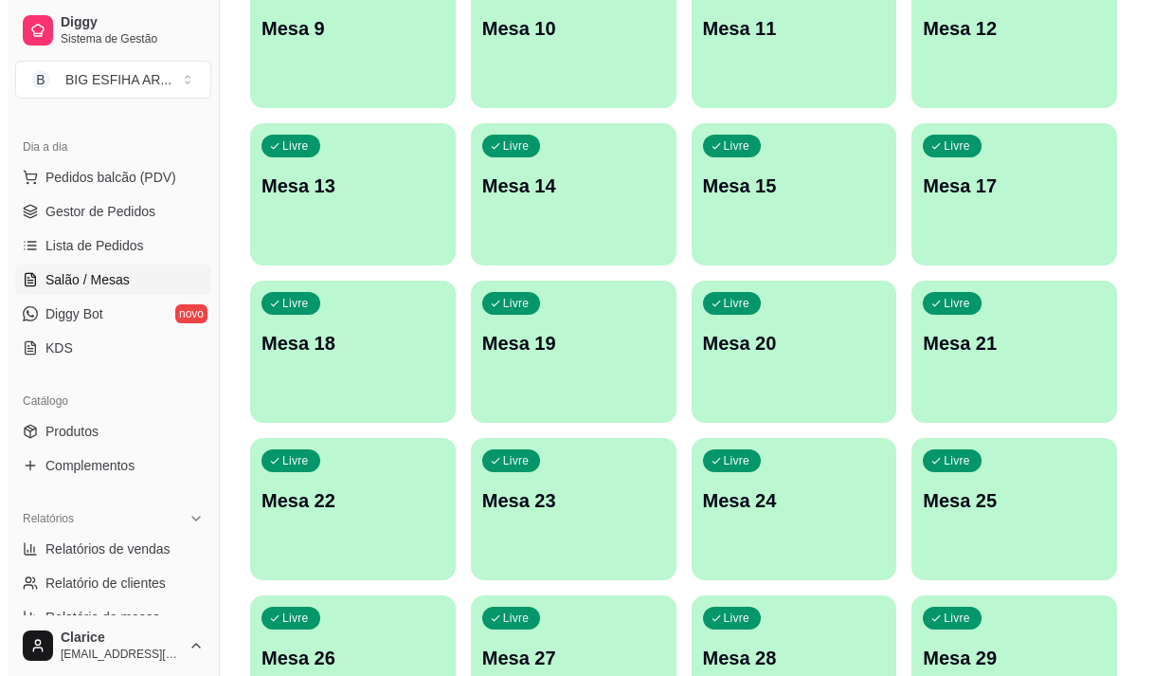
scroll to position [569, 0]
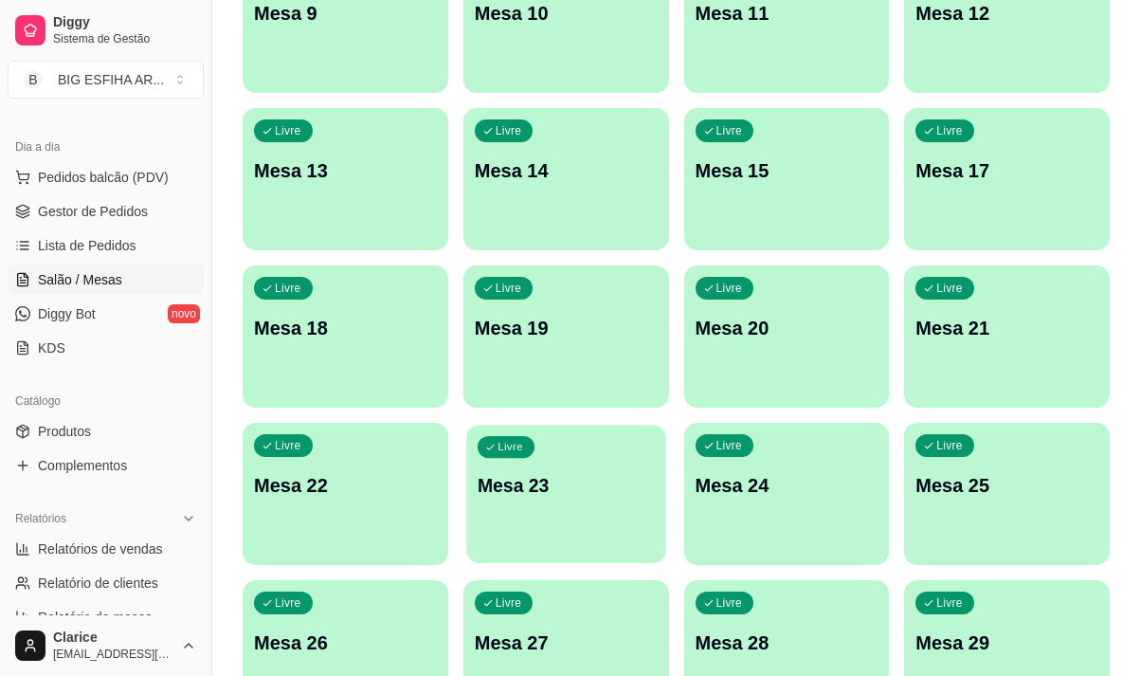
click at [538, 489] on p "Mesa 23" at bounding box center [566, 486] width 177 height 26
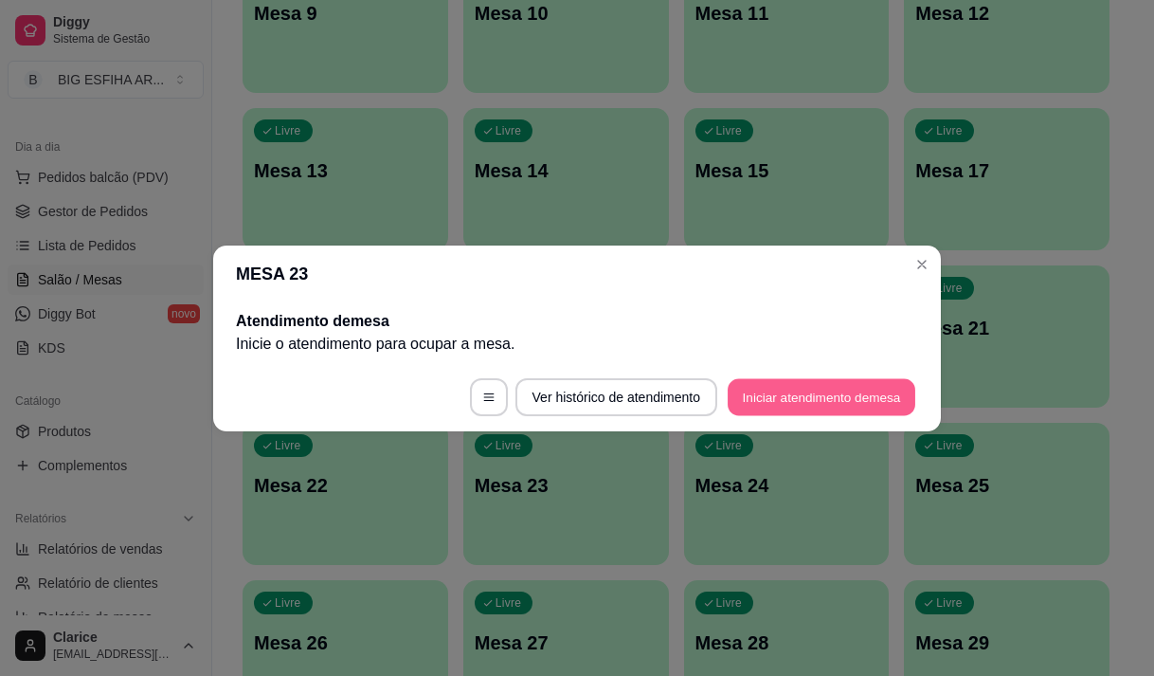
click at [814, 388] on button "Iniciar atendimento de mesa" at bounding box center [822, 396] width 188 height 37
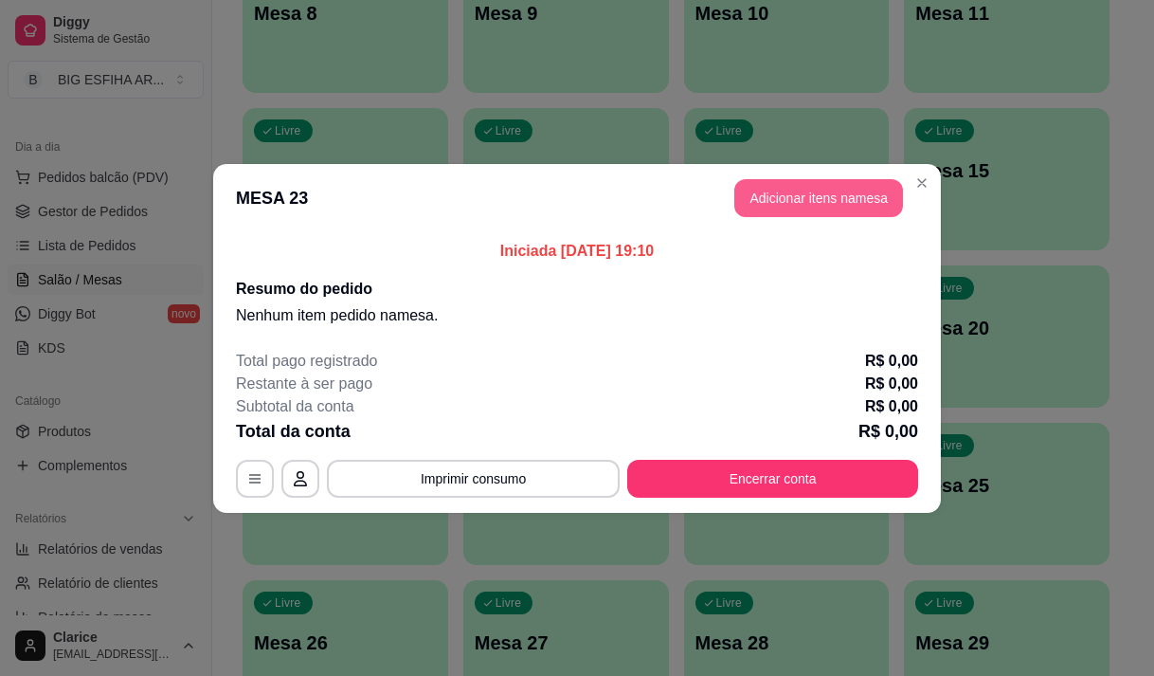
click at [749, 188] on button "Adicionar itens na mesa" at bounding box center [818, 198] width 169 height 38
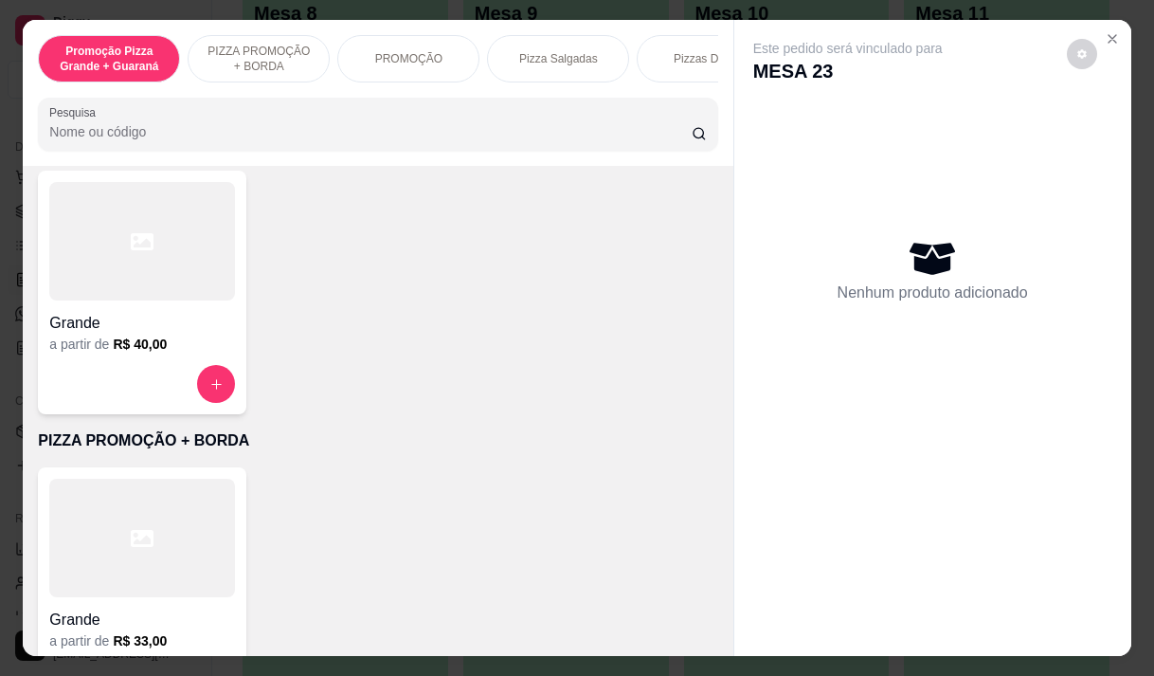
scroll to position [284, 0]
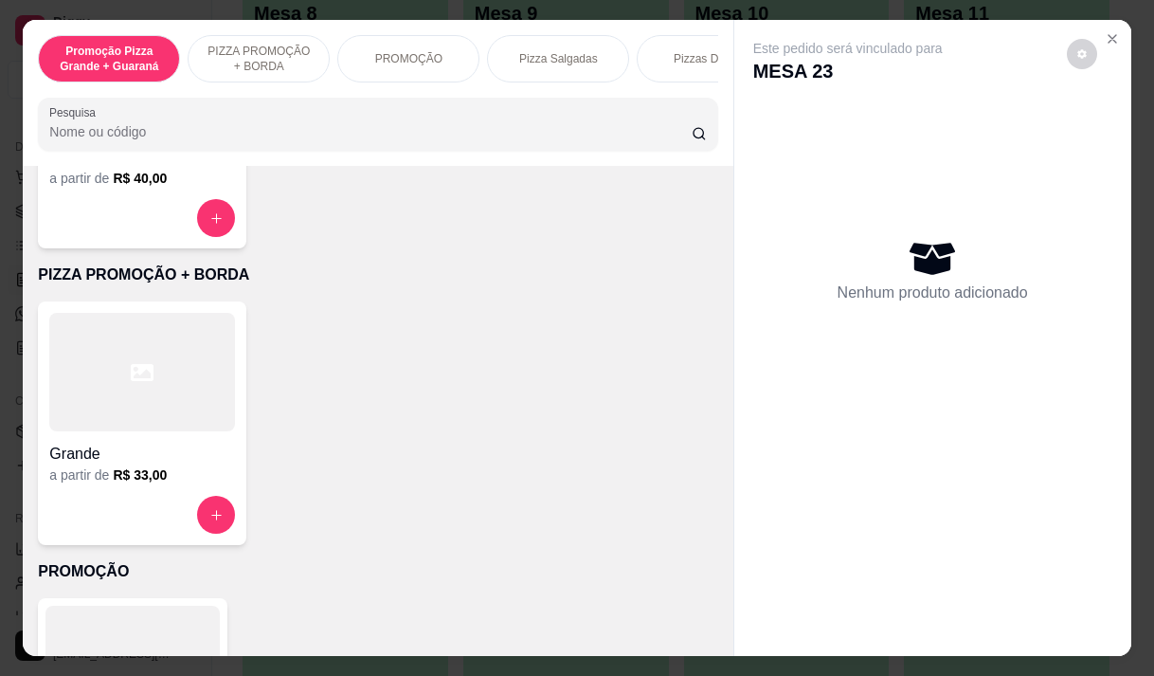
click at [120, 463] on h4 "Grande" at bounding box center [142, 453] width 186 height 23
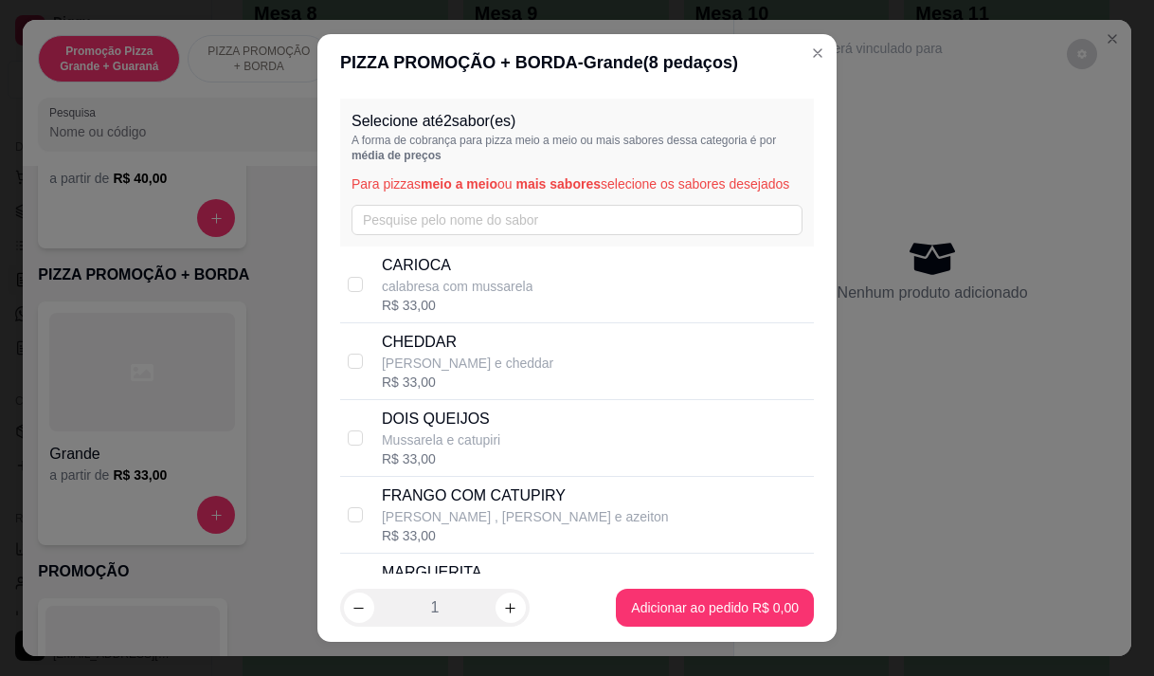
click at [509, 277] on p "CARIOCA" at bounding box center [458, 265] width 152 height 23
checkbox input "true"
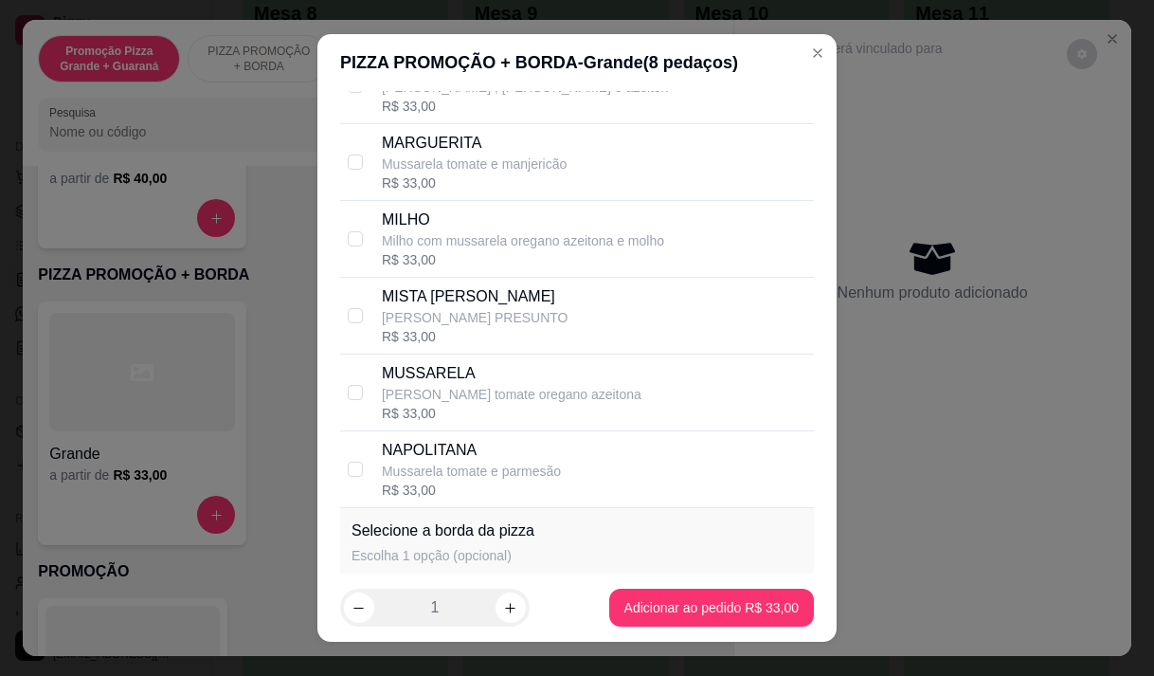
scroll to position [474, 0]
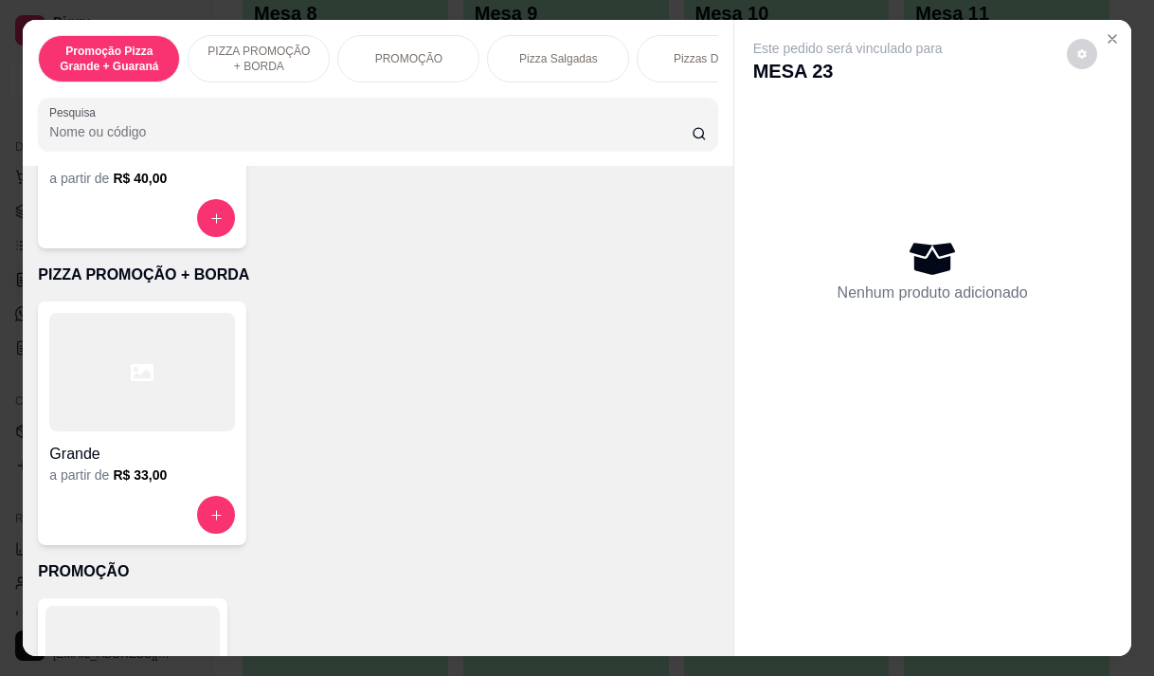
click at [582, 64] on div "Pizza Salgadas" at bounding box center [558, 58] width 142 height 47
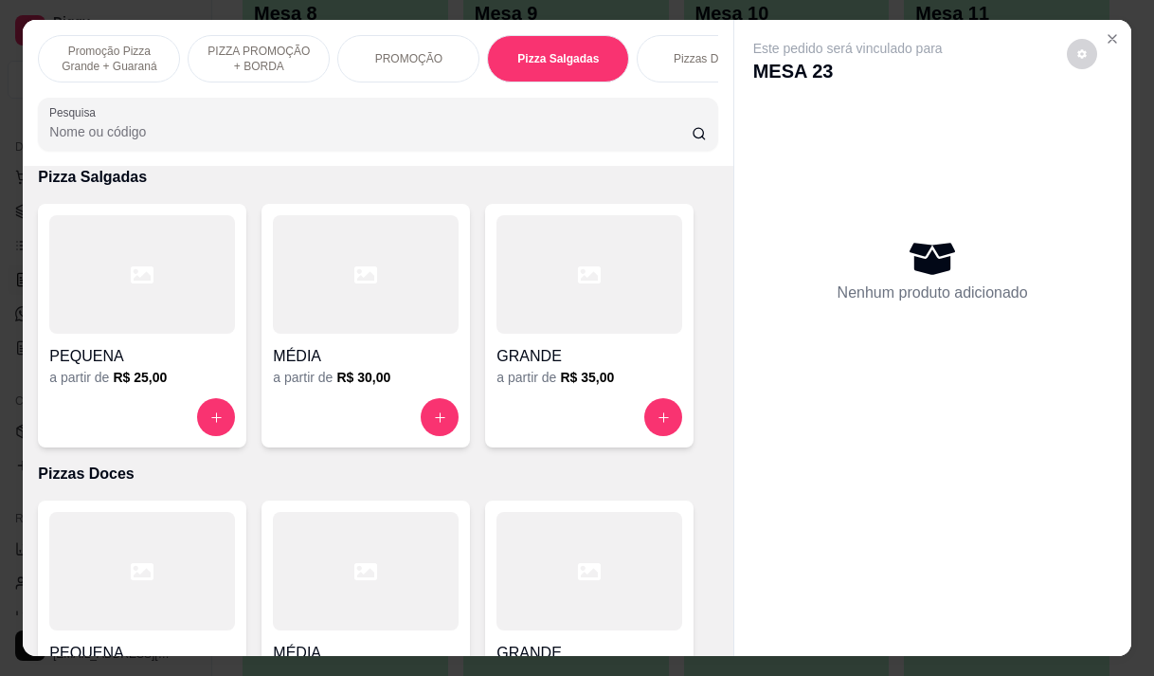
scroll to position [47, 0]
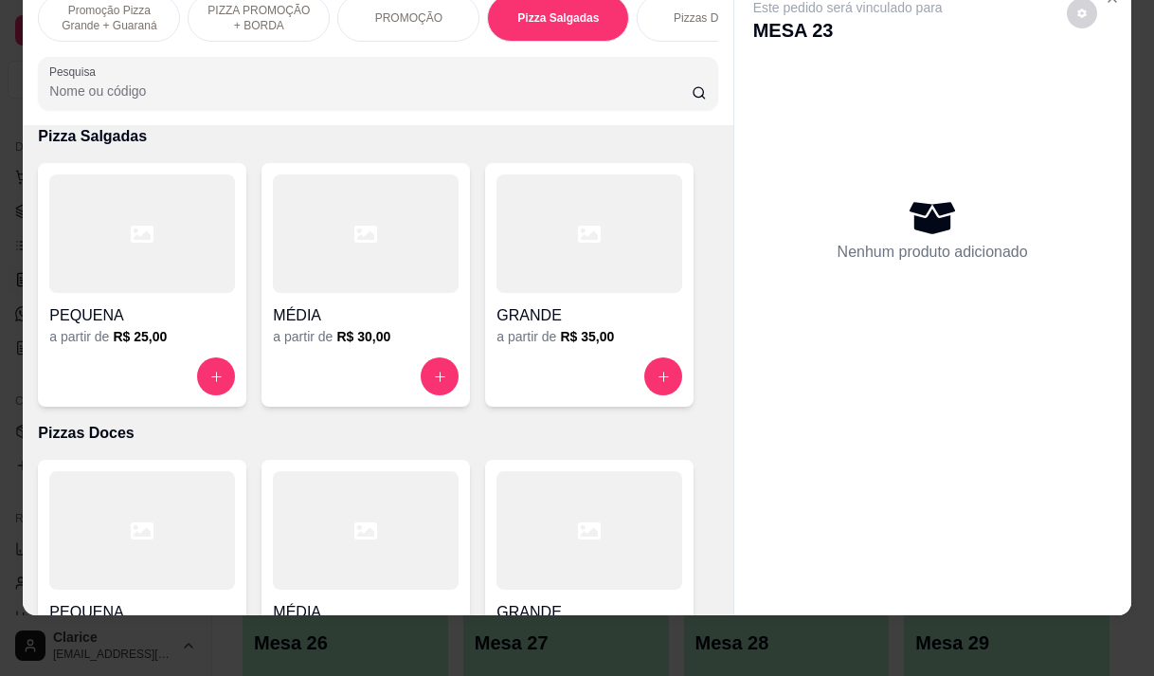
click at [561, 326] on h4 "GRANDE" at bounding box center [589, 315] width 186 height 23
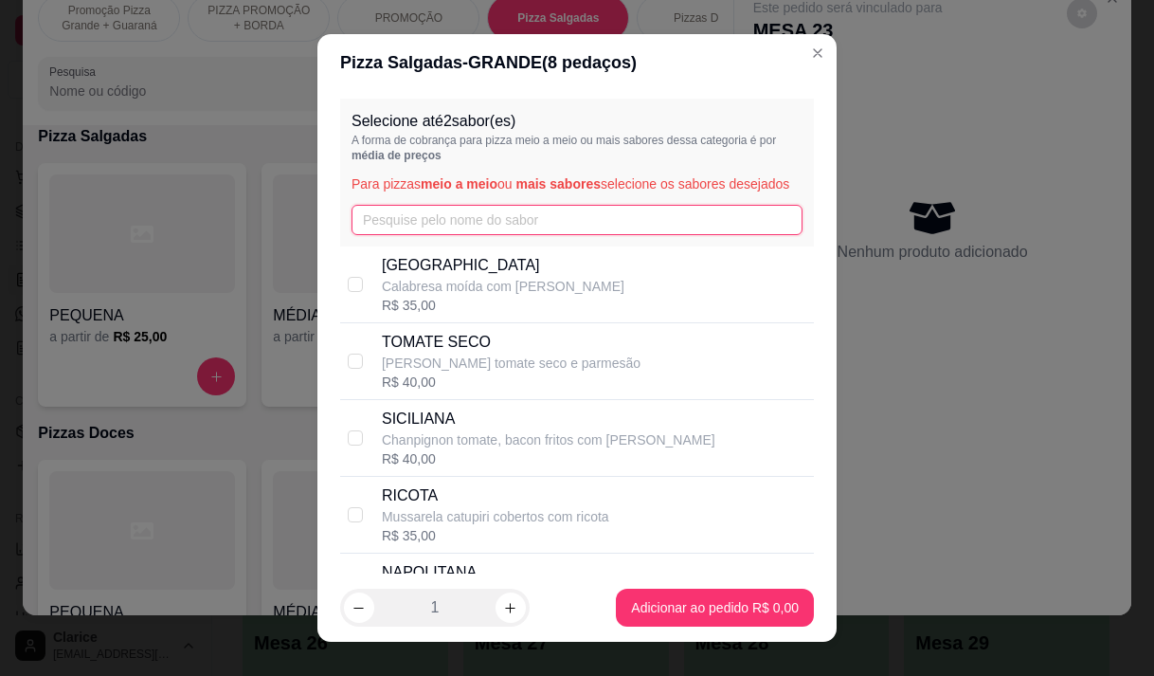
click at [440, 235] on input "text" at bounding box center [577, 220] width 451 height 30
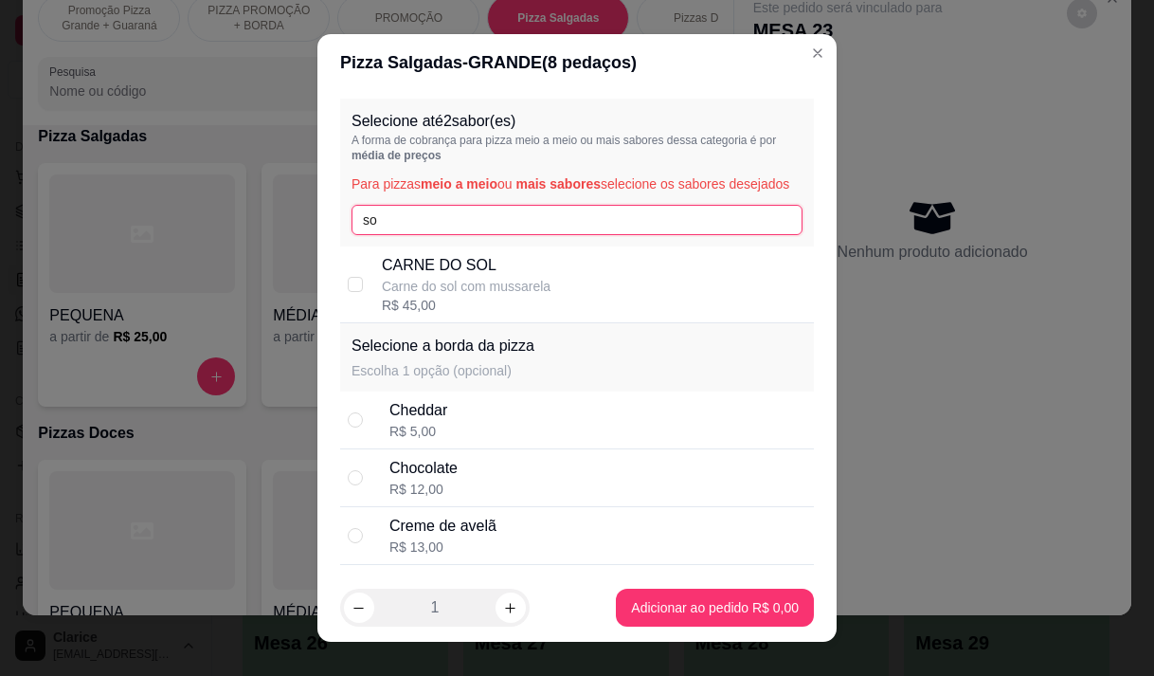
type input "sol"
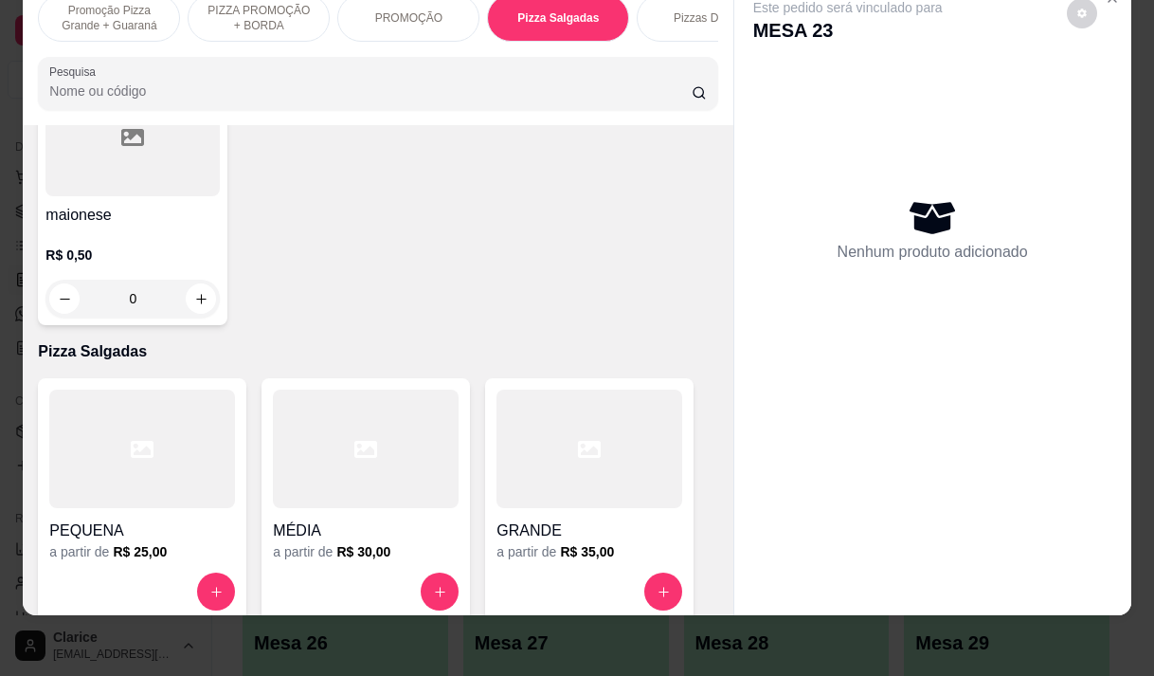
scroll to position [702, 0]
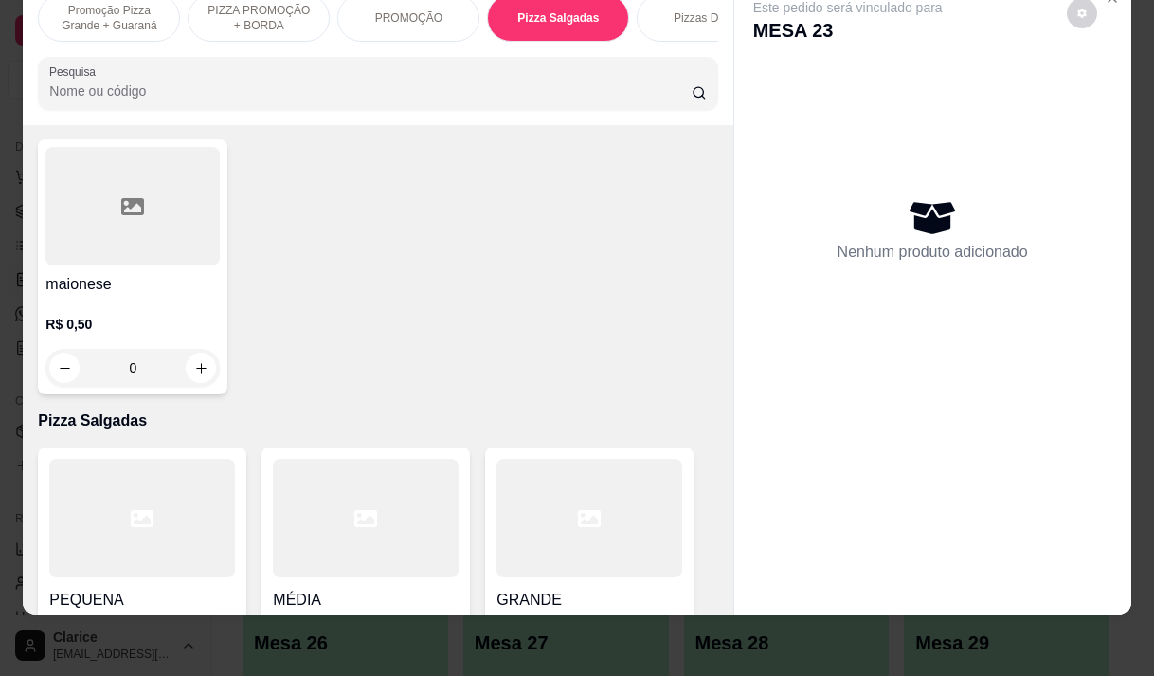
click at [253, 18] on p "PIZZA PROMOÇÃO + BORDA" at bounding box center [259, 18] width 110 height 30
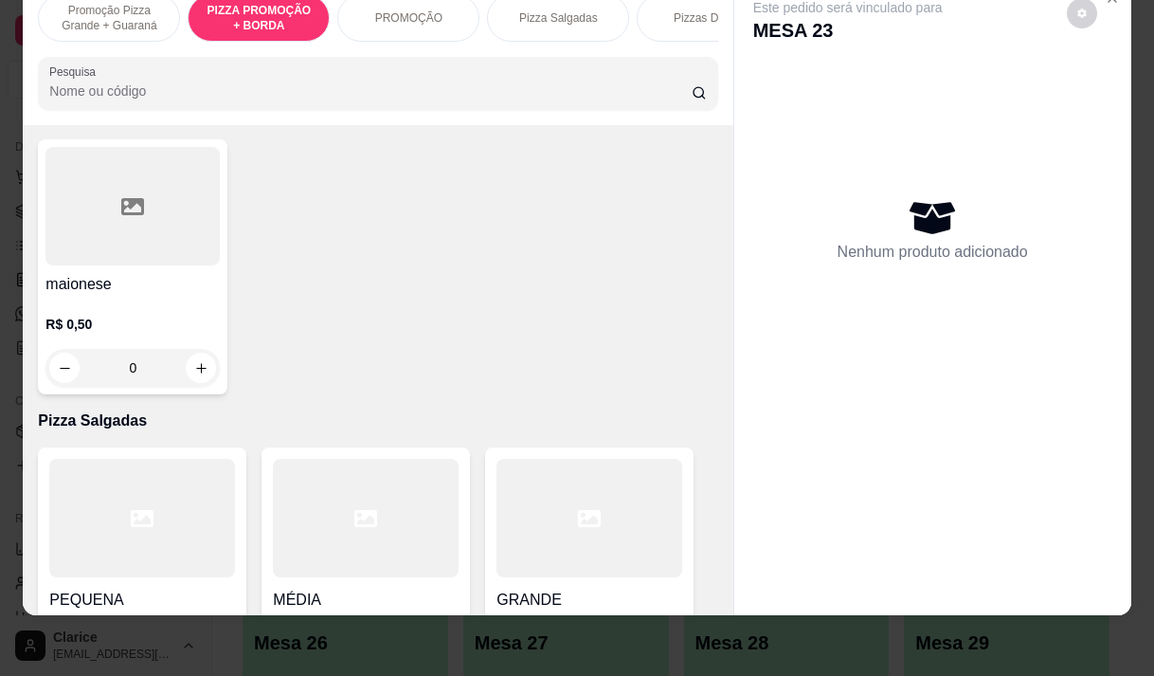
scroll to position [382, 0]
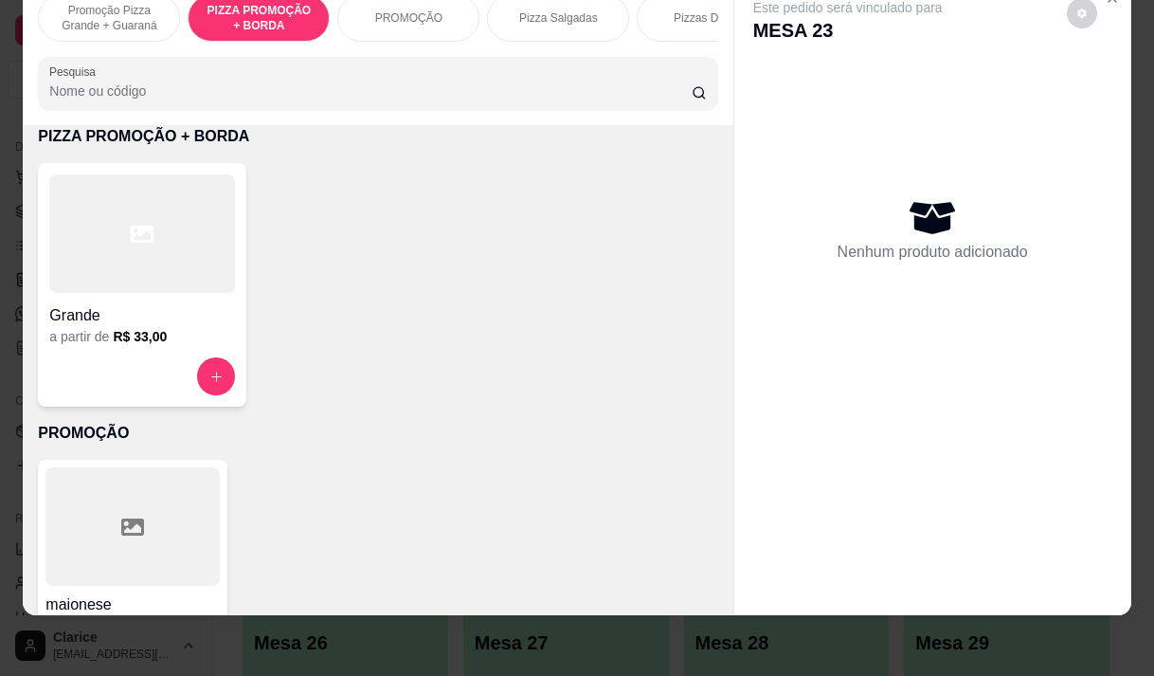
click at [173, 357] on div at bounding box center [142, 376] width 186 height 38
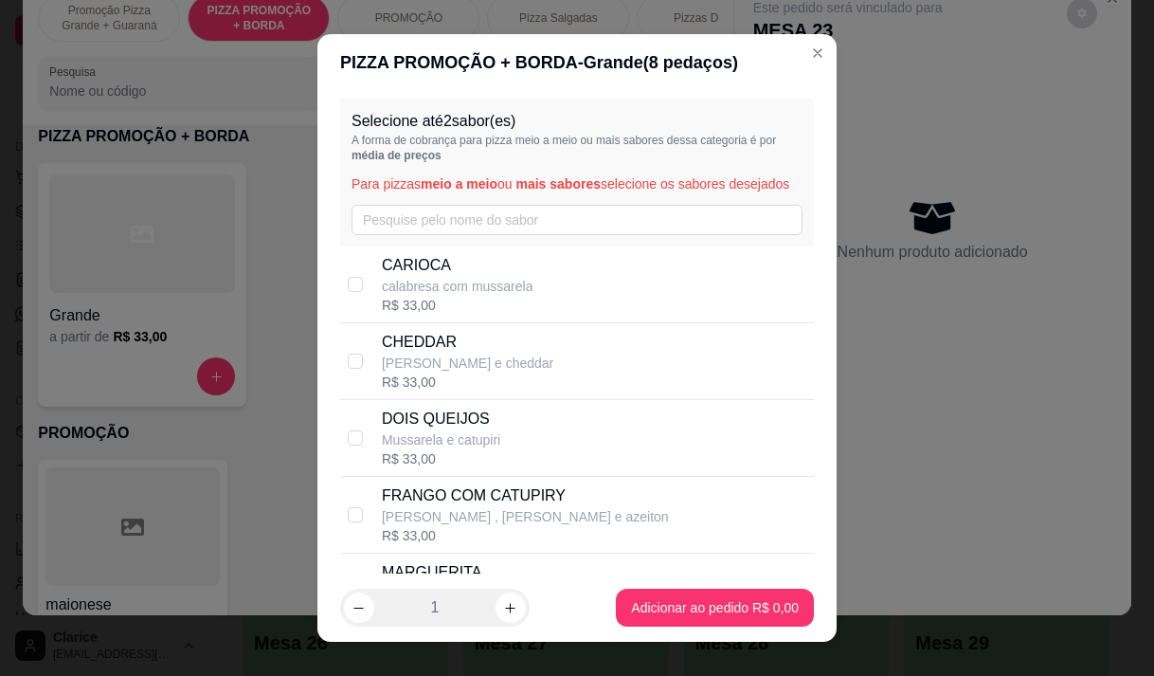
click at [545, 307] on div "CARIOCA calabresa com mussarela R$ 33,00" at bounding box center [594, 284] width 424 height 61
checkbox input "true"
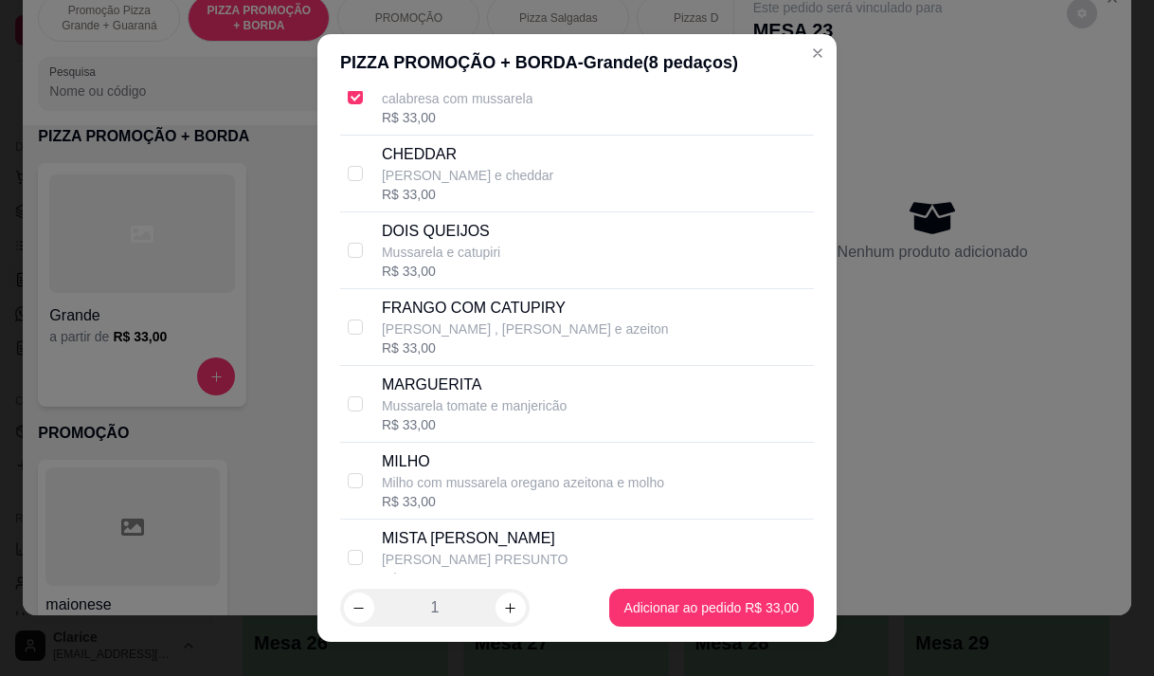
scroll to position [190, 0]
click at [537, 355] on div "R$ 33,00" at bounding box center [525, 345] width 287 height 19
checkbox input "true"
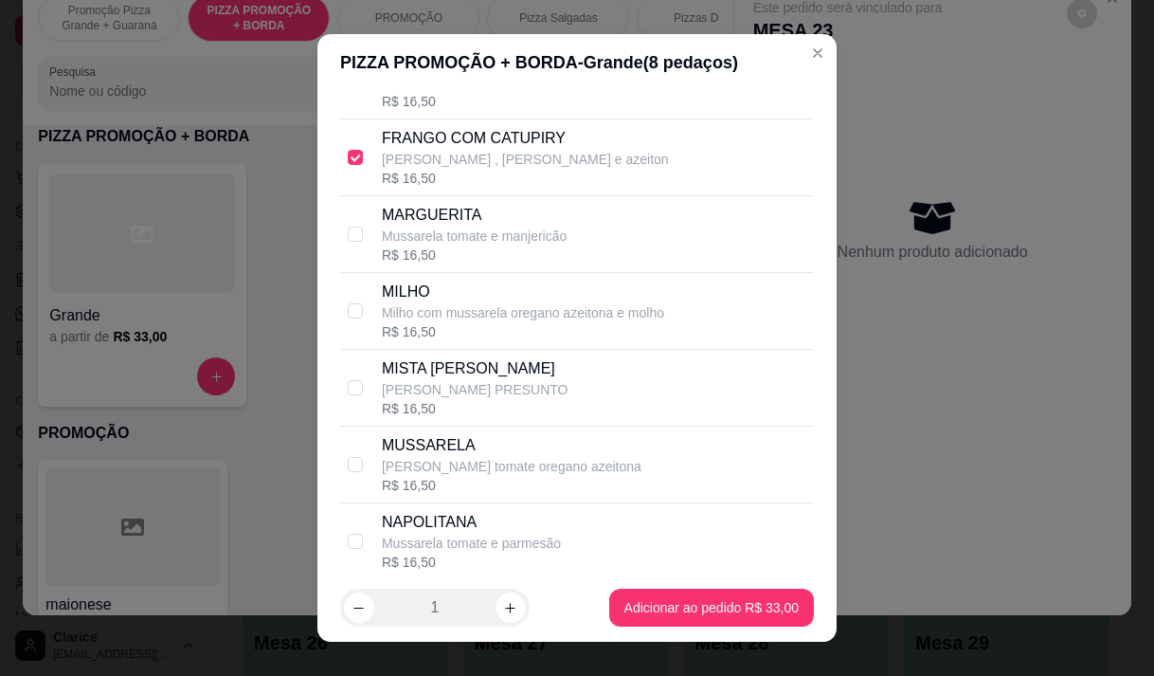
scroll to position [569, 0]
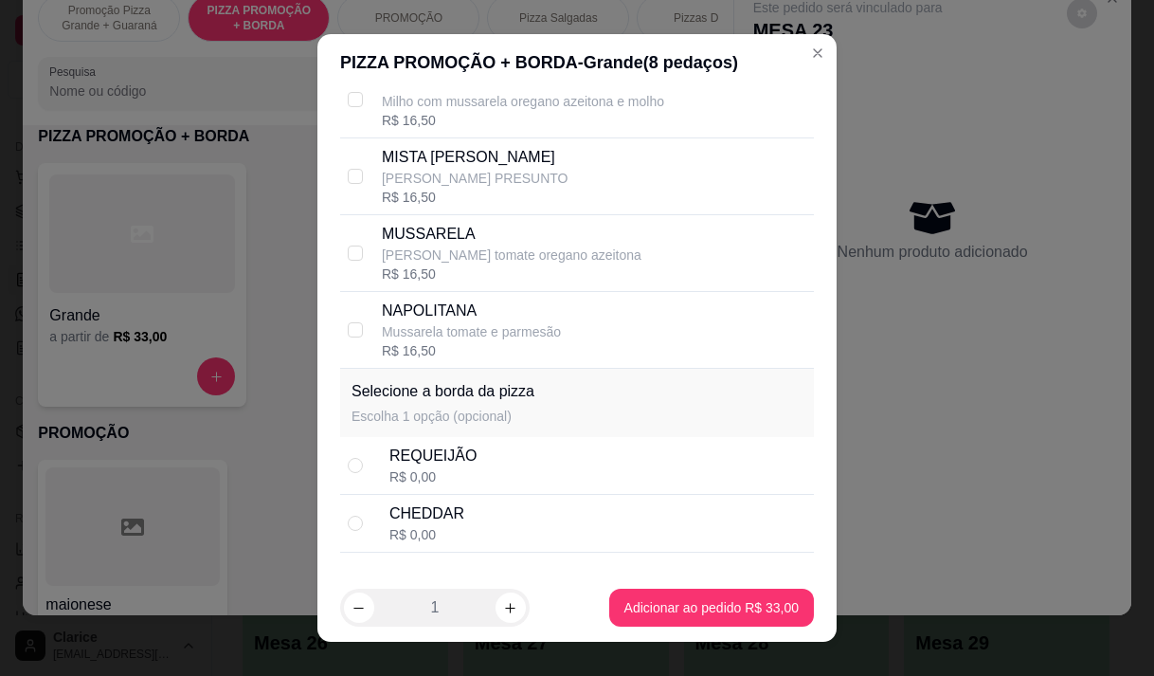
click at [514, 478] on div "REQUEIJÃO R$ 0,00" at bounding box center [597, 465] width 417 height 42
radio input "true"
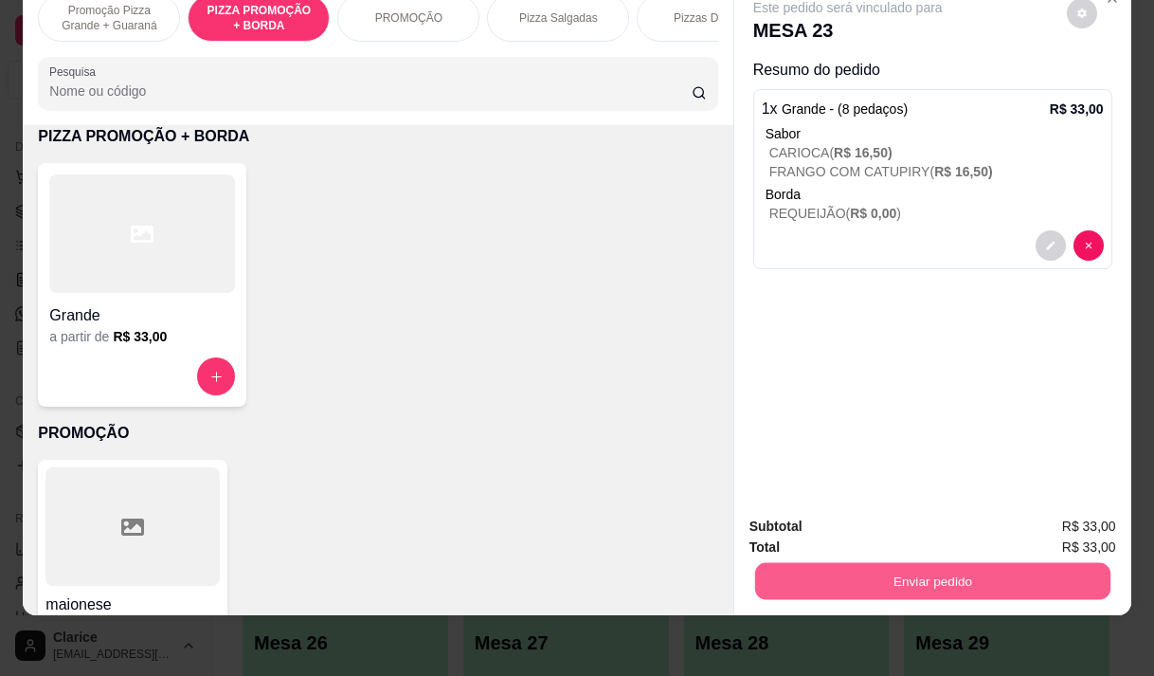
click at [995, 562] on button "Enviar pedido" at bounding box center [931, 580] width 355 height 37
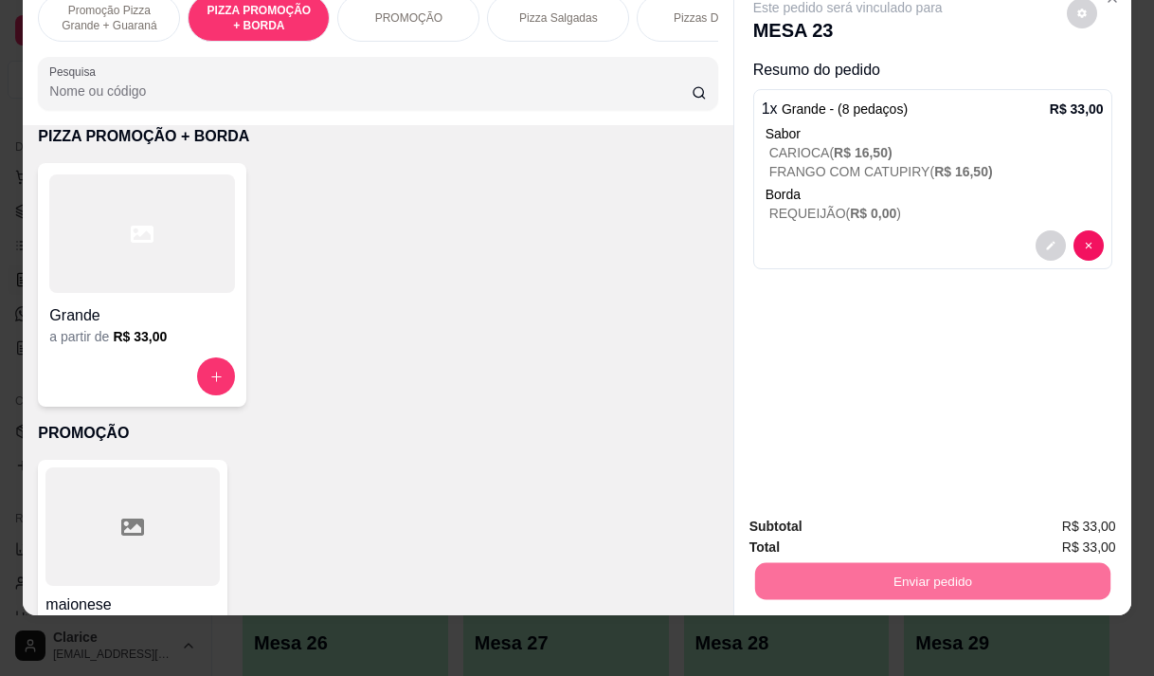
click at [1069, 510] on button "Enviar pedido" at bounding box center [1066, 520] width 107 height 36
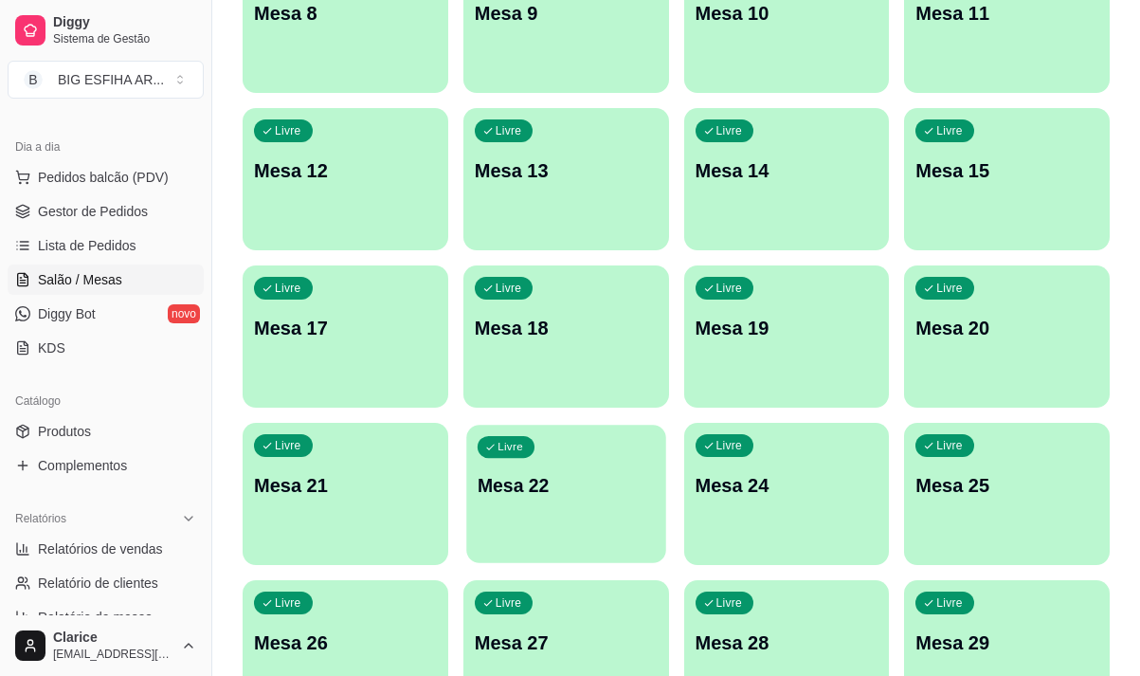
click at [496, 511] on div "Livre Mesa 22" at bounding box center [565, 482] width 199 height 116
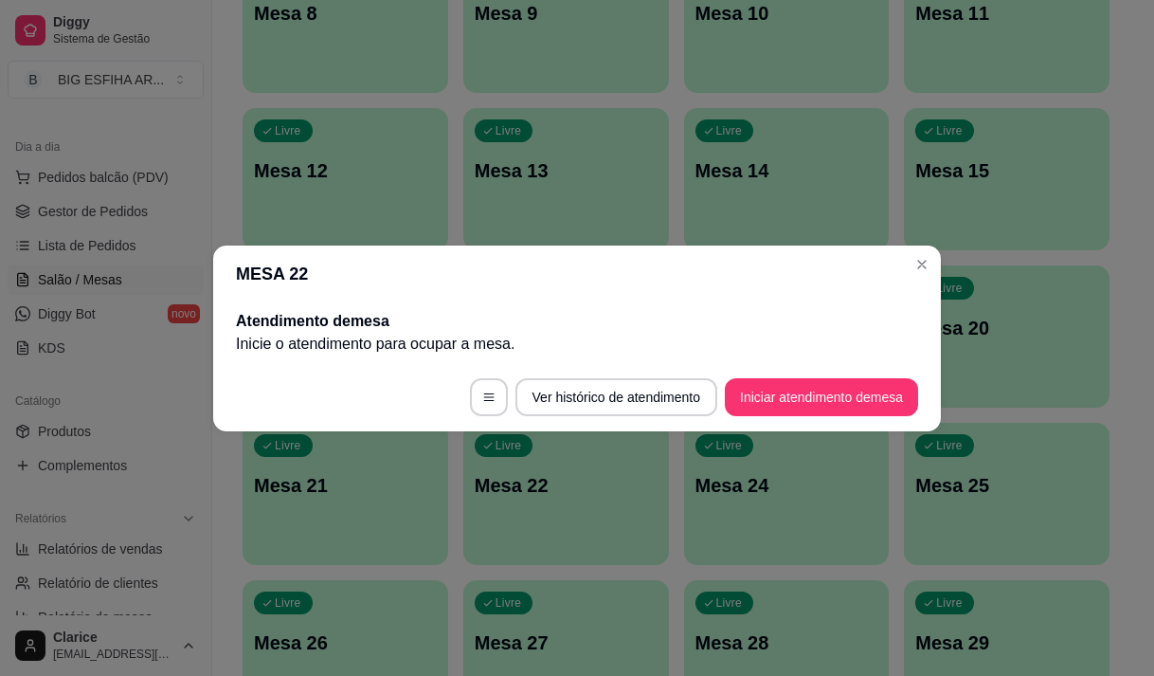
click at [850, 418] on footer "Ver histórico de atendimento Iniciar atendimento de mesa" at bounding box center [577, 397] width 728 height 68
click at [856, 397] on button "Iniciar atendimento de mesa" at bounding box center [821, 397] width 193 height 38
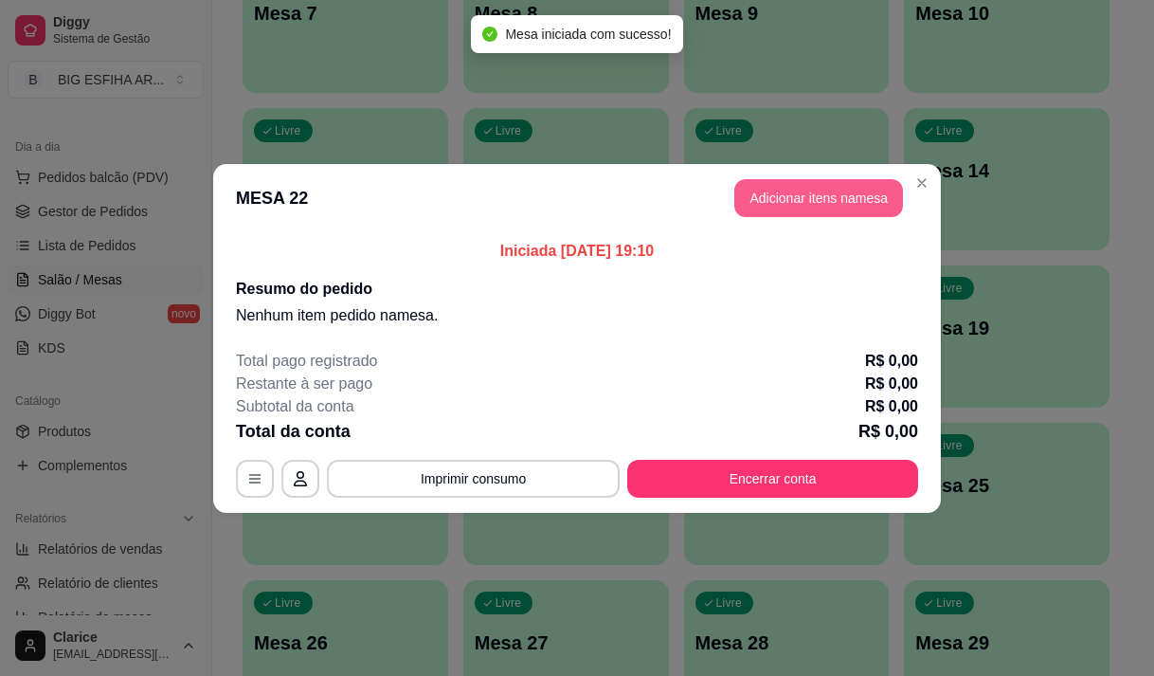
click at [843, 198] on button "Adicionar itens na mesa" at bounding box center [818, 198] width 169 height 38
click at [231, 140] on input "Pesquisa" at bounding box center [370, 131] width 642 height 19
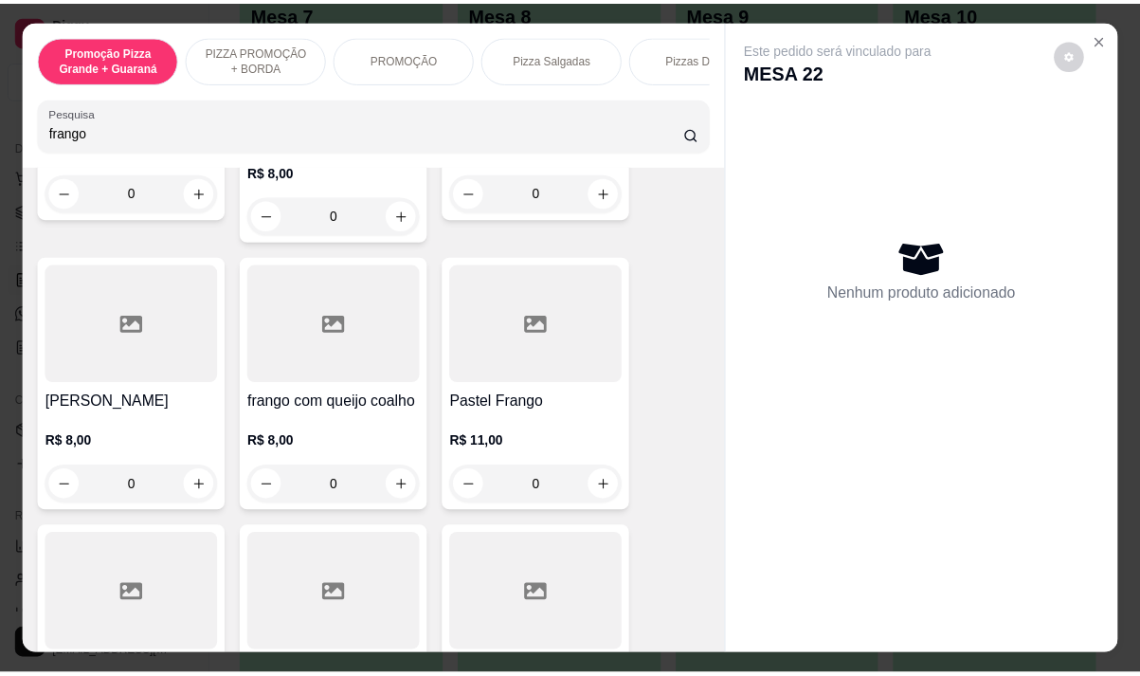
scroll to position [474, 0]
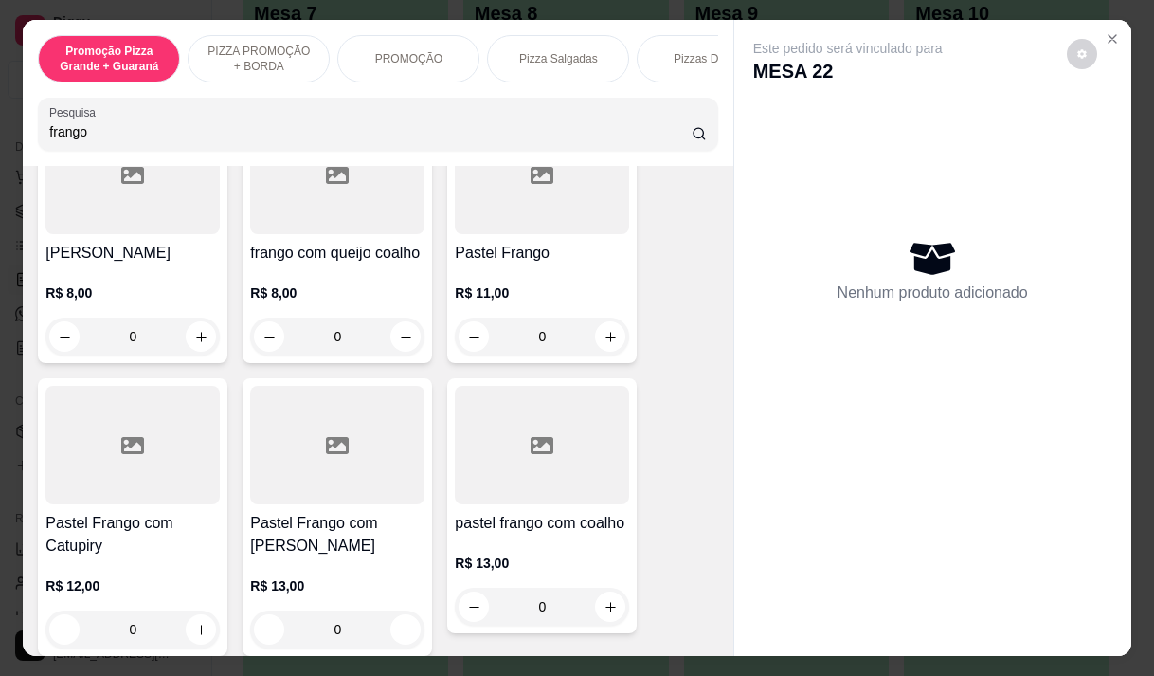
type input "frango"
click at [349, 534] on h4 "Pastel Frango com [PERSON_NAME]" at bounding box center [337, 534] width 174 height 45
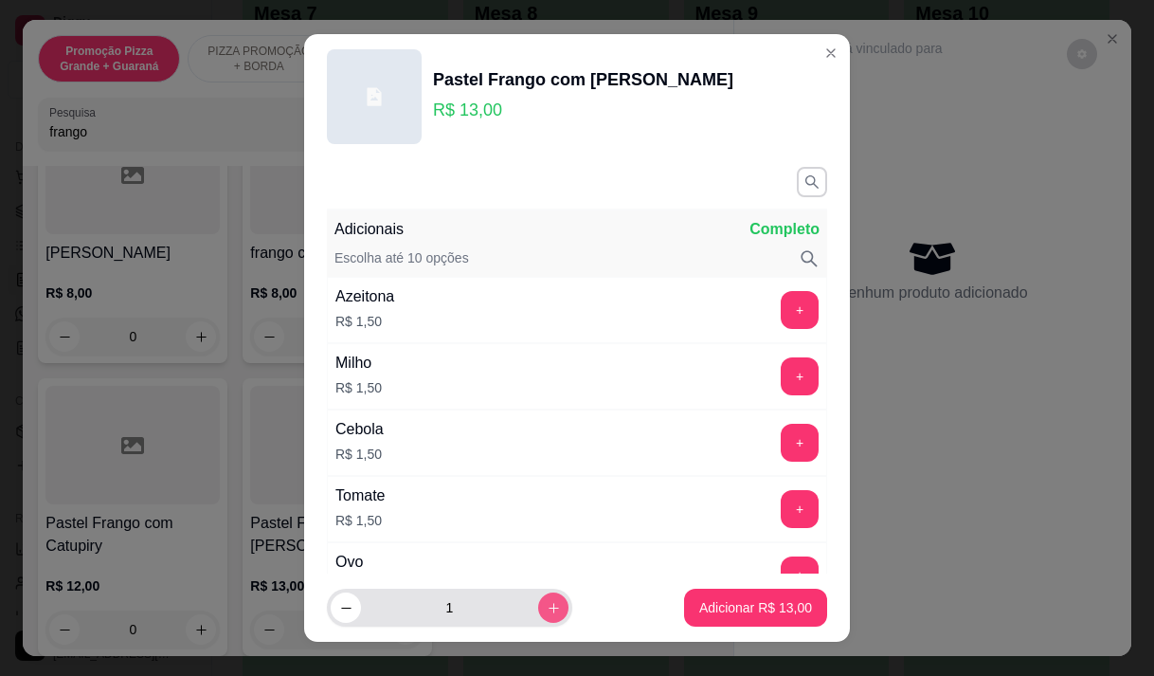
click at [547, 608] on icon "increase-product-quantity" at bounding box center [554, 608] width 14 height 14
type input "2"
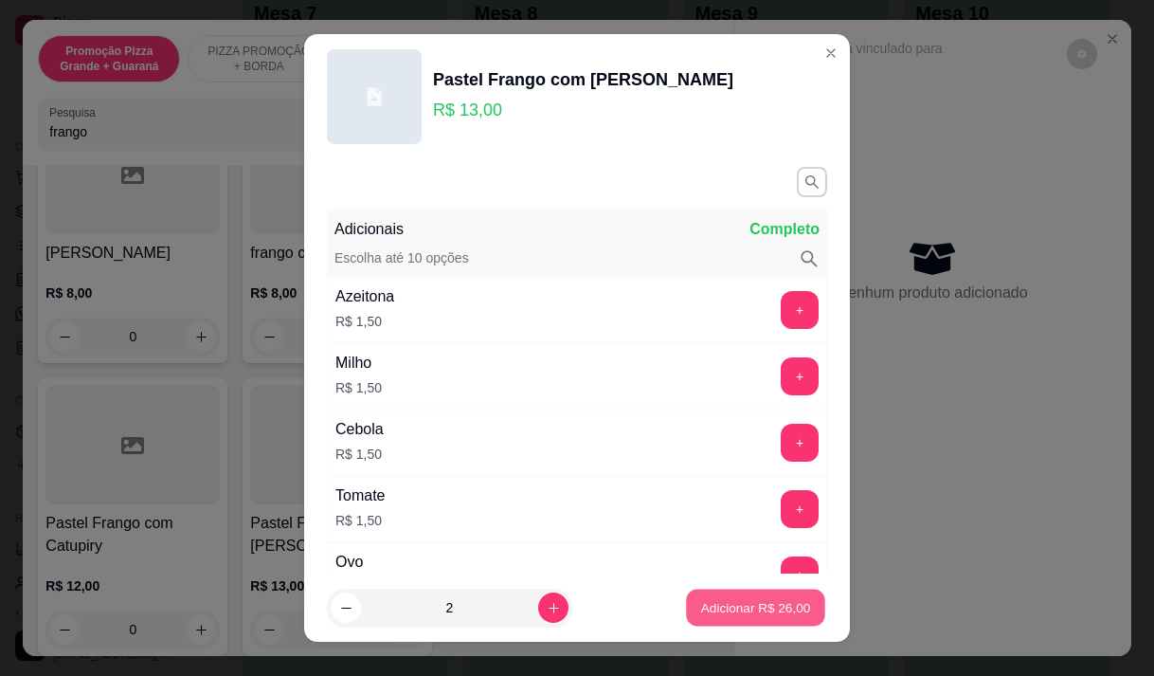
click at [701, 601] on p "Adicionar R$ 26,00" at bounding box center [756, 608] width 110 height 18
type input "2"
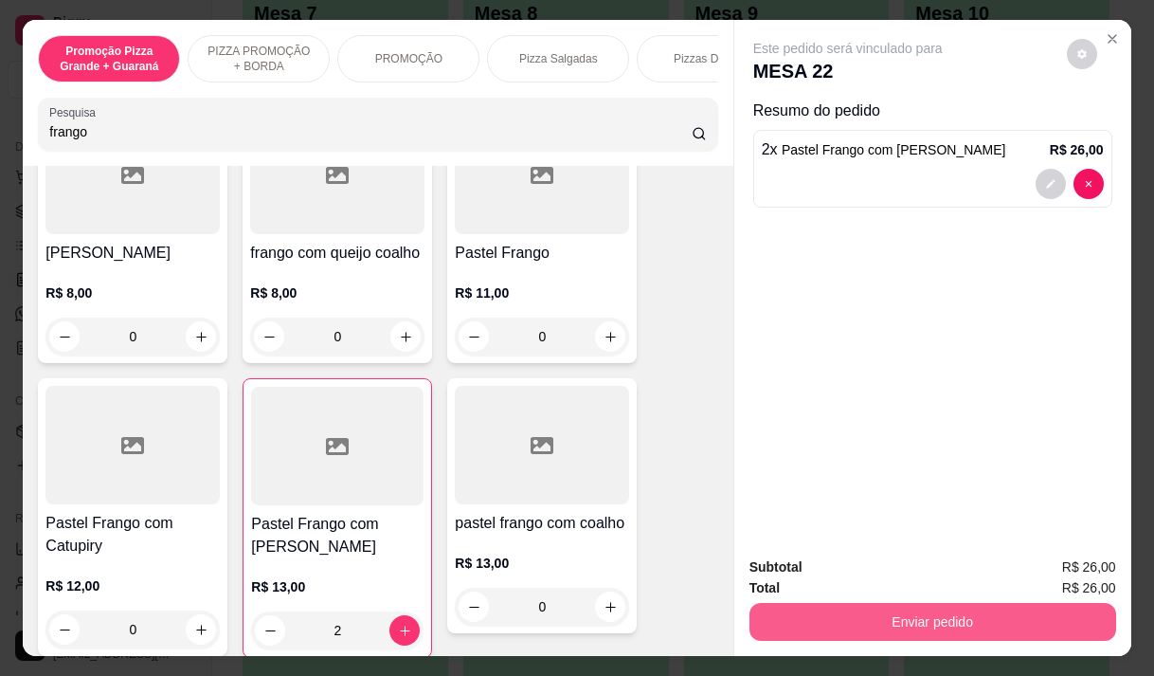
click at [772, 607] on button "Enviar pedido" at bounding box center [932, 622] width 367 height 38
click at [1075, 605] on button "Enviar pedido" at bounding box center [932, 622] width 367 height 38
click at [1065, 562] on button "Enviar pedido" at bounding box center [1067, 567] width 104 height 35
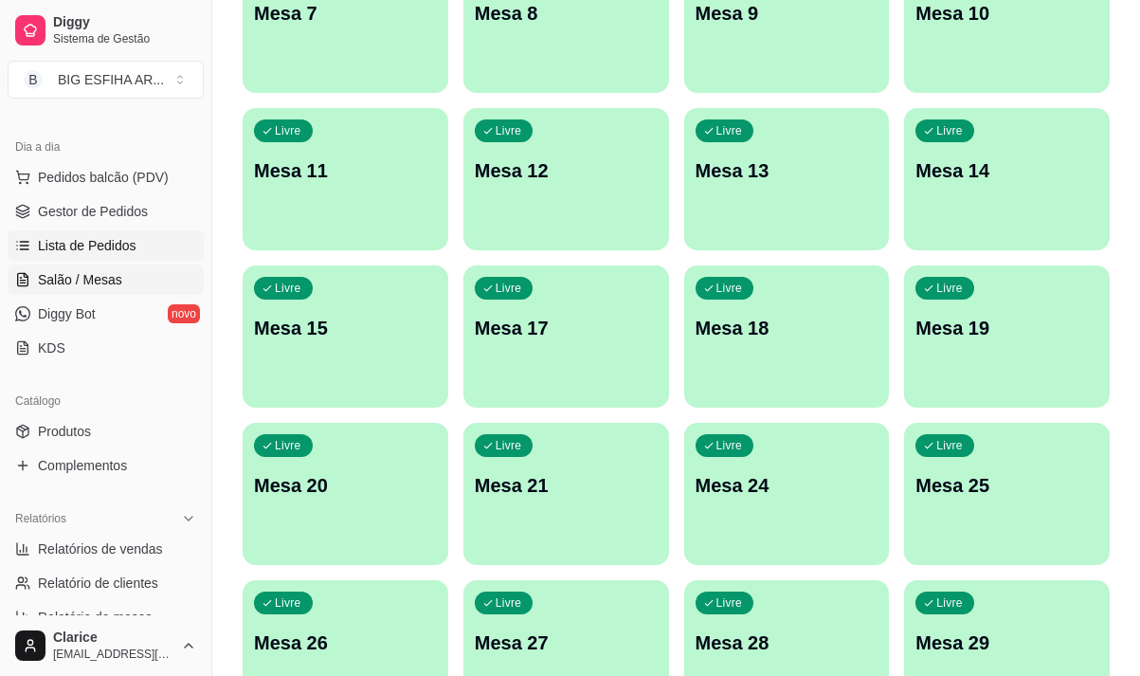
click at [129, 254] on span "Lista de Pedidos" at bounding box center [87, 245] width 99 height 19
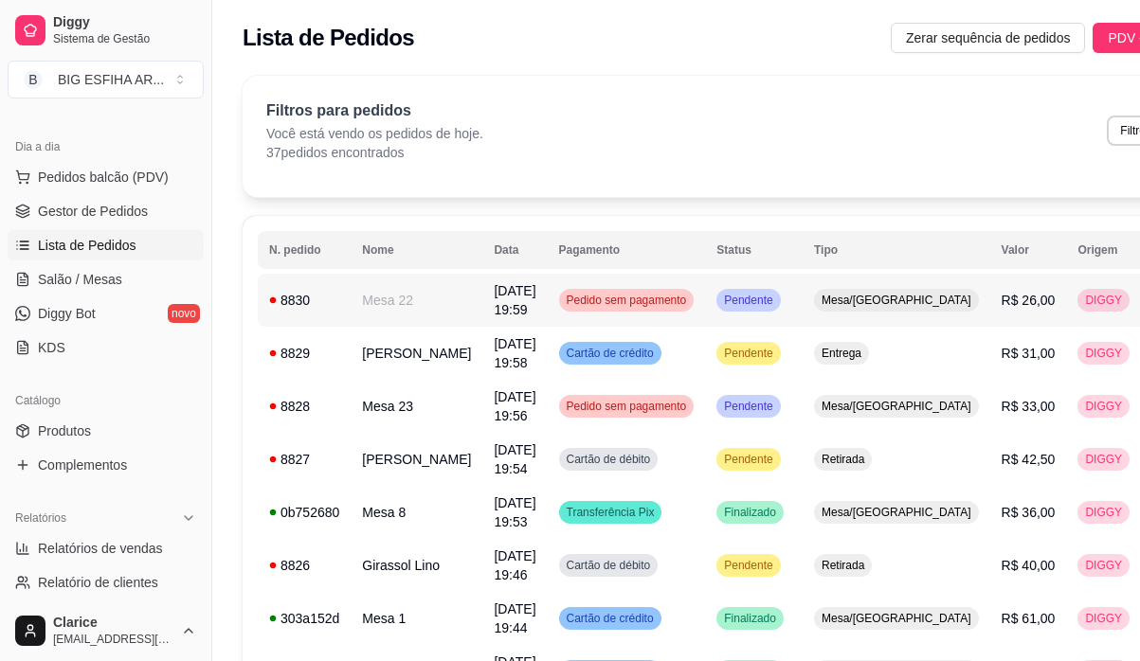
click at [389, 297] on td "Mesa 22" at bounding box center [417, 300] width 132 height 53
click at [359, 355] on td "[PERSON_NAME]" at bounding box center [417, 353] width 132 height 53
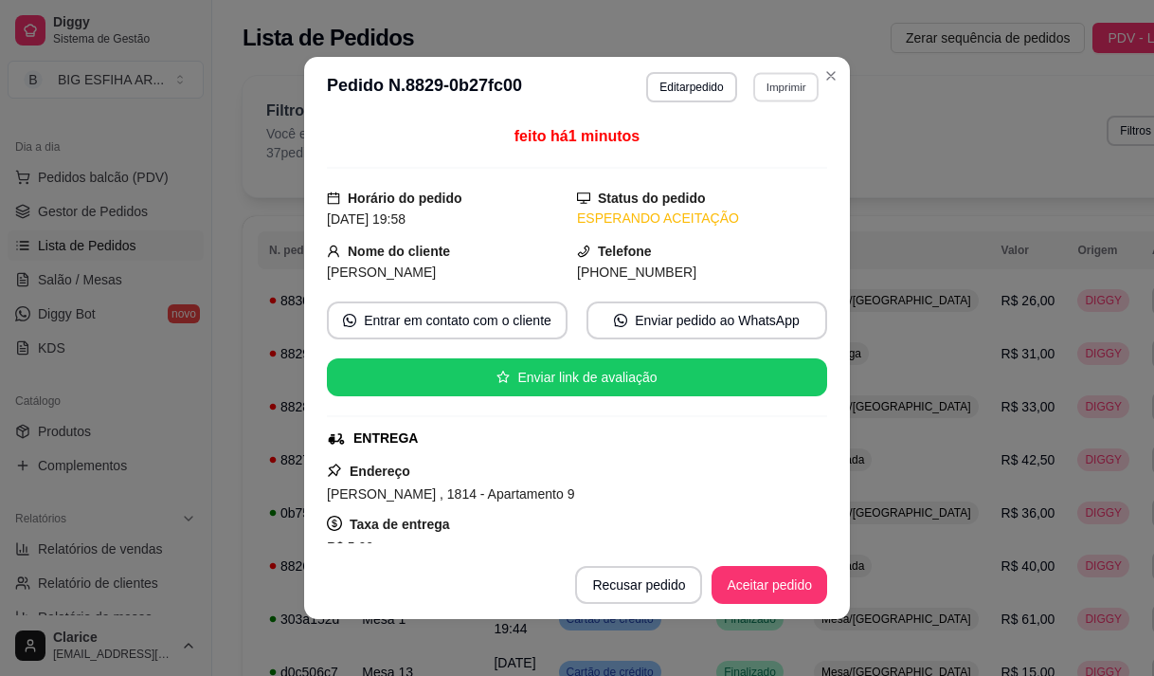
click at [791, 84] on button "Imprimir" at bounding box center [785, 86] width 65 height 29
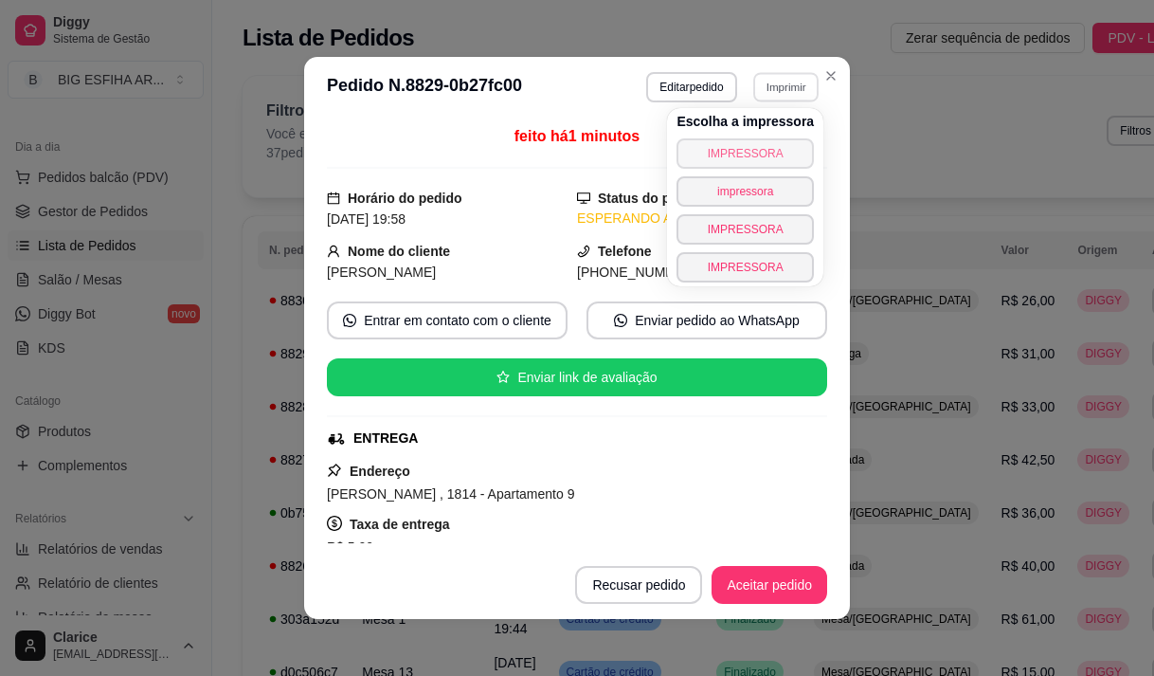
click at [751, 154] on button "IMPRESSORA" at bounding box center [745, 153] width 137 height 30
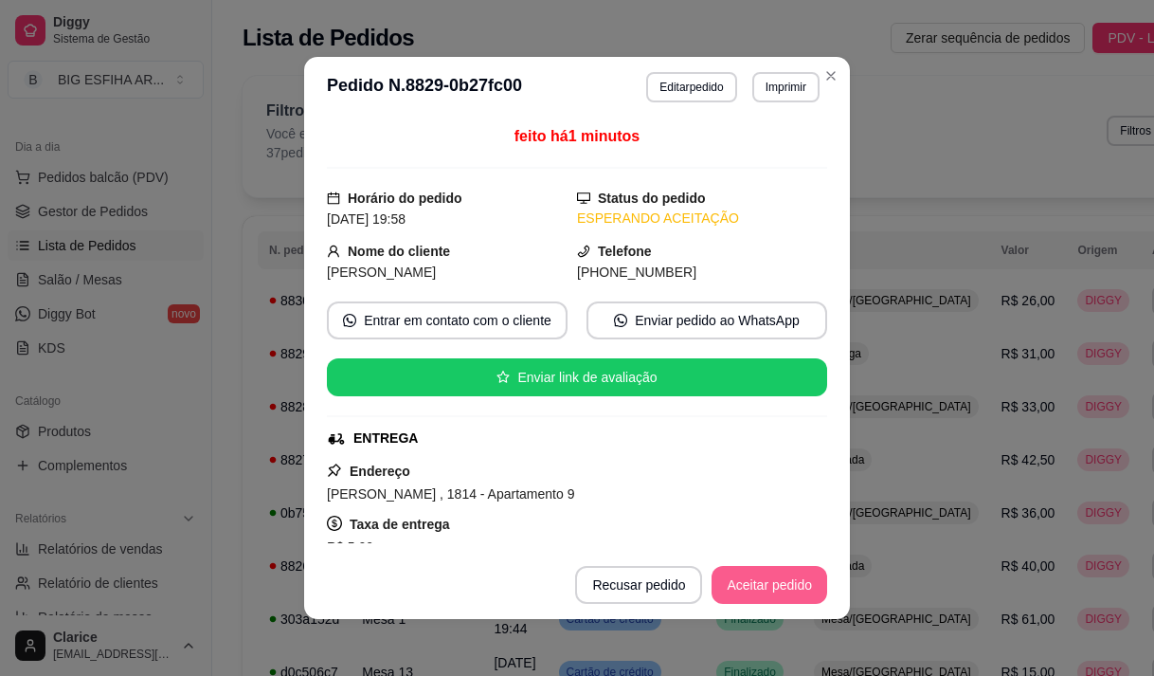
click at [753, 582] on button "Aceitar pedido" at bounding box center [770, 585] width 116 height 38
click at [753, 582] on div "Recusar pedido Aceitar pedido" at bounding box center [674, 585] width 305 height 38
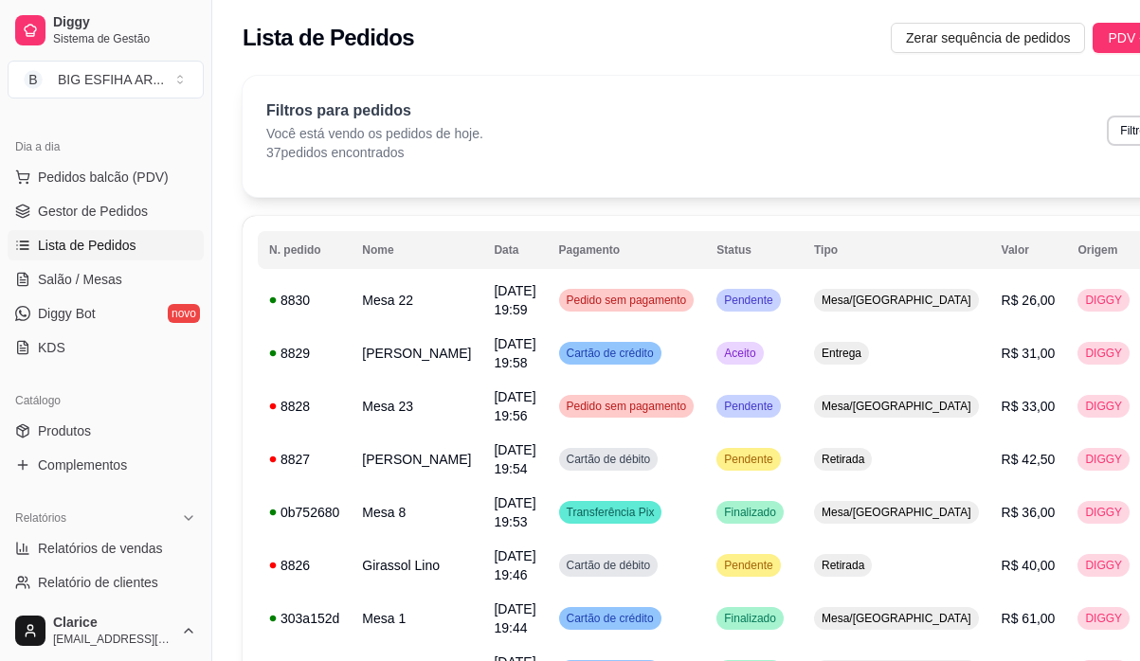
click at [113, 254] on span "Lista de Pedidos" at bounding box center [87, 245] width 99 height 19
click at [113, 264] on link "Salão / Mesas" at bounding box center [106, 279] width 196 height 30
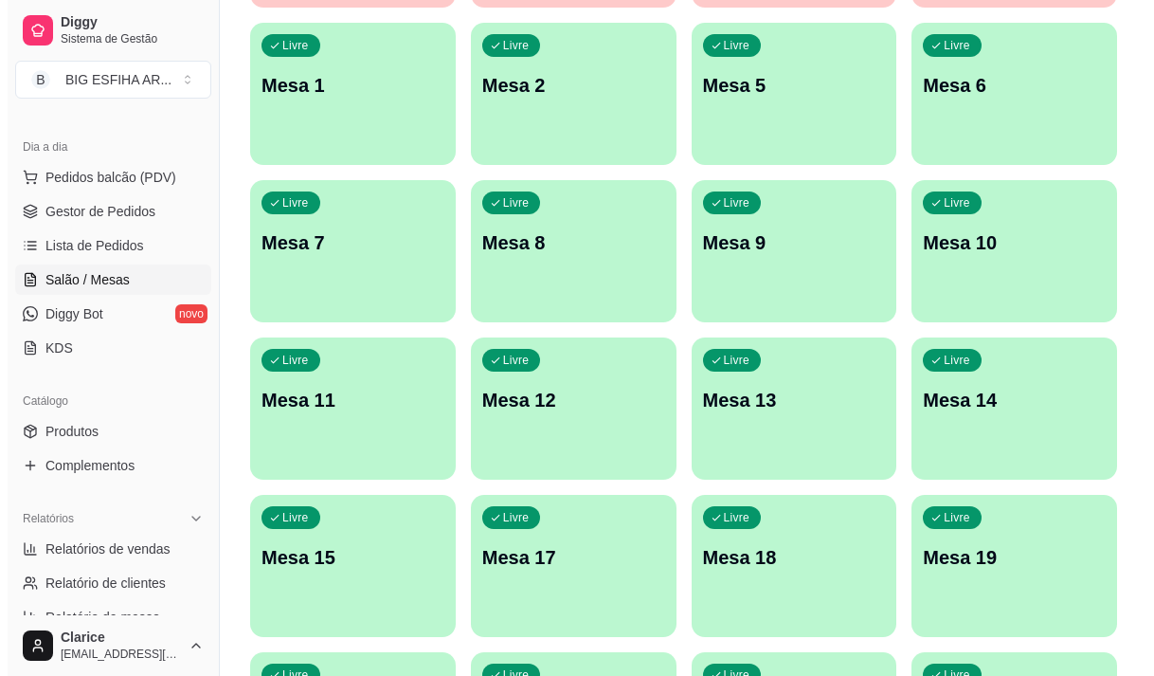
scroll to position [379, 0]
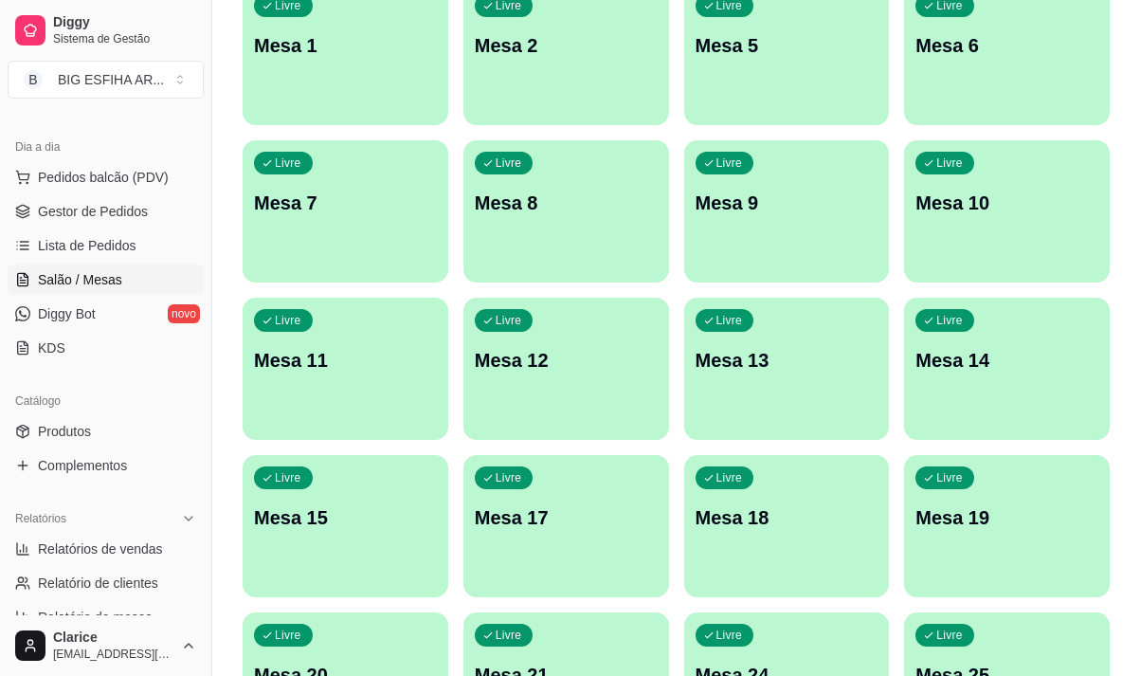
click at [345, 556] on div "Livre Mesa 15" at bounding box center [346, 514] width 206 height 119
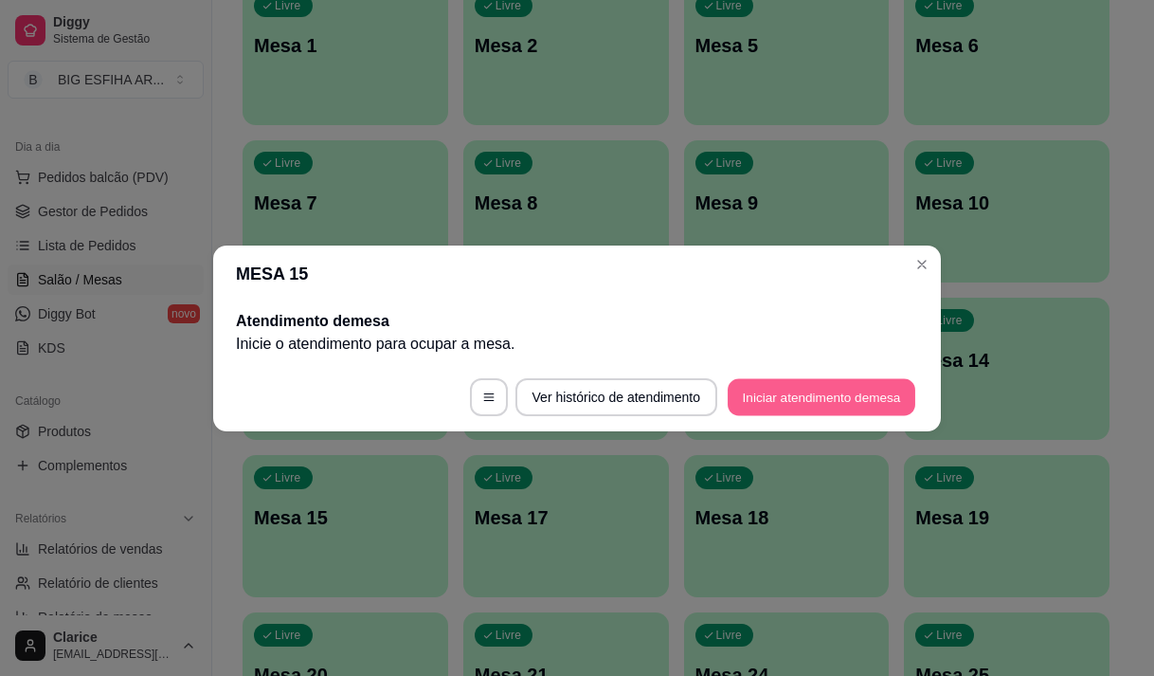
click at [800, 393] on button "Iniciar atendimento de mesa" at bounding box center [822, 396] width 188 height 37
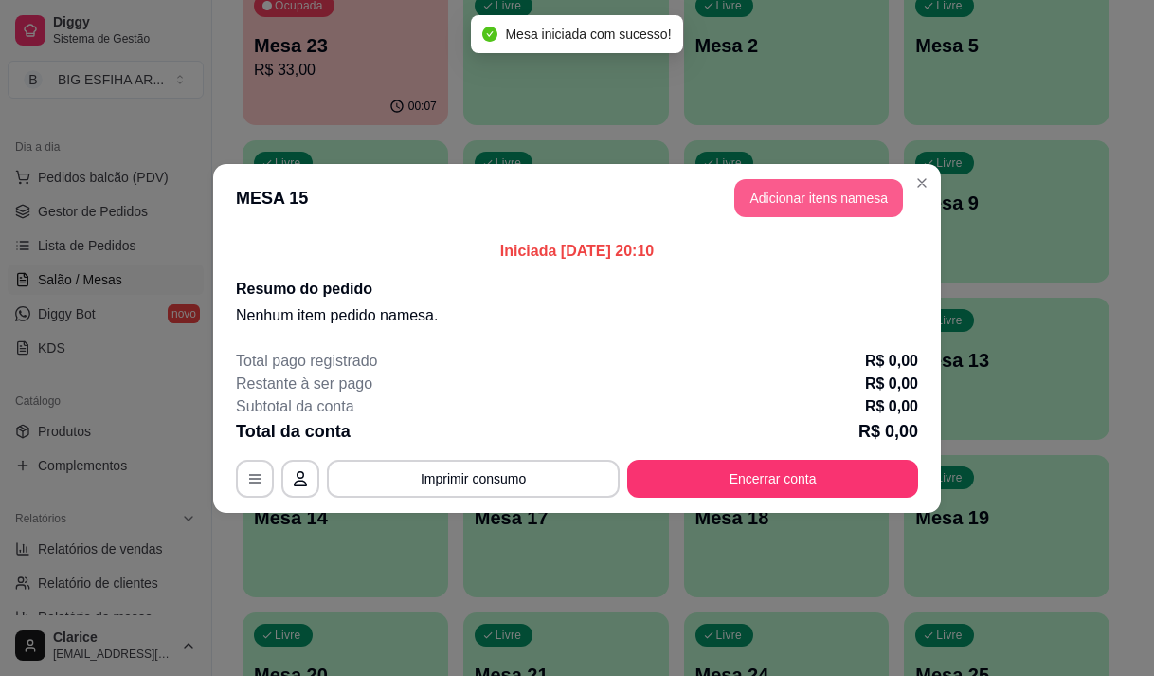
click at [859, 191] on button "Adicionar itens na mesa" at bounding box center [818, 198] width 169 height 38
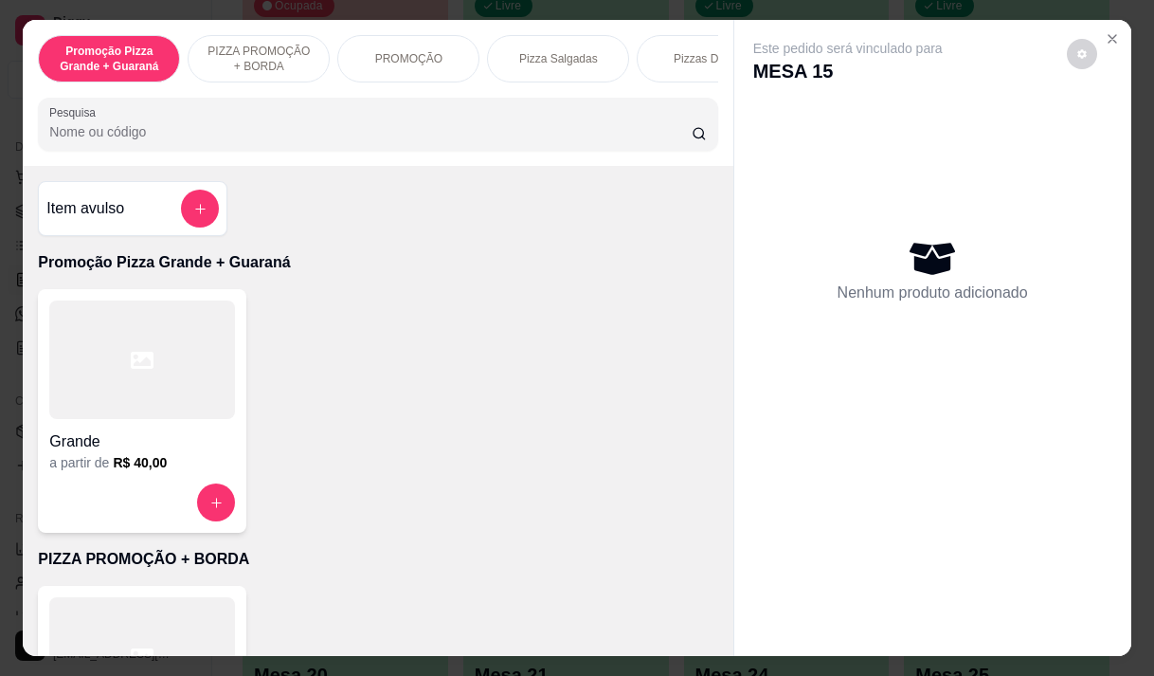
click at [256, 140] on input "Pesquisa" at bounding box center [370, 131] width 642 height 19
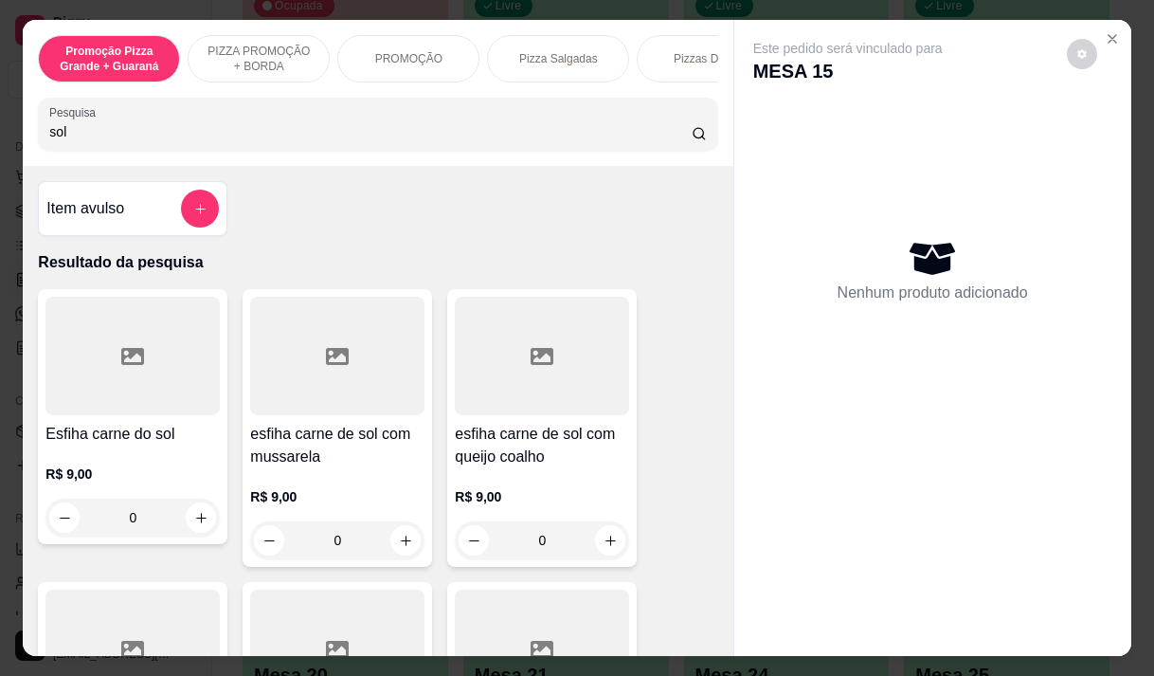
type input "sol"
click at [545, 477] on div "R$ 9,00 0" at bounding box center [542, 513] width 174 height 91
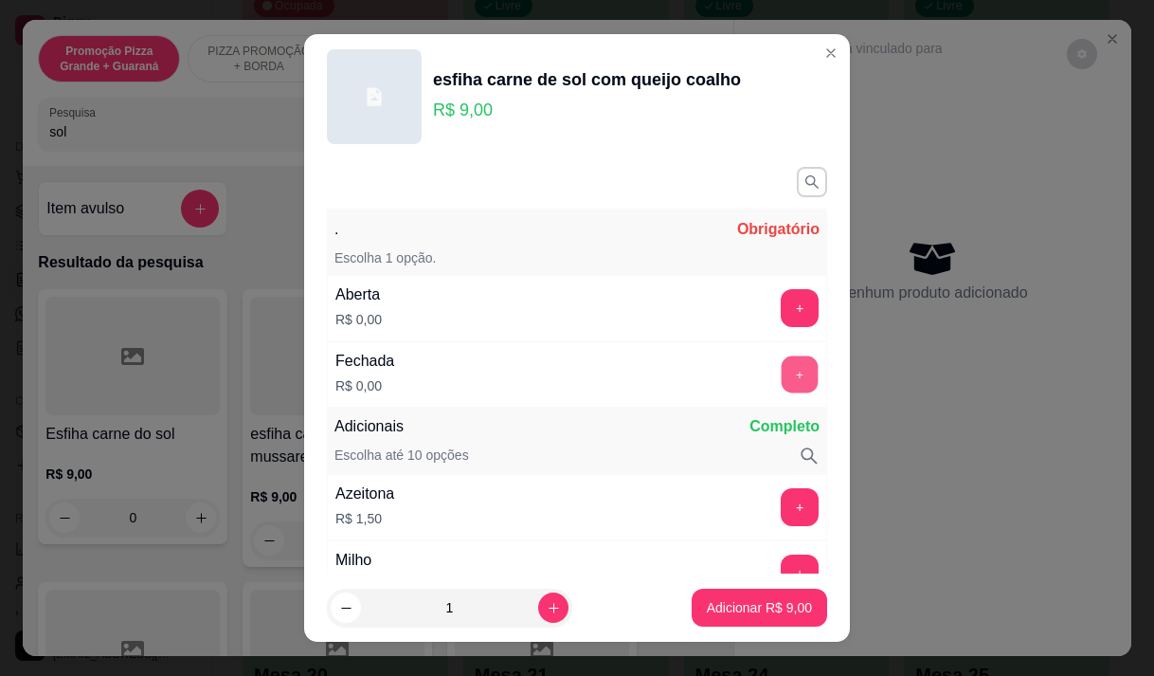
click at [782, 371] on button "+" at bounding box center [800, 373] width 37 height 37
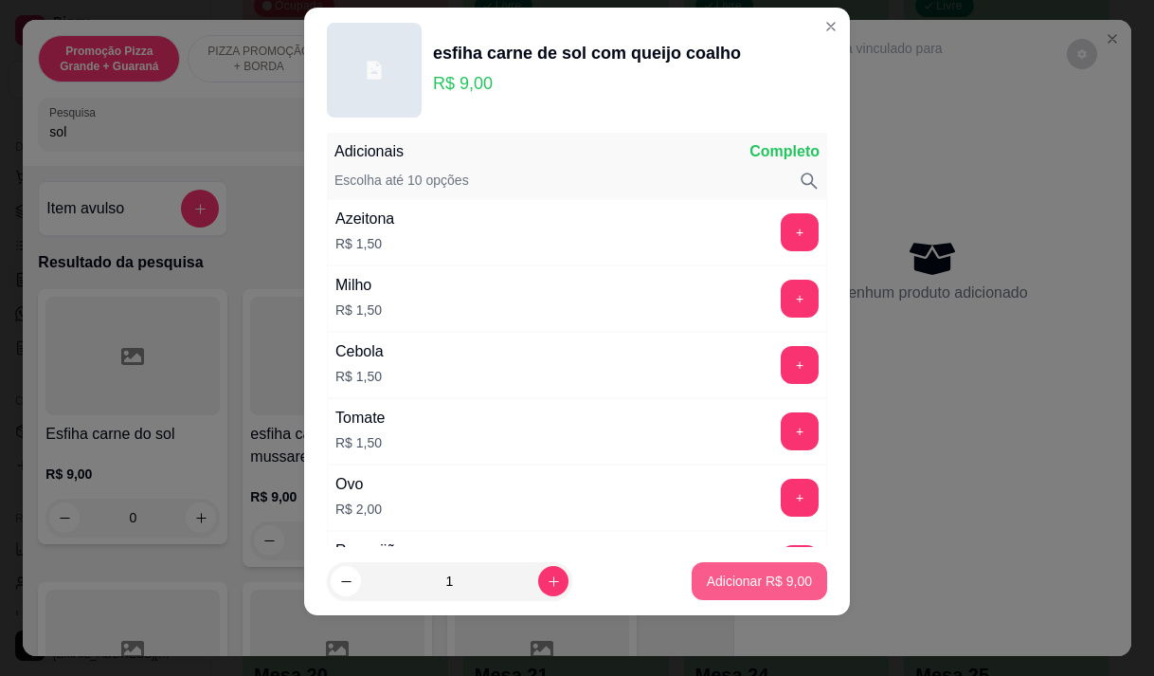
click at [750, 582] on p "Adicionar R$ 9,00" at bounding box center [759, 580] width 105 height 19
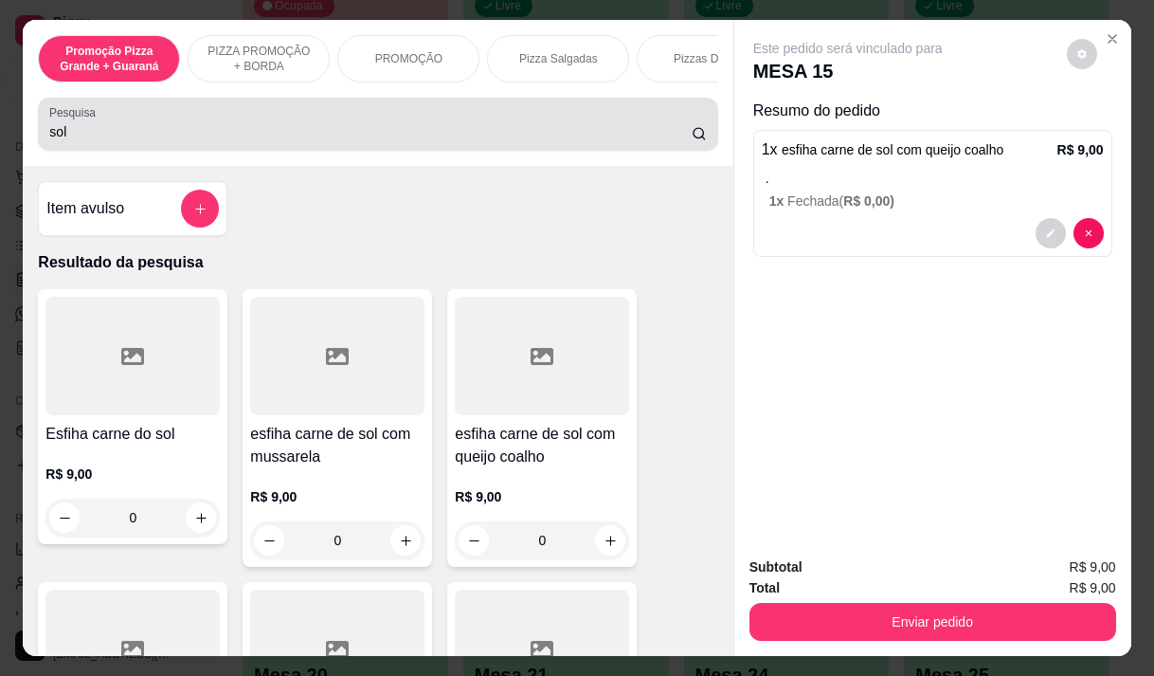
click at [81, 132] on input "sol" at bounding box center [370, 131] width 642 height 19
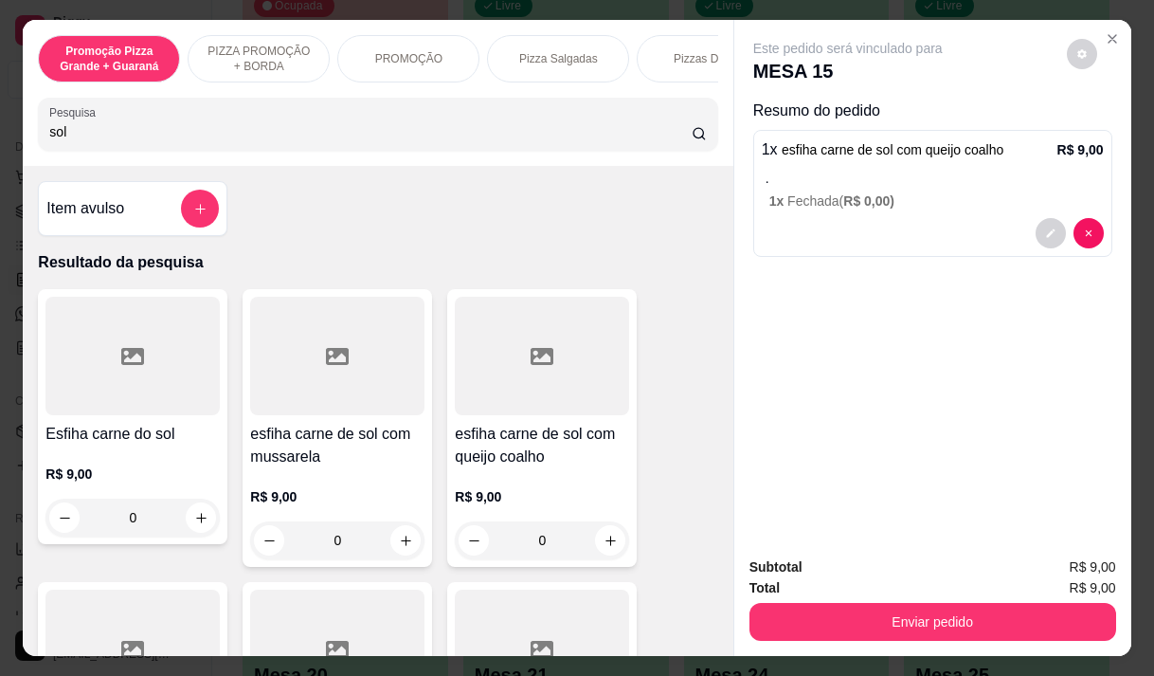
click at [81, 132] on input "sol" at bounding box center [370, 131] width 642 height 19
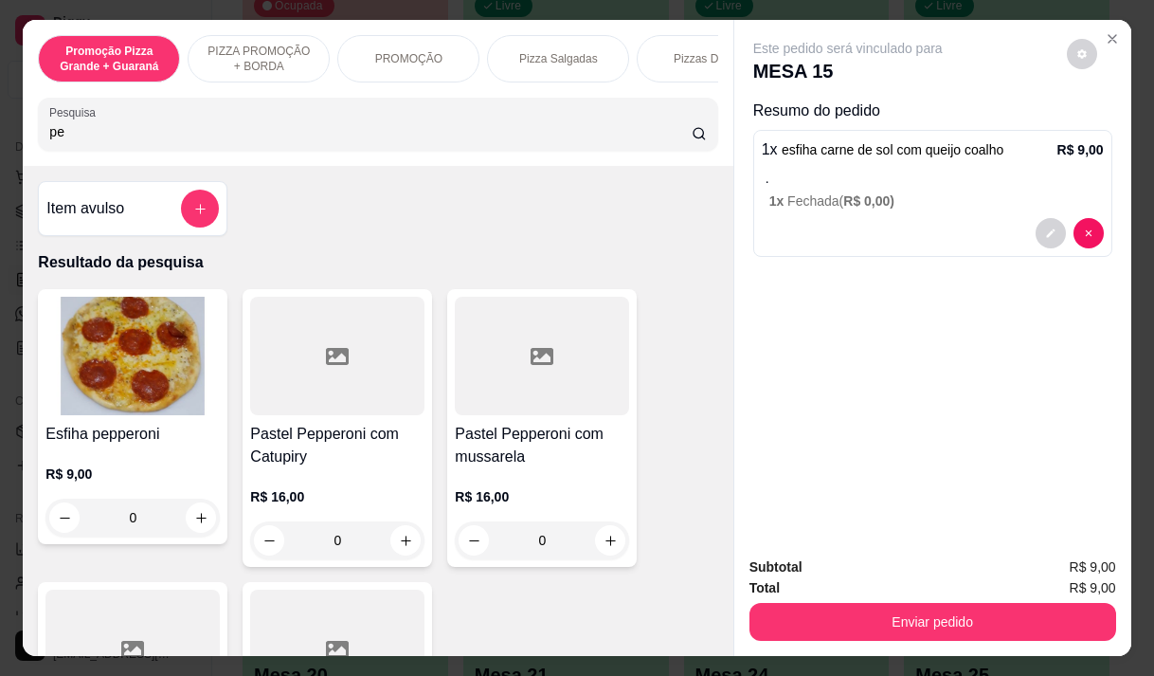
type input "pe"
click at [107, 483] on p "R$ 9,00" at bounding box center [132, 473] width 174 height 19
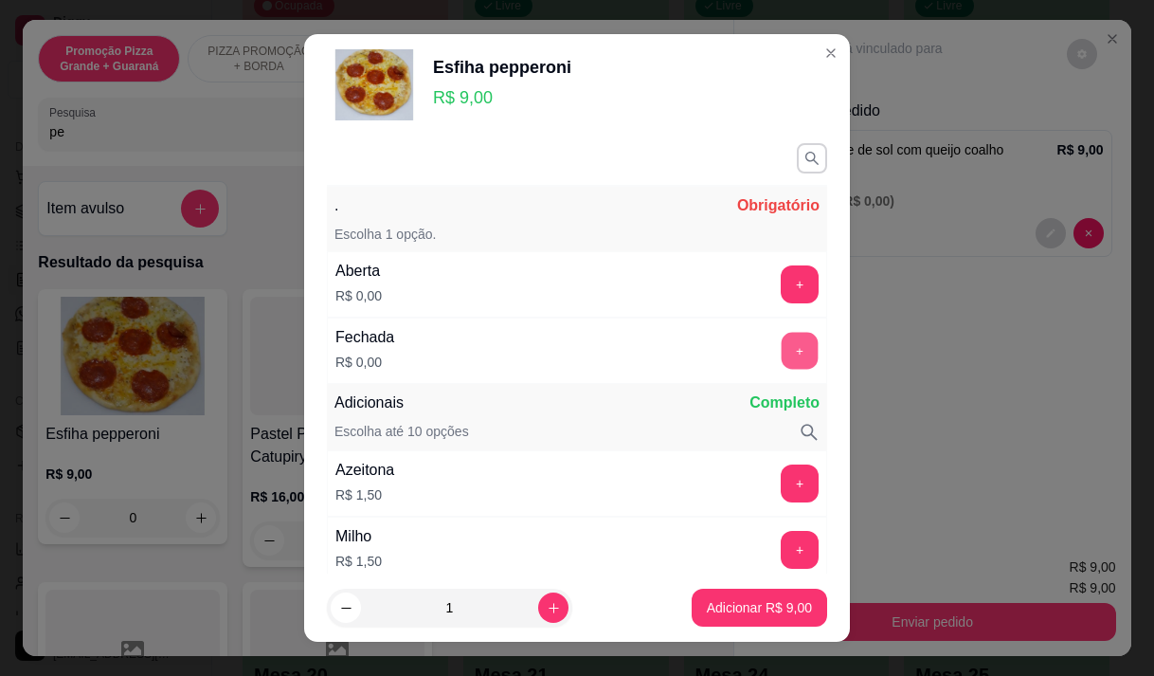
click at [782, 348] on button "+" at bounding box center [800, 350] width 37 height 37
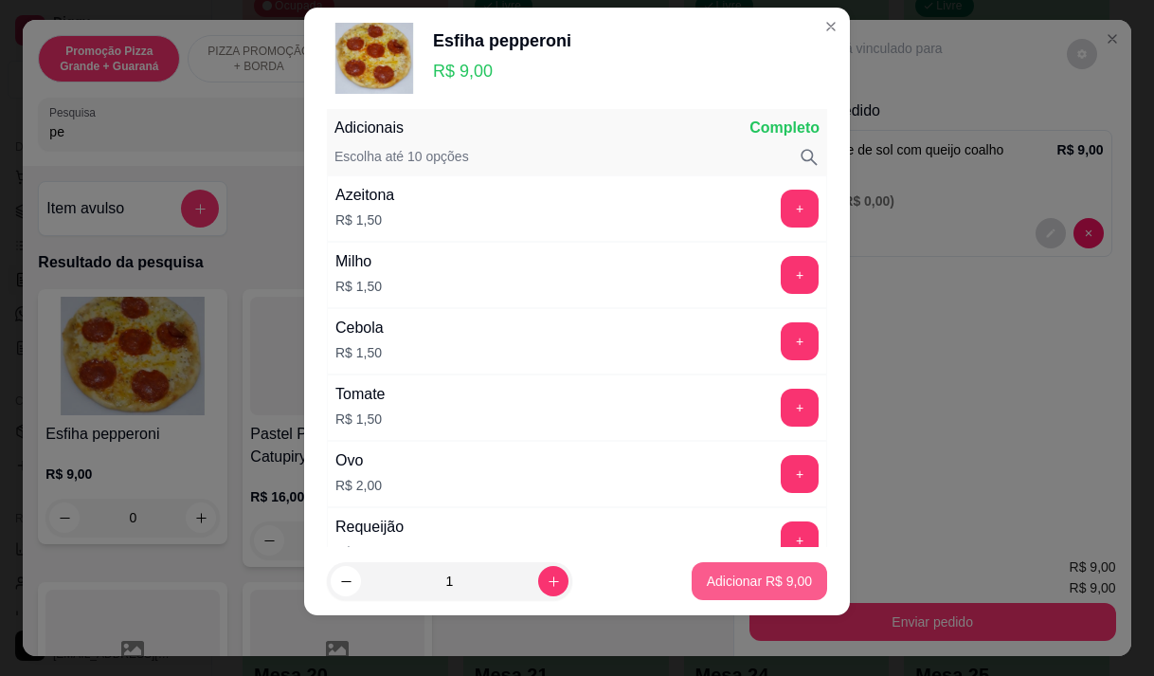
click at [734, 570] on button "Adicionar R$ 9,00" at bounding box center [759, 581] width 135 height 38
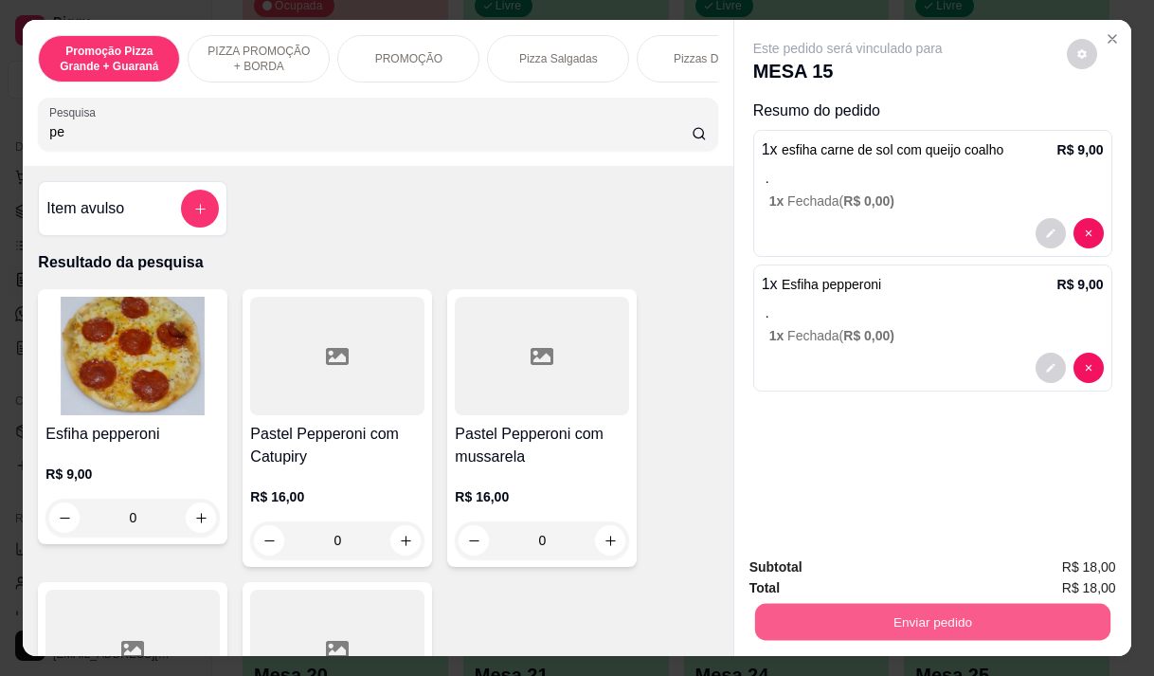
click at [974, 610] on button "Enviar pedido" at bounding box center [931, 621] width 355 height 37
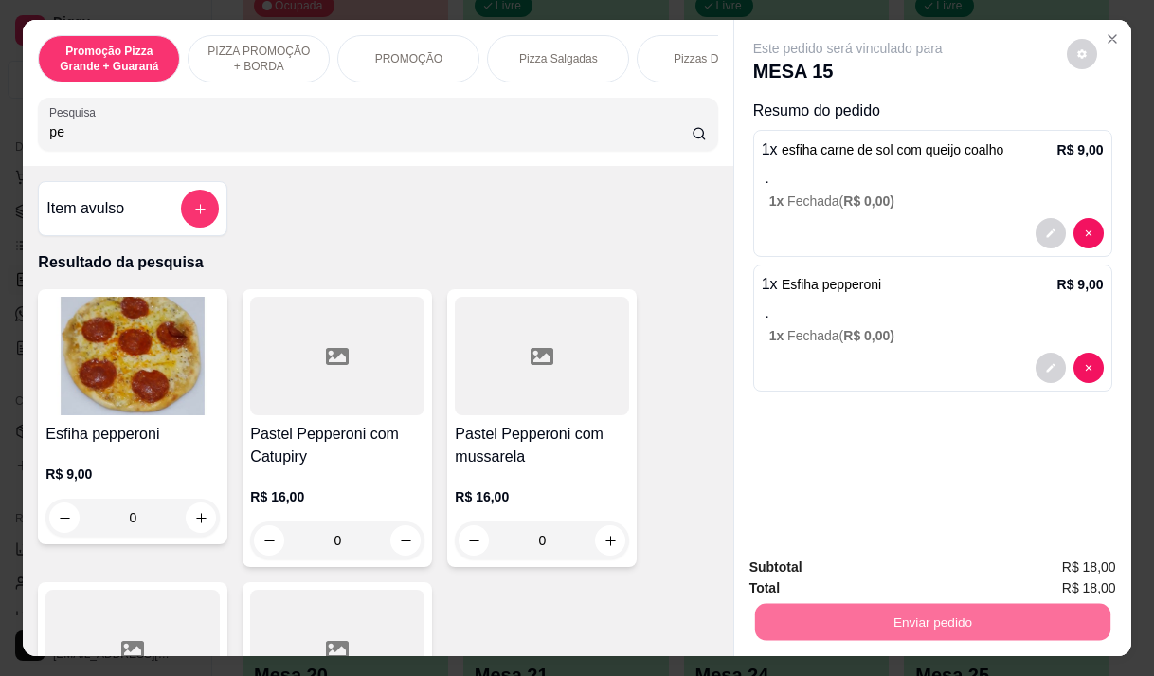
click at [1043, 569] on button "Enviar pedido" at bounding box center [1067, 567] width 104 height 35
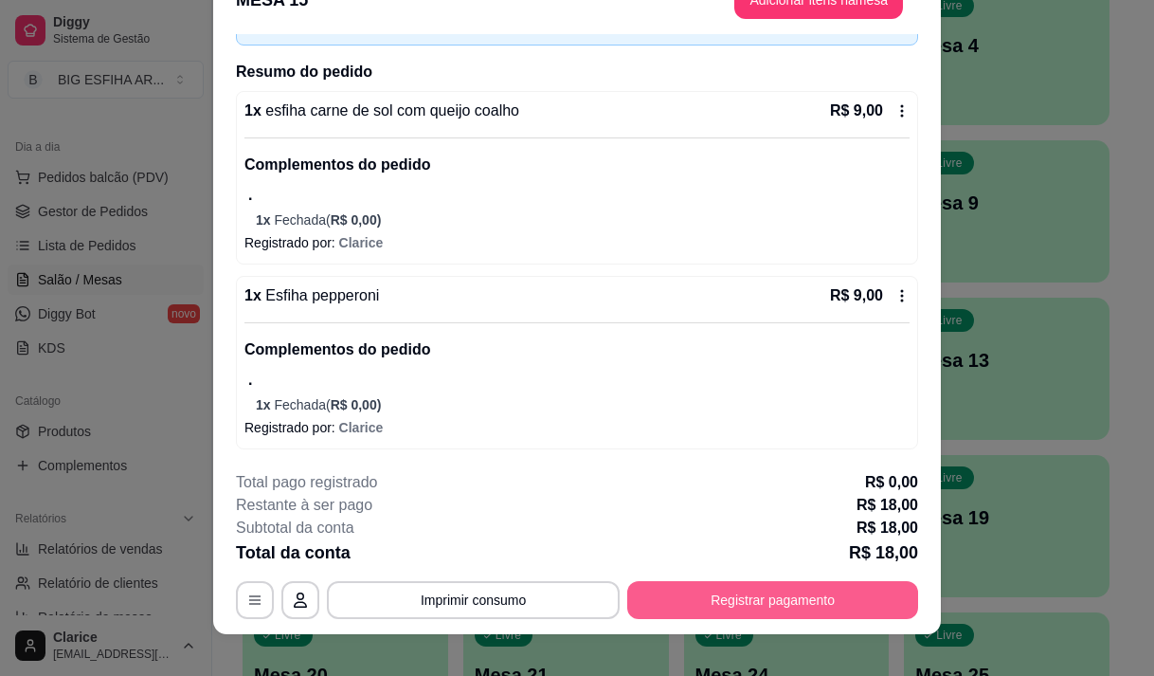
scroll to position [57, 0]
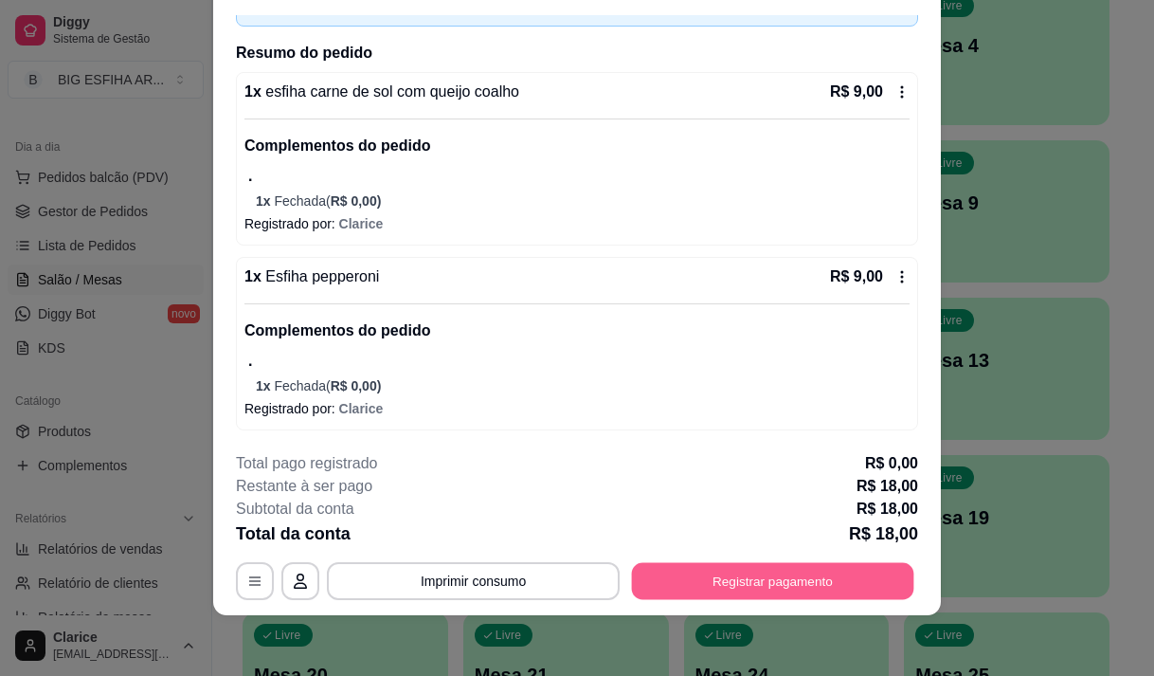
click at [754, 581] on button "Registrar pagamento" at bounding box center [773, 581] width 282 height 37
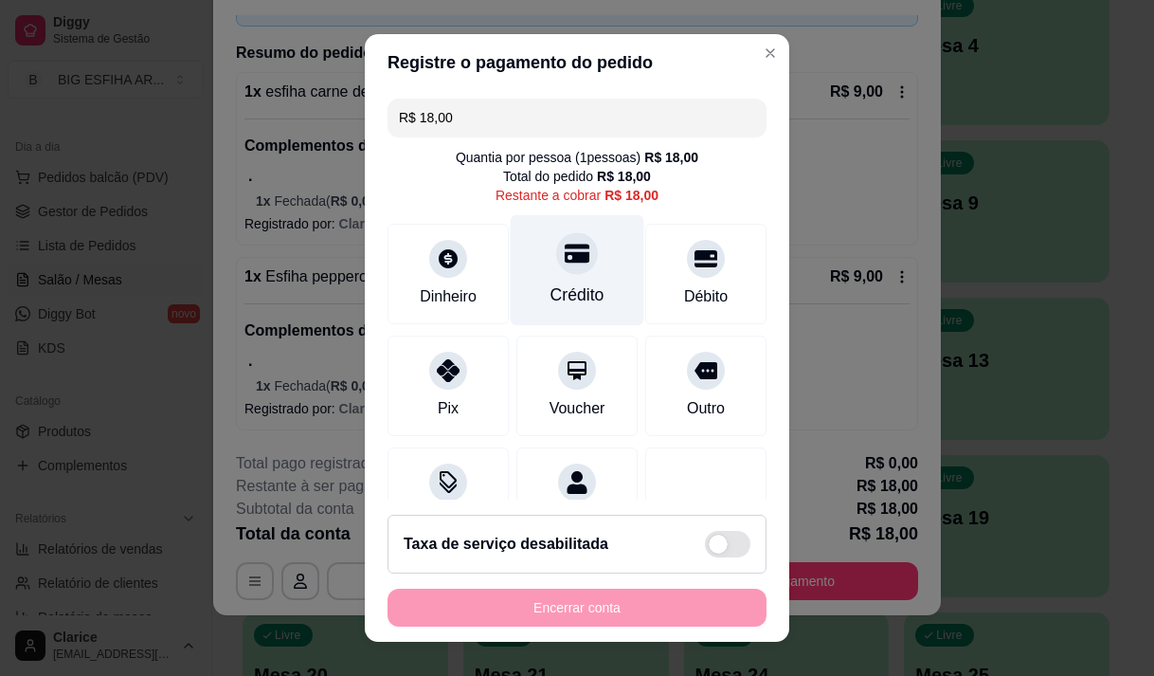
click at [587, 302] on div "Crédito" at bounding box center [578, 269] width 134 height 111
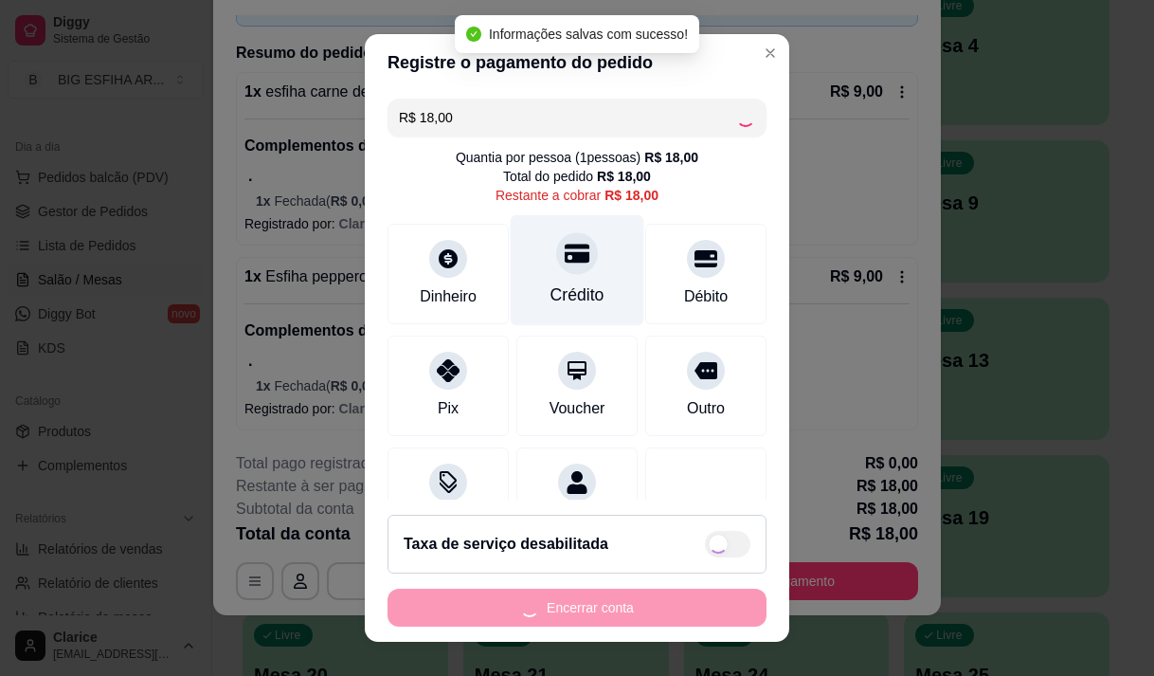
type input "R$ 0,00"
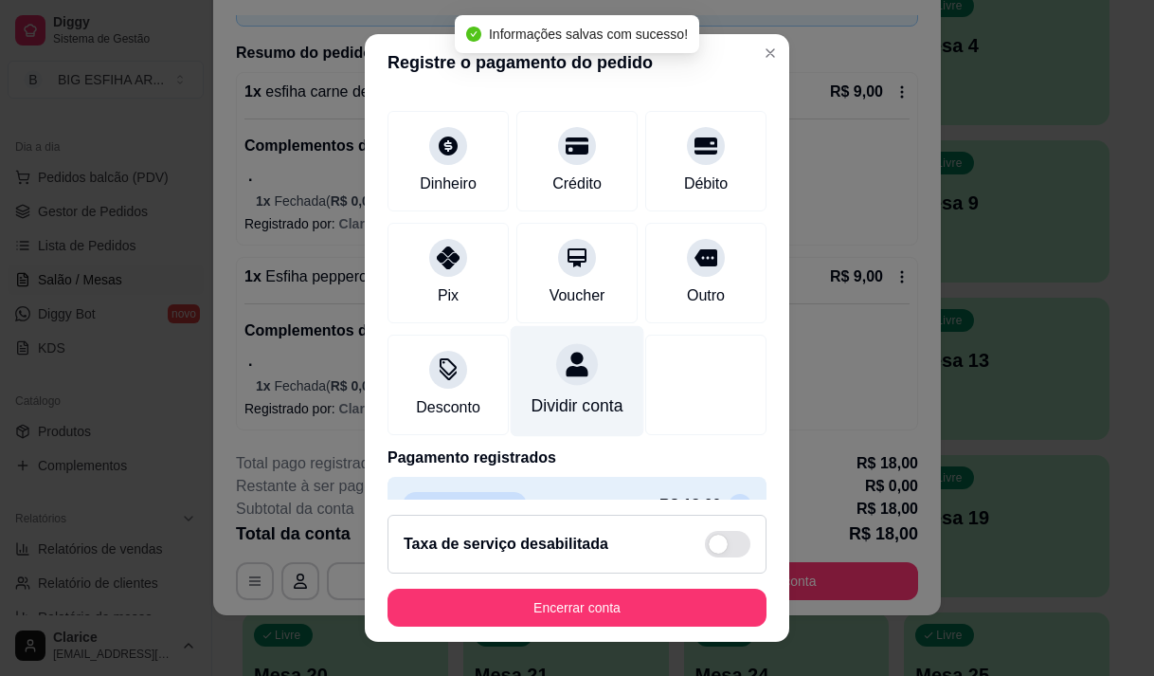
scroll to position [157, 0]
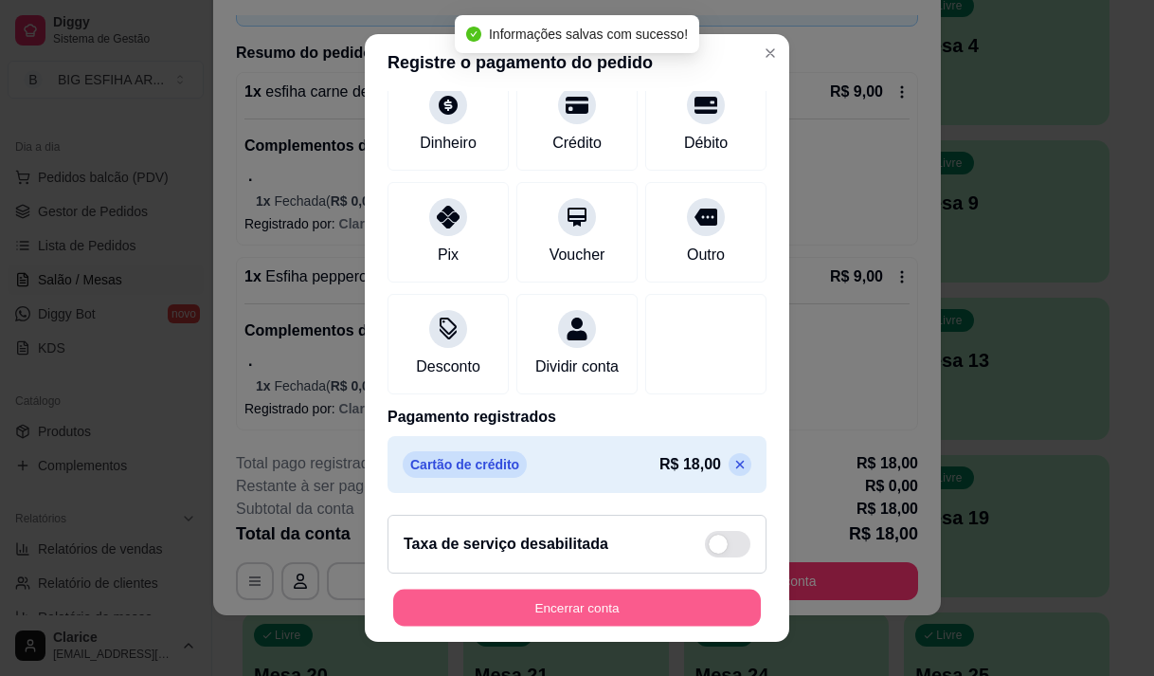
click at [531, 609] on button "Encerrar conta" at bounding box center [577, 607] width 368 height 37
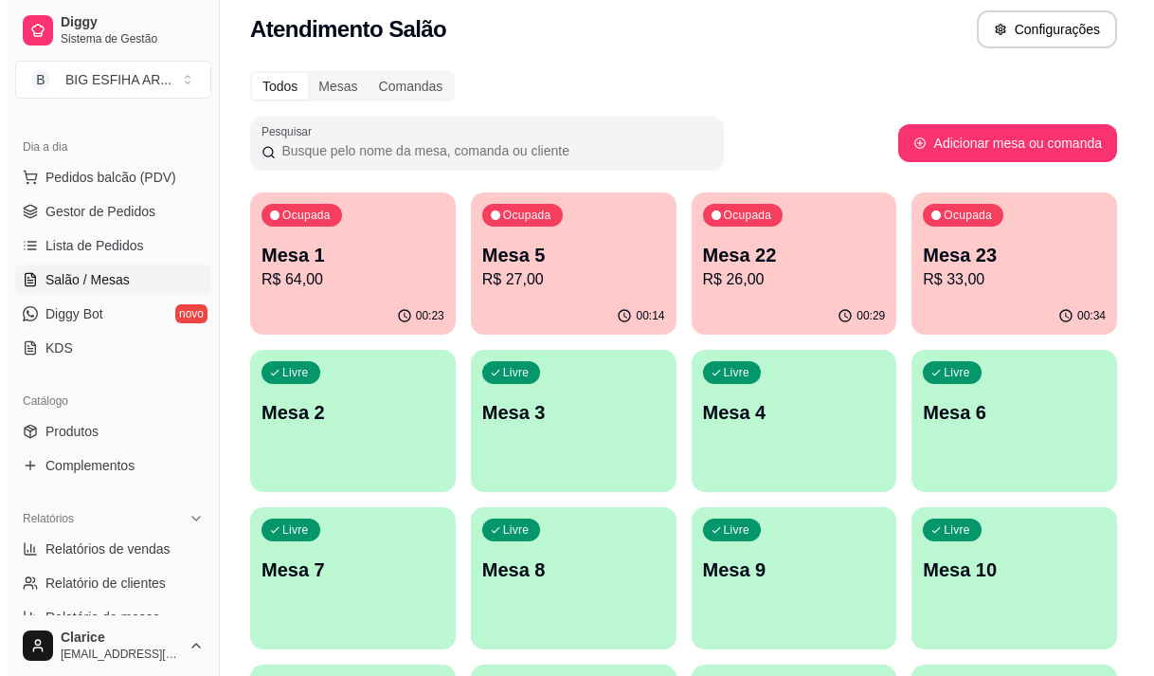
scroll to position [0, 0]
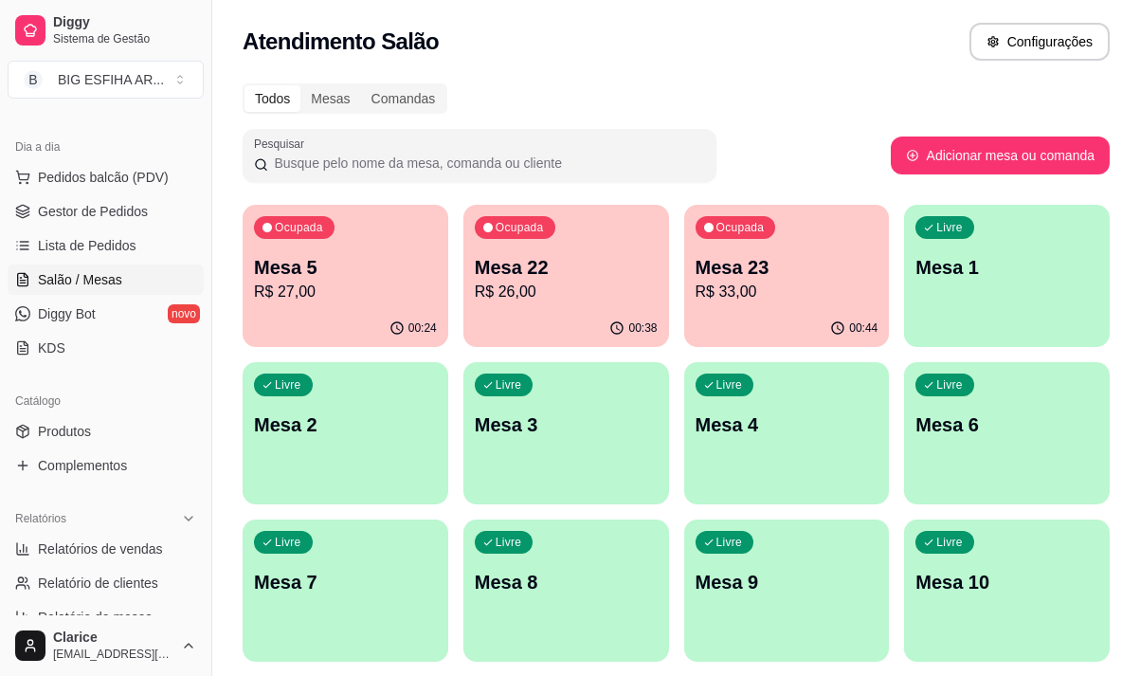
click at [507, 284] on p "R$ 26,00" at bounding box center [566, 291] width 183 height 23
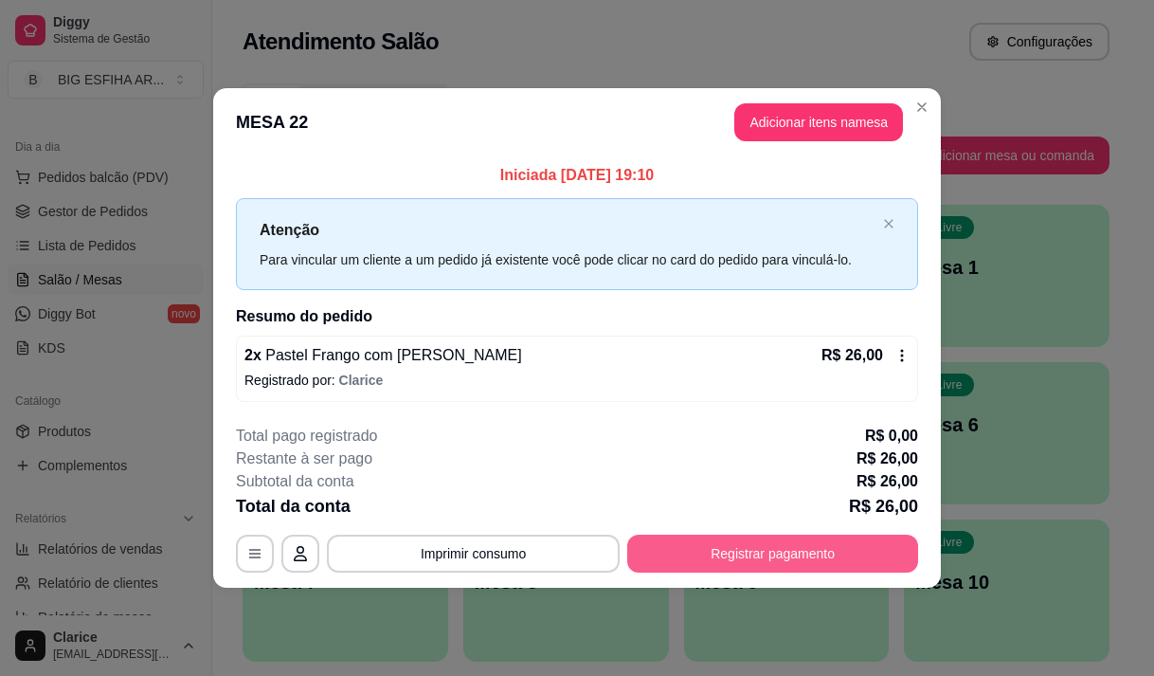
click at [734, 547] on button "Registrar pagamento" at bounding box center [772, 553] width 291 height 38
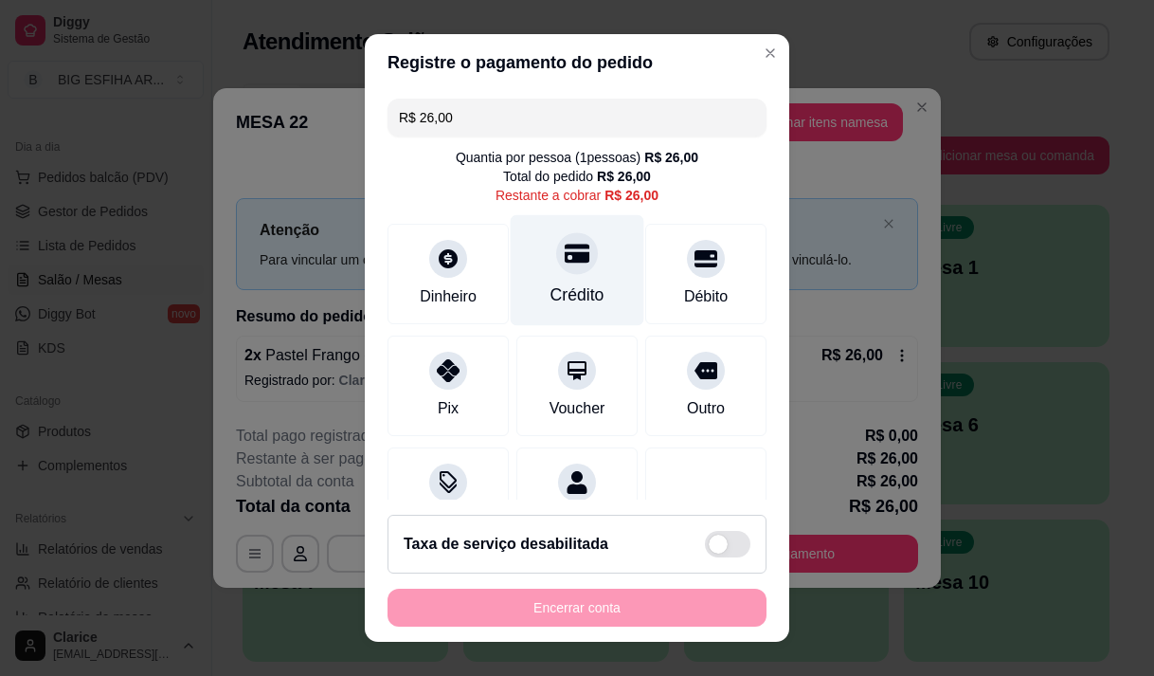
click at [556, 273] on div at bounding box center [577, 253] width 42 height 42
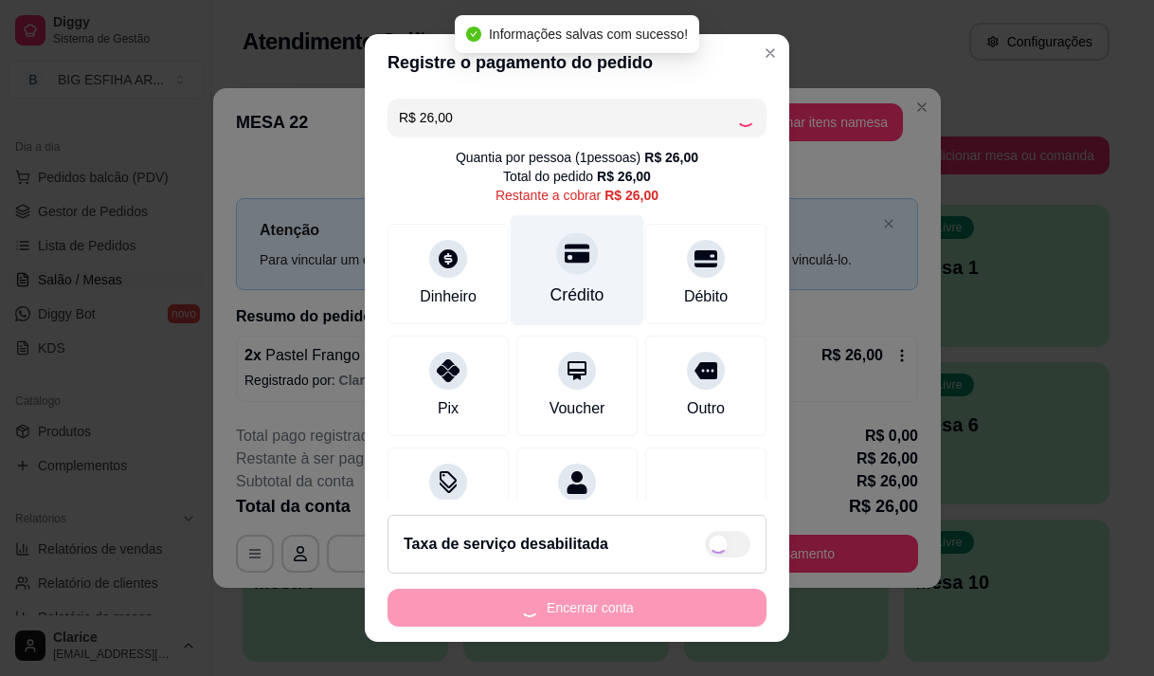
type input "R$ 0,00"
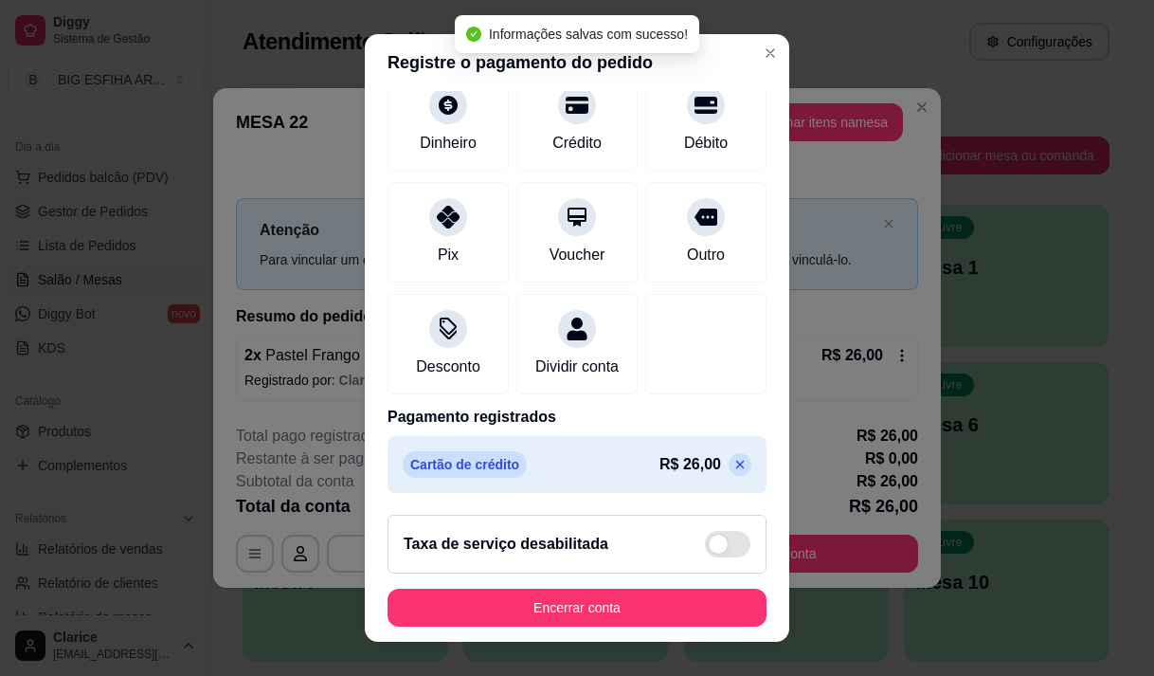
scroll to position [157, 0]
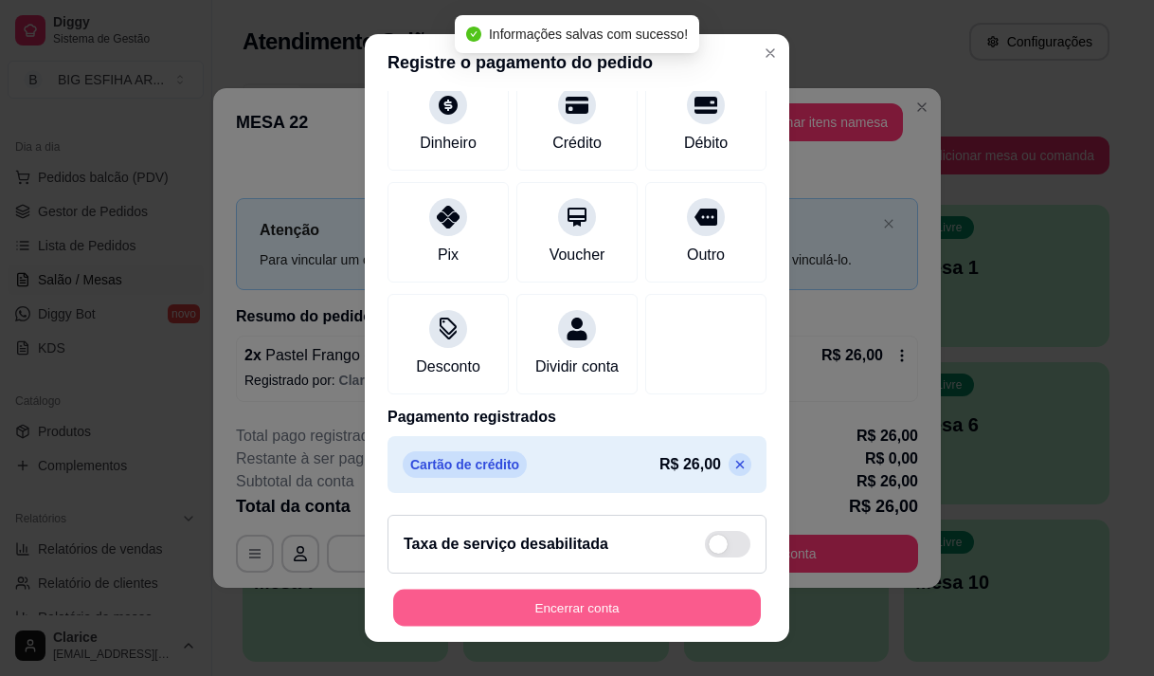
click at [526, 609] on button "Encerrar conta" at bounding box center [577, 607] width 368 height 37
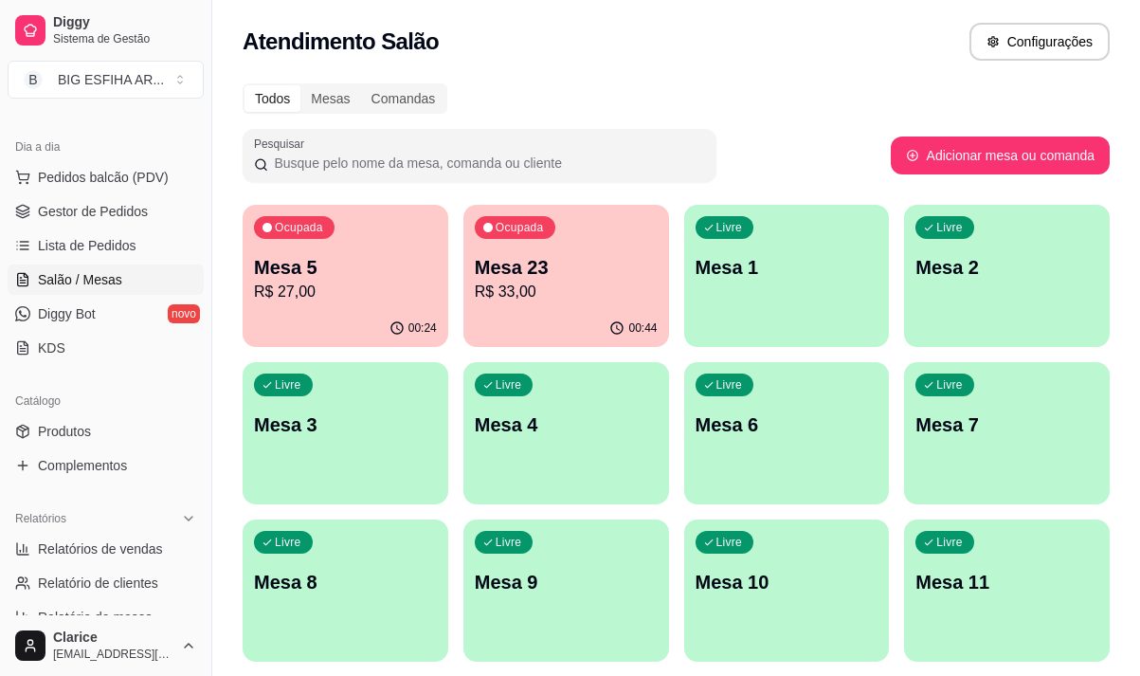
click at [578, 309] on div "Ocupada Mesa 23 R$ 33,00" at bounding box center [566, 257] width 206 height 105
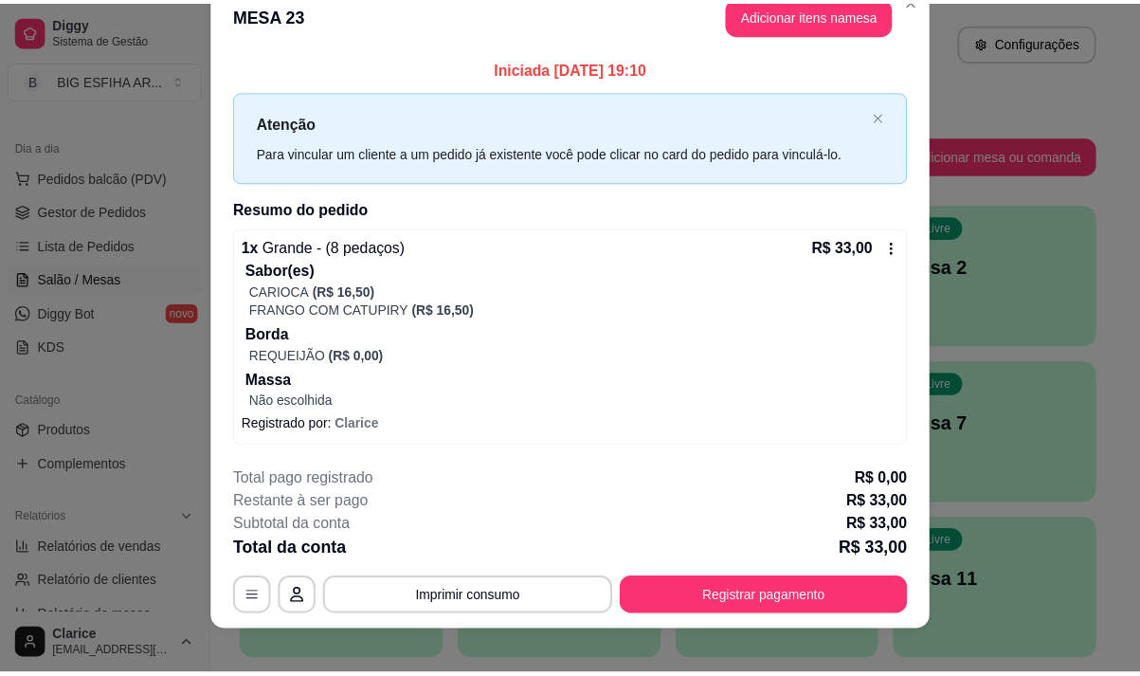
scroll to position [48, 0]
